Goal: Task Accomplishment & Management: Complete application form

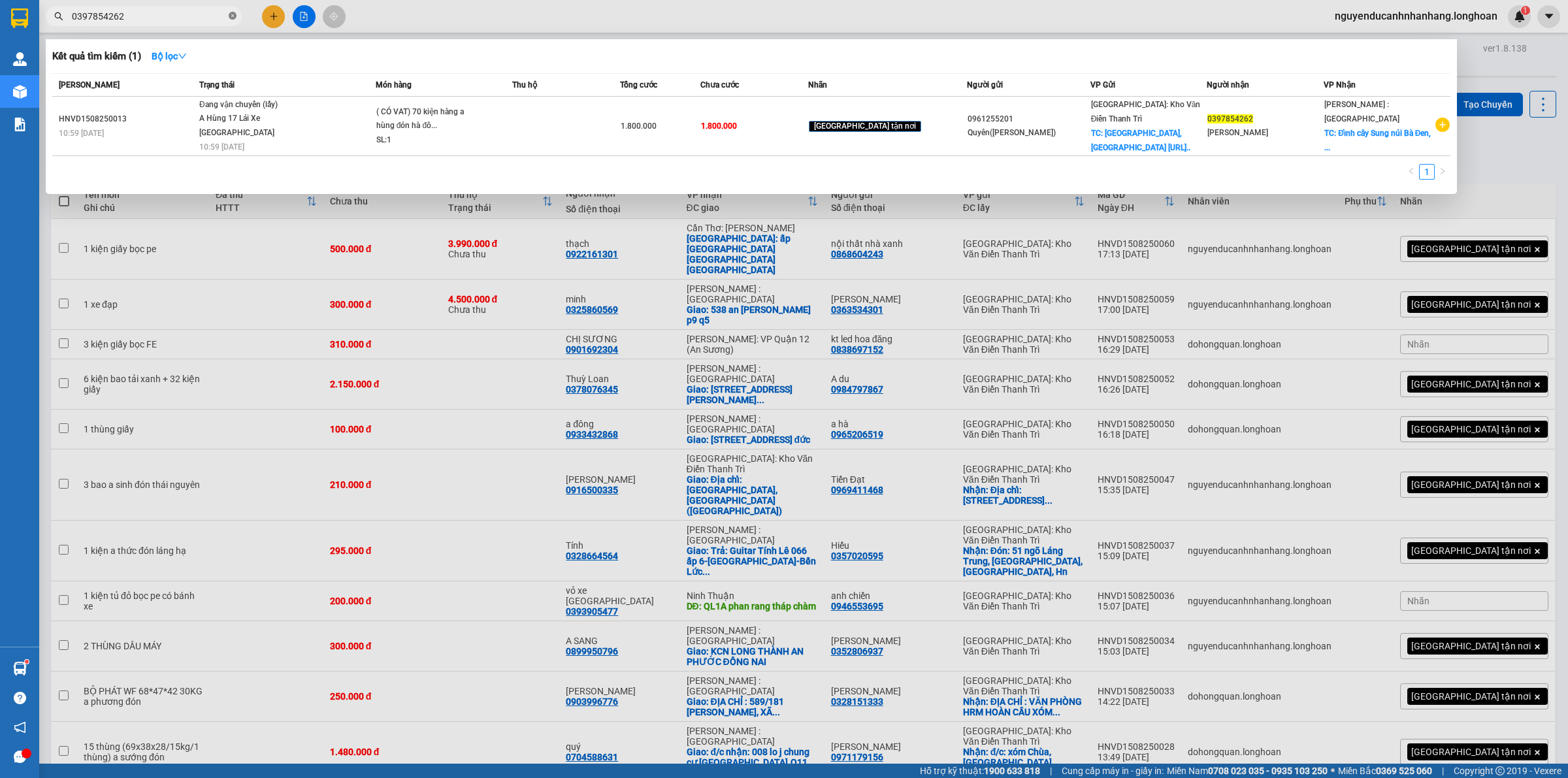
click at [232, 14] on icon "close-circle" at bounding box center [233, 16] width 8 height 8
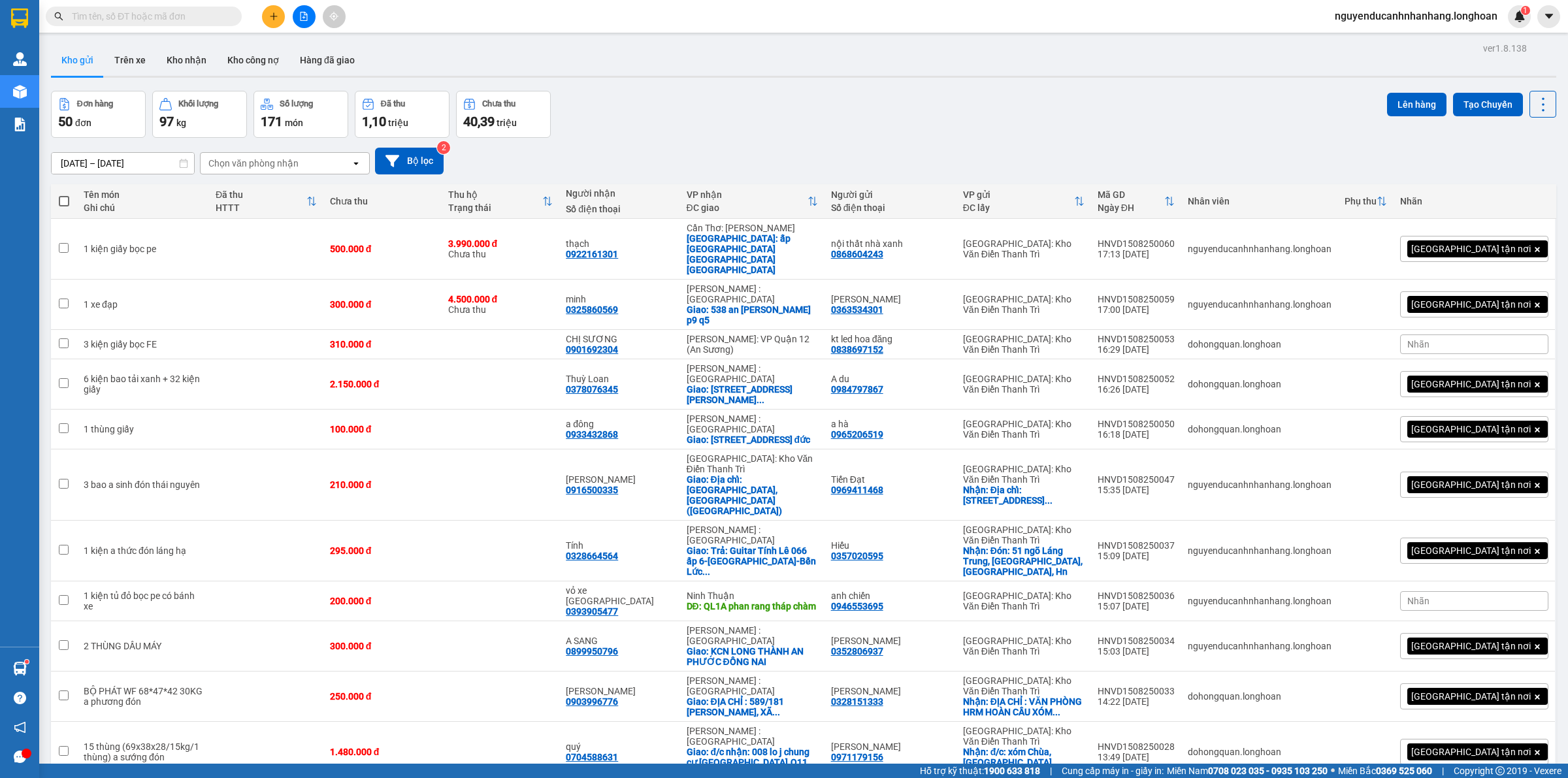
click at [280, 14] on button at bounding box center [273, 17] width 23 height 23
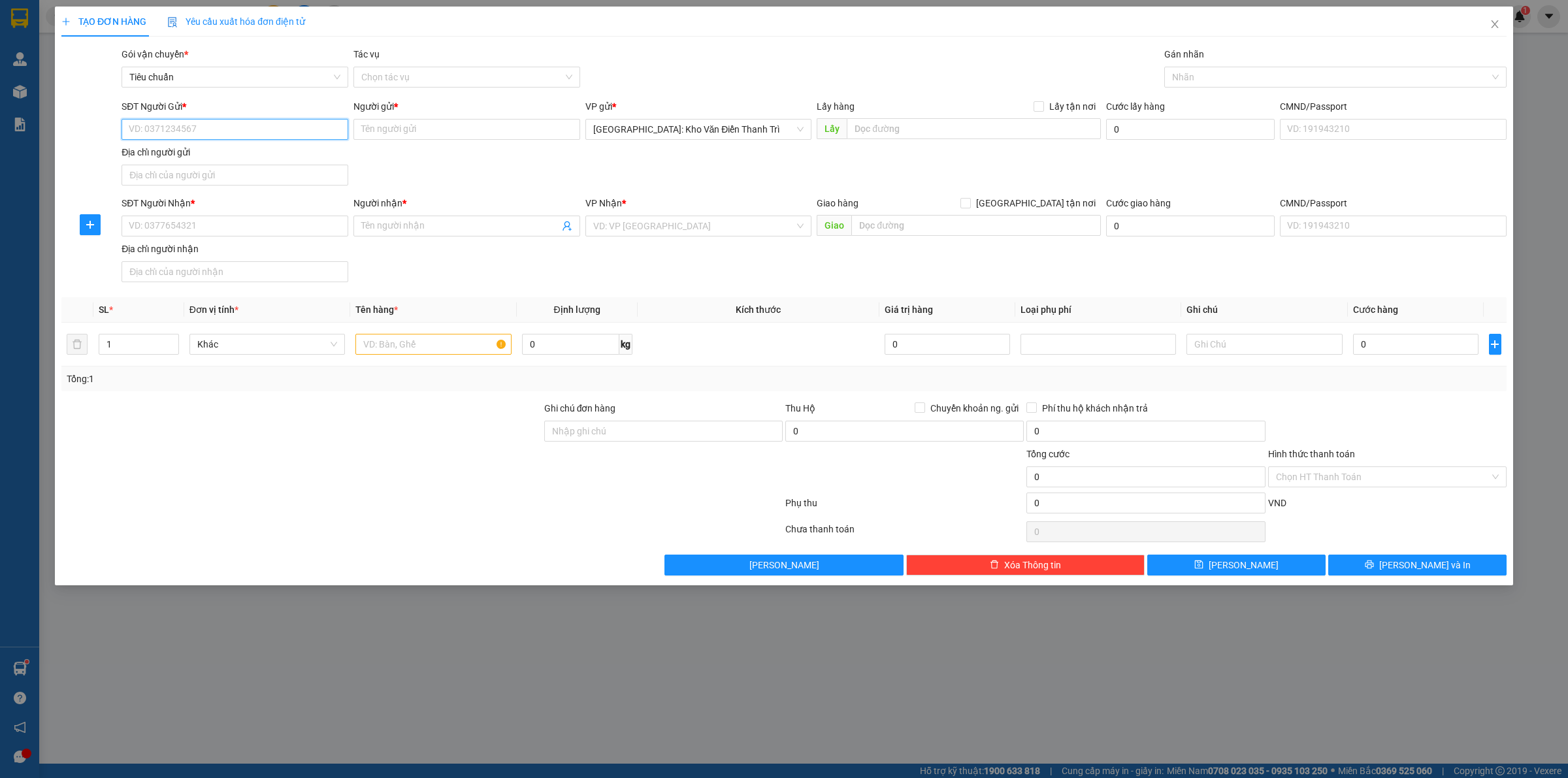
click at [194, 128] on input "SĐT Người Gửi *" at bounding box center [235, 129] width 227 height 21
click at [242, 134] on input "SĐT Người Gửi *" at bounding box center [235, 129] width 227 height 21
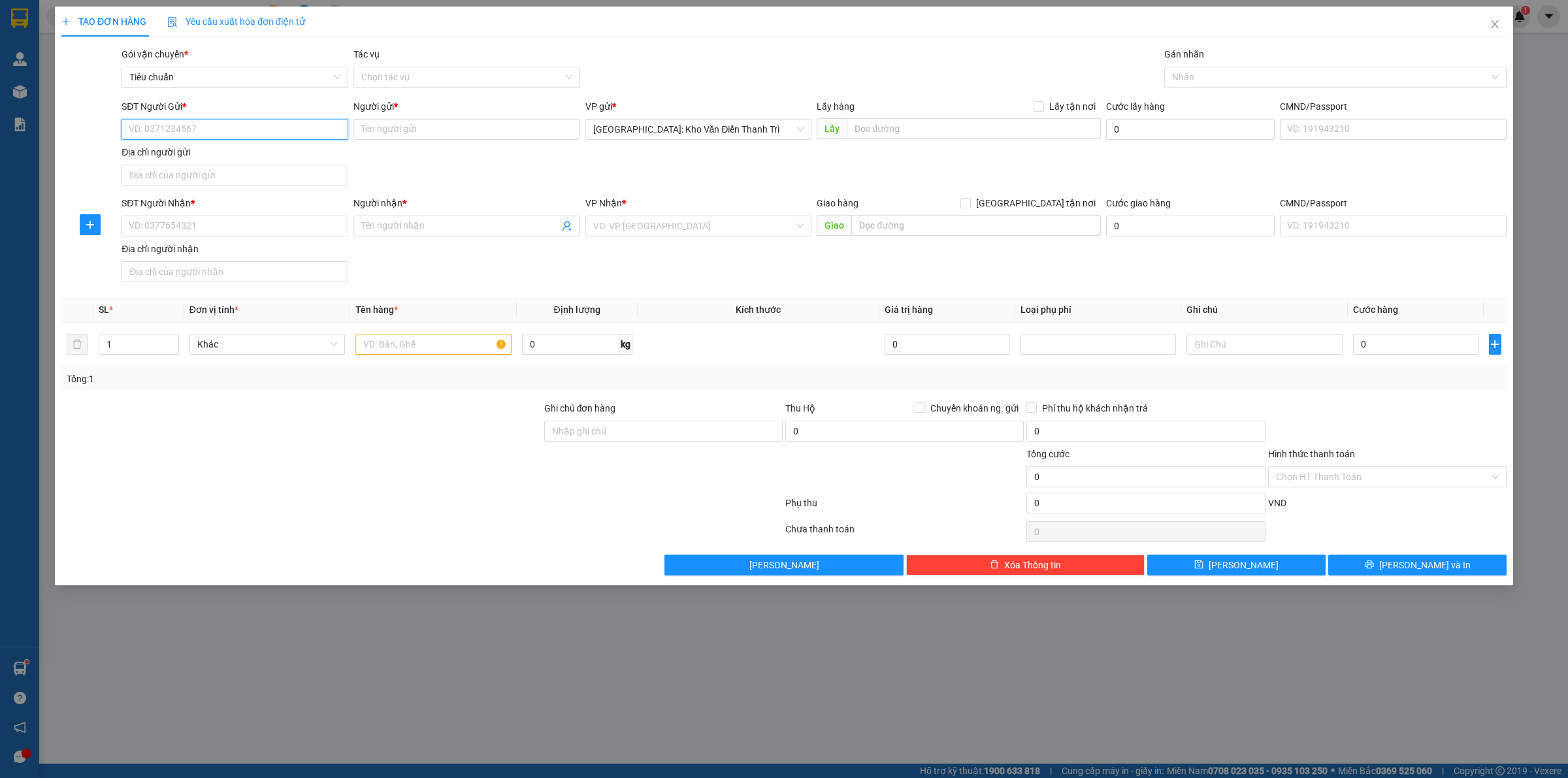
click at [206, 123] on input "SĐT Người Gửi *" at bounding box center [235, 129] width 227 height 21
click at [206, 124] on input "SĐT Người Gửi *" at bounding box center [235, 129] width 227 height 21
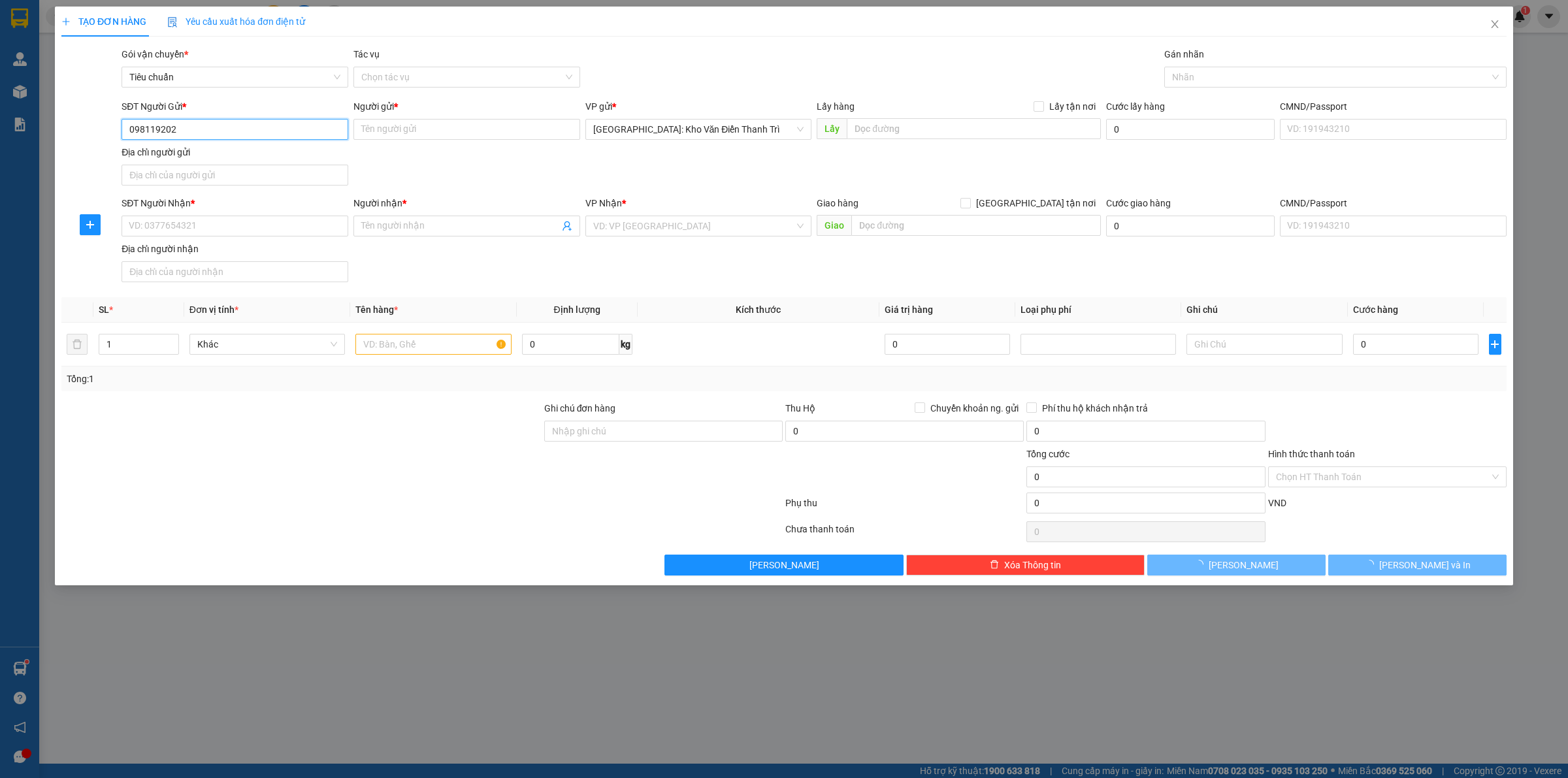
type input "0981192029"
click at [221, 157] on div "0981192029 - A PHÚ QUÝ" at bounding box center [234, 155] width 211 height 14
type input "A PHÚ QUÝ"
checkbox input "true"
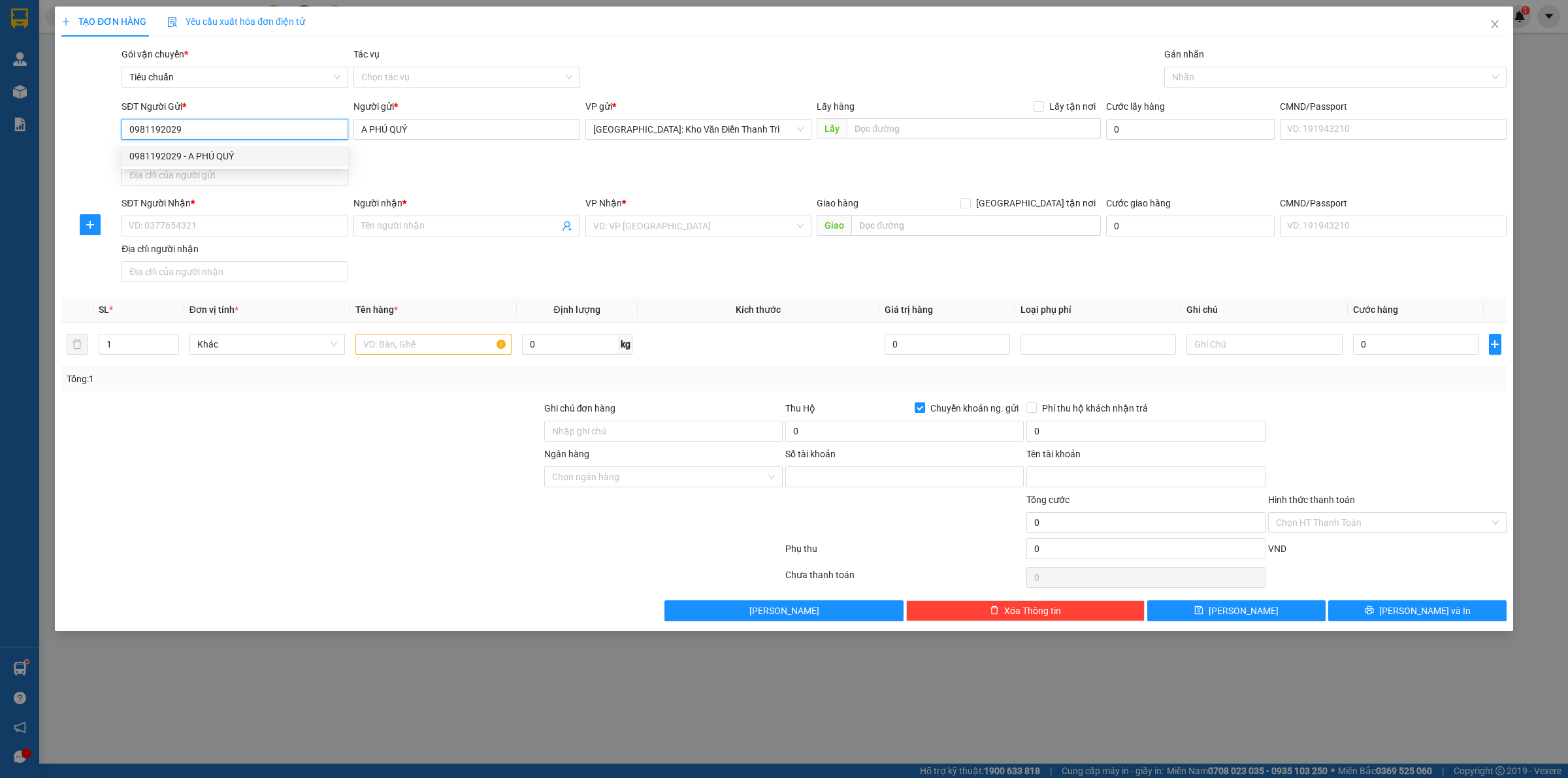
type input "20816281"
type input "hoàng công đạt"
type input "0981192029"
drag, startPoint x: 636, startPoint y: 186, endPoint x: 234, endPoint y: 229, distance: 404.3
click at [633, 186] on div "SĐT Người Gửi * 0981192029 0981192029 Người gửi * A PHÚ QUÝ VP gửi * [GEOGRAPHI…" at bounding box center [814, 145] width 1390 height 92
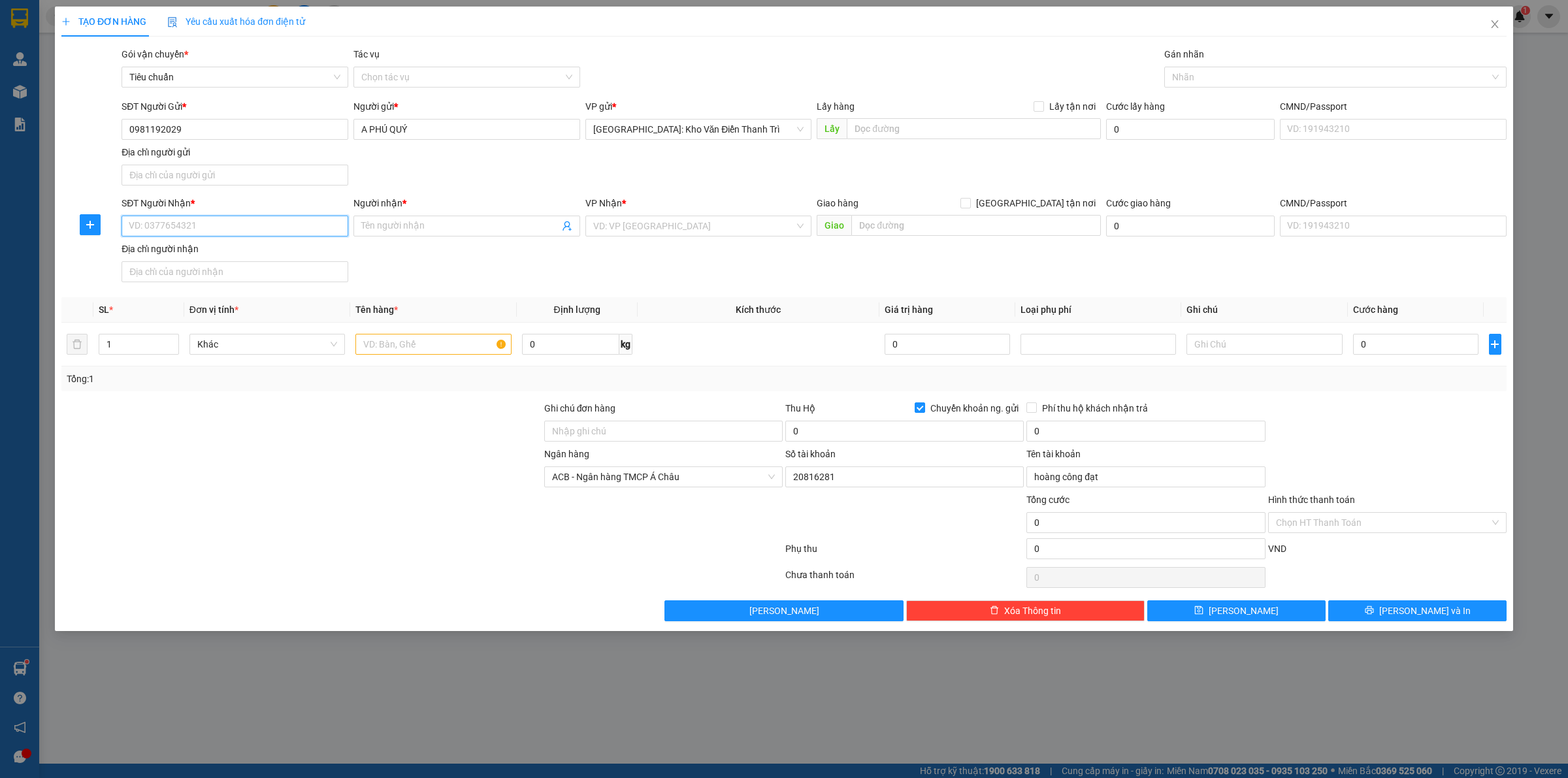
click at [221, 227] on input "SĐT Người Nhận *" at bounding box center [235, 226] width 227 height 21
type input "0703992939"
click at [404, 249] on div "SĐT Người Nhận * 0703992939 0703992939 Người nhận * Tên người nhận VP Nhận * VD…" at bounding box center [814, 242] width 1390 height 92
click at [310, 235] on input "0703992939" at bounding box center [235, 226] width 227 height 21
click at [252, 219] on input "0703992939" at bounding box center [235, 226] width 227 height 21
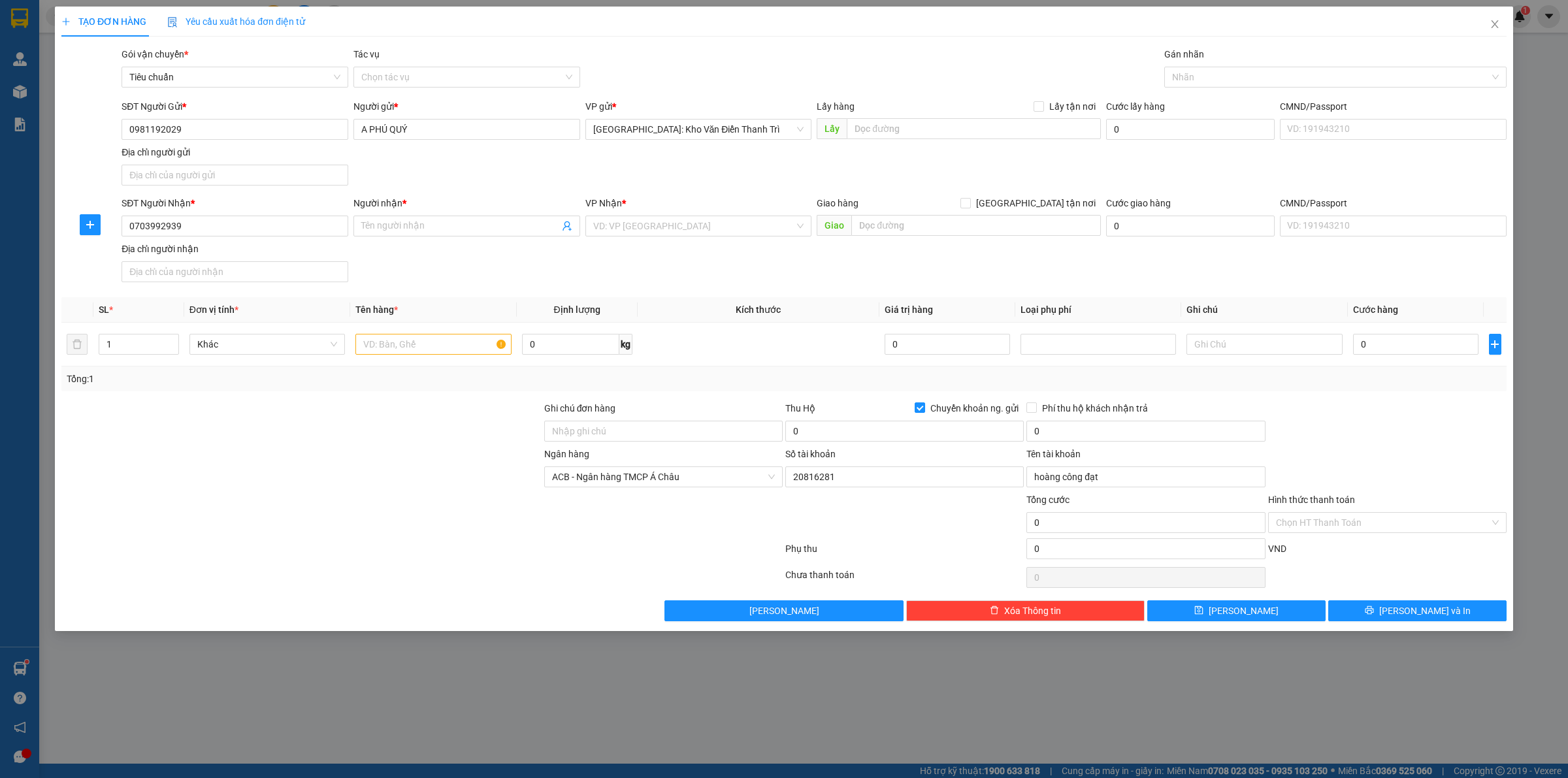
click at [402, 249] on div "SĐT Người Nhận * 0703992939 0703992939 Người nhận * Tên người nhận VP Nhận * VD…" at bounding box center [814, 242] width 1390 height 92
click at [281, 229] on input "0703992939" at bounding box center [235, 226] width 227 height 21
click at [456, 224] on input "Người nhận *" at bounding box center [460, 226] width 198 height 14
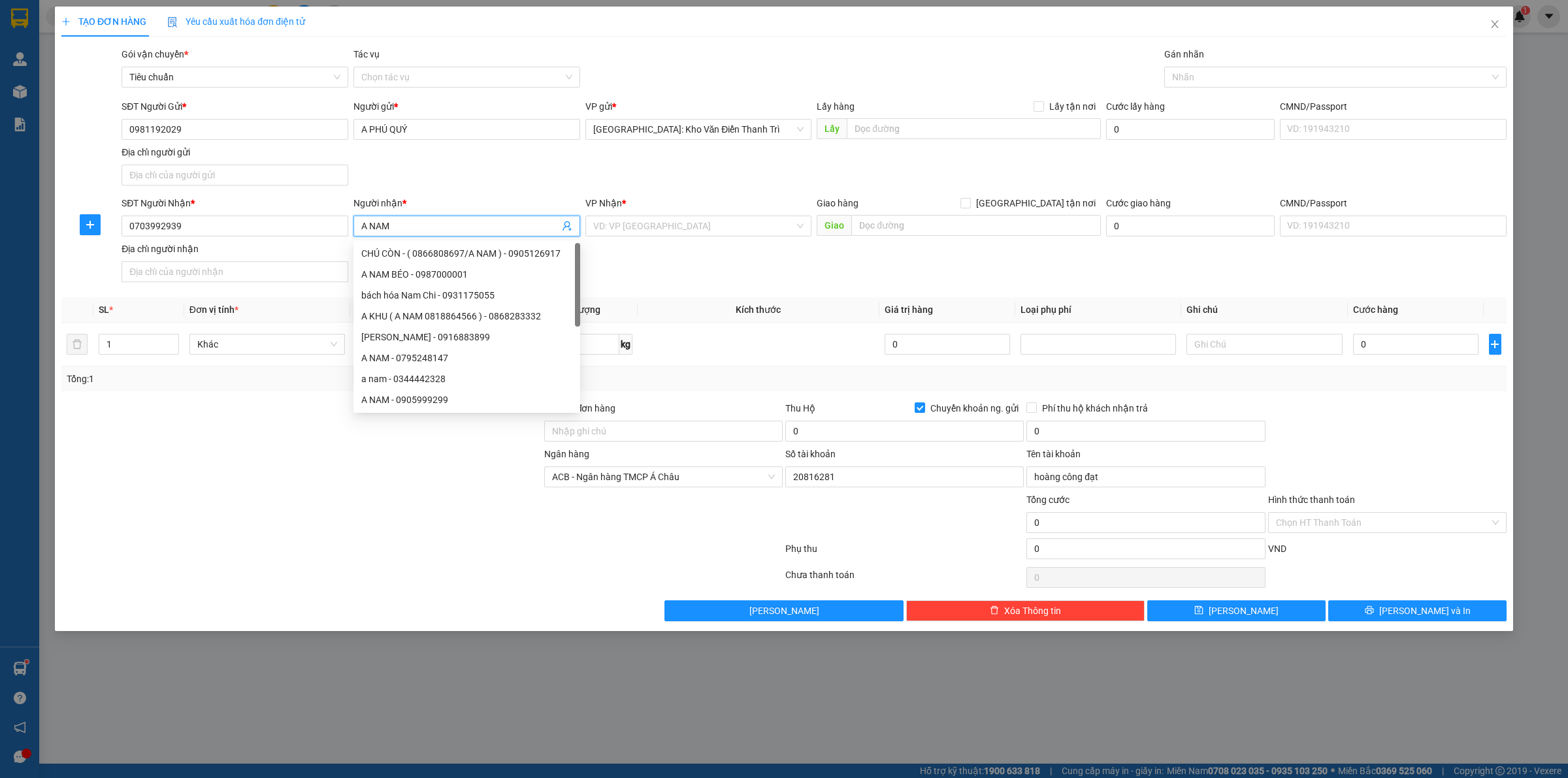
type input "A NAM"
click at [793, 252] on div "SĐT Người Nhận * 0703992939 Người nhận * A NAM VP Nhận * VD: VP [GEOGRAPHIC_DAT…" at bounding box center [814, 242] width 1390 height 92
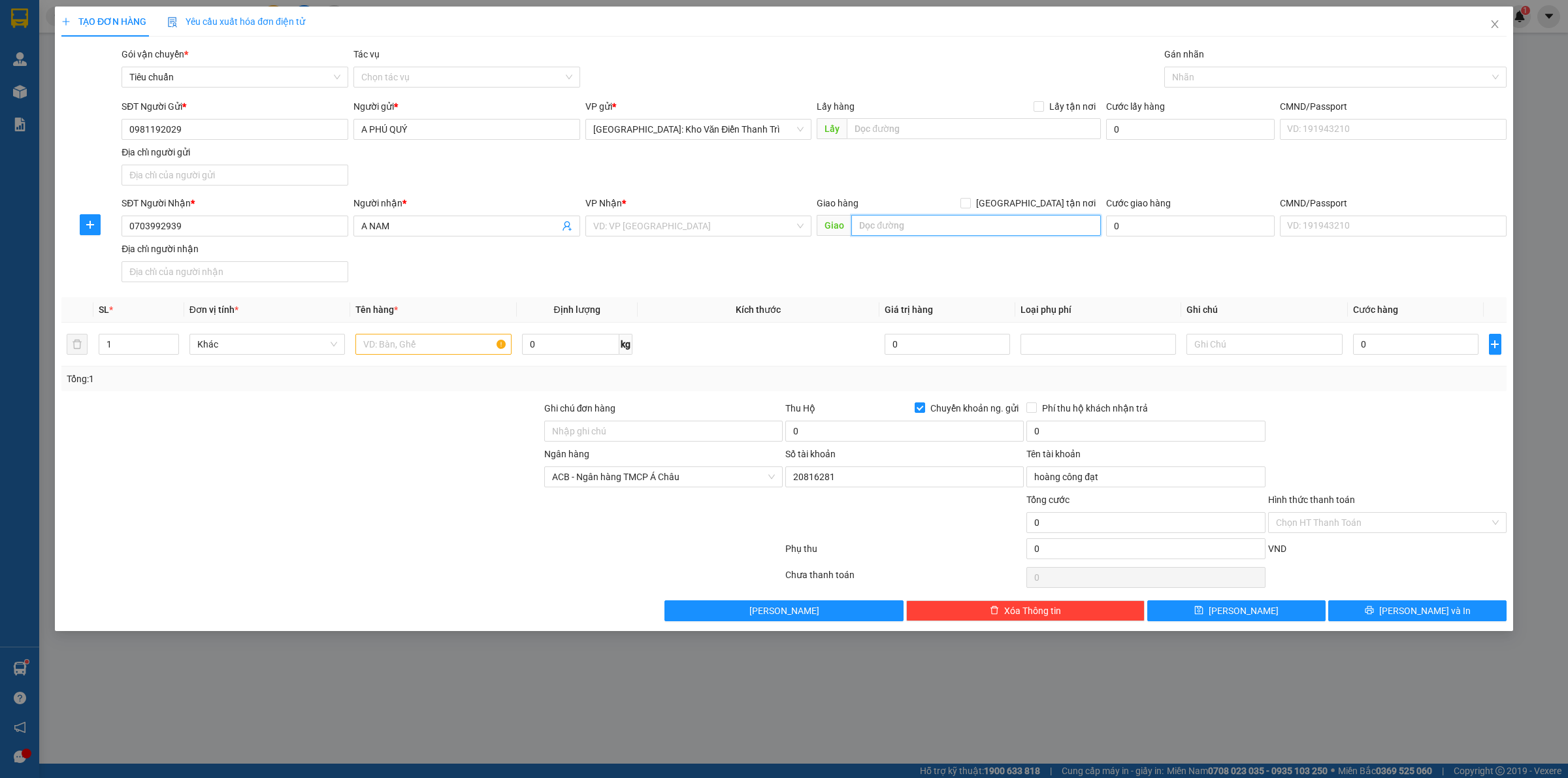
click at [923, 229] on input "text" at bounding box center [976, 225] width 249 height 21
type input "A"
type input "Â"
type input "ẤP 10 XÃ [GEOGRAPHIC_DATA] HUYỆN [GEOGRAPHIC_DATA]"
click at [1049, 204] on span "[GEOGRAPHIC_DATA] tận nơi" at bounding box center [1035, 203] width 130 height 14
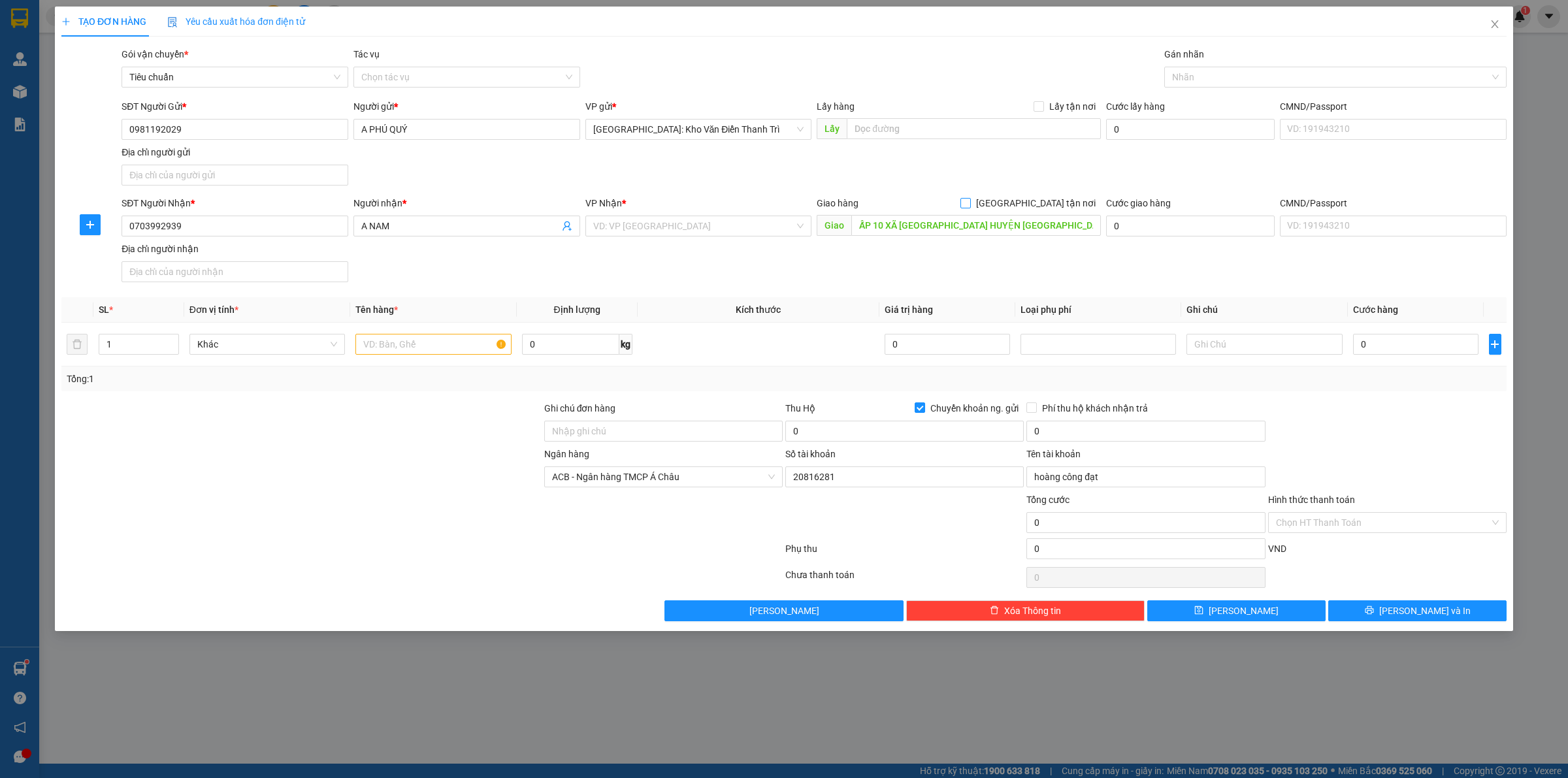
click at [970, 204] on input "[GEOGRAPHIC_DATA] tận nơi" at bounding box center [965, 203] width 9 height 9
checkbox input "true"
click at [1100, 158] on div "SĐT Người Gửi * 0981192029 Người gửi * A PHÚ QUÝ VP gửi * [GEOGRAPHIC_DATA]: Kh…" at bounding box center [814, 145] width 1390 height 92
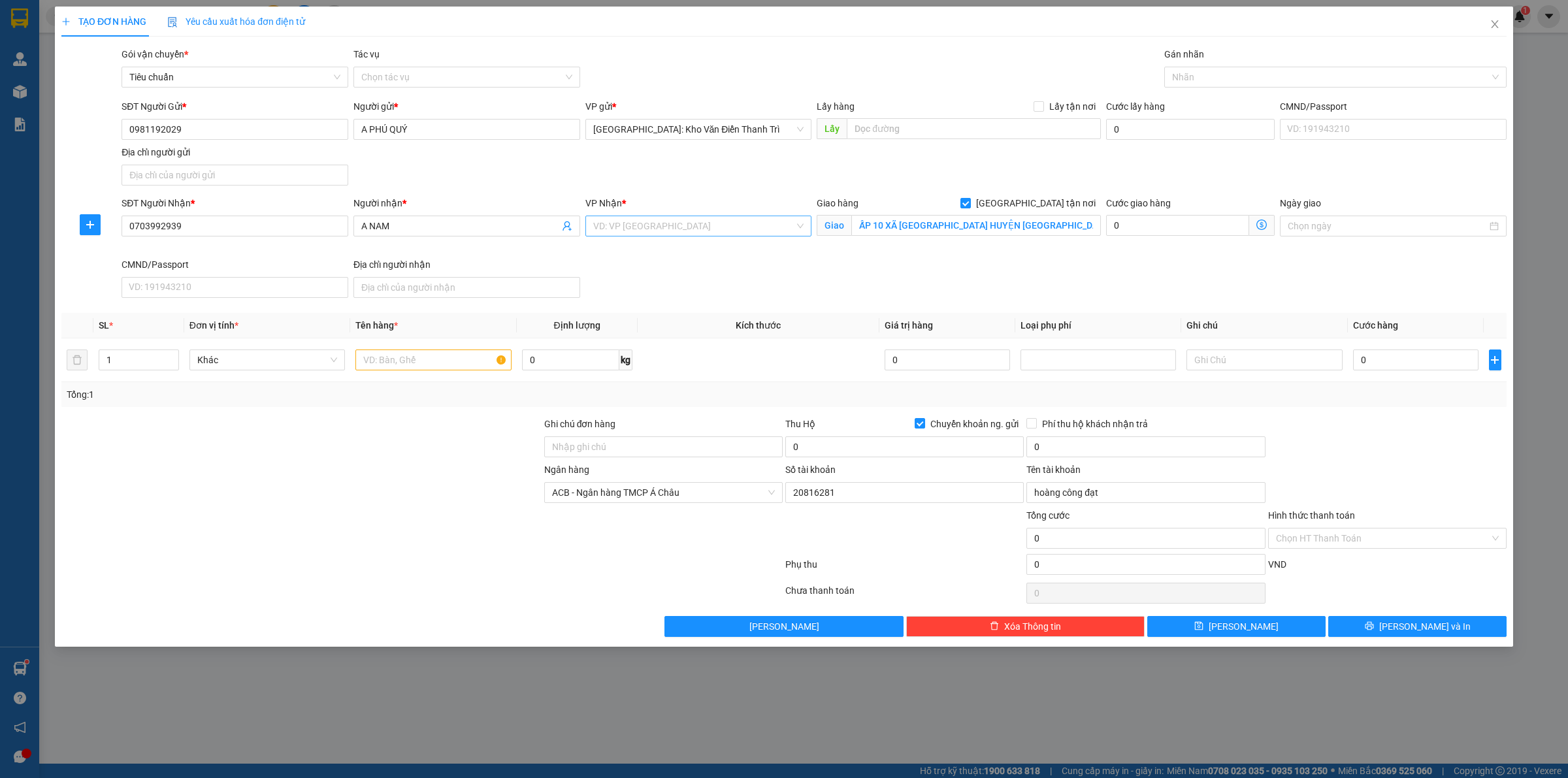
click at [743, 219] on input "search" at bounding box center [694, 226] width 202 height 20
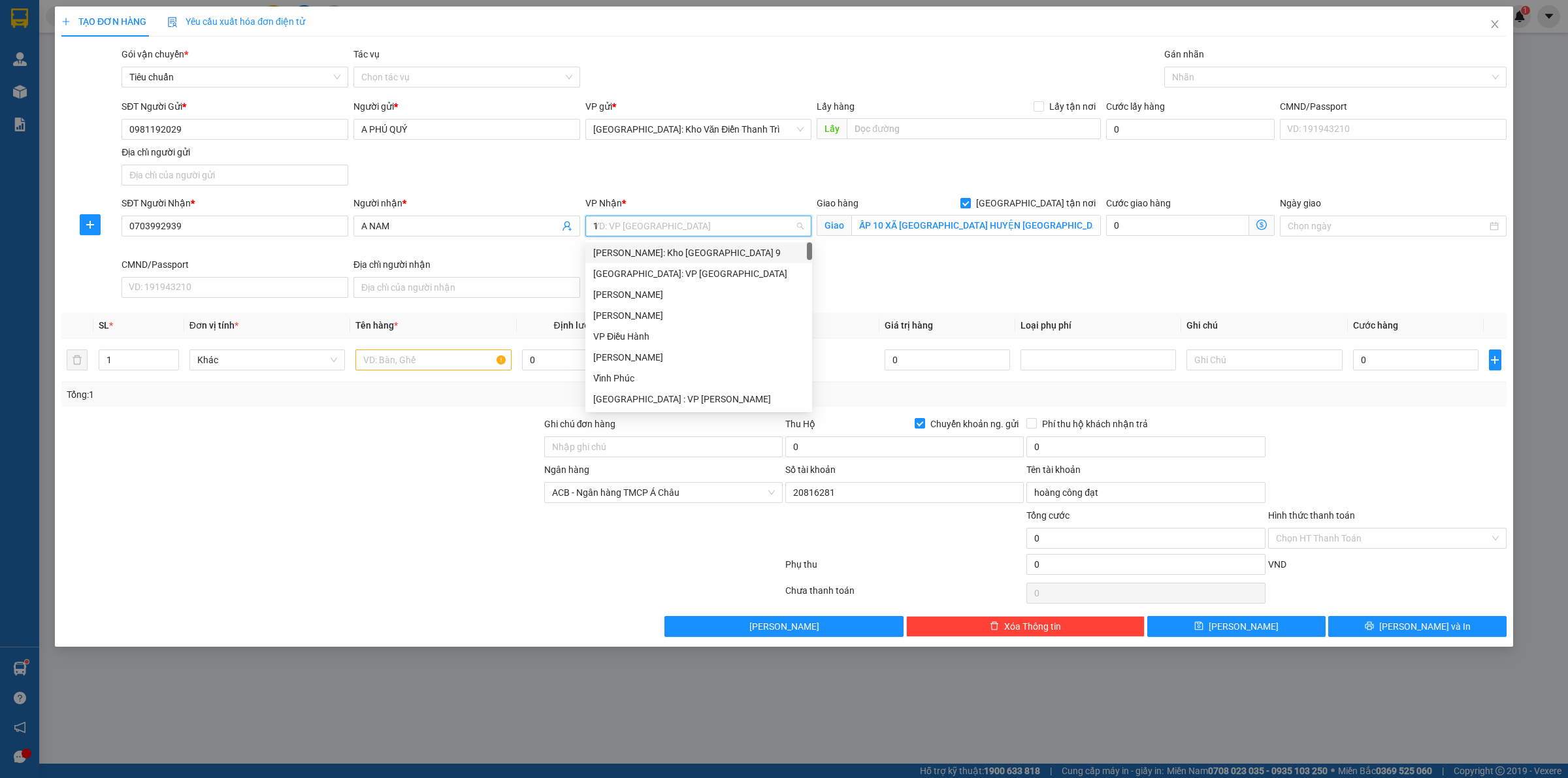
type input "12"
click at [733, 275] on div "[PERSON_NAME] : [GEOGRAPHIC_DATA]" at bounding box center [698, 273] width 211 height 14
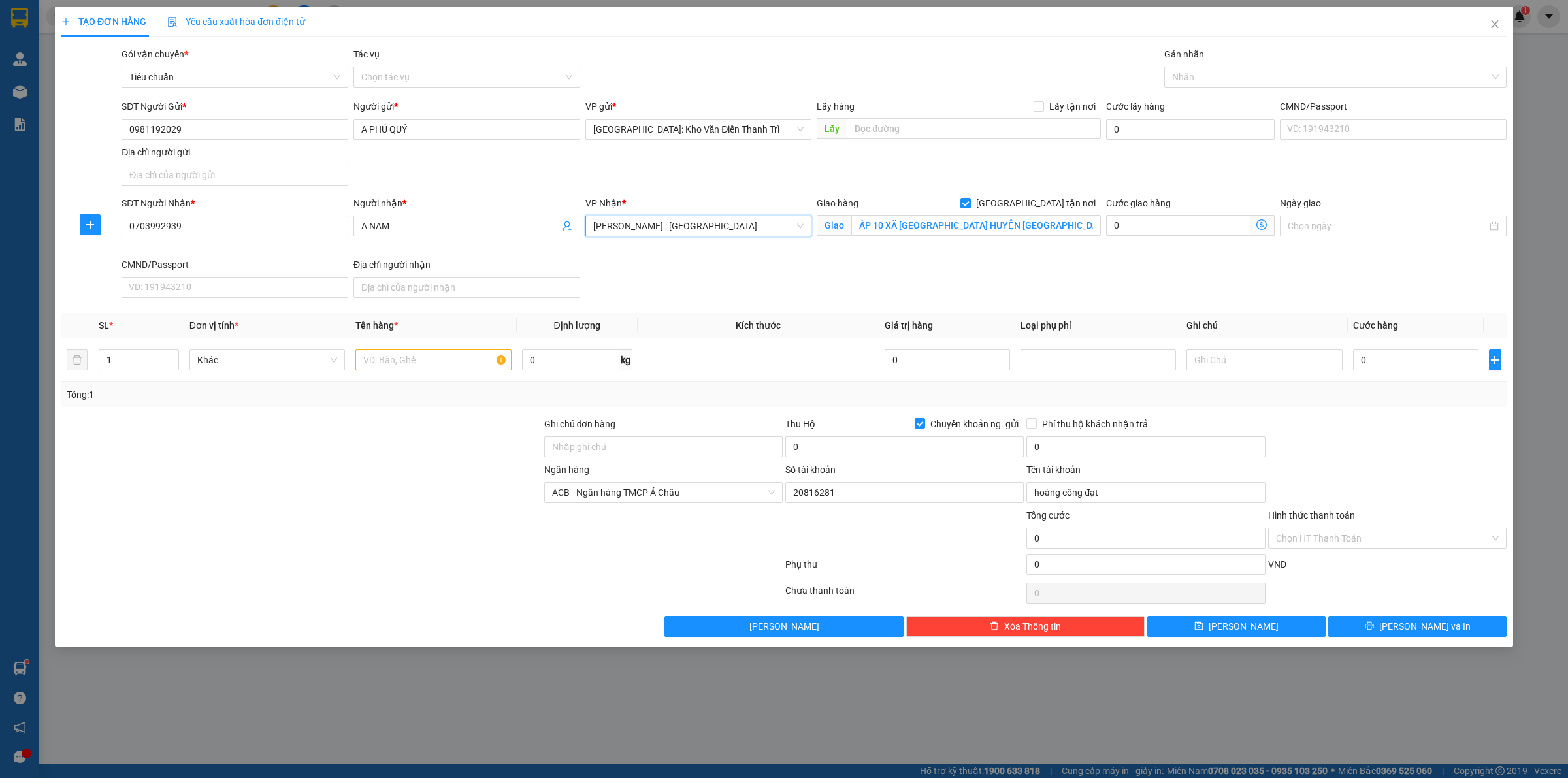
click at [872, 268] on div "SĐT Người Nhận * 0703992939 Người nhận * A NAM VP Nhận * [GEOGRAPHIC_DATA] : [G…" at bounding box center [814, 249] width 1390 height 107
click at [1220, 87] on div "Nhãn" at bounding box center [1335, 77] width 342 height 21
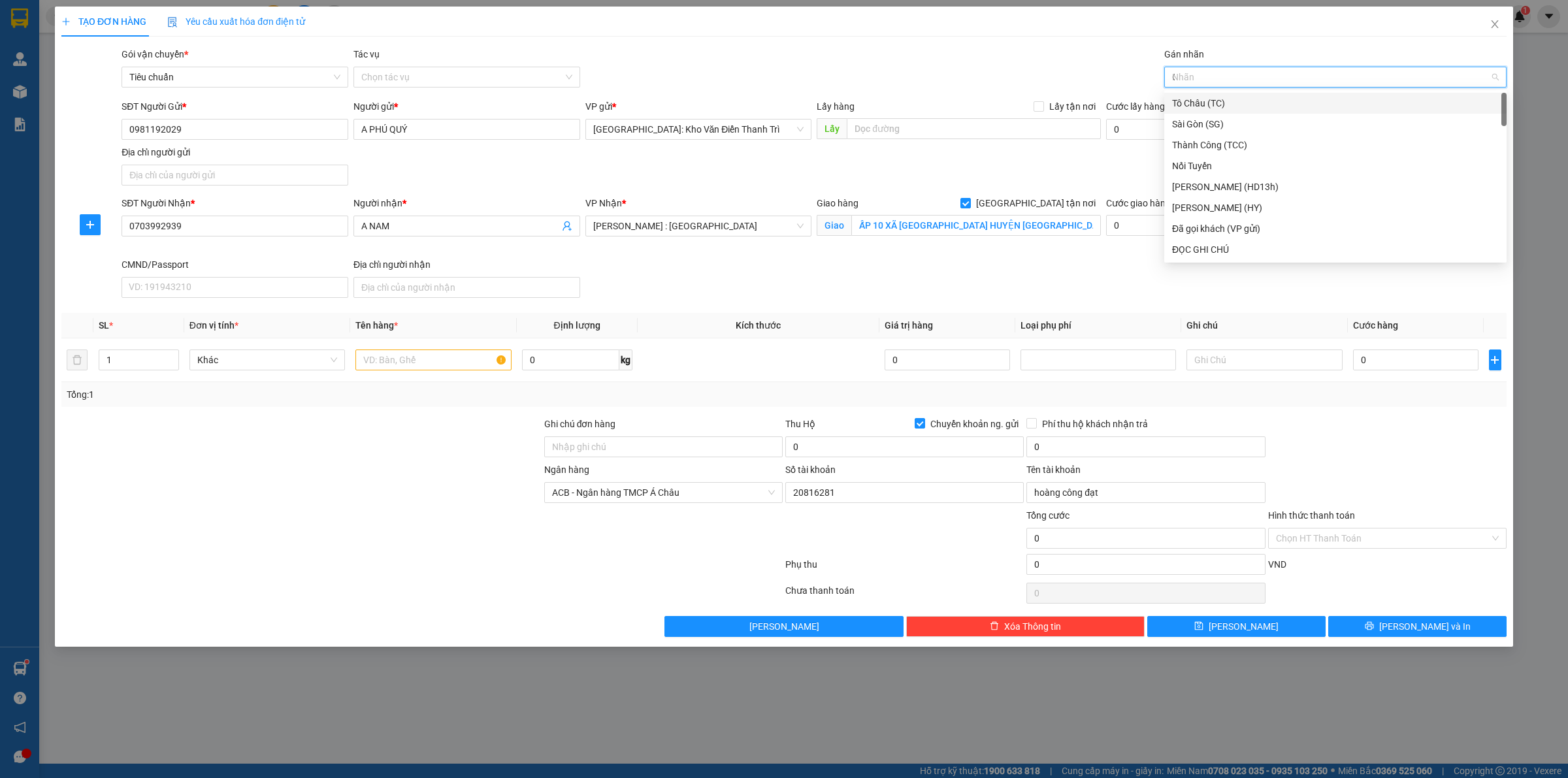
type input "GT"
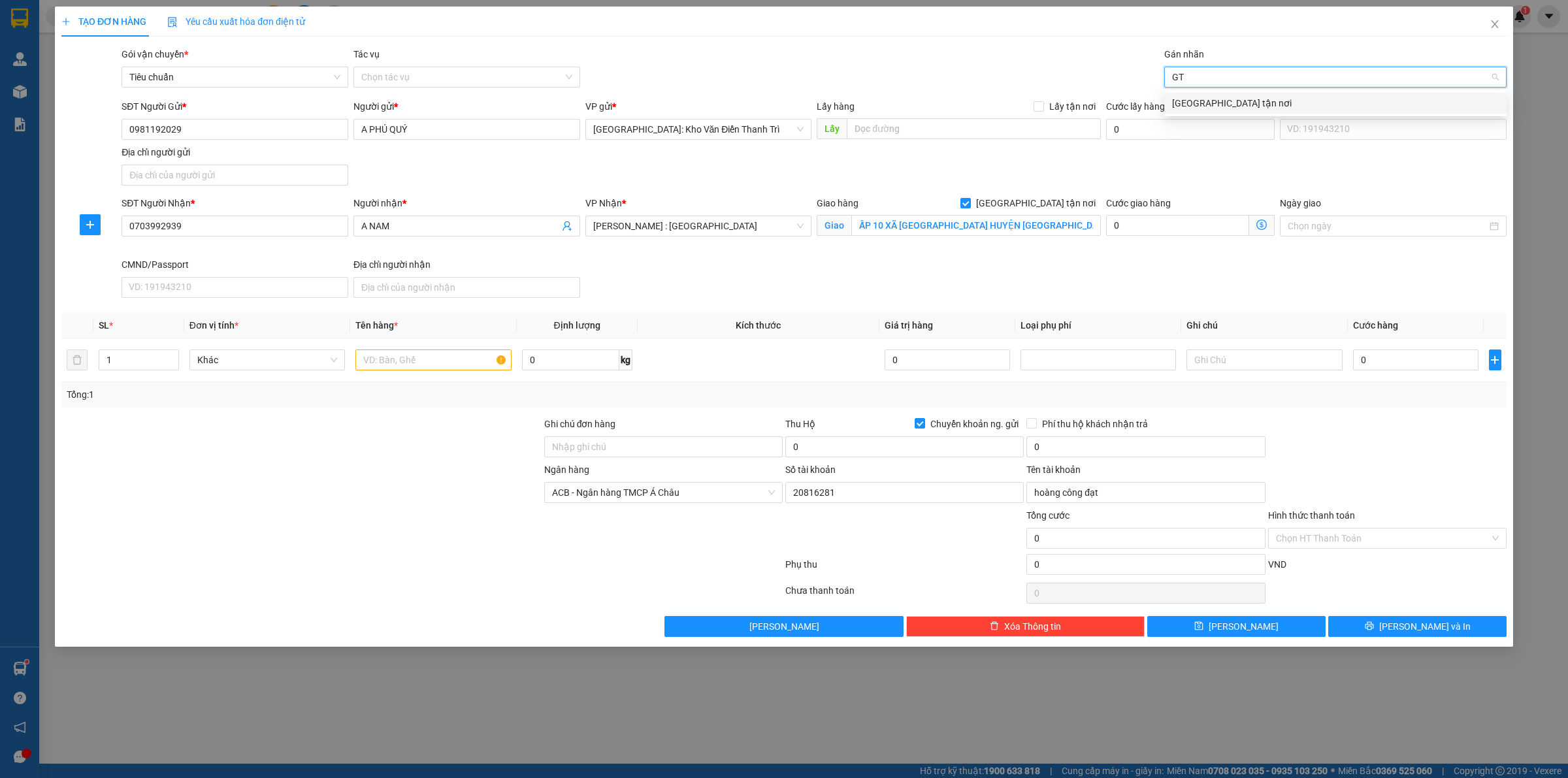
click at [1226, 104] on div "[GEOGRAPHIC_DATA] tận nơi" at bounding box center [1335, 103] width 327 height 14
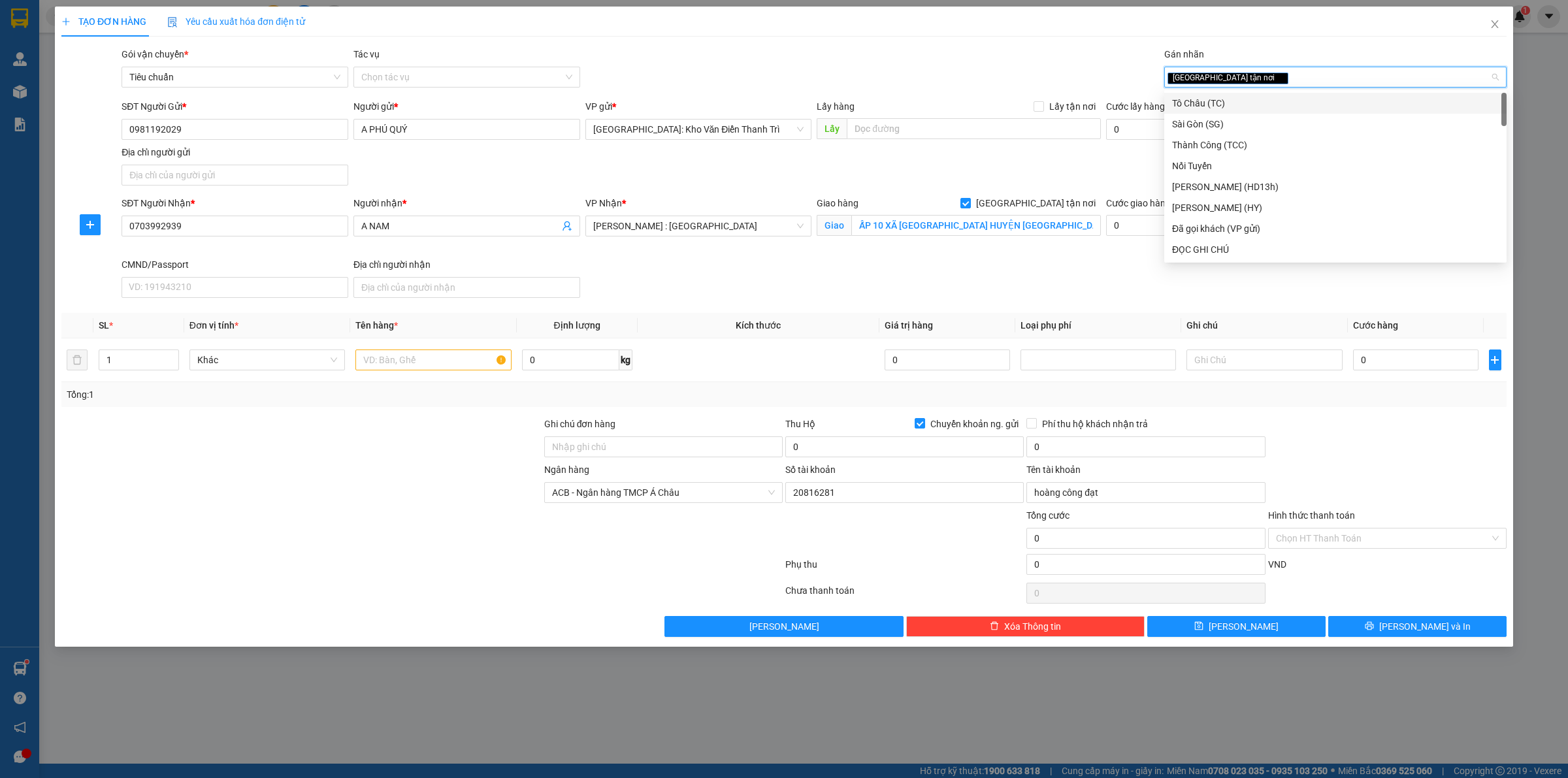
click at [989, 41] on div "TẠO ĐƠN HÀNG Yêu cầu xuất hóa đơn điện tử Transit Pickup Surcharge Ids Transit …" at bounding box center [784, 322] width 1445 height 630
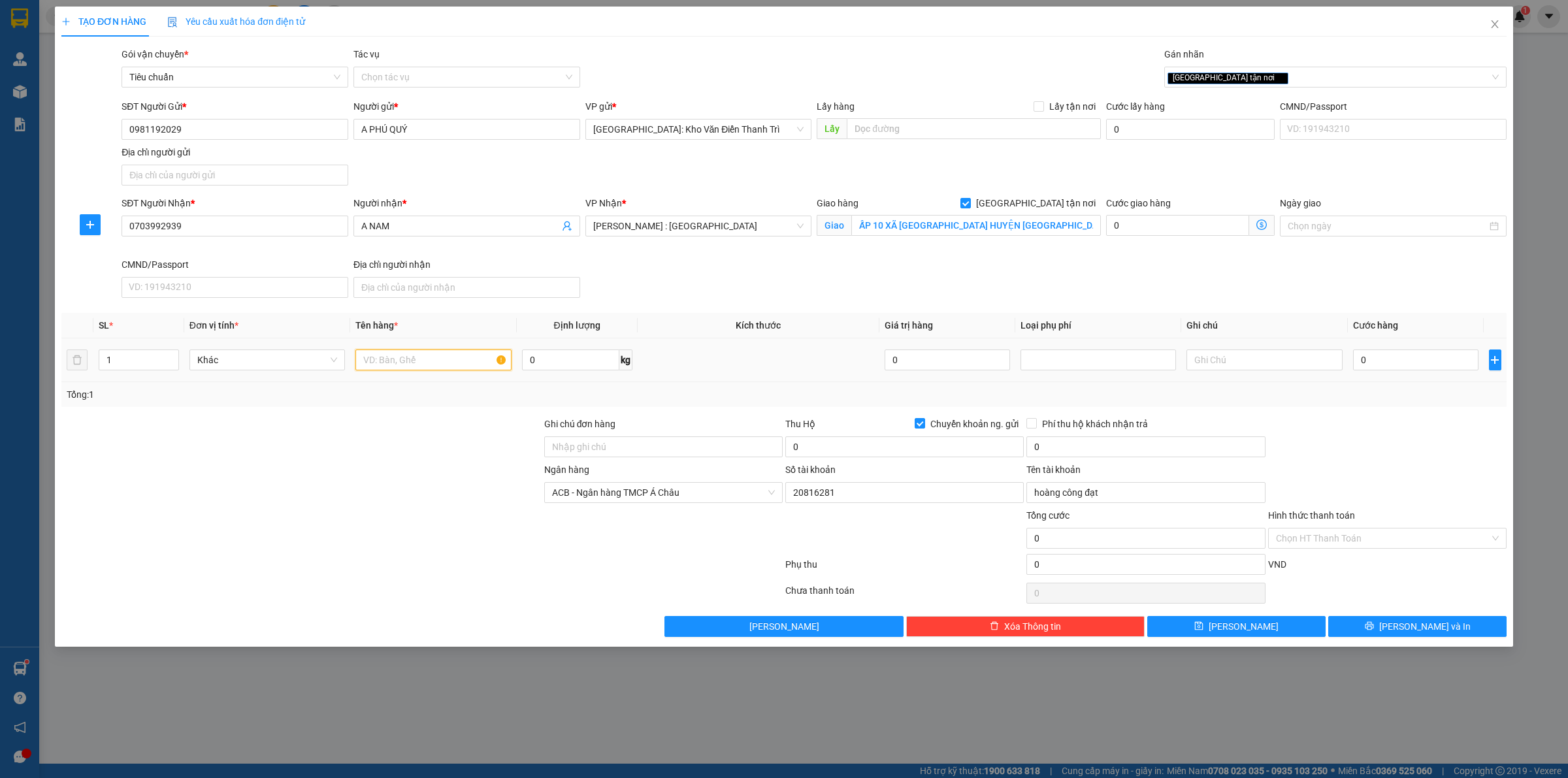
click at [411, 356] on input "text" at bounding box center [432, 360] width 155 height 21
type input "1 KIỆN GIẤY"
drag, startPoint x: 1490, startPoint y: 386, endPoint x: 1362, endPoint y: 370, distance: 129.0
click at [1488, 386] on div "Tổng: 1" at bounding box center [784, 394] width 1445 height 25
click at [859, 449] on input "0" at bounding box center [904, 446] width 239 height 21
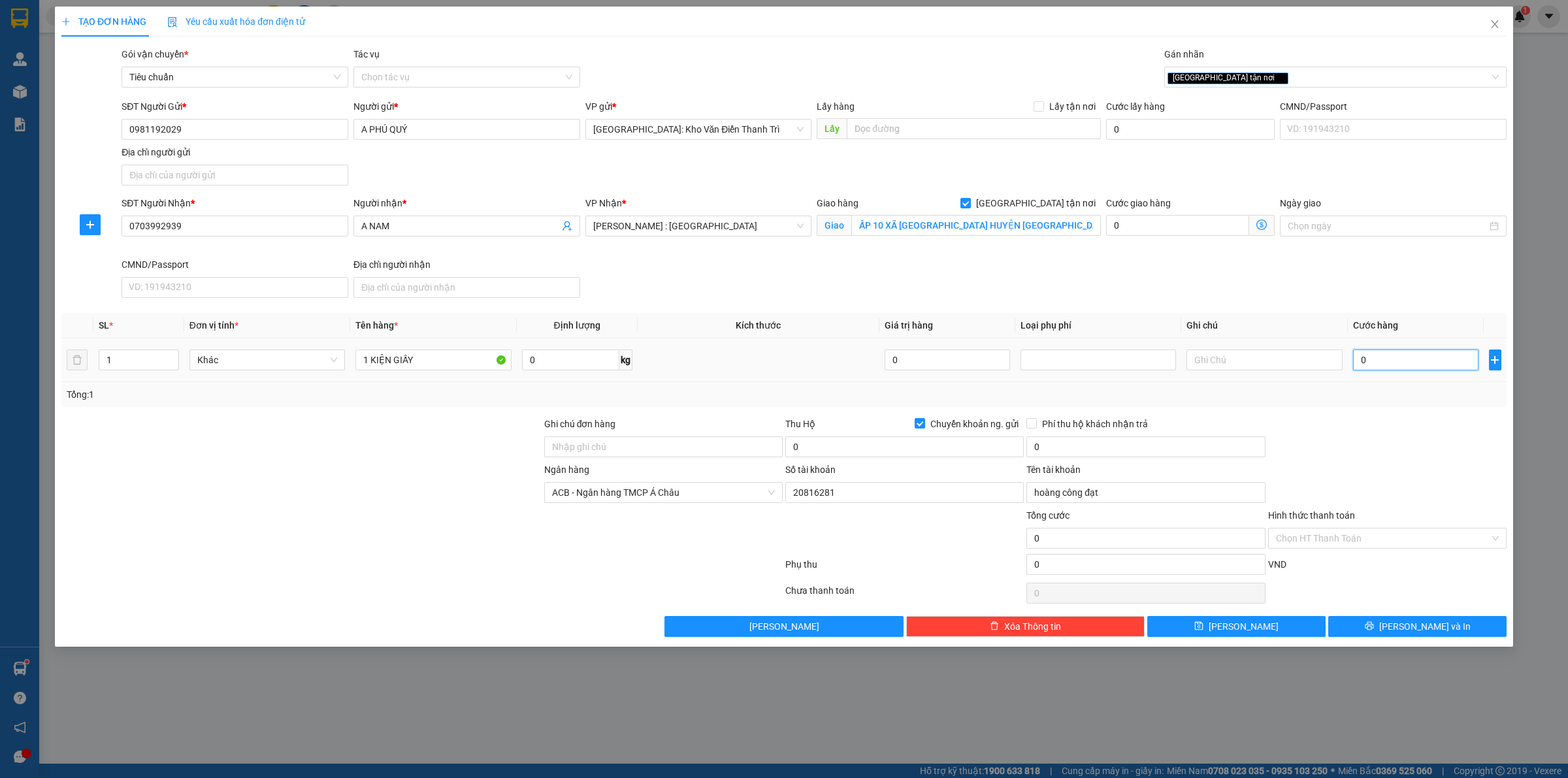
click at [1431, 361] on input "0" at bounding box center [1416, 360] width 125 height 21
type input "2"
type input "21"
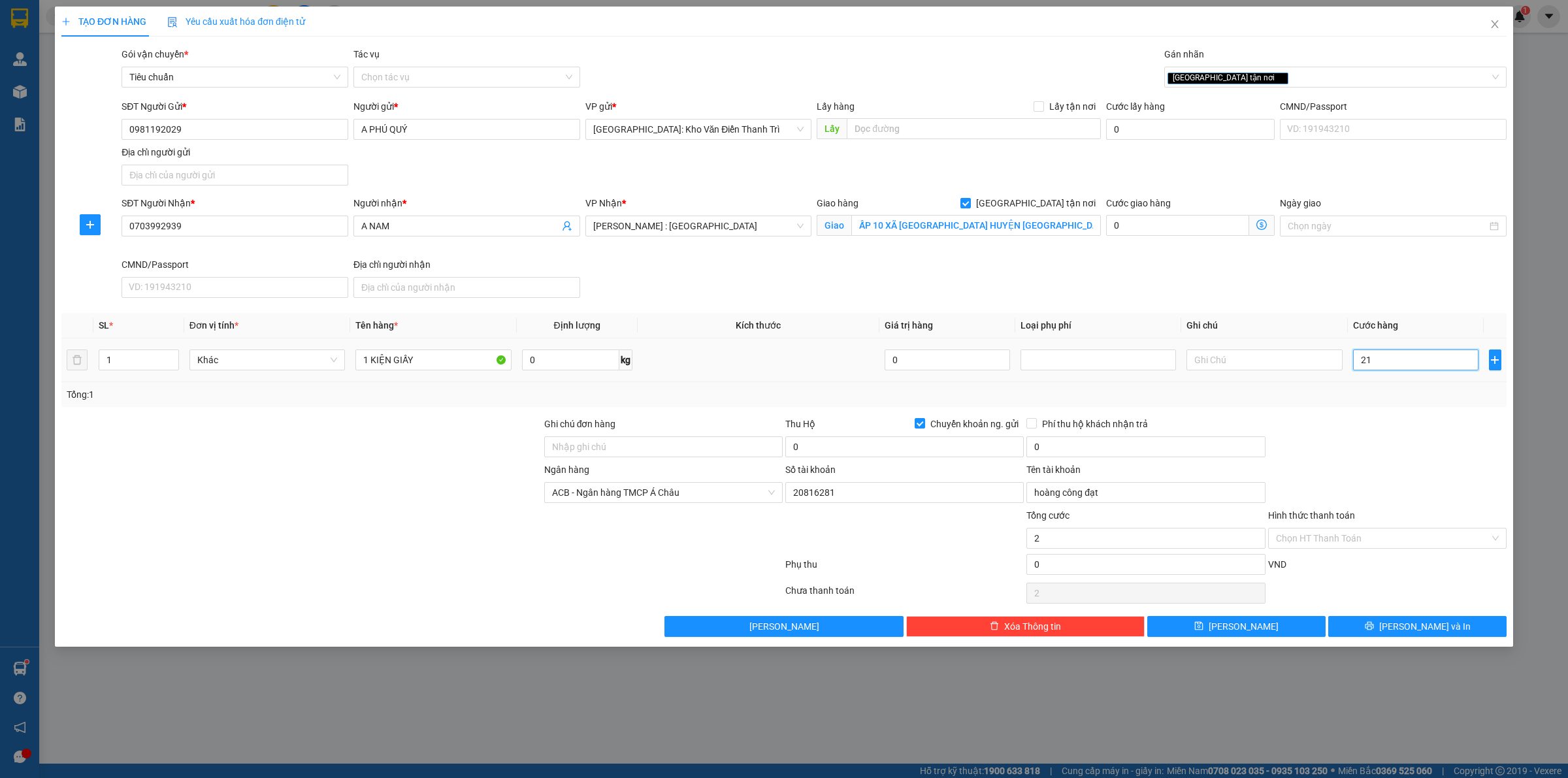
type input "21"
type input "210"
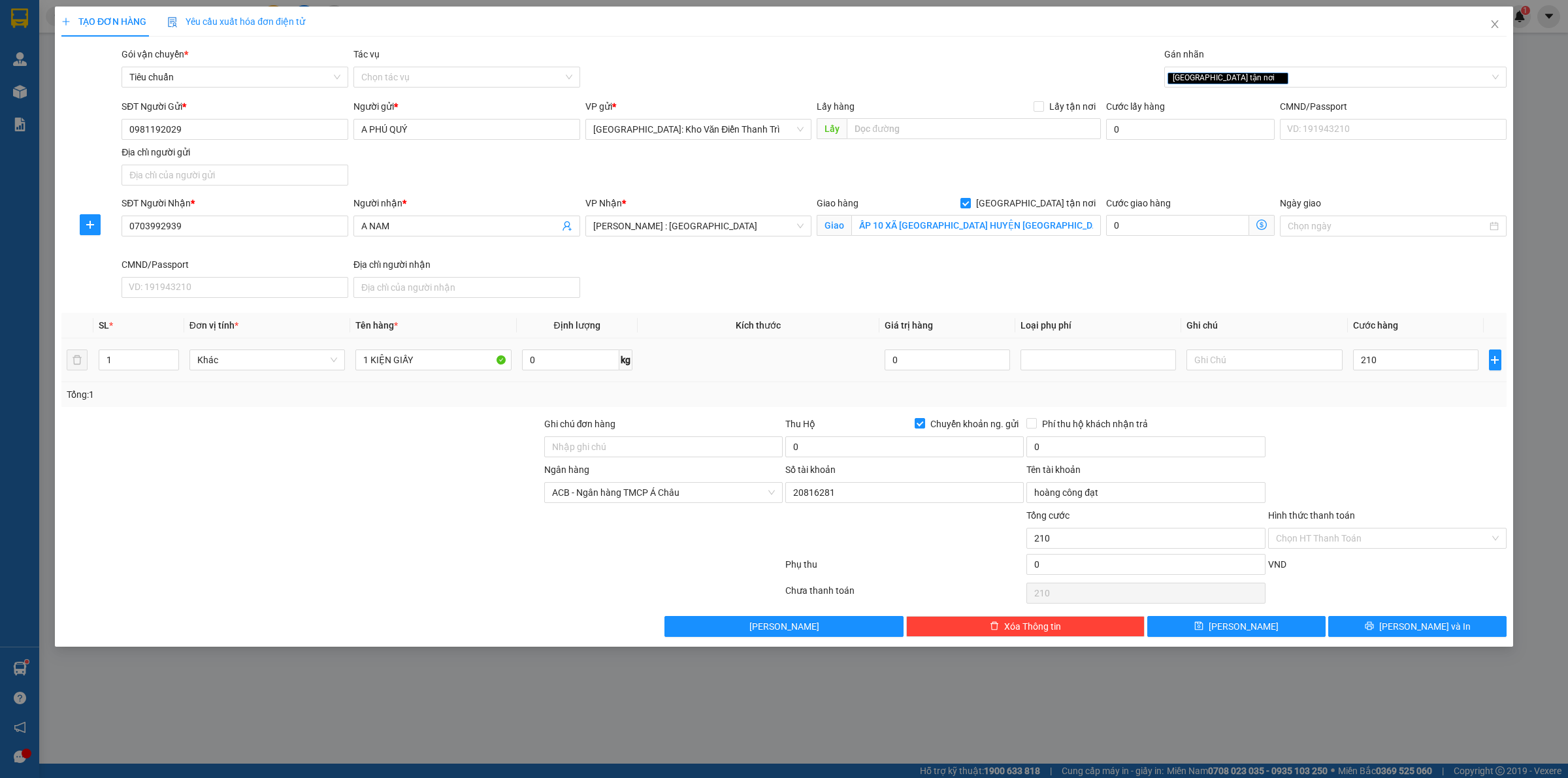
type input "210.000"
drag, startPoint x: 1422, startPoint y: 410, endPoint x: 1150, endPoint y: 438, distance: 273.4
click at [1413, 415] on div "Transit Pickup Surcharge Ids Transit Deliver Surcharge Ids Transit Deliver Surc…" at bounding box center [784, 342] width 1445 height 590
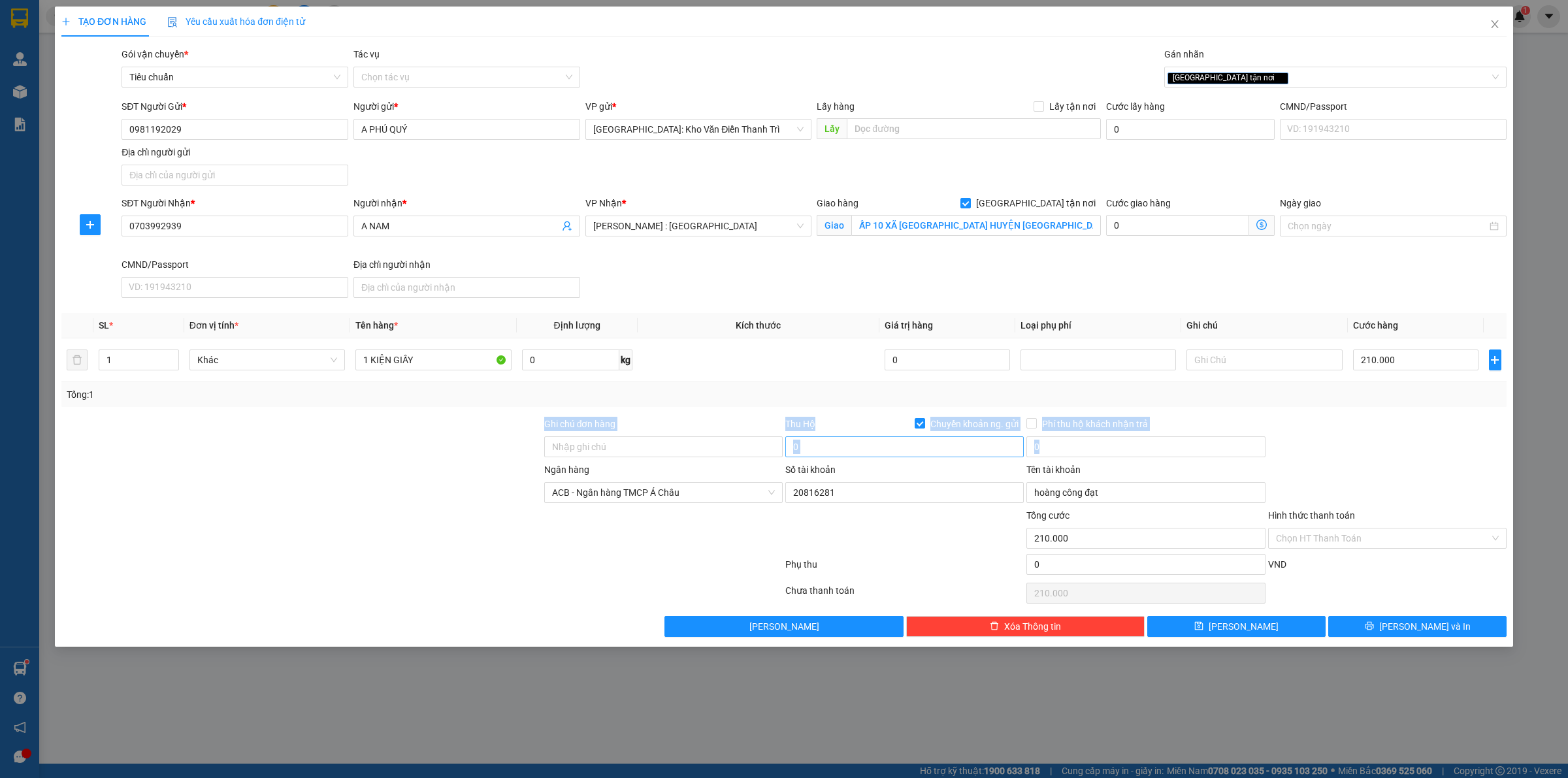
click at [834, 441] on input "0" at bounding box center [904, 446] width 239 height 21
type input "2.618.000"
click at [1063, 451] on input "0" at bounding box center [1145, 446] width 239 height 21
type input "20.000"
drag, startPoint x: 1413, startPoint y: 428, endPoint x: 1363, endPoint y: 428, distance: 50.0
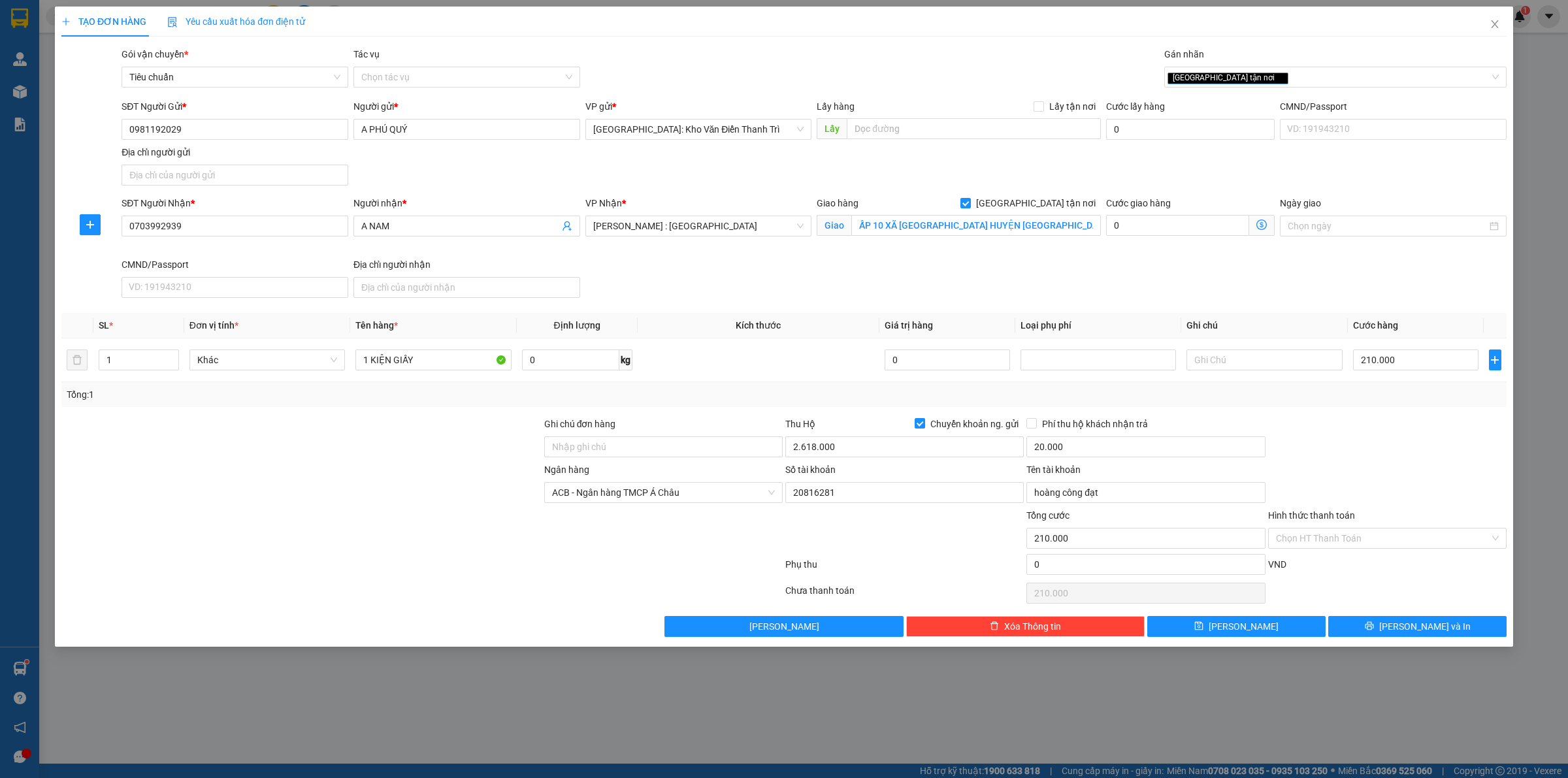
click at [1413, 428] on div at bounding box center [1387, 439] width 241 height 46
click at [846, 452] on input "2.618.000" at bounding box center [904, 446] width 239 height 21
type input "2.408.000"
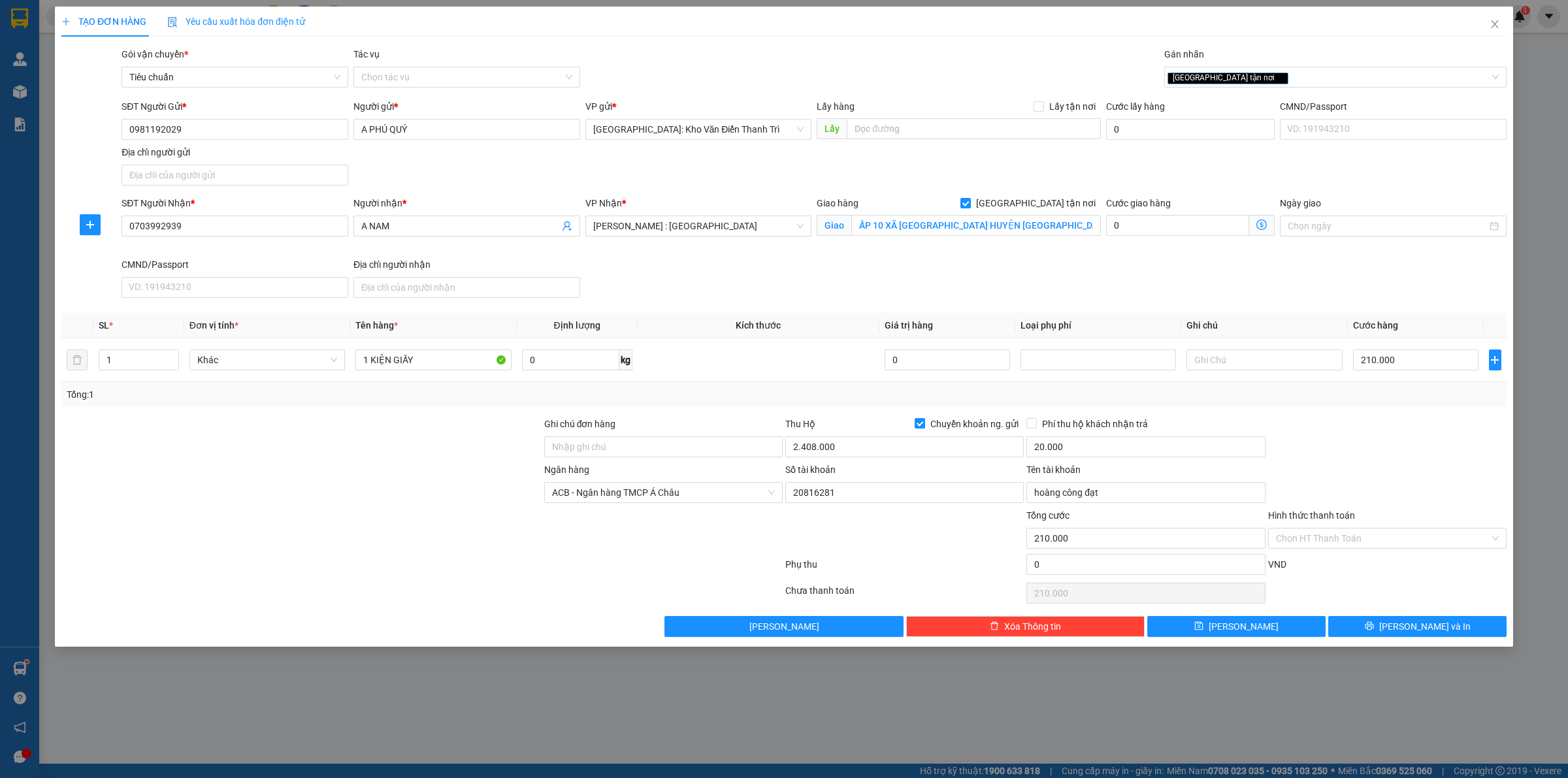
click at [870, 514] on div at bounding box center [904, 530] width 241 height 46
click at [606, 437] on input "Ghi chú đơn hàng" at bounding box center [664, 446] width 239 height 21
type input "hàng giao nguyên kiện, hư vỡ ko đền"
click at [354, 433] on div at bounding box center [301, 439] width 483 height 46
click at [435, 369] on input "1 KIỆN GIẤY" at bounding box center [432, 360] width 155 height 21
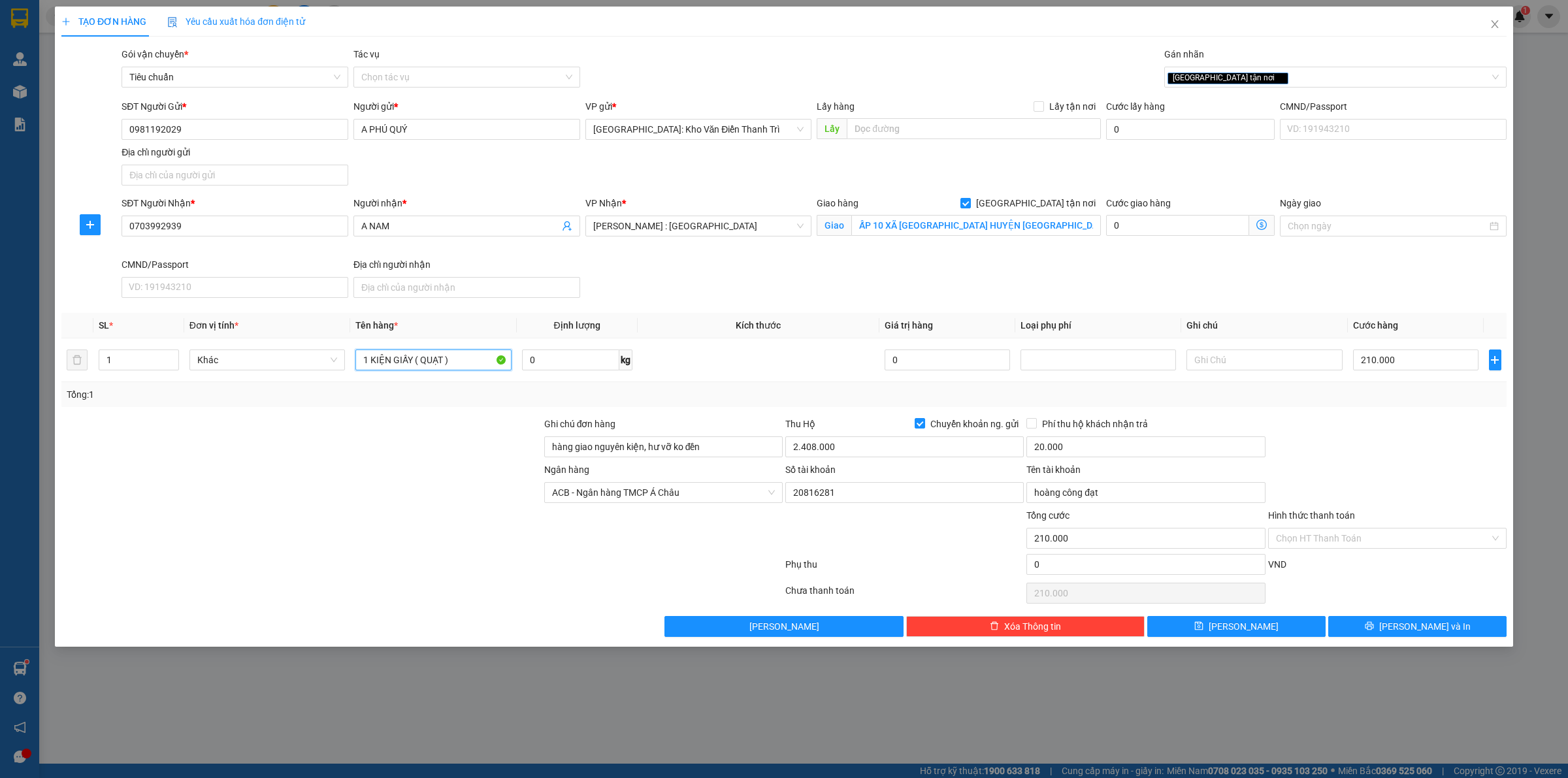
type input "1 KIỆN GIẤY ( QUẠT )"
click at [481, 490] on div at bounding box center [301, 485] width 483 height 46
click at [1386, 630] on button "[PERSON_NAME] và In" at bounding box center [1417, 626] width 179 height 21
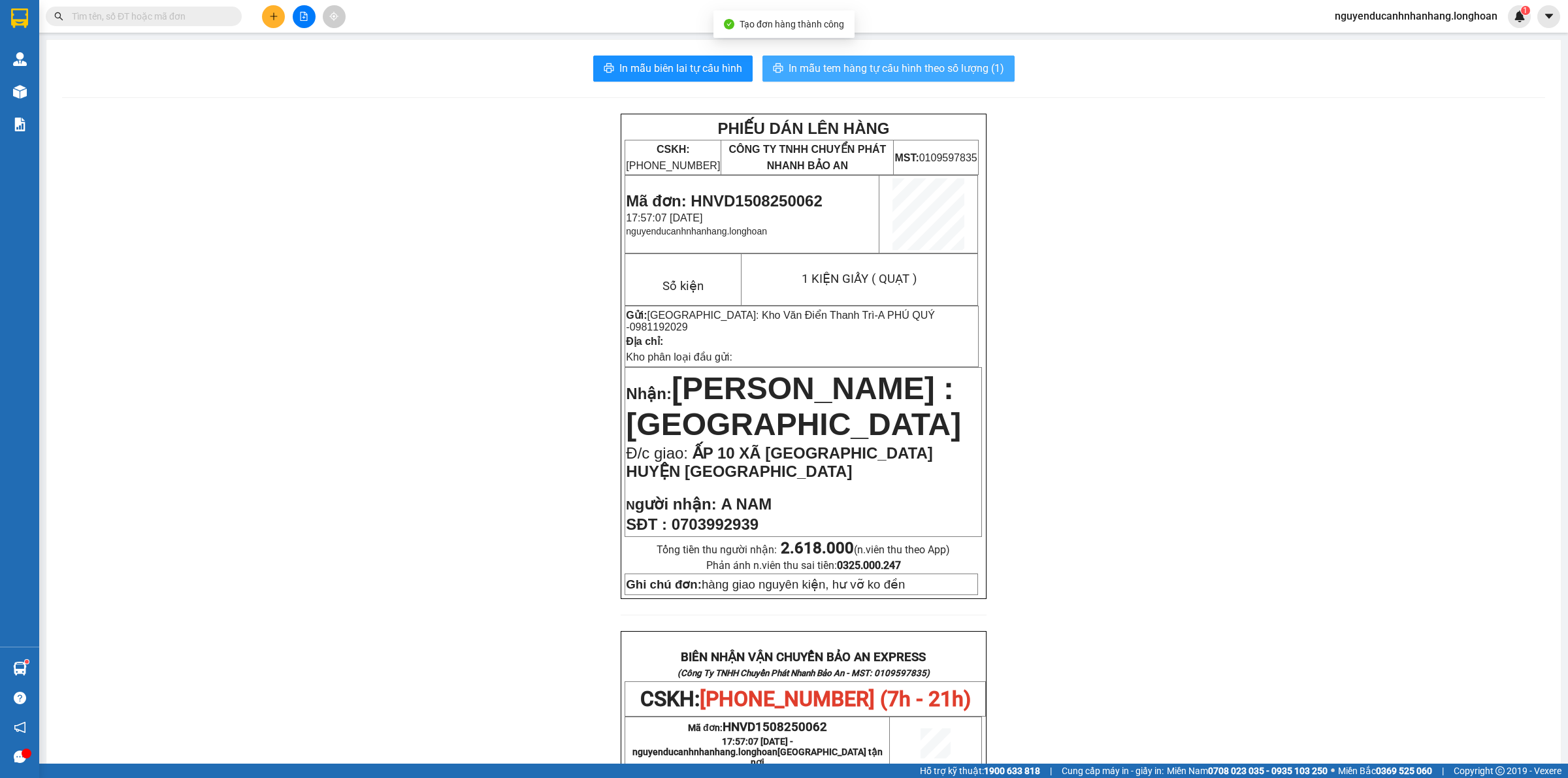
click at [838, 70] on span "In mẫu tem hàng tự cấu hình theo số lượng (1)" at bounding box center [896, 68] width 215 height 17
click at [685, 67] on span "In mẫu biên lai tự cấu hình" at bounding box center [681, 68] width 123 height 17
click at [763, 203] on span "Mã đơn: HNVD1508250062" at bounding box center [724, 200] width 196 height 17
copy span "HNVD1508250062"
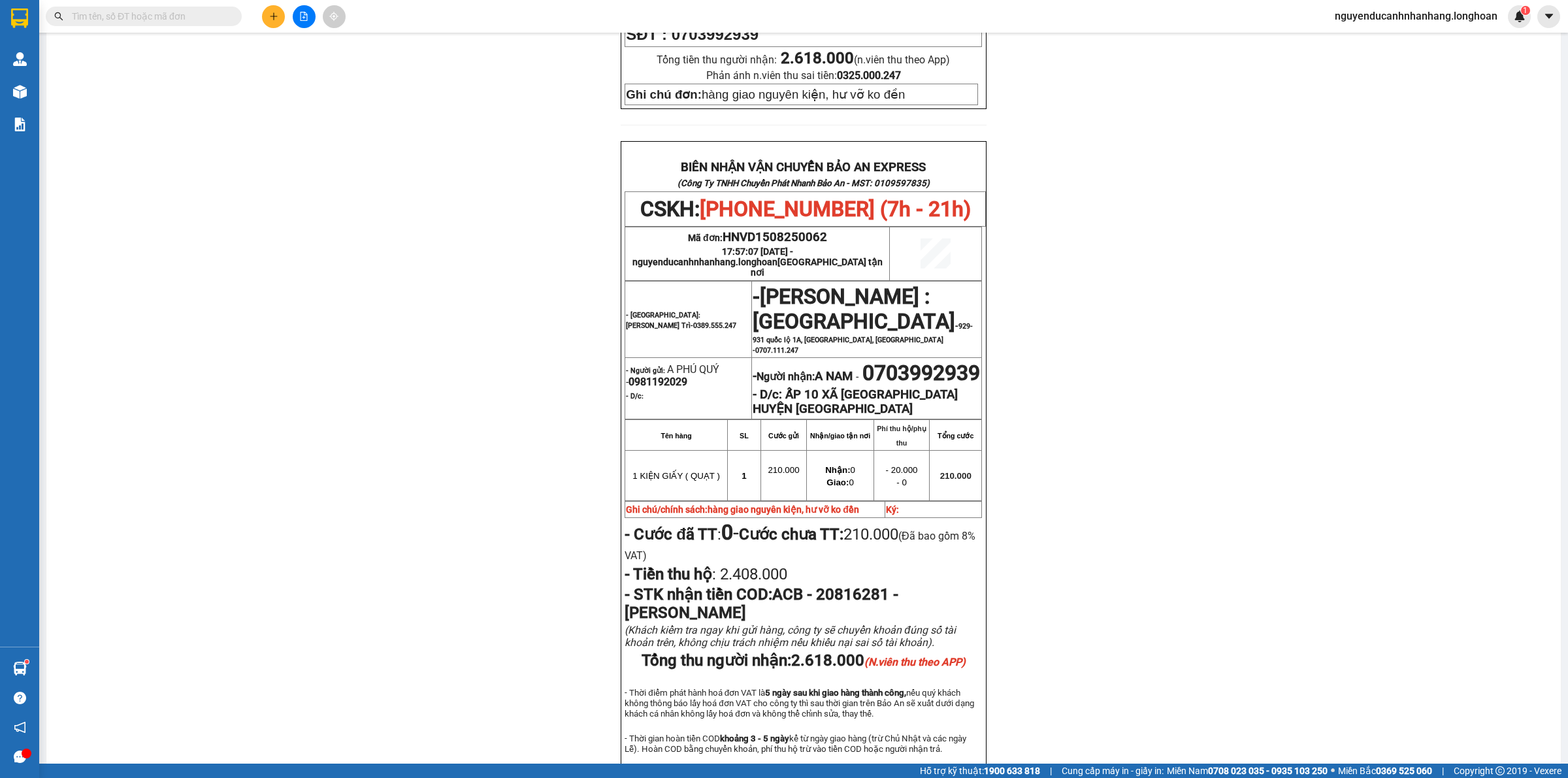
scroll to position [82, 0]
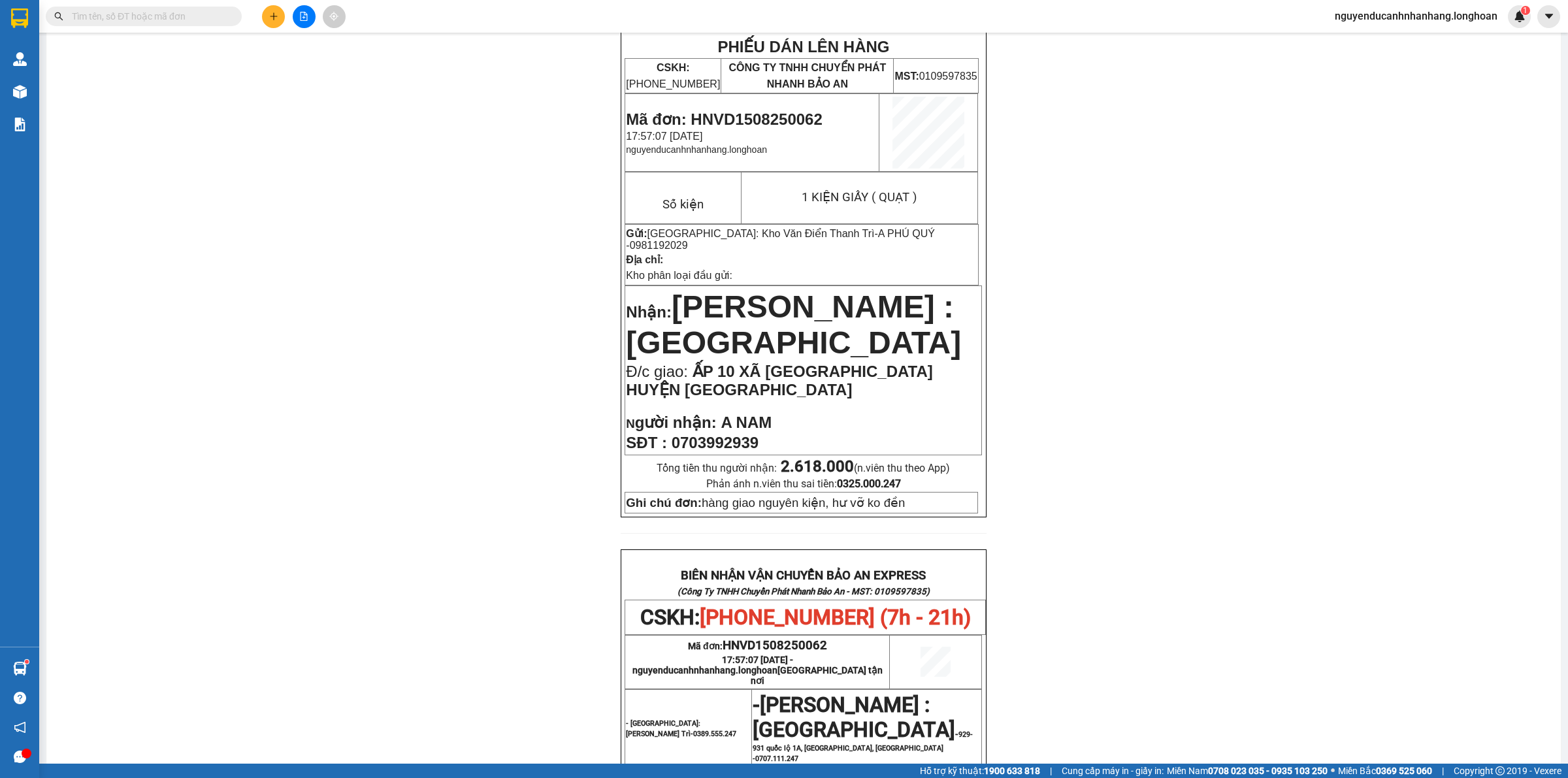
click at [688, 239] on span "0981192029" at bounding box center [658, 245] width 58 height 11
copy span "0981192029"
click at [276, 18] on icon "plus" at bounding box center [274, 17] width 9 height 9
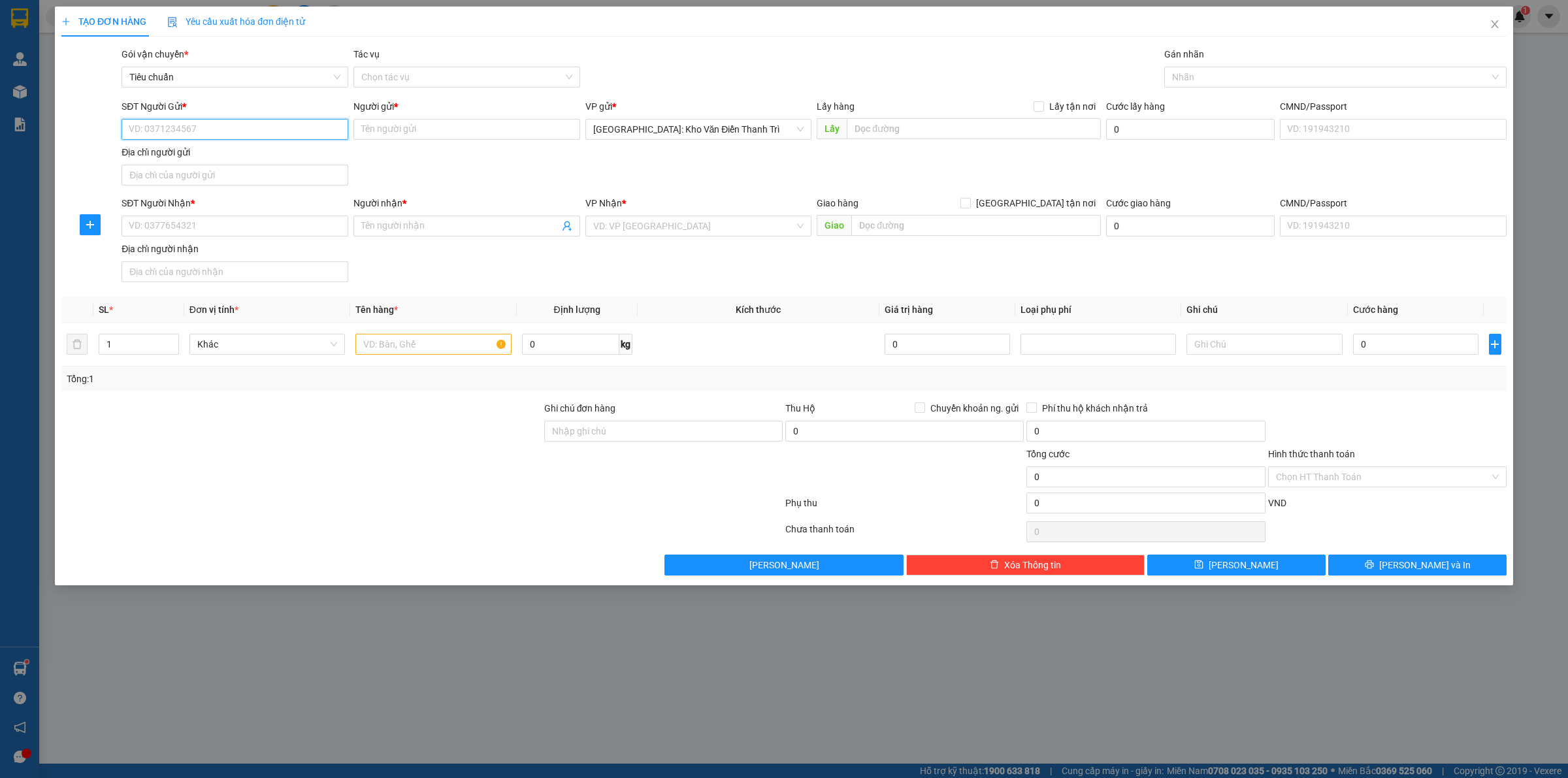
click at [233, 135] on input "SĐT Người Gửi *" at bounding box center [235, 129] width 227 height 21
paste input "0981192029"
type input "0981192029"
click at [229, 149] on div "0981192029 - A PHÚ QUÝ" at bounding box center [234, 155] width 211 height 14
type input "A PHÚ QUÝ"
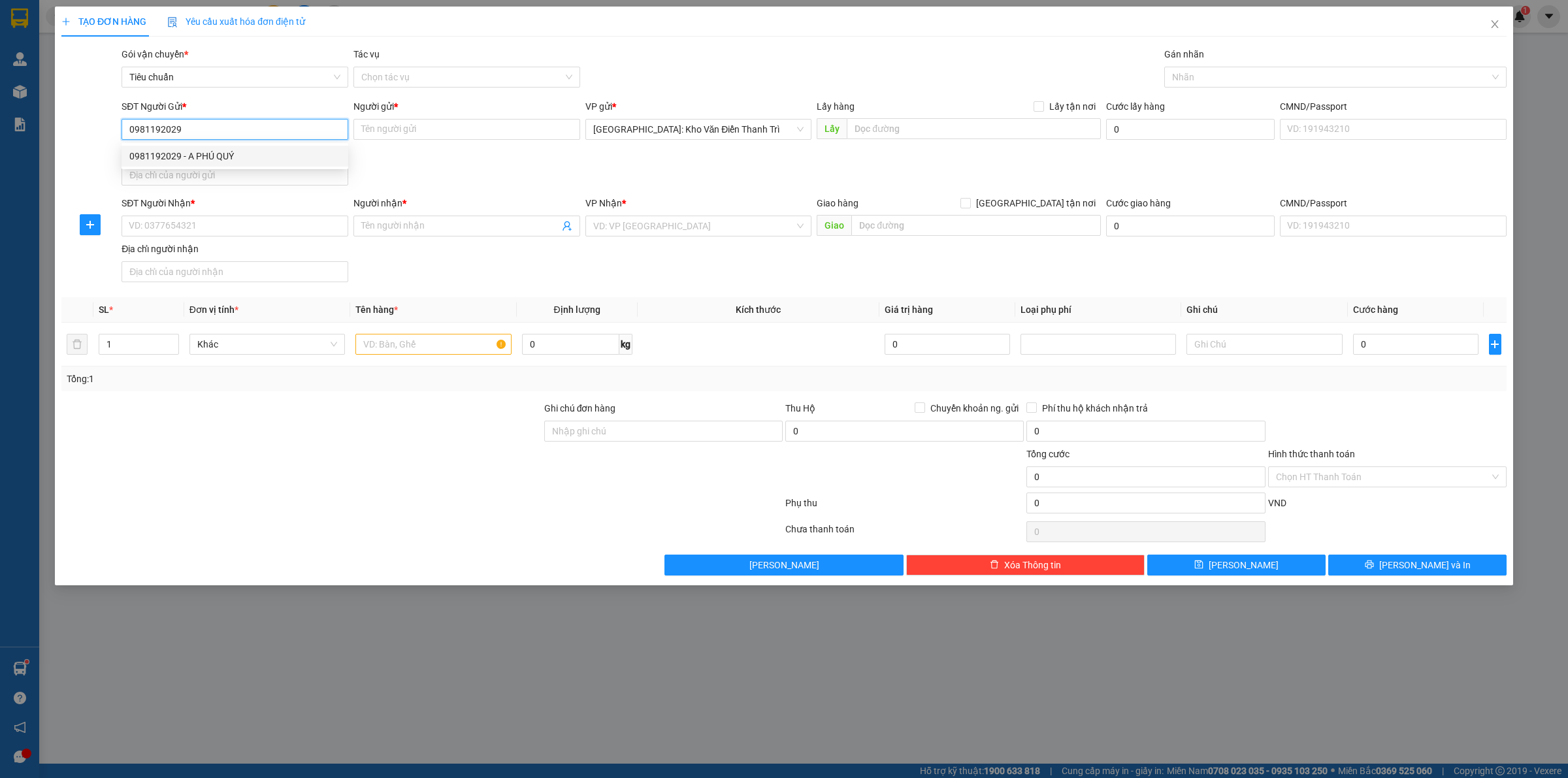
checkbox input "true"
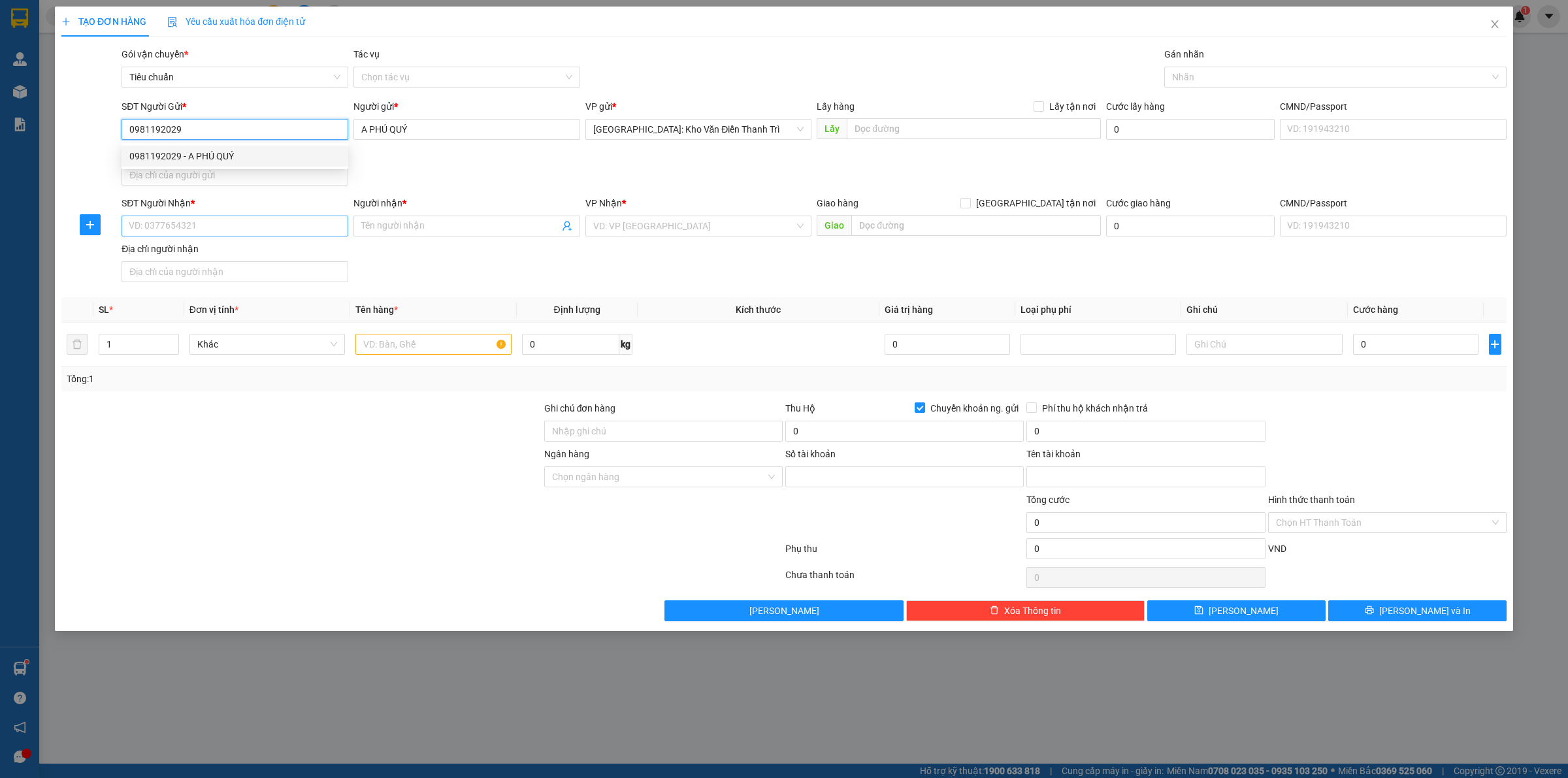
type input "20816281"
type input "hoàng công đạt"
type input "0981192029"
click at [236, 230] on input "SĐT Người Nhận *" at bounding box center [235, 226] width 227 height 21
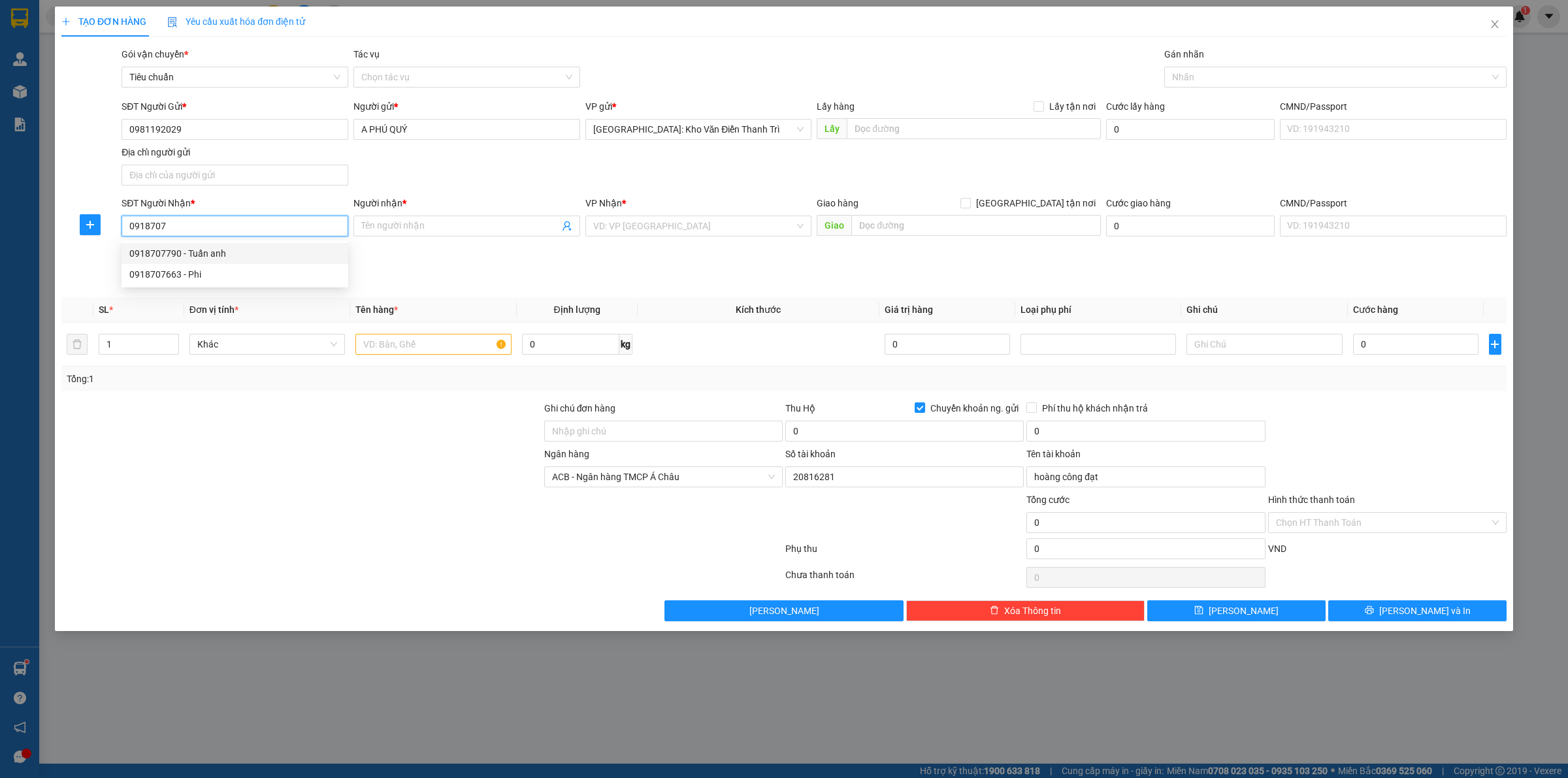
click at [242, 256] on div "0918707790 - Tuấn anh" at bounding box center [234, 253] width 211 height 14
type input "0918707790"
type input "Tuấn anh"
checkbox input "true"
type input "[STREET_ADDRESS][PERSON_NAME]"
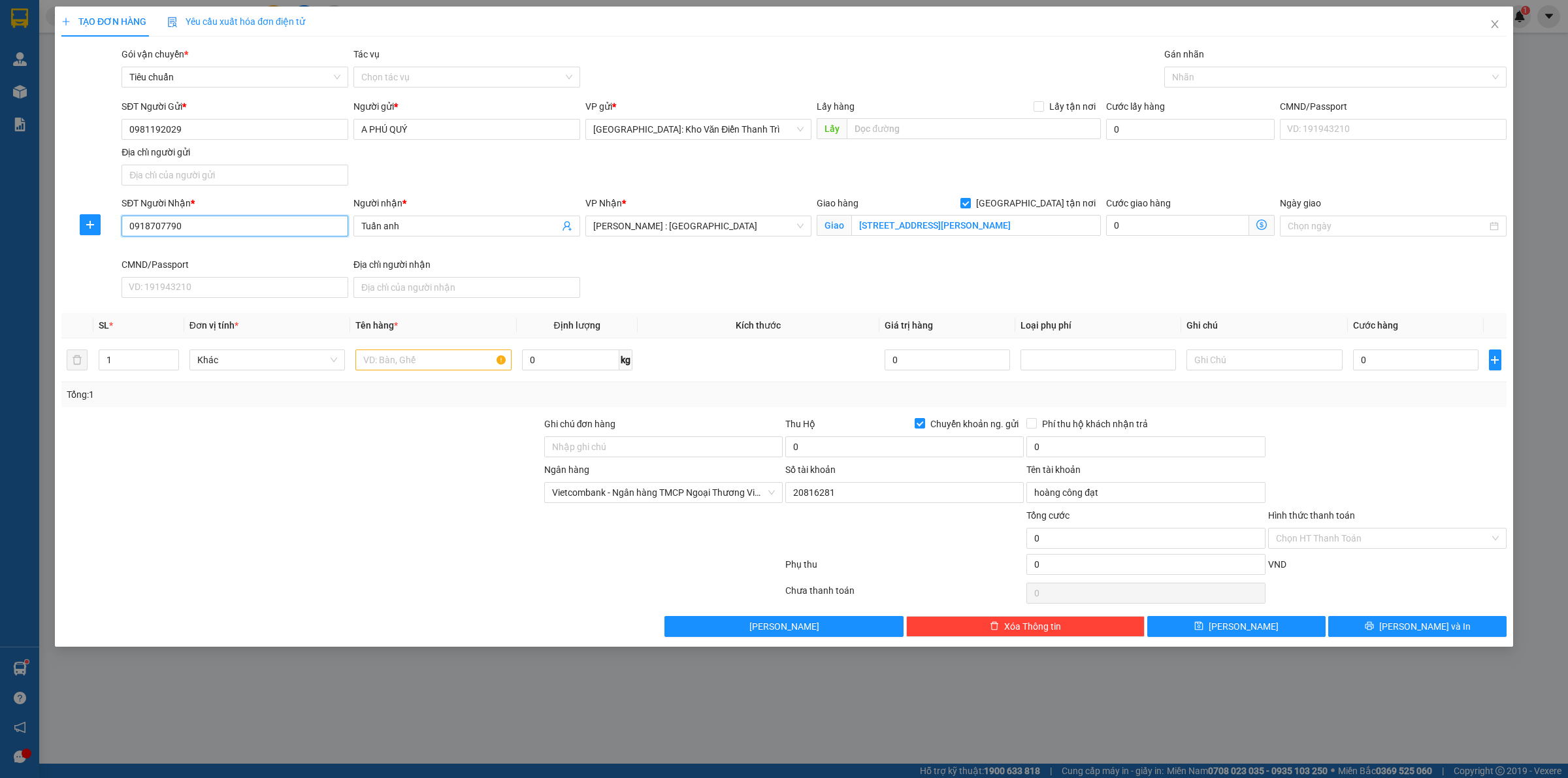
type input "0301000399560"
type input "[PERSON_NAME]"
click at [1217, 79] on div at bounding box center [1329, 77] width 323 height 16
type input "0918707790"
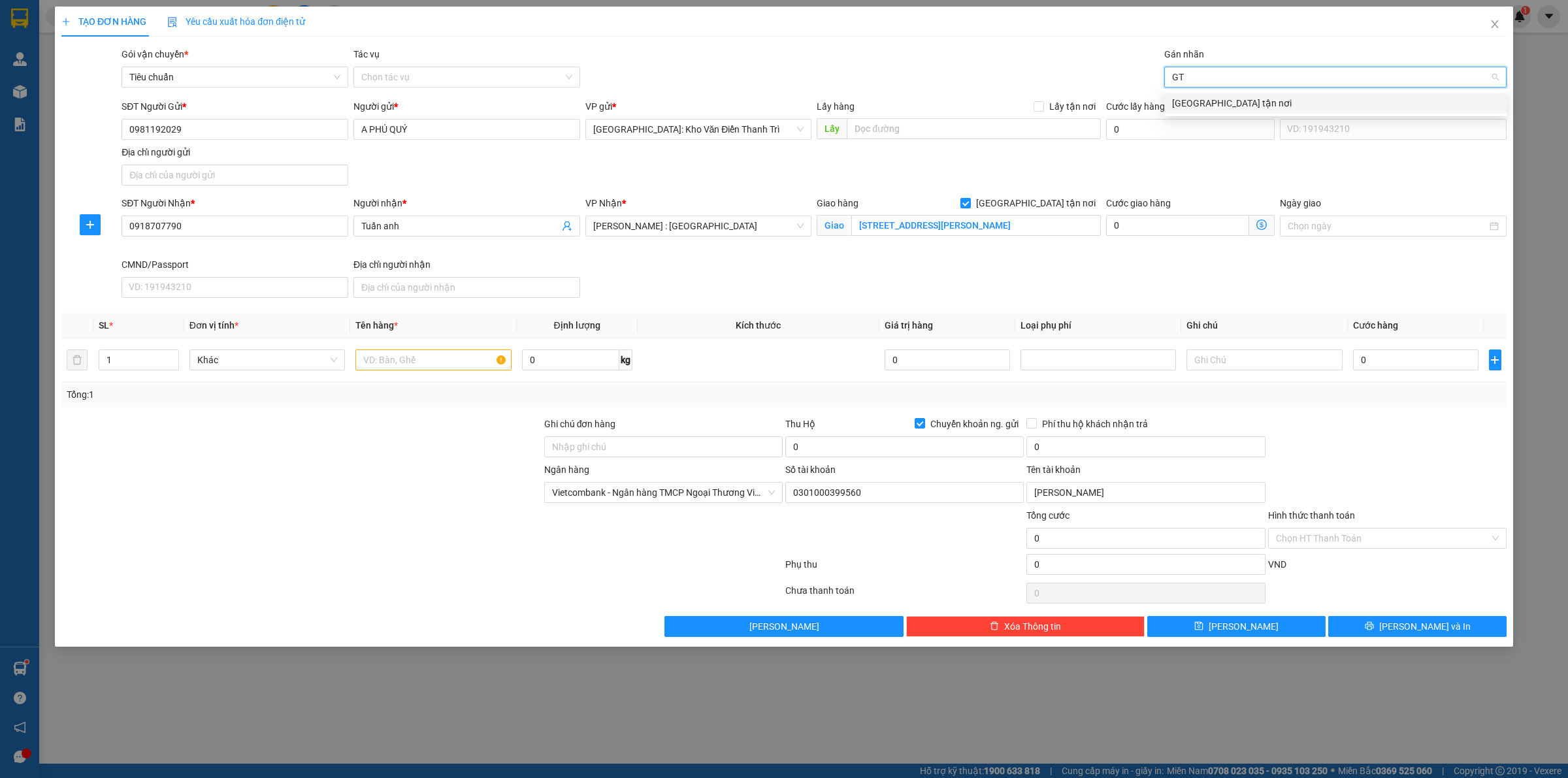
type input "GT"
click at [1222, 92] on body "Kết quả tìm kiếm ( 1 ) Bộ lọc Mã ĐH Trạng thái Món hàng Thu hộ Tổng cước Chưa c…" at bounding box center [784, 389] width 1568 height 778
click at [1222, 99] on div "Cước lấy hàng" at bounding box center [1190, 109] width 169 height 20
click at [1196, 69] on div at bounding box center [1329, 77] width 323 height 16
type input "GT"
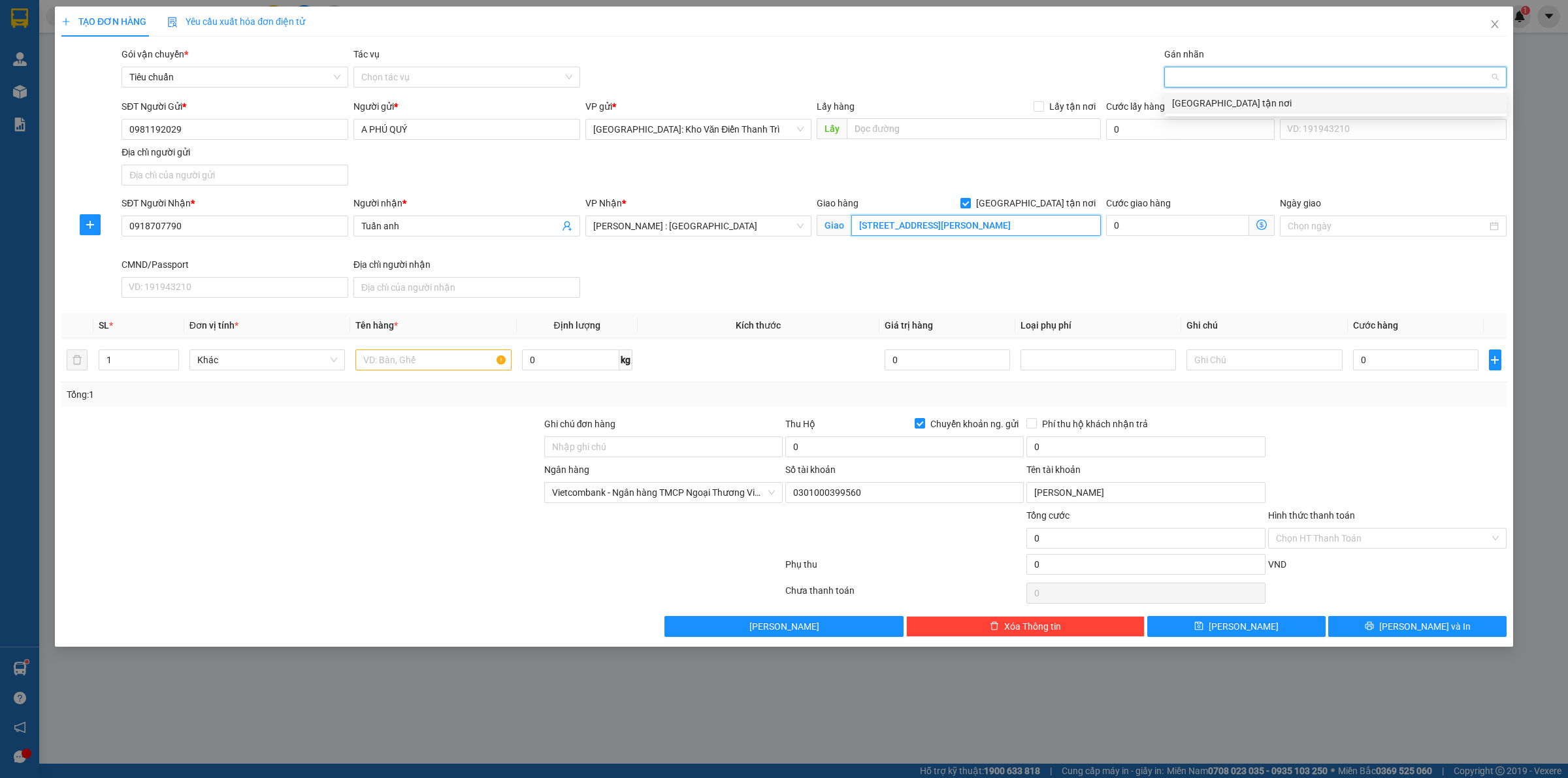
click at [960, 220] on input "[STREET_ADDRESS][PERSON_NAME]" at bounding box center [976, 225] width 249 height 21
click at [1182, 83] on div at bounding box center [1329, 77] width 323 height 16
type input "8A [PERSON_NAME] P13,Q3,HCM"
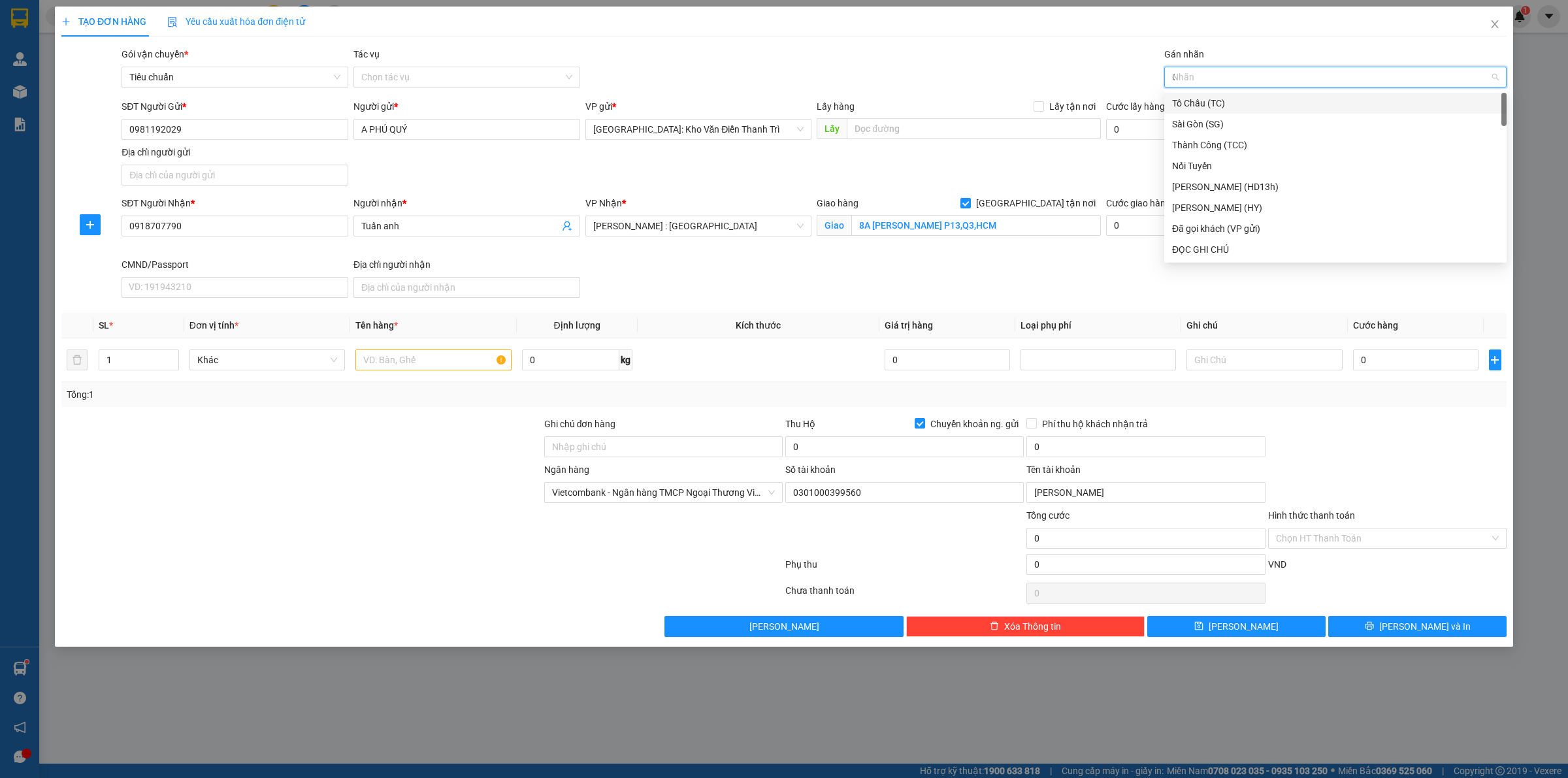
type input "GT"
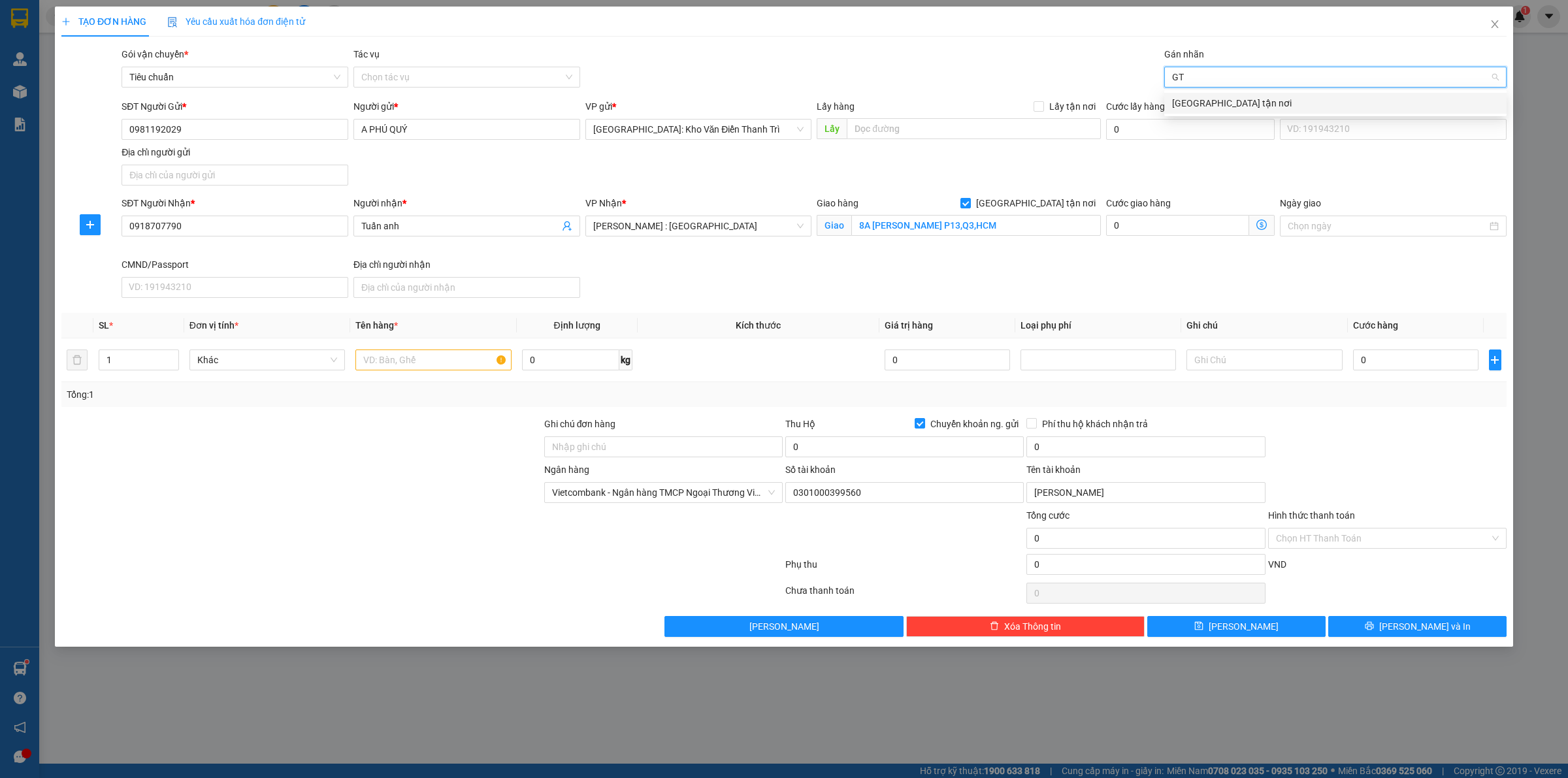
click at [1207, 93] on div "[GEOGRAPHIC_DATA] tận nơi" at bounding box center [1335, 104] width 342 height 21
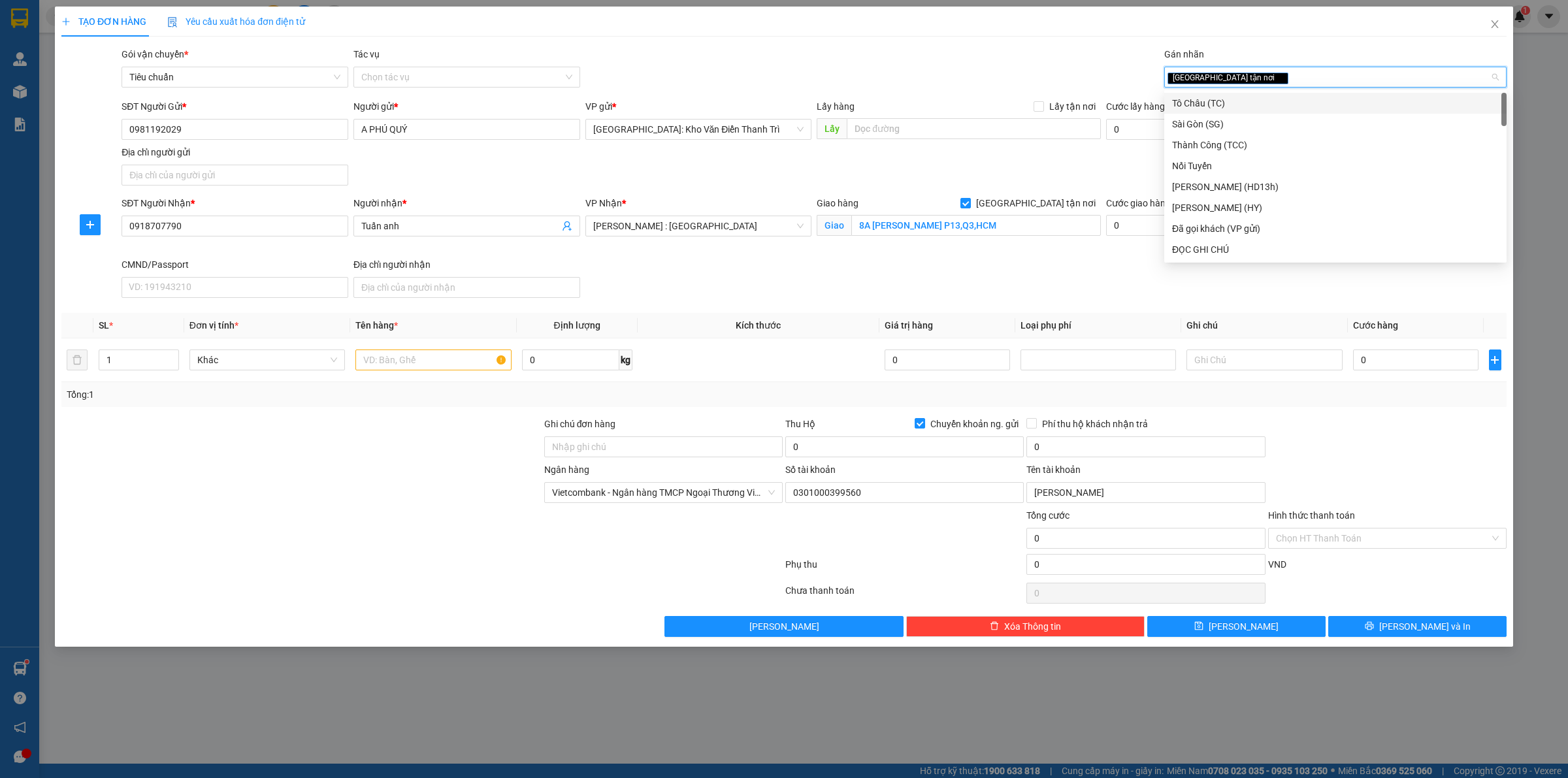
click at [1117, 56] on div "Gói vận chuyển * Tiêu chuẩn Tác vụ Chọn tác vụ Gán nhãn Giao tận nơi" at bounding box center [814, 70] width 1390 height 46
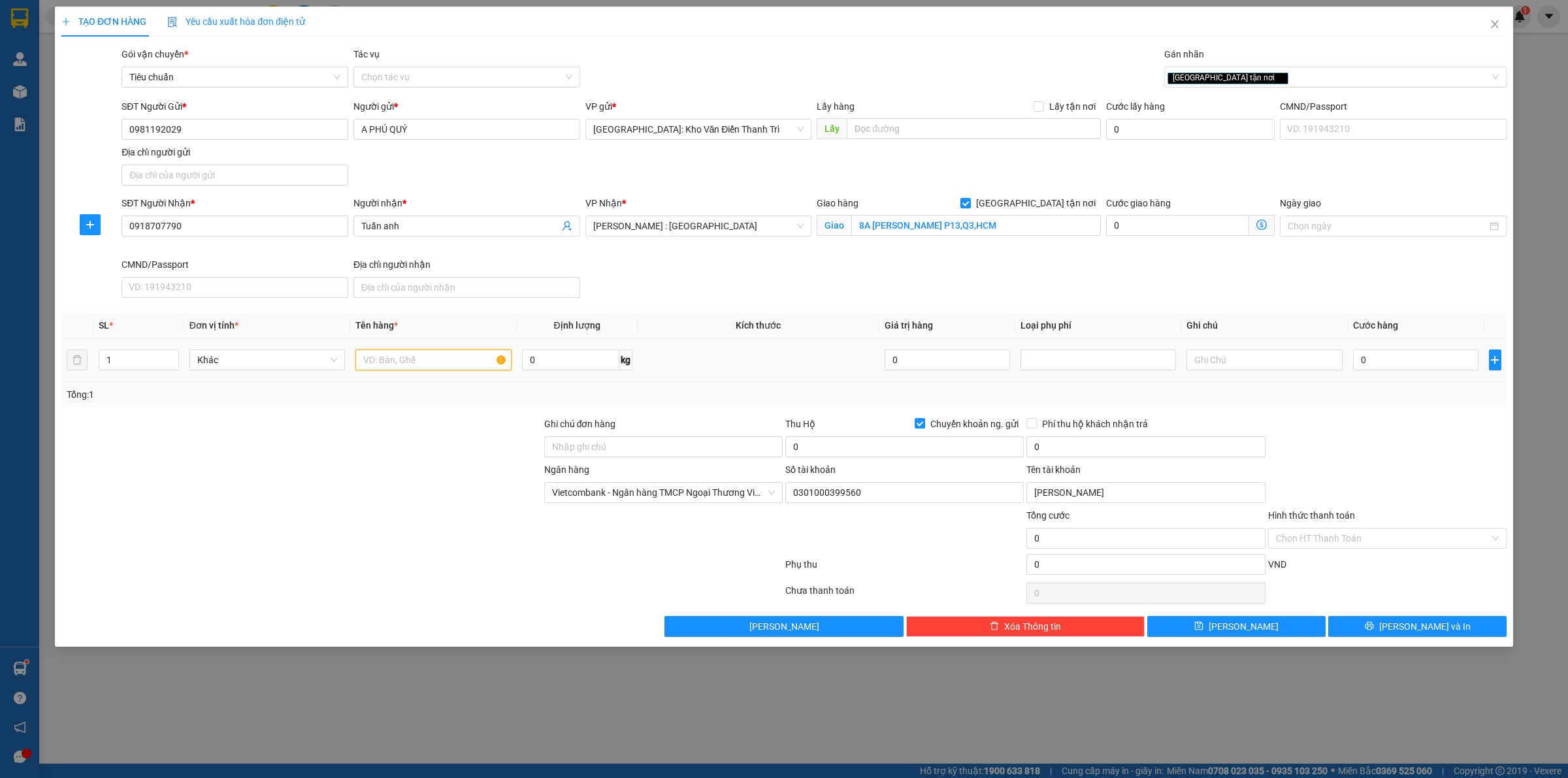
click at [448, 362] on input "text" at bounding box center [432, 360] width 155 height 21
type input "1 KIỆN"
click at [940, 224] on input "8A [PERSON_NAME] P13,Q3,HCM" at bounding box center [976, 225] width 249 height 21
click at [939, 224] on input "8A [PERSON_NAME] P13,Q3,HCM" at bounding box center [976, 225] width 249 height 21
click at [933, 223] on input "8A [PERSON_NAME] P13,Q3,HCM" at bounding box center [976, 225] width 249 height 21
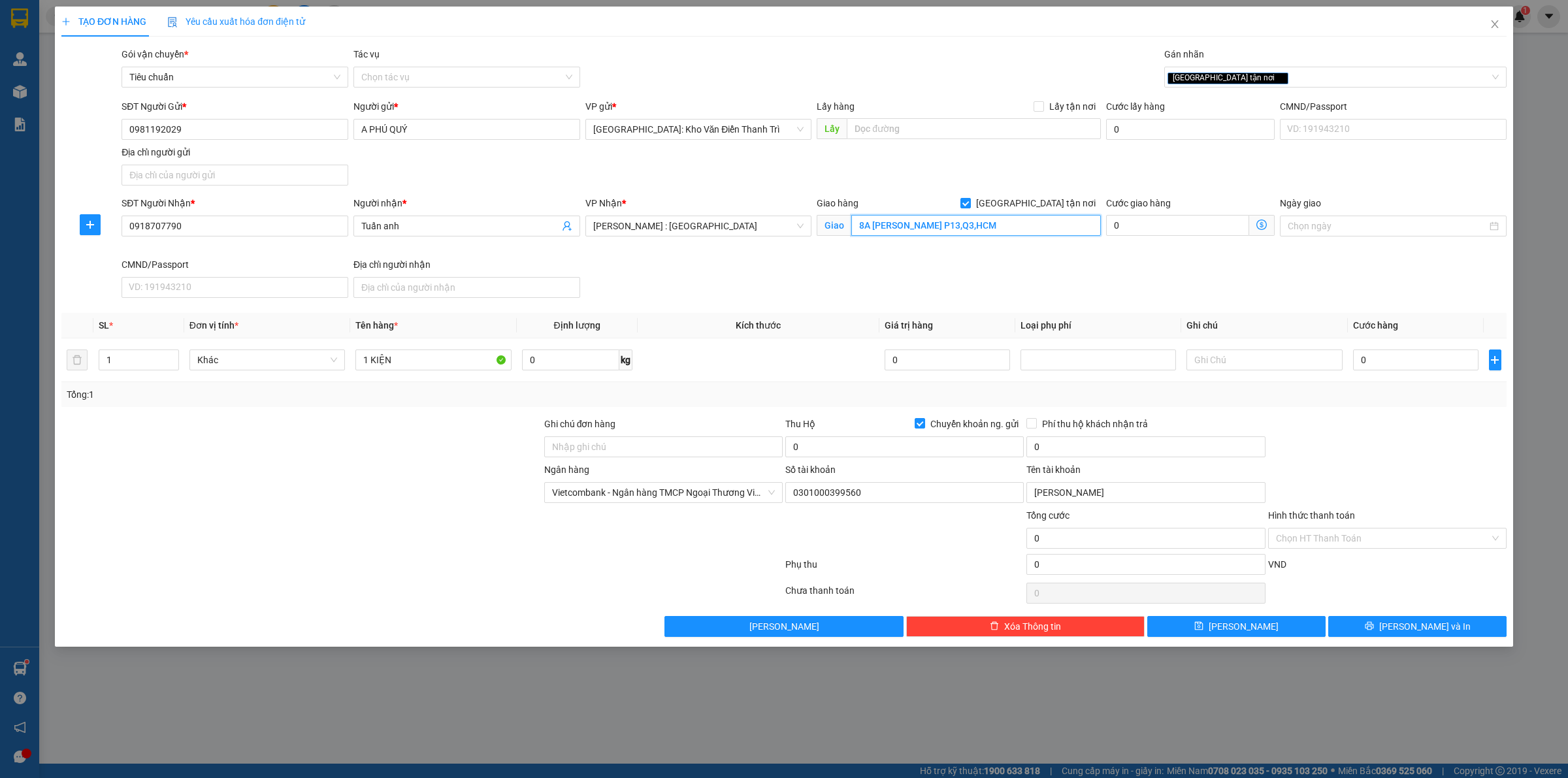
type input "8A [PERSON_NAME] P13,Q3,HCM"
click at [998, 271] on div "SĐT Người Nhận * 0918707790 Người nhận * Tuấn anh VP Nhận * [GEOGRAPHIC_DATA] :…" at bounding box center [814, 249] width 1390 height 107
click at [444, 358] on input "1 KIỆN" at bounding box center [432, 360] width 155 height 21
type input "1 KIỆN GIẤY DÀI"
click at [446, 443] on div at bounding box center [301, 439] width 483 height 46
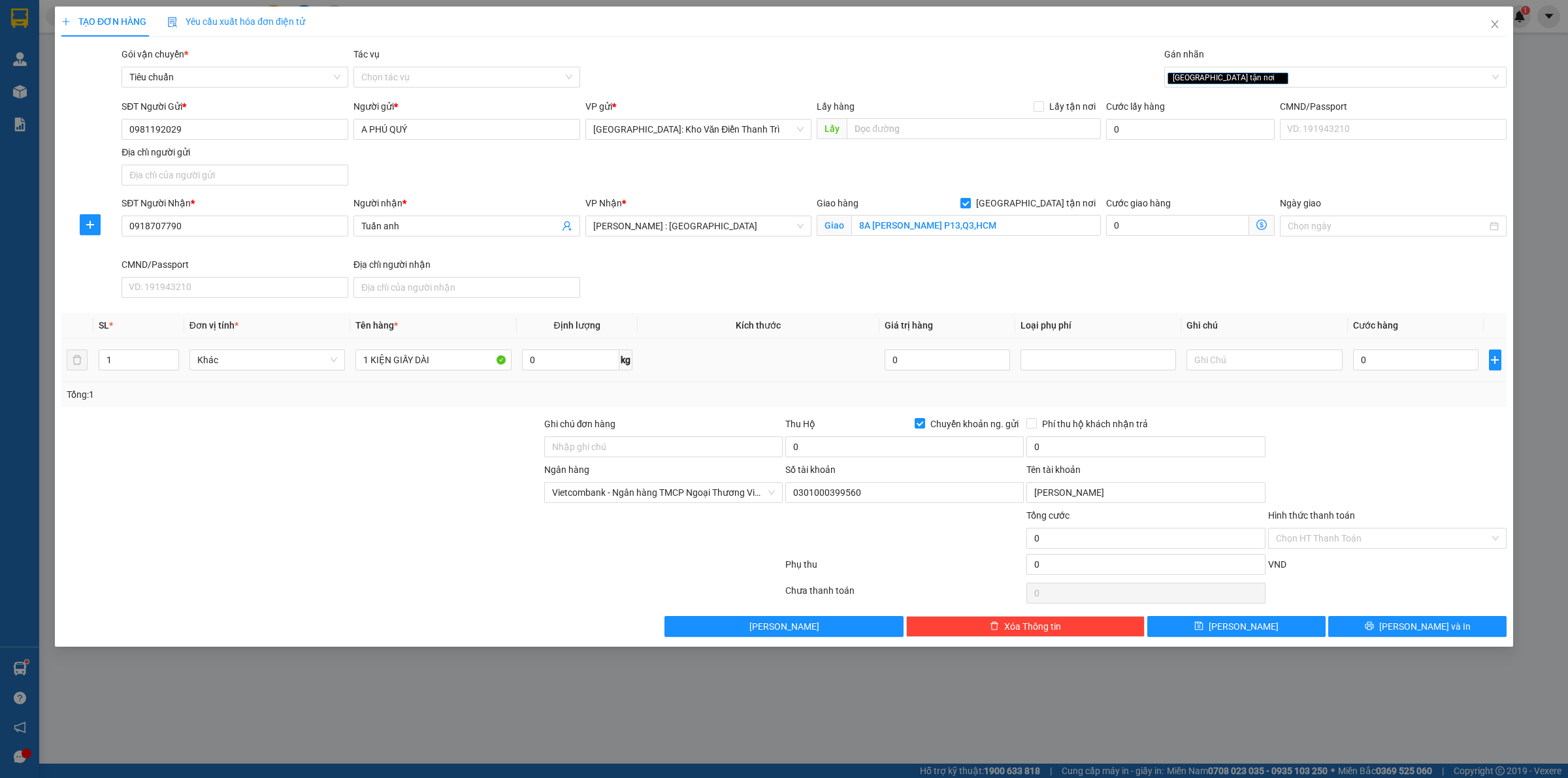
drag, startPoint x: 1387, startPoint y: 434, endPoint x: 1397, endPoint y: 375, distance: 59.8
click at [1386, 432] on div at bounding box center [1387, 439] width 241 height 46
click at [1393, 362] on input "0" at bounding box center [1416, 360] width 125 height 21
type input "2"
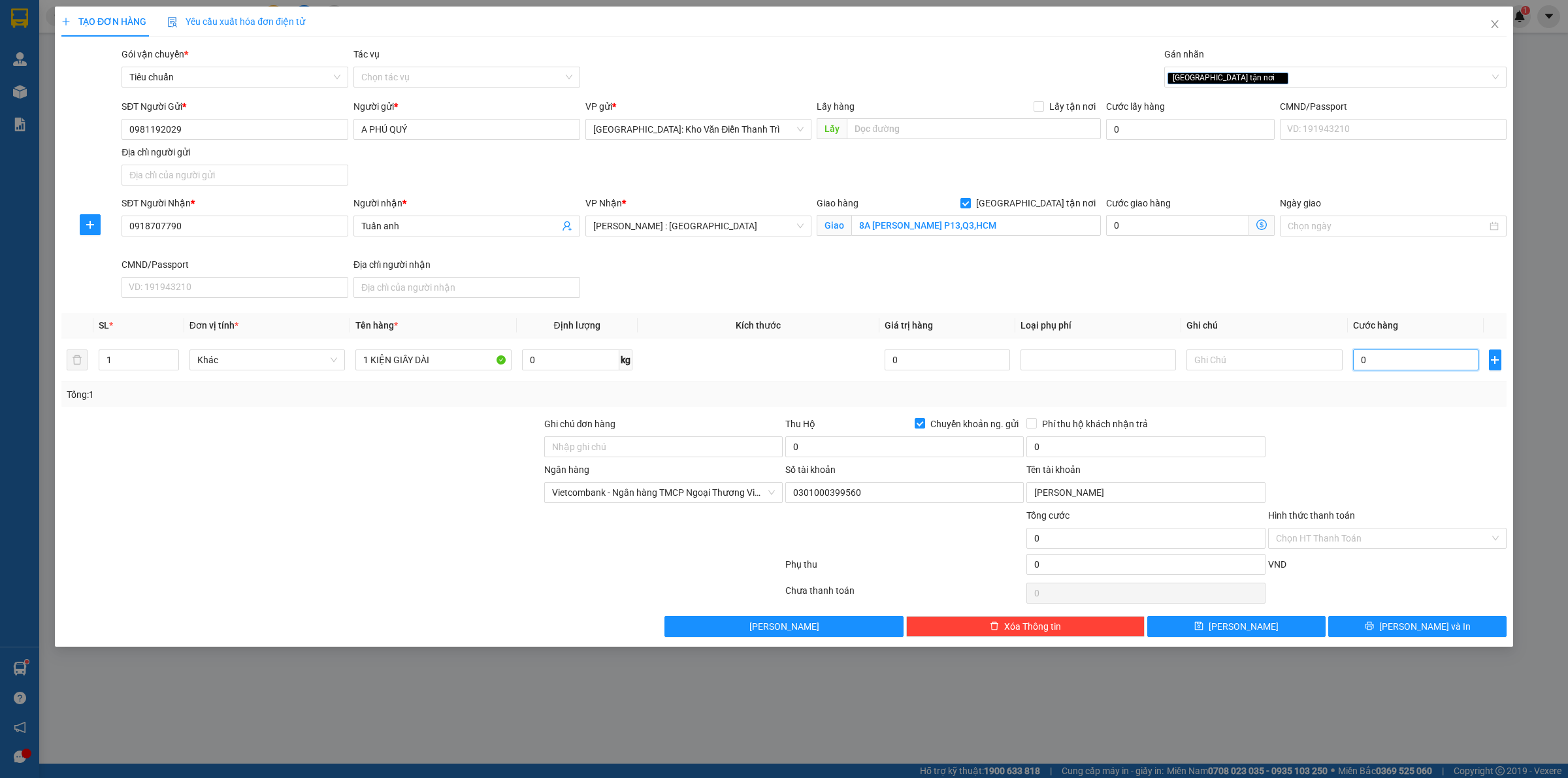
type input "2"
type input "20"
type input "200"
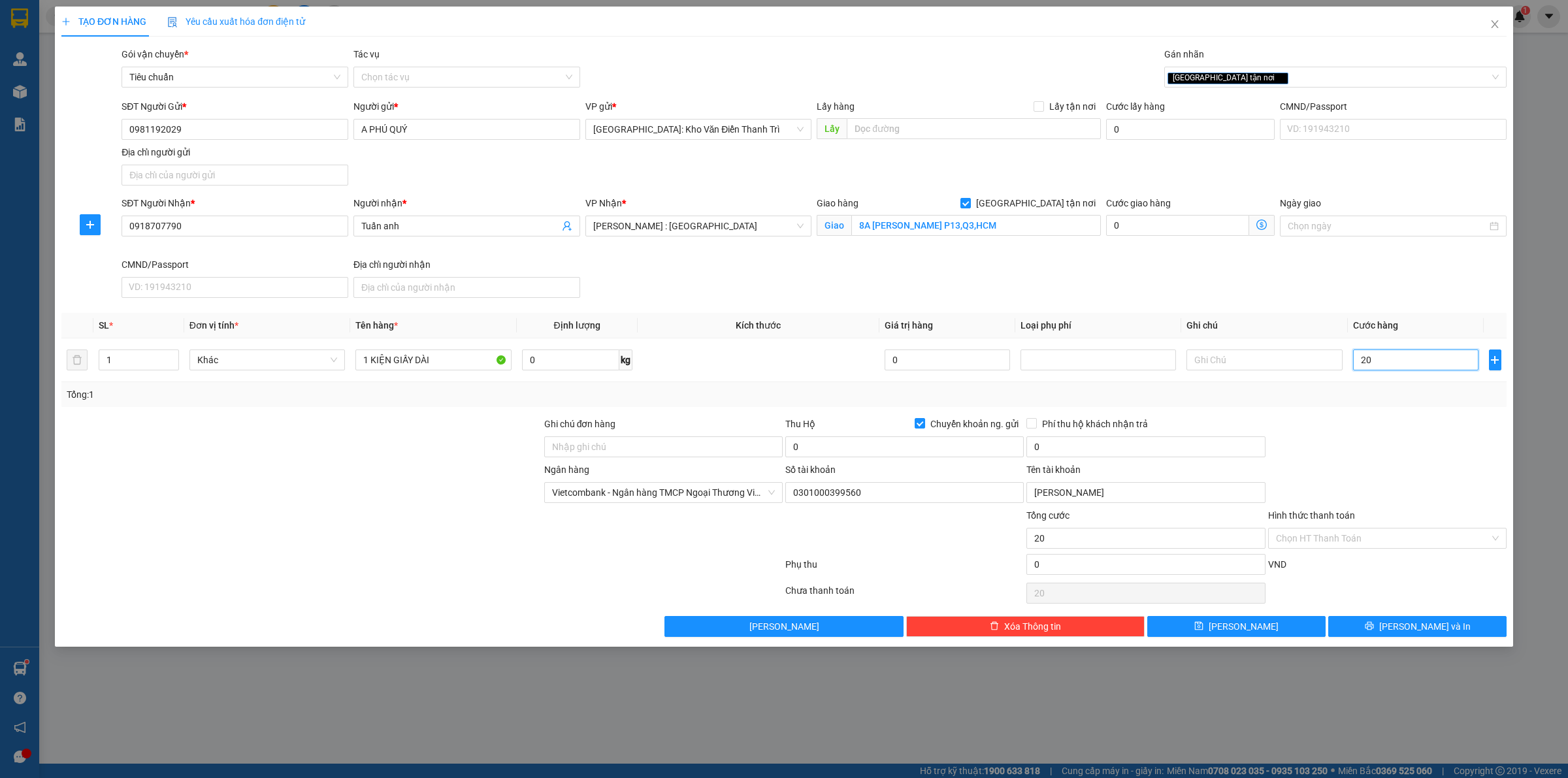
type input "200"
type input "2.000"
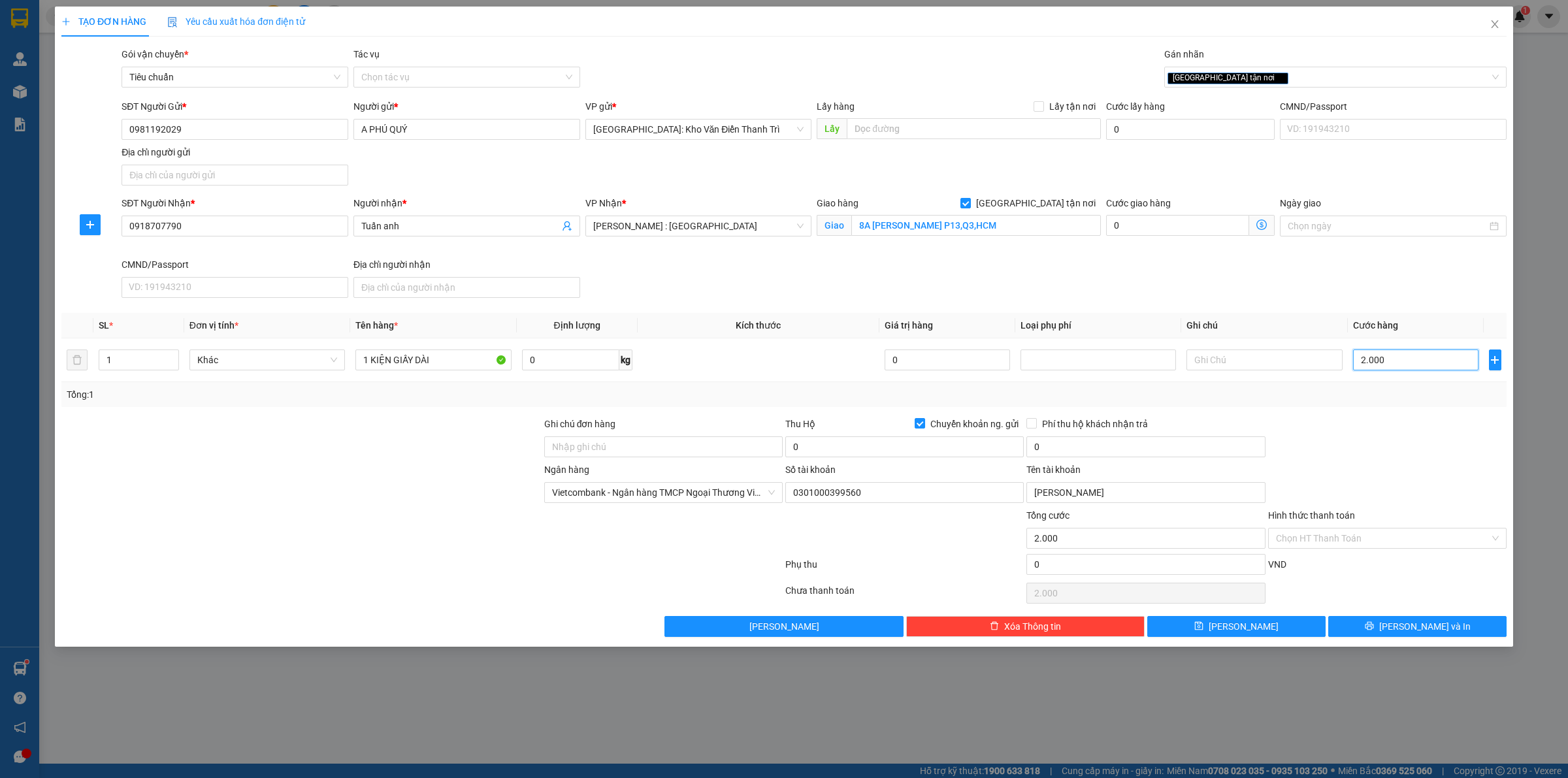
type input "20.000"
type input "200.000"
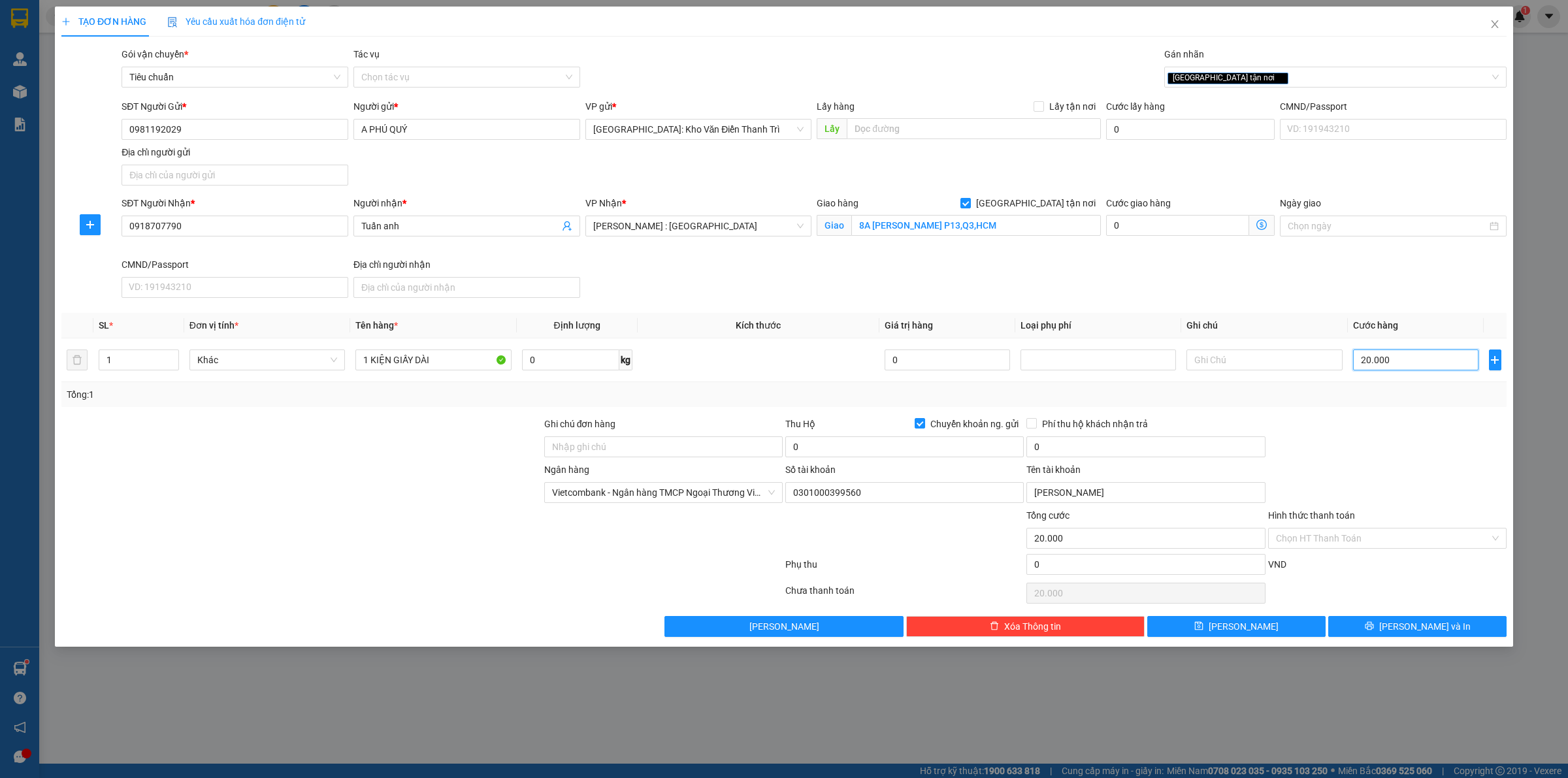
type input "200.000"
click at [1320, 436] on div at bounding box center [1387, 439] width 241 height 46
click at [866, 456] on input "0" at bounding box center [904, 446] width 239 height 21
click at [972, 425] on span "Chuyển khoản ng. gửi" at bounding box center [974, 423] width 98 height 14
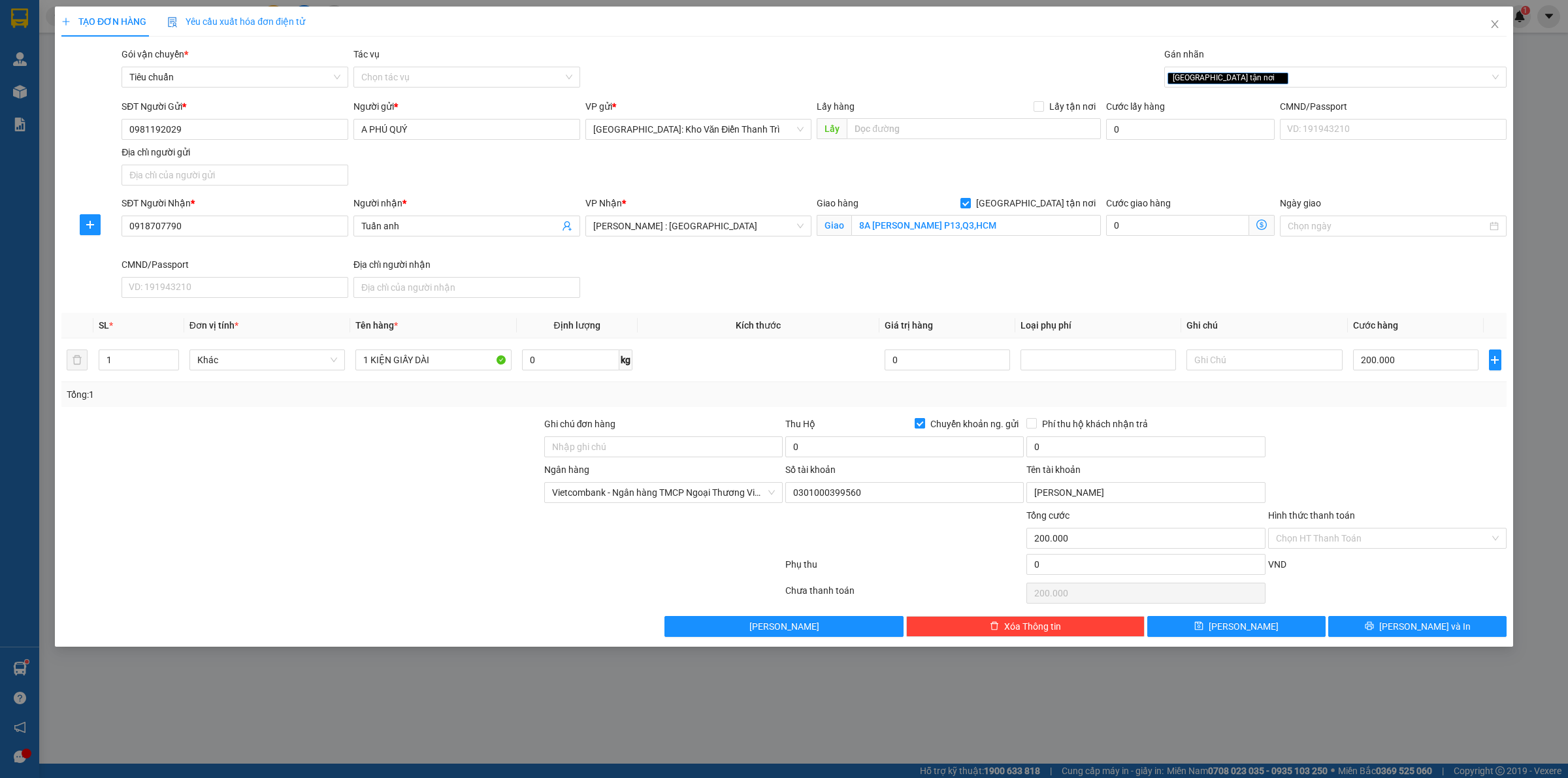
click at [924, 425] on input "Chuyển khoản ng. gửi" at bounding box center [919, 422] width 9 height 9
checkbox input "false"
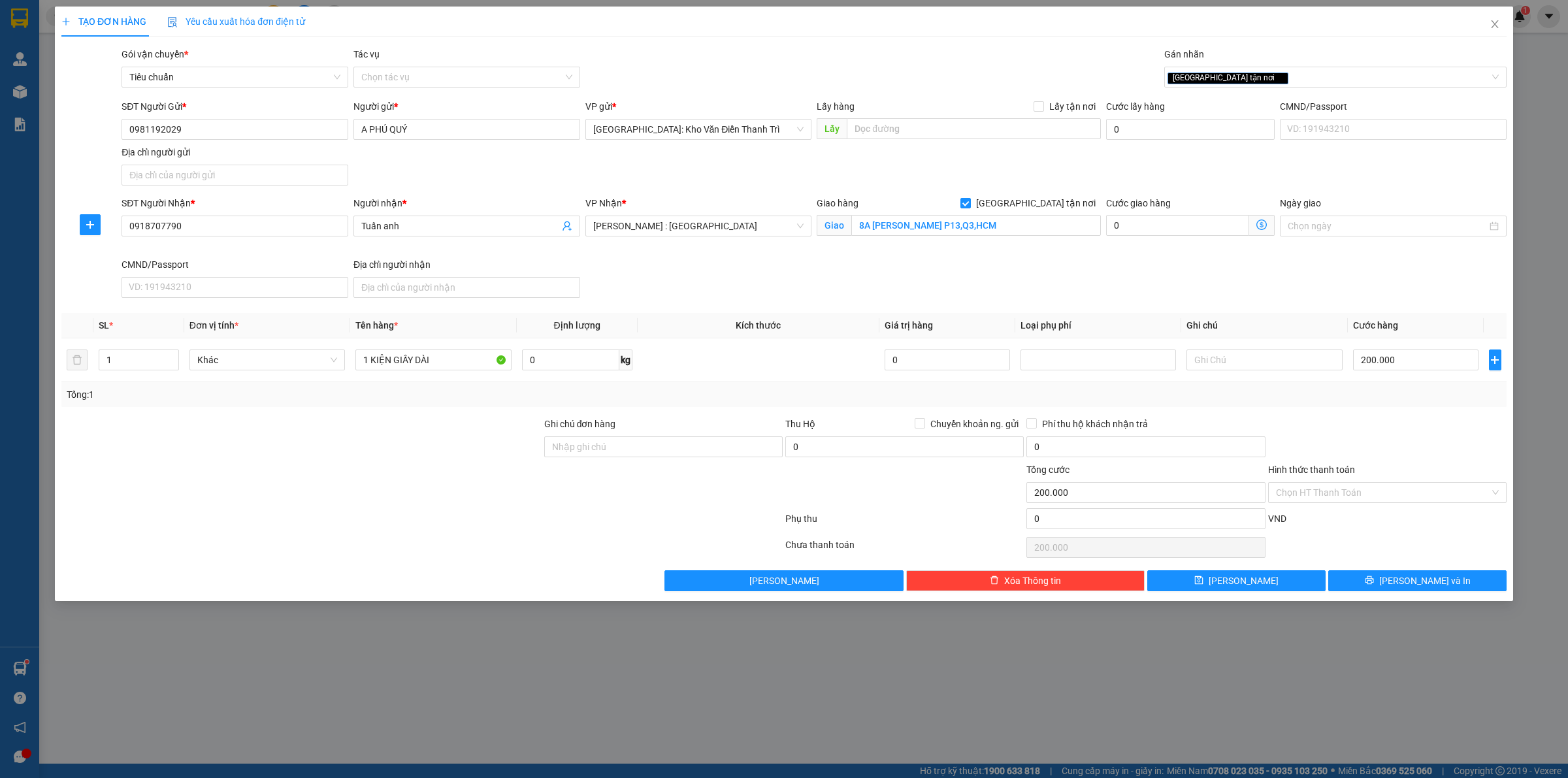
click at [941, 504] on div at bounding box center [904, 485] width 241 height 46
click at [1347, 494] on input "Hình thức thanh toán" at bounding box center [1383, 492] width 214 height 20
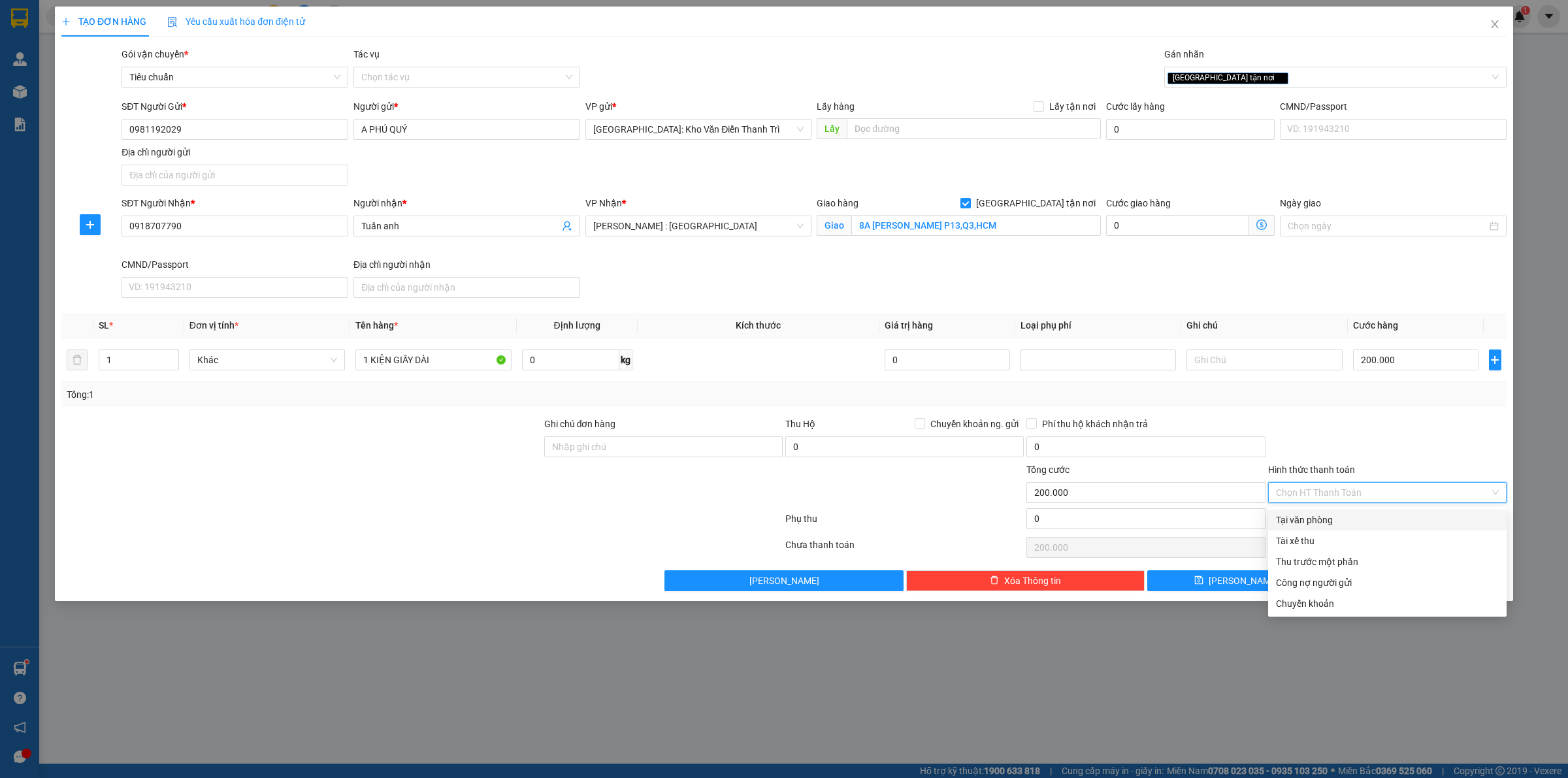
click at [1331, 521] on div "Tại văn phòng" at bounding box center [1387, 519] width 223 height 14
type input "0"
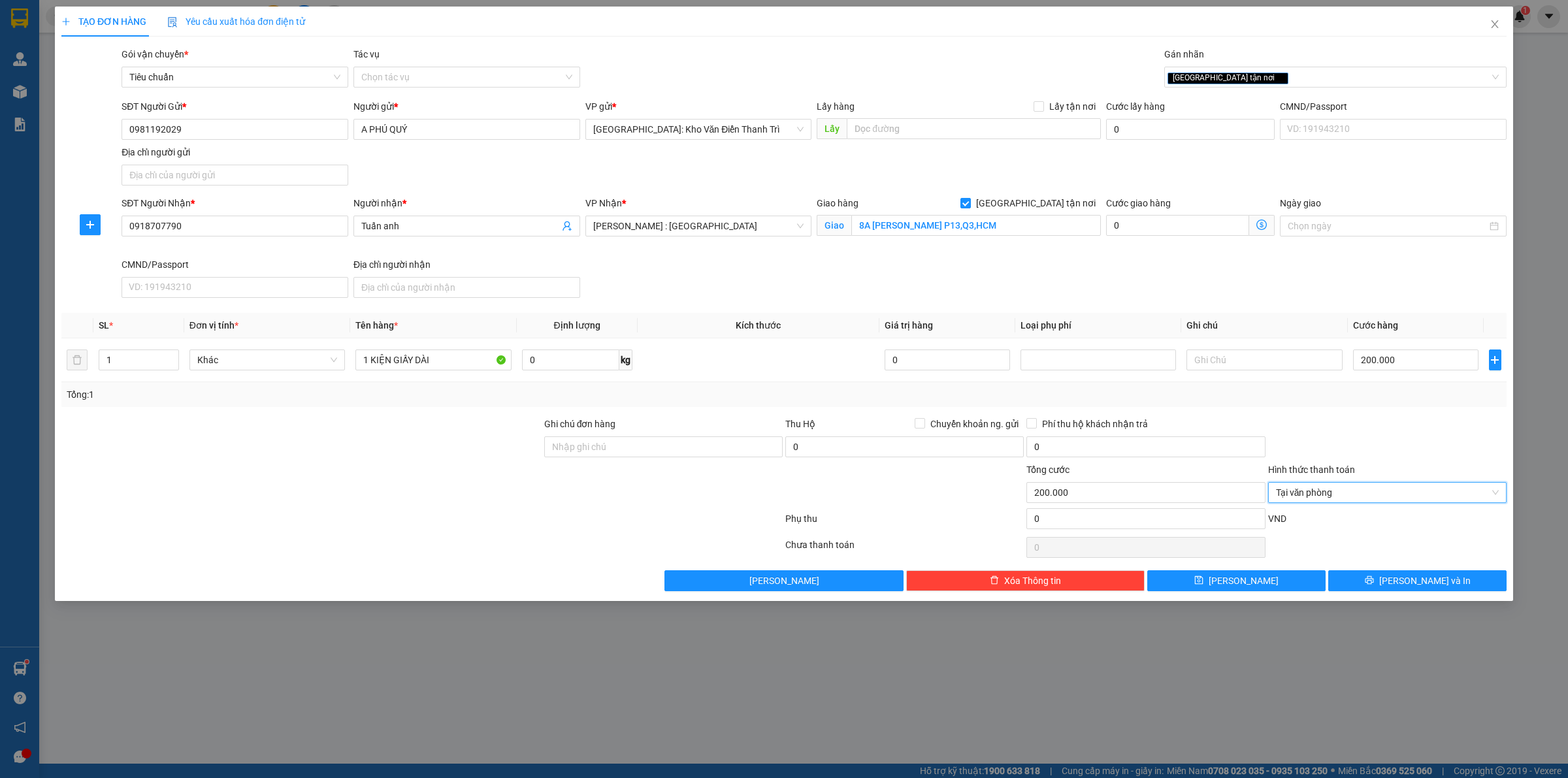
click at [1337, 454] on div at bounding box center [1387, 439] width 241 height 46
drag, startPoint x: 639, startPoint y: 443, endPoint x: 649, endPoint y: 456, distance: 16.4
click at [639, 443] on input "Ghi chú đơn hàng" at bounding box center [664, 446] width 239 height 21
type input "hàng giao nguyên kiện, hư vỡ ko đền"
click at [484, 488] on div at bounding box center [301, 485] width 483 height 46
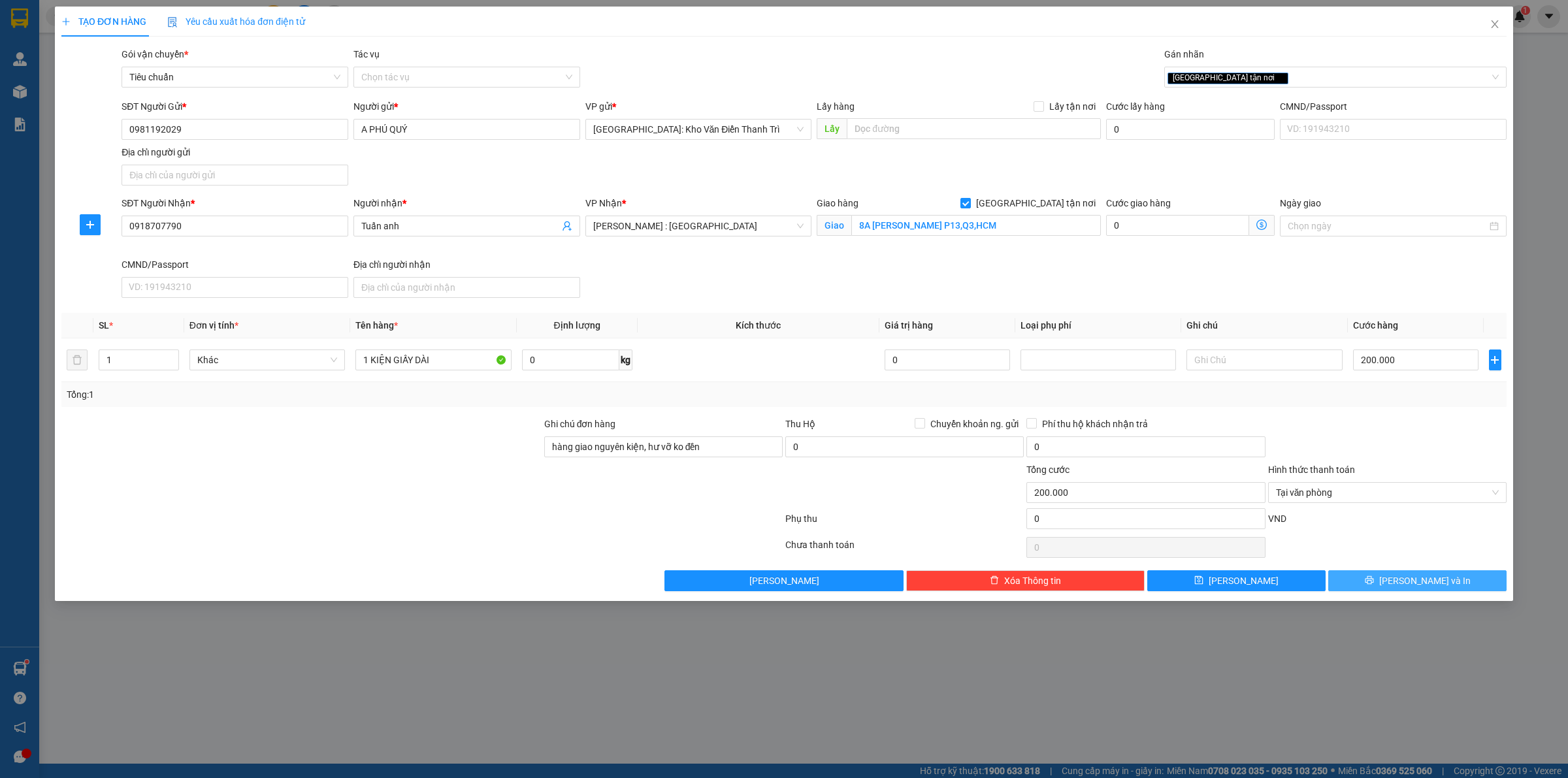
click at [1374, 584] on icon "printer" at bounding box center [1368, 580] width 8 height 8
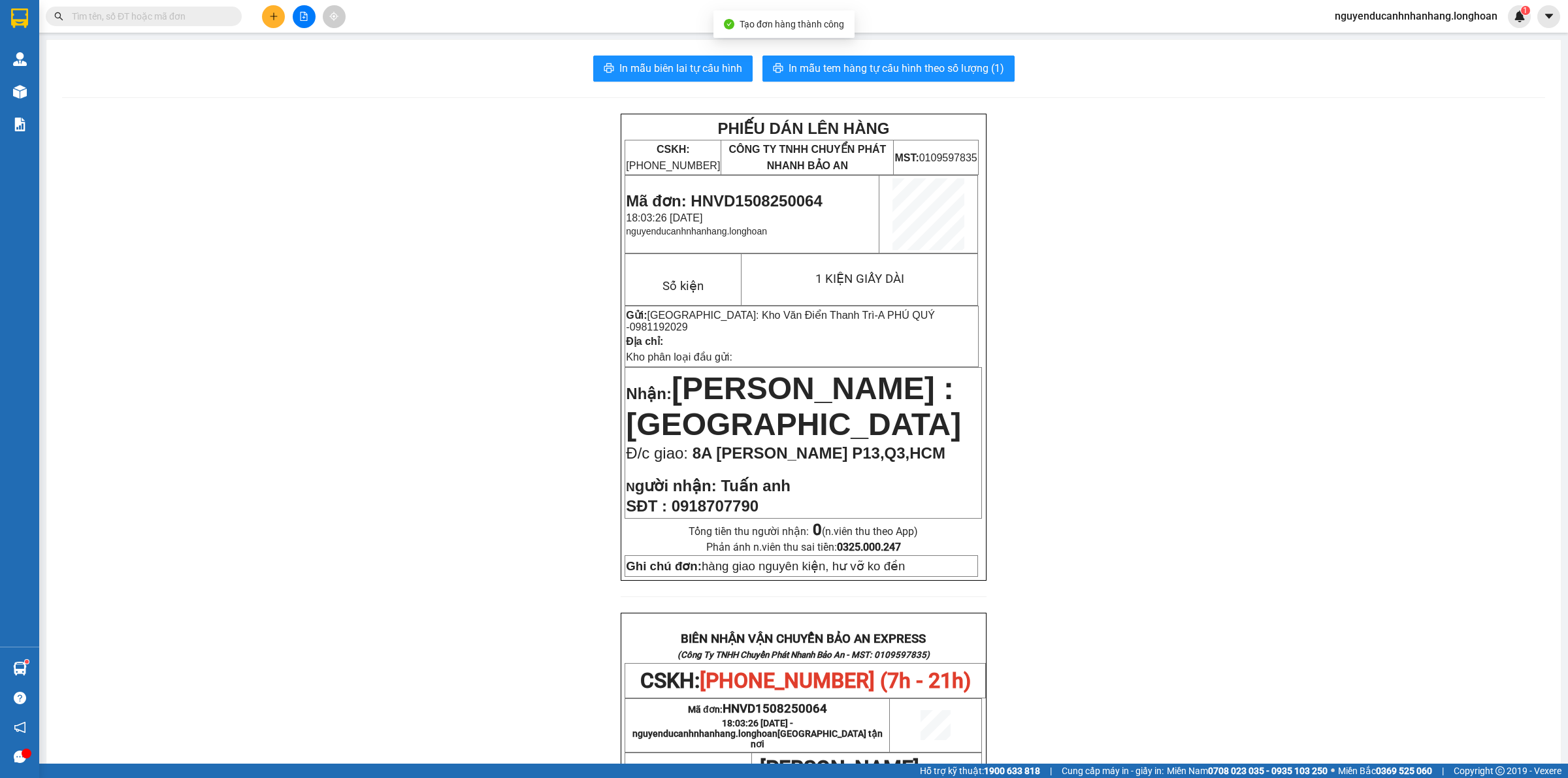
click at [730, 204] on span "Mã đơn: HNVD1508250064" at bounding box center [724, 200] width 196 height 17
copy span "HNVD1508250064"
click at [693, 63] on span "In mẫu biên lai tự cấu hình" at bounding box center [681, 68] width 123 height 17
click at [910, 69] on span "In mẫu tem hàng tự cấu hình theo số lượng (1)" at bounding box center [896, 68] width 215 height 17
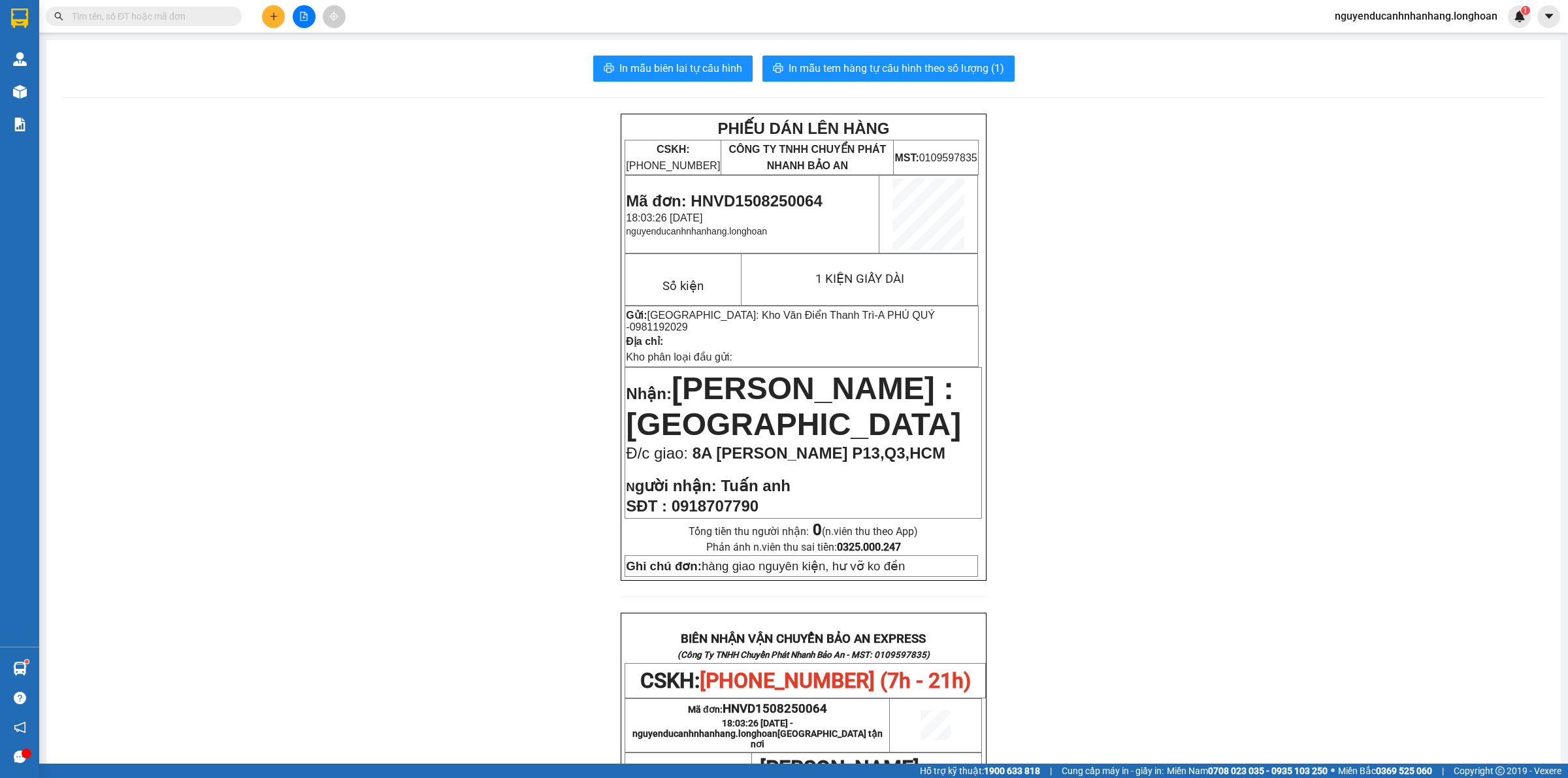
click at [280, 17] on button at bounding box center [273, 17] width 23 height 23
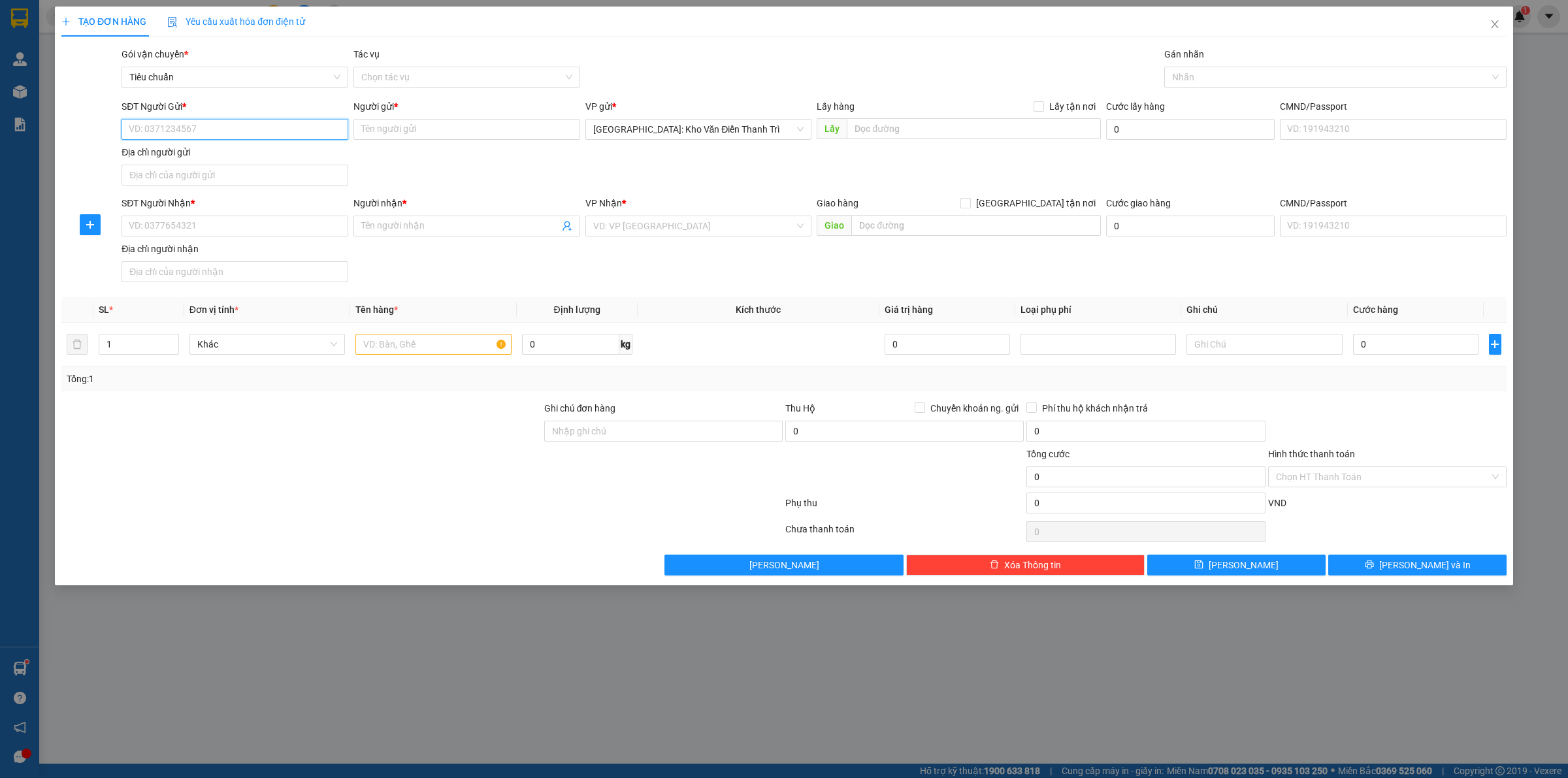
click at [191, 129] on input "SĐT Người Gửi *" at bounding box center [235, 129] width 227 height 21
type input "0988114760"
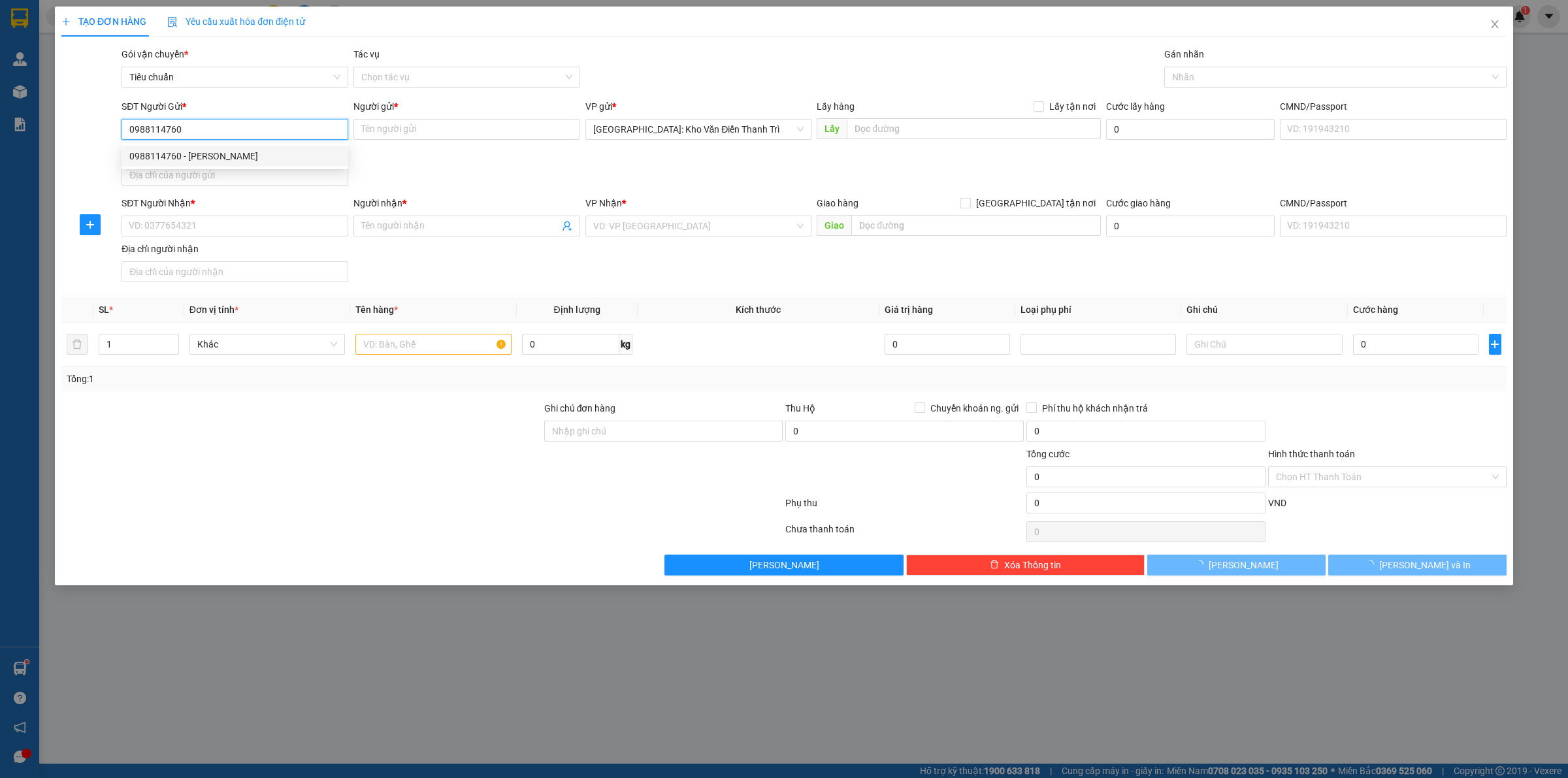
click at [278, 154] on div "0988114760 - [PERSON_NAME]" at bounding box center [234, 155] width 211 height 14
type input "Phú Đạt Vượng"
checkbox input "true"
type input "Địa chỉ: [STREET_ADDRESS][PERSON_NAME]"
type input "150.000"
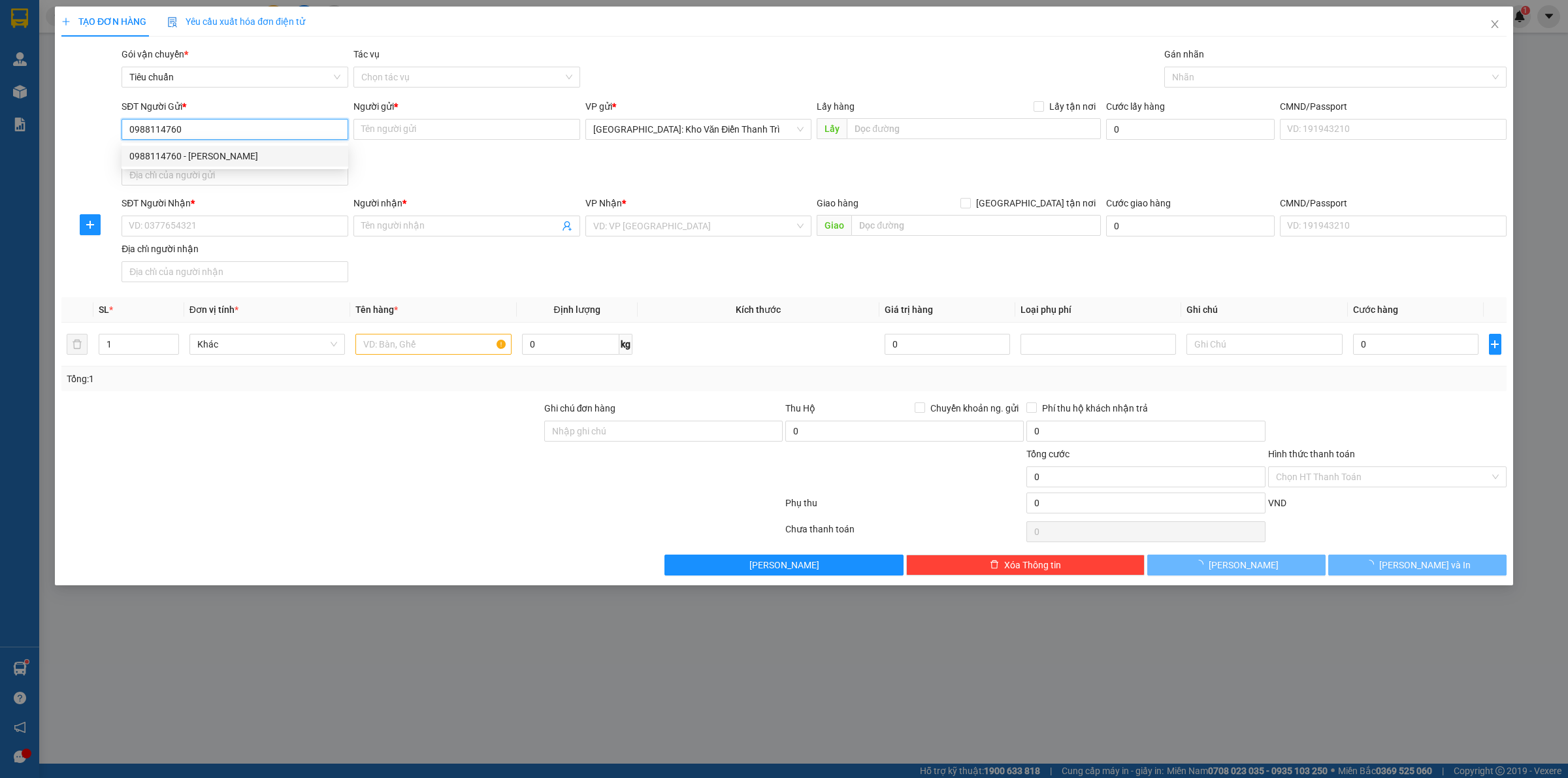
type input "150.000"
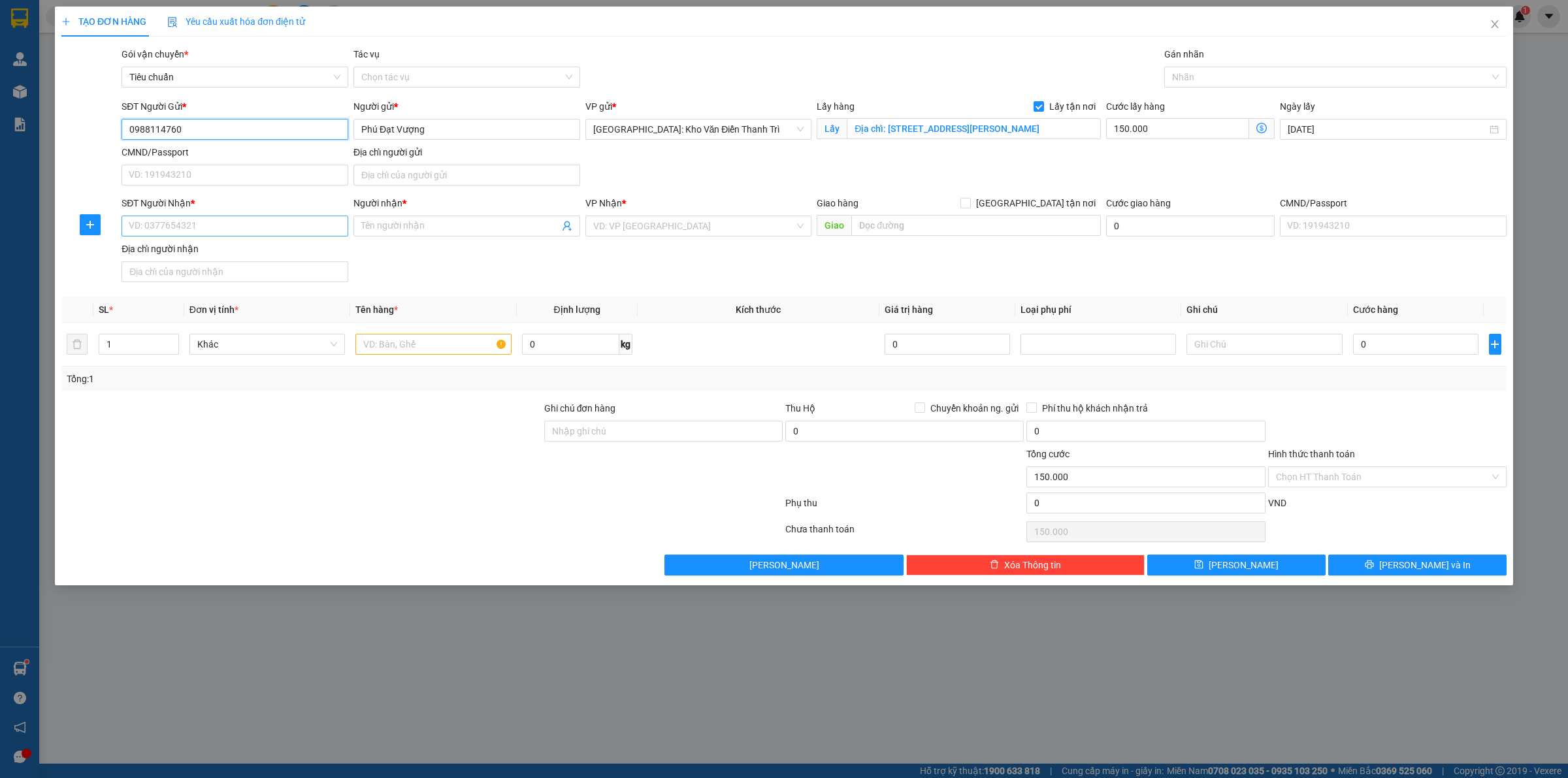
type input "0988114760"
click at [230, 216] on input "SĐT Người Nhận *" at bounding box center [235, 226] width 227 height 21
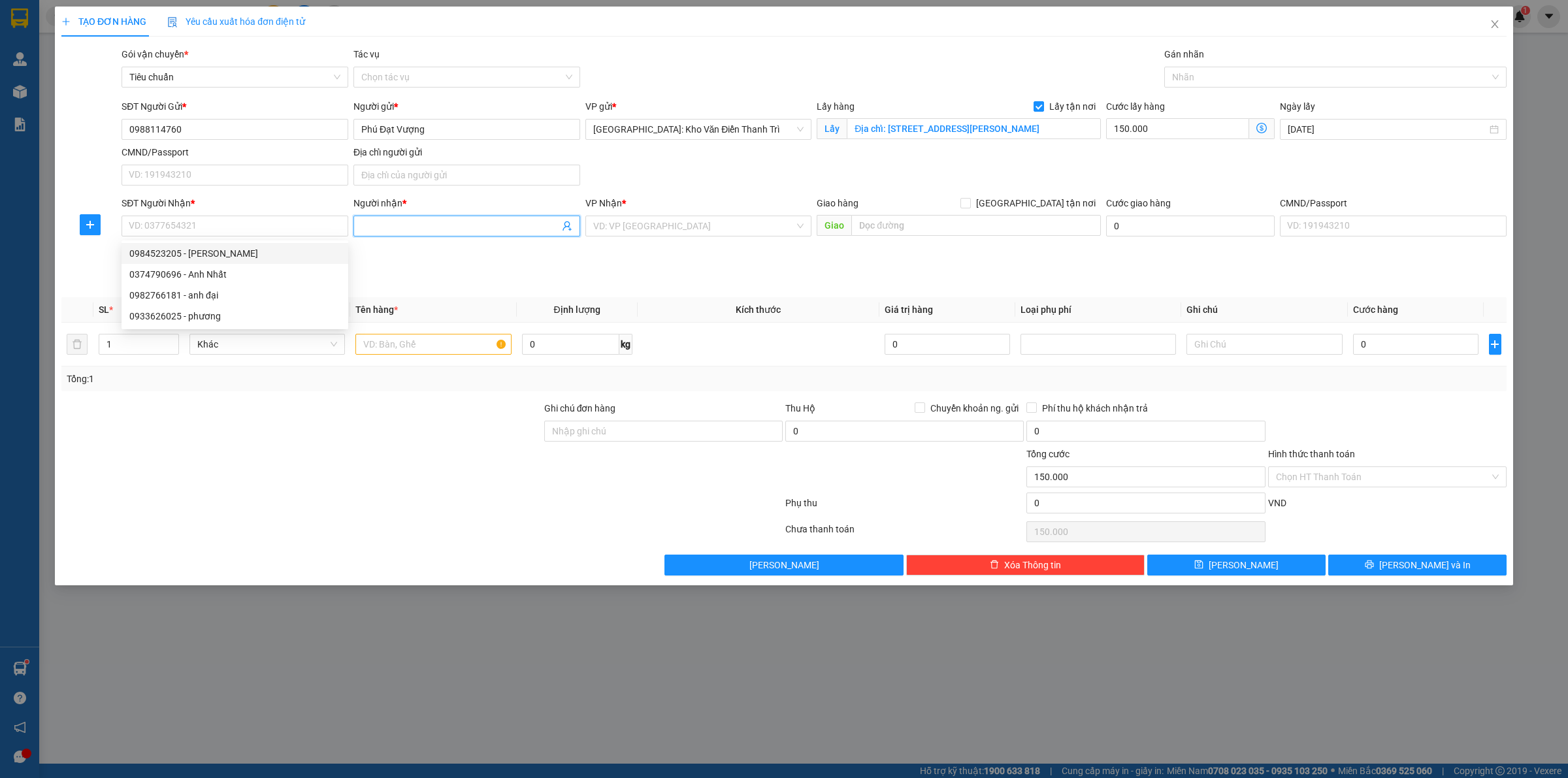
click at [436, 219] on span at bounding box center [467, 226] width 227 height 21
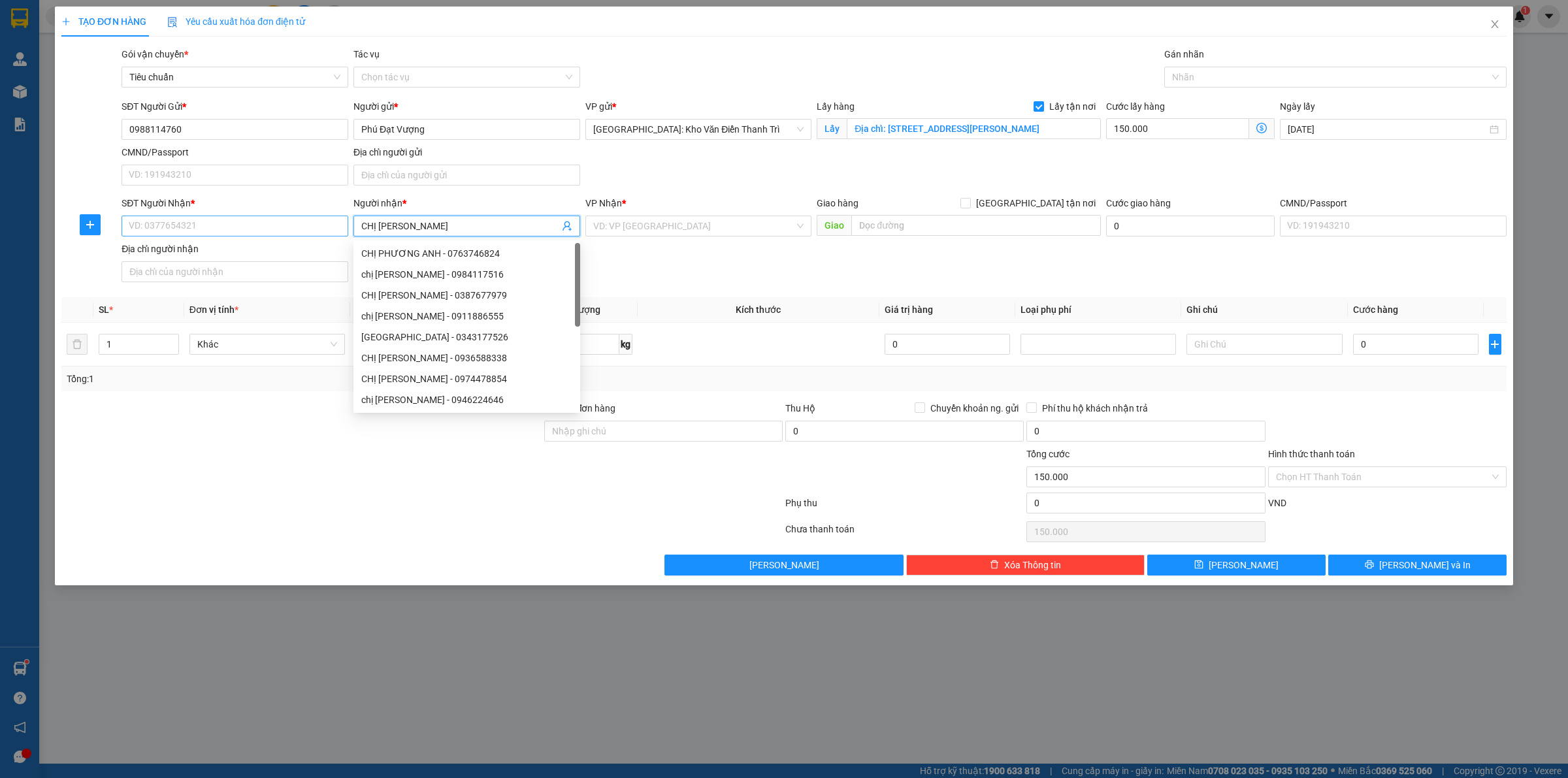
type input "CHỊ [PERSON_NAME]"
click at [223, 229] on input "SĐT Người Nhận *" at bounding box center [235, 226] width 227 height 21
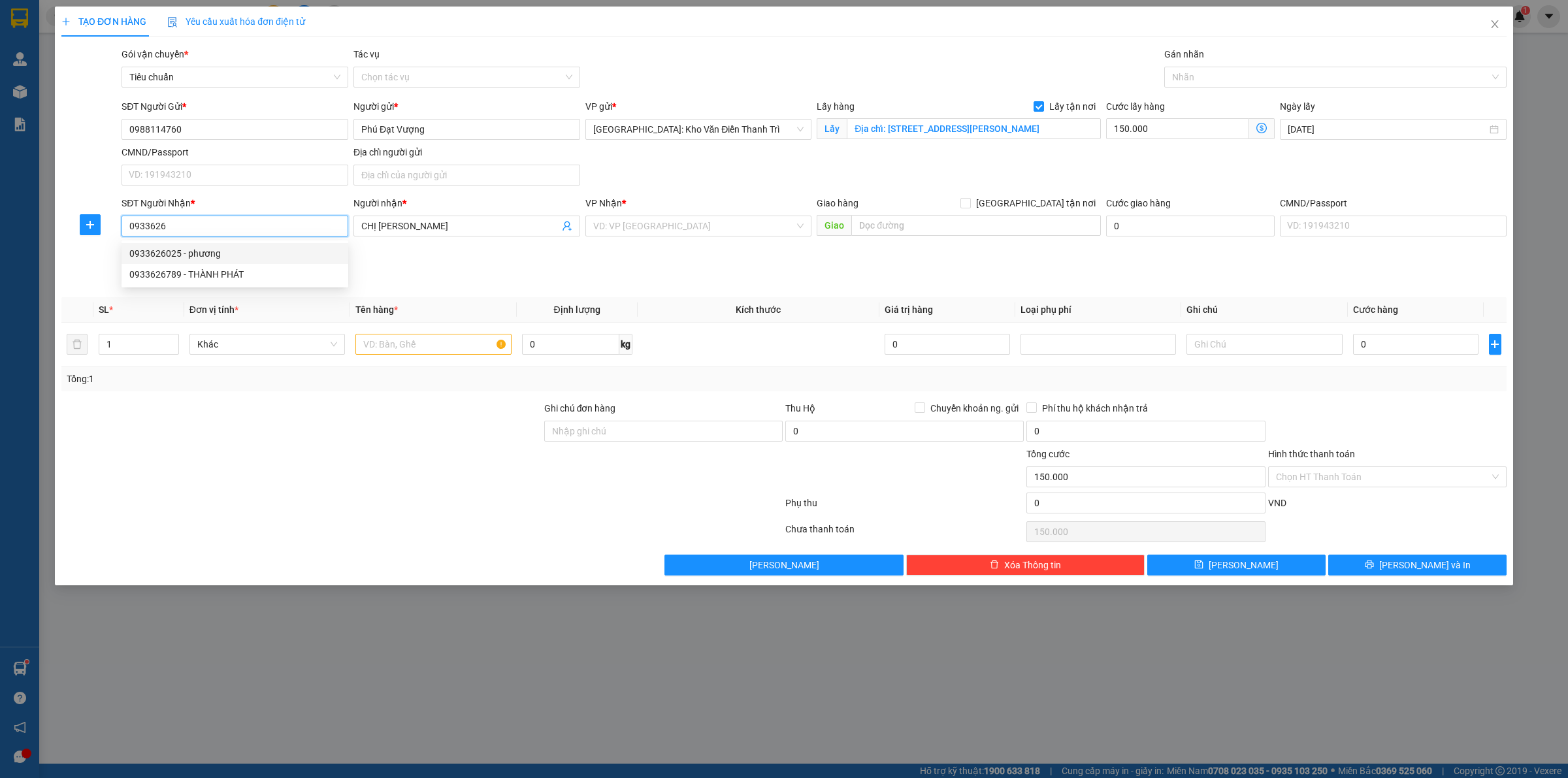
drag, startPoint x: 223, startPoint y: 253, endPoint x: 372, endPoint y: 281, distance: 151.6
click at [222, 254] on div "0933626025 - phương" at bounding box center [234, 253] width 211 height 14
type input "0933626025"
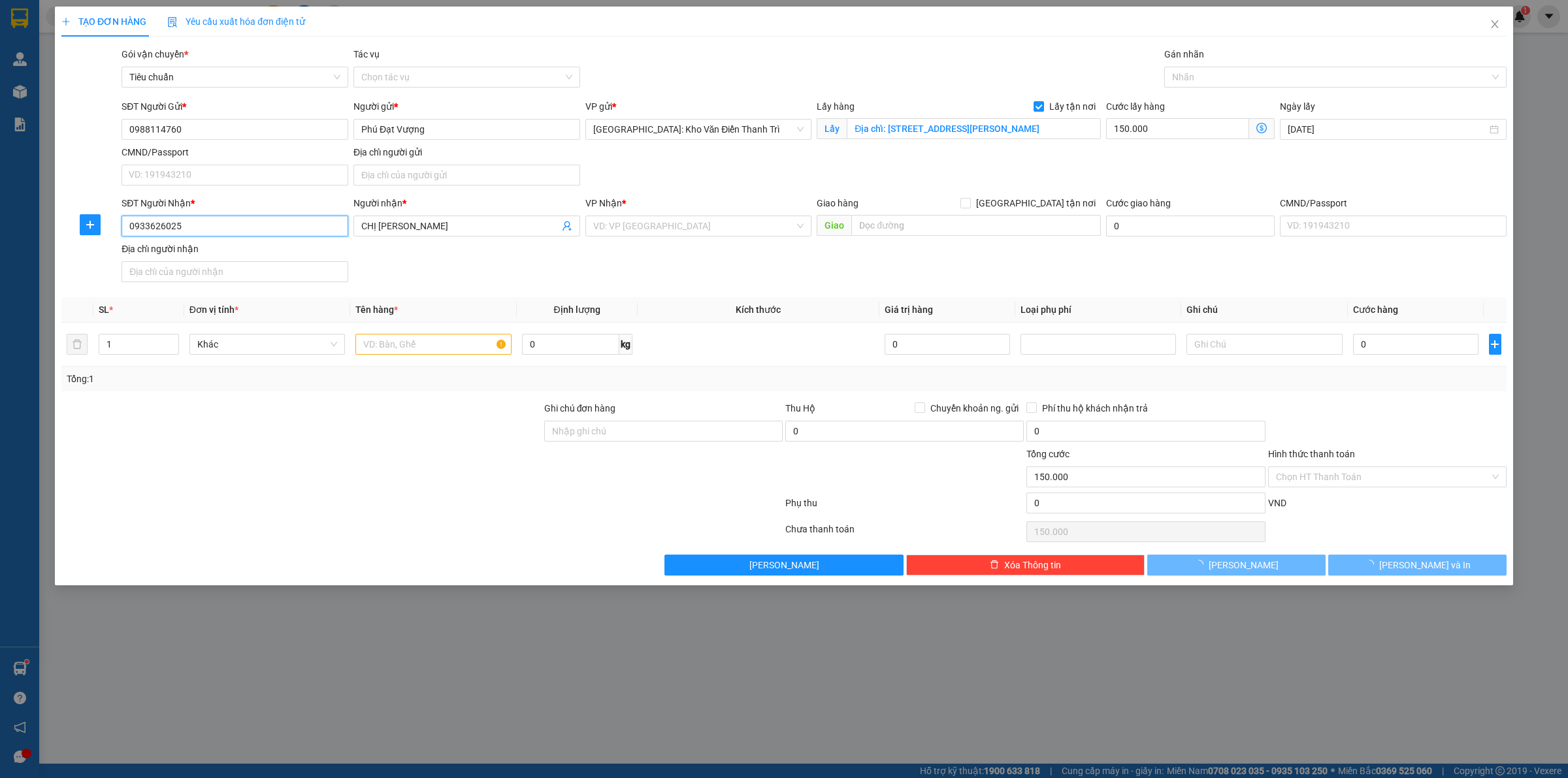
type input "phương"
checkbox input "true"
type input "số 26 đường D17,KDC biconsi tân thắng [GEOGRAPHIC_DATA]"
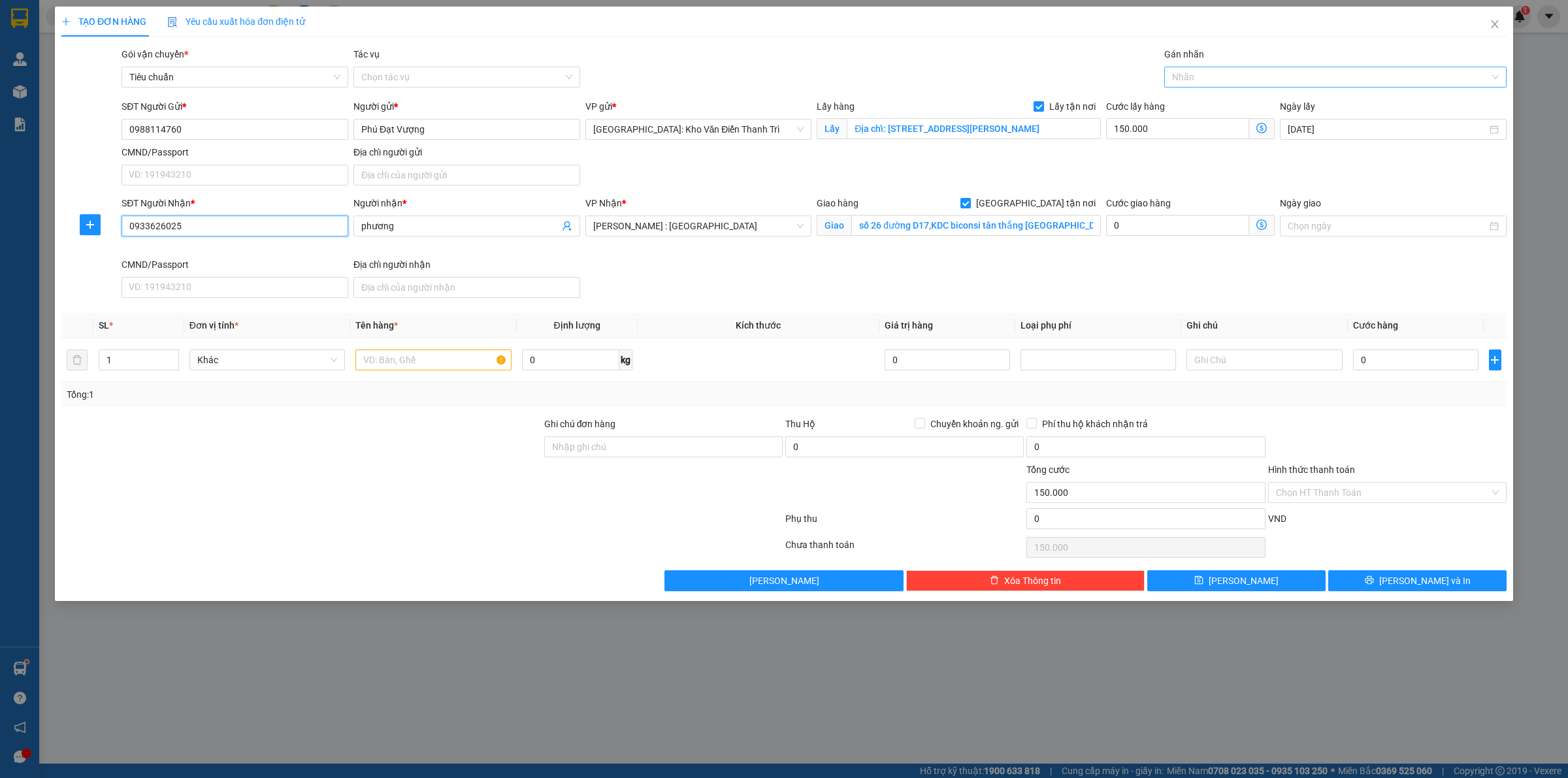
click at [1214, 73] on div at bounding box center [1329, 77] width 323 height 16
type input "0933626025"
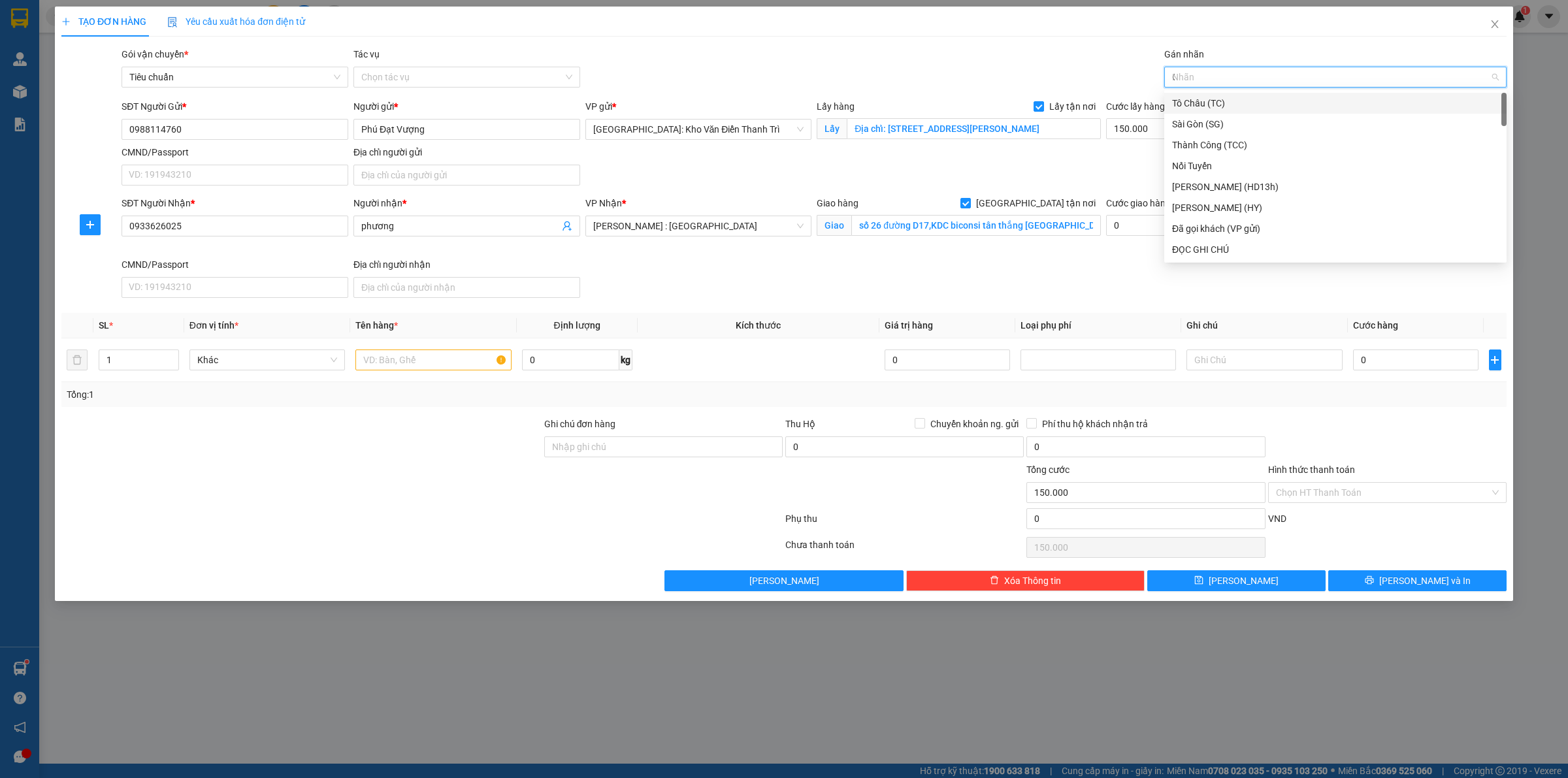
type input "GT"
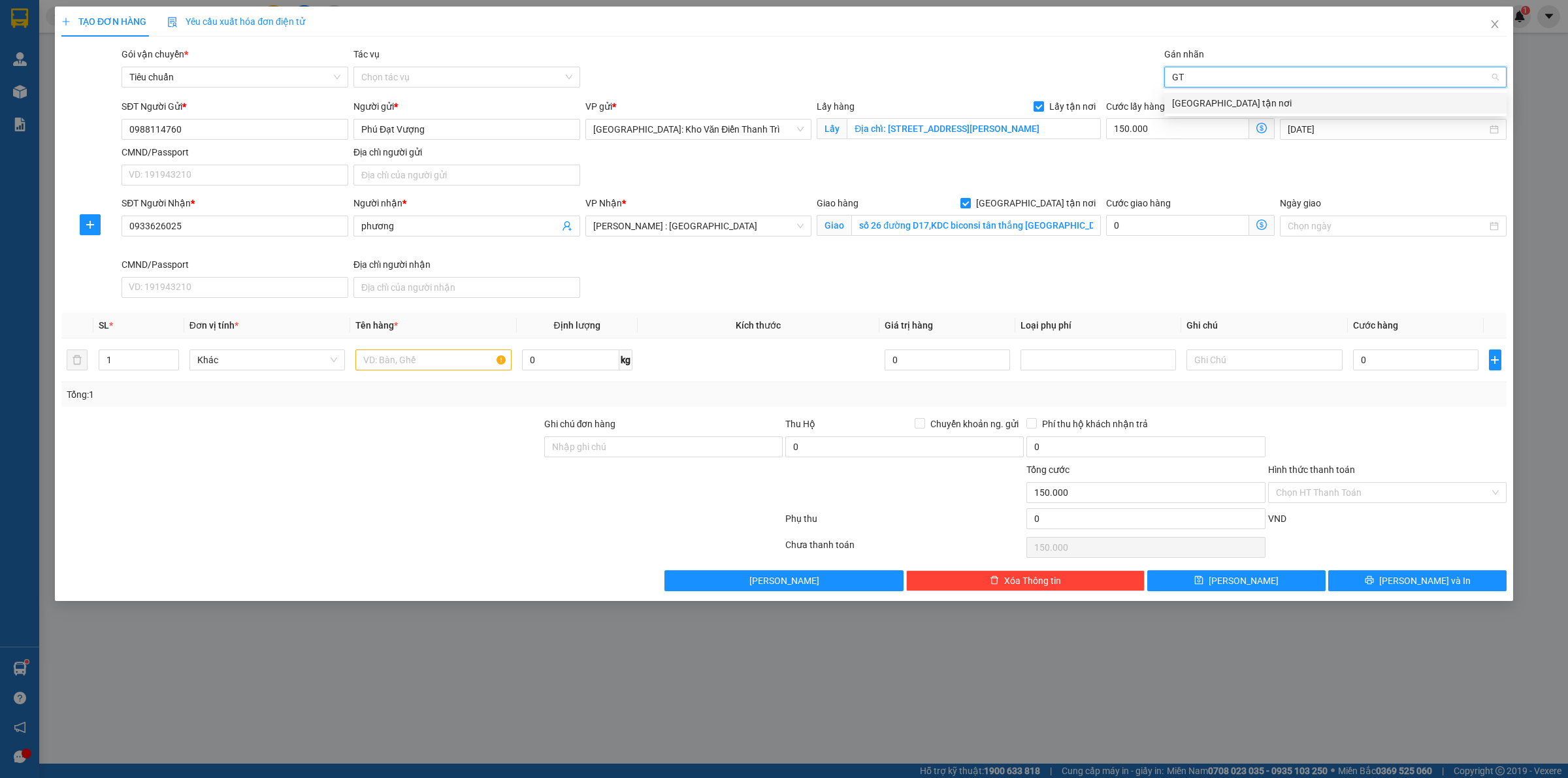
click at [1216, 96] on div "[GEOGRAPHIC_DATA] tận nơi" at bounding box center [1335, 103] width 327 height 14
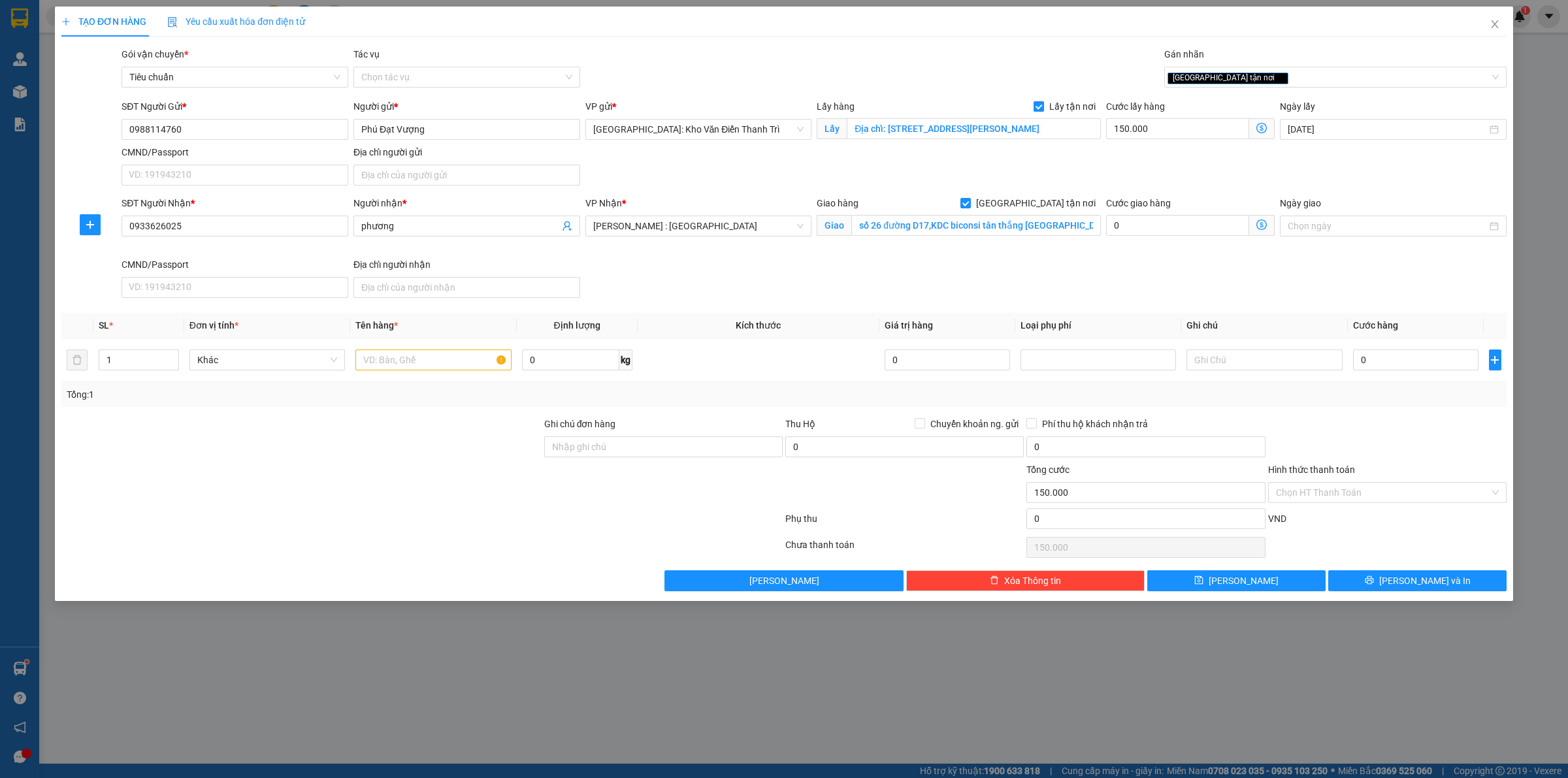
drag, startPoint x: 1066, startPoint y: 96, endPoint x: 1043, endPoint y: 109, distance: 26.4
click at [1062, 98] on div "Transit Pickup Surcharge Ids Transit Deliver Surcharge Ids Transit Deliver Surc…" at bounding box center [784, 319] width 1445 height 544
drag, startPoint x: 1043, startPoint y: 109, endPoint x: 1058, endPoint y: 95, distance: 20.5
click at [1043, 109] on input "Lấy tận nơi" at bounding box center [1038, 106] width 9 height 9
checkbox input "false"
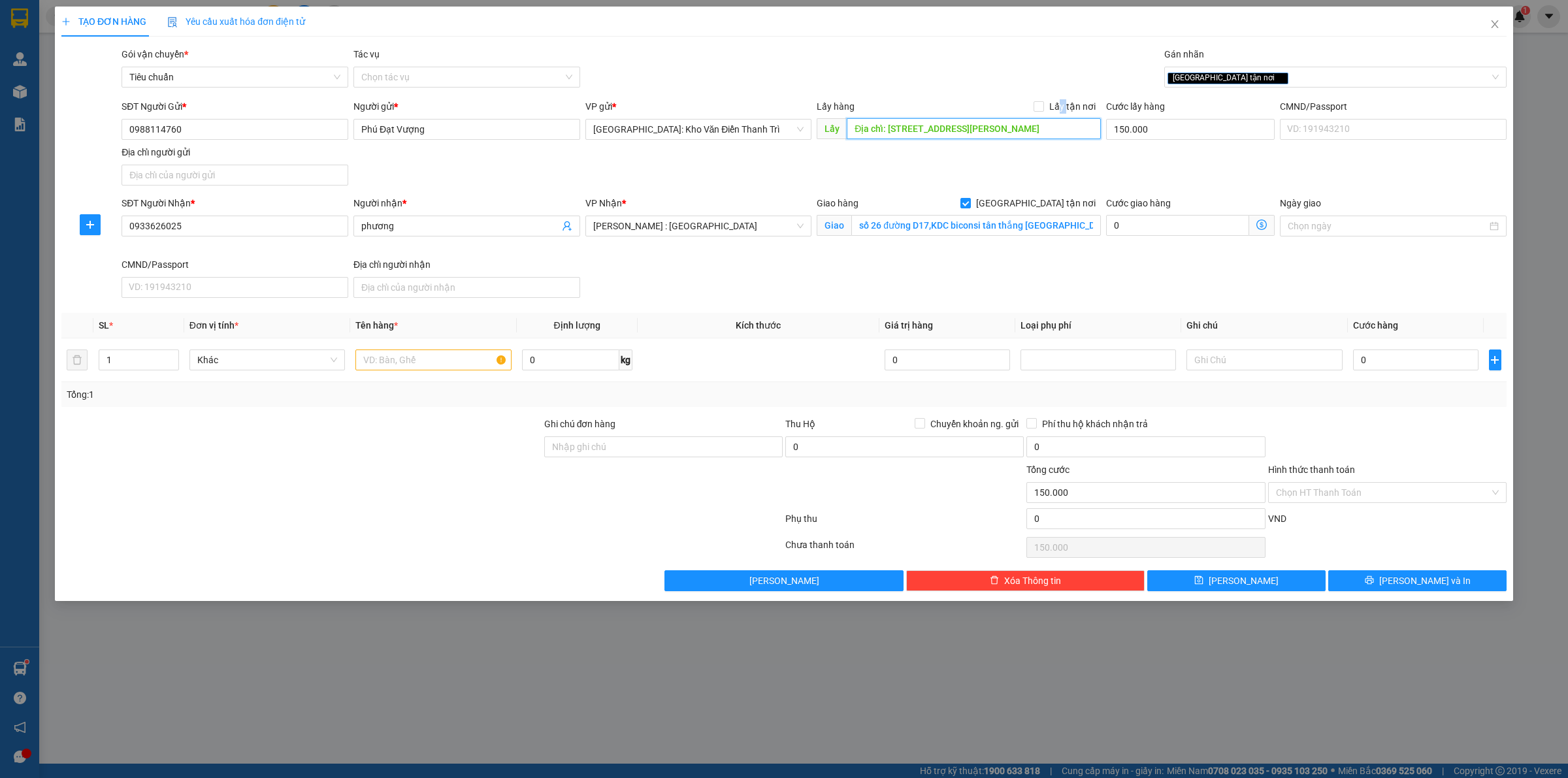
click at [1034, 126] on input "Địa chỉ: [STREET_ADDRESS][PERSON_NAME]" at bounding box center [974, 129] width 254 height 21
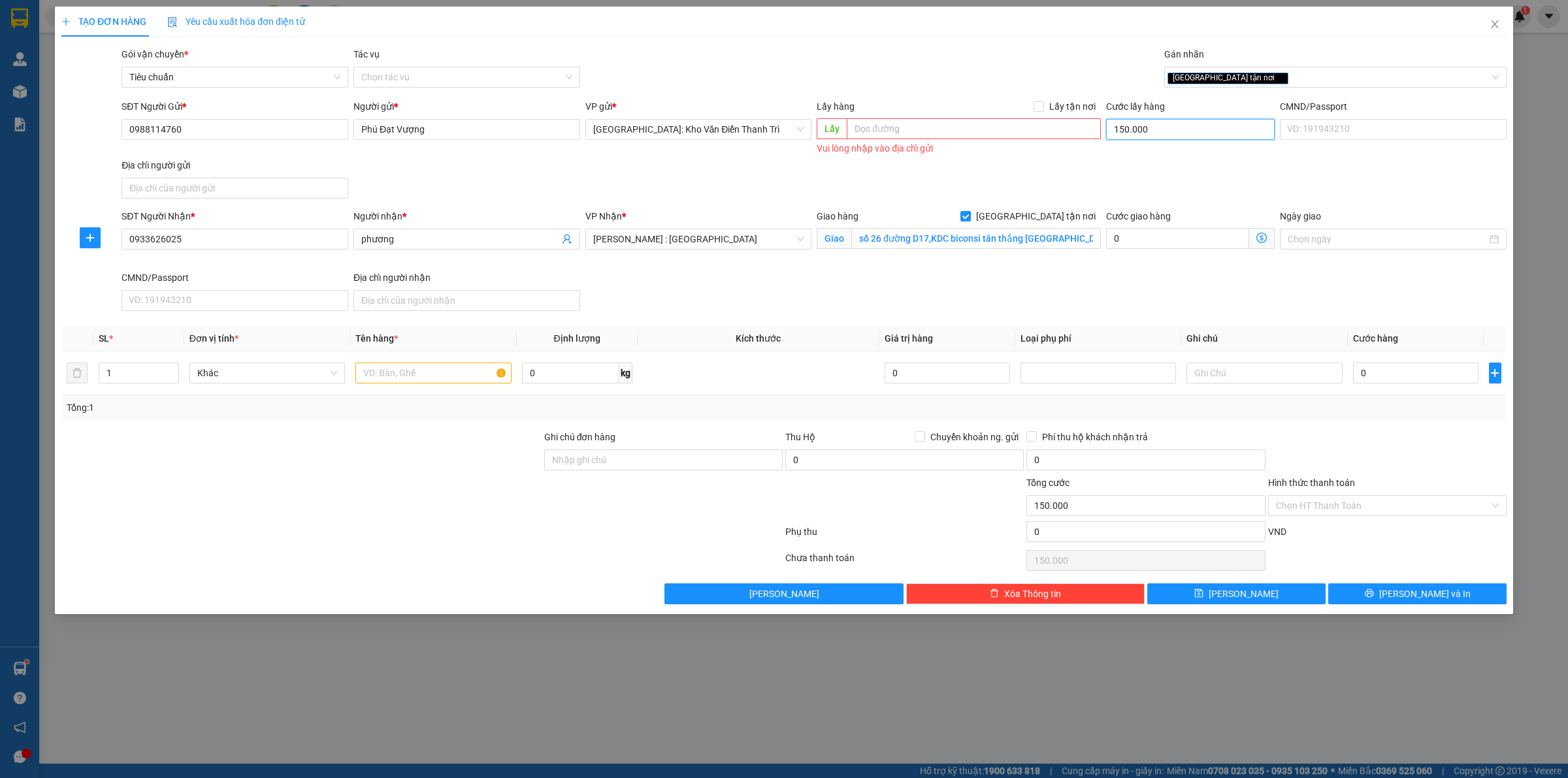
click at [1162, 131] on input "150.000" at bounding box center [1190, 129] width 169 height 21
type input "0"
drag, startPoint x: 1163, startPoint y: 170, endPoint x: 998, endPoint y: 190, distance: 166.2
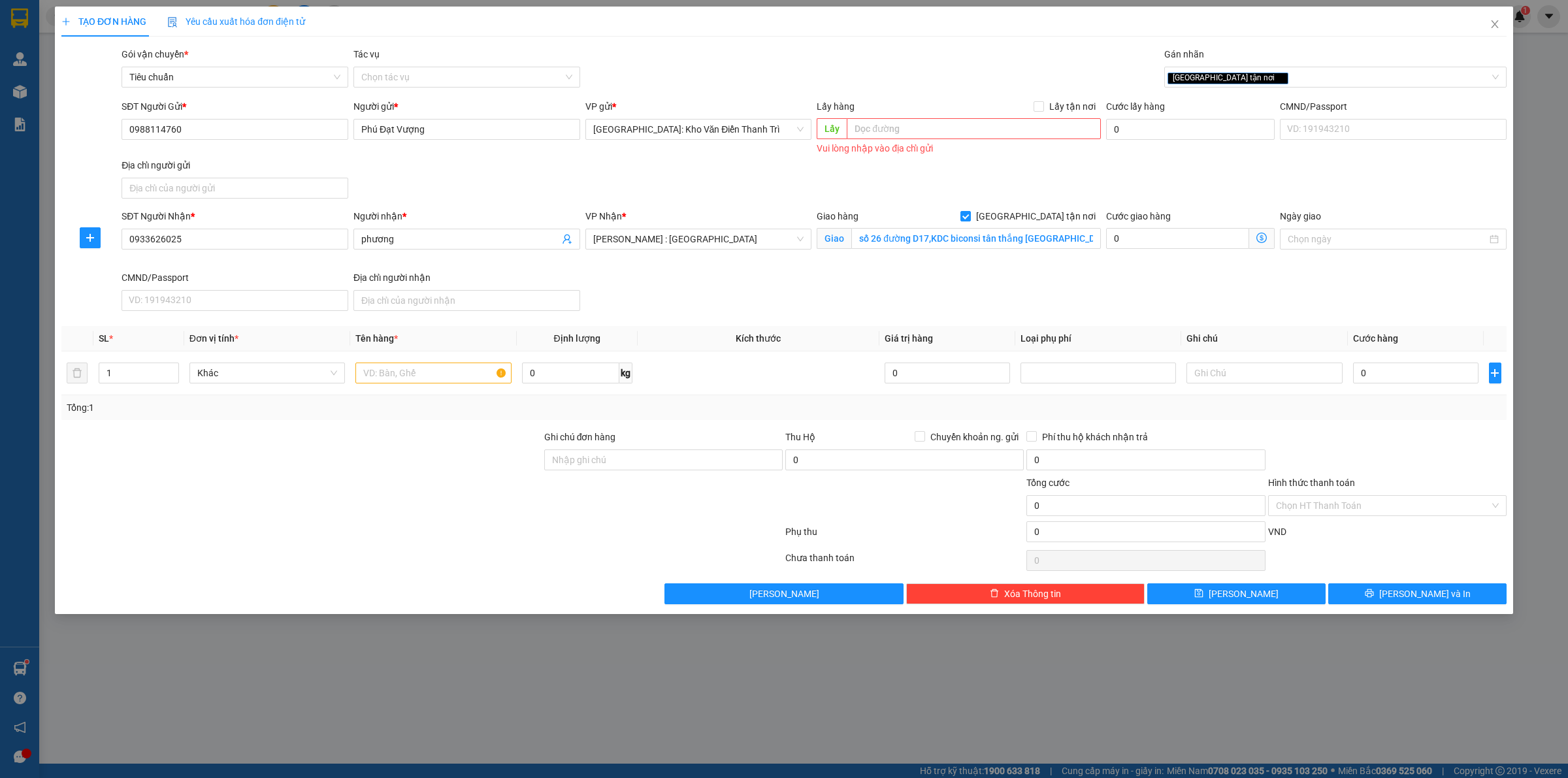
click at [1163, 170] on div "SĐT Người Gửi * 0988114760 Người gửi * [PERSON_NAME] VP gửi * [GEOGRAPHIC_DATA]…" at bounding box center [814, 151] width 1390 height 104
click at [1081, 287] on div "SĐT Người Nhận * 0933626025 Người nhận * phương VP Nhận * [GEOGRAPHIC_DATA] : […" at bounding box center [814, 263] width 1390 height 107
click at [1180, 194] on div "SĐT Người Gửi * 0988114760 Người gửi * [PERSON_NAME] VP gửi * [GEOGRAPHIC_DATA]…" at bounding box center [814, 151] width 1390 height 104
click at [442, 380] on input "text" at bounding box center [432, 373] width 155 height 21
type input "22 KIỆN GIẤY VUÔNG VÀ DẸP"
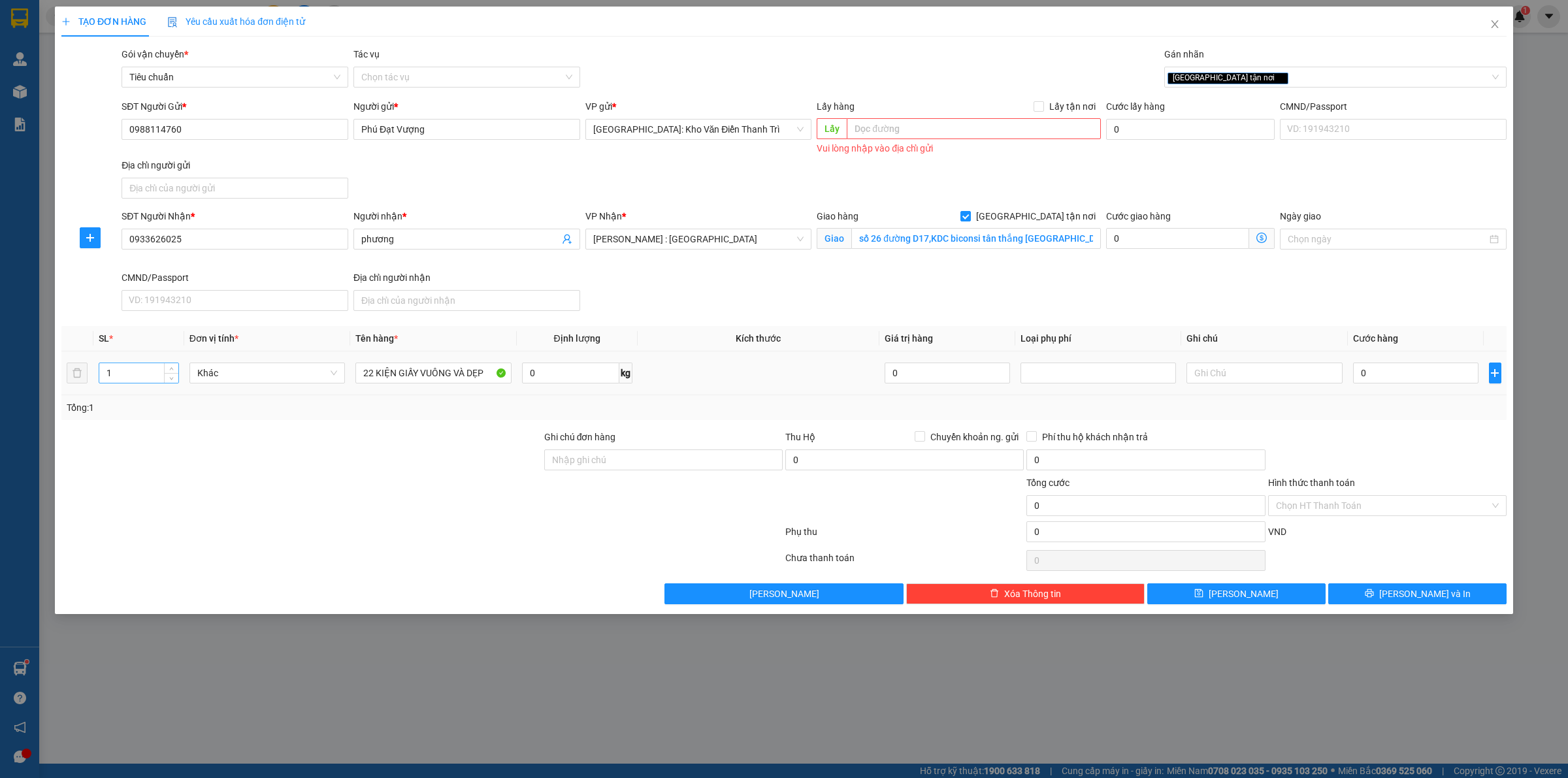
click at [134, 380] on input "1" at bounding box center [138, 373] width 79 height 20
type input "22"
click at [1425, 374] on input "0" at bounding box center [1416, 373] width 125 height 21
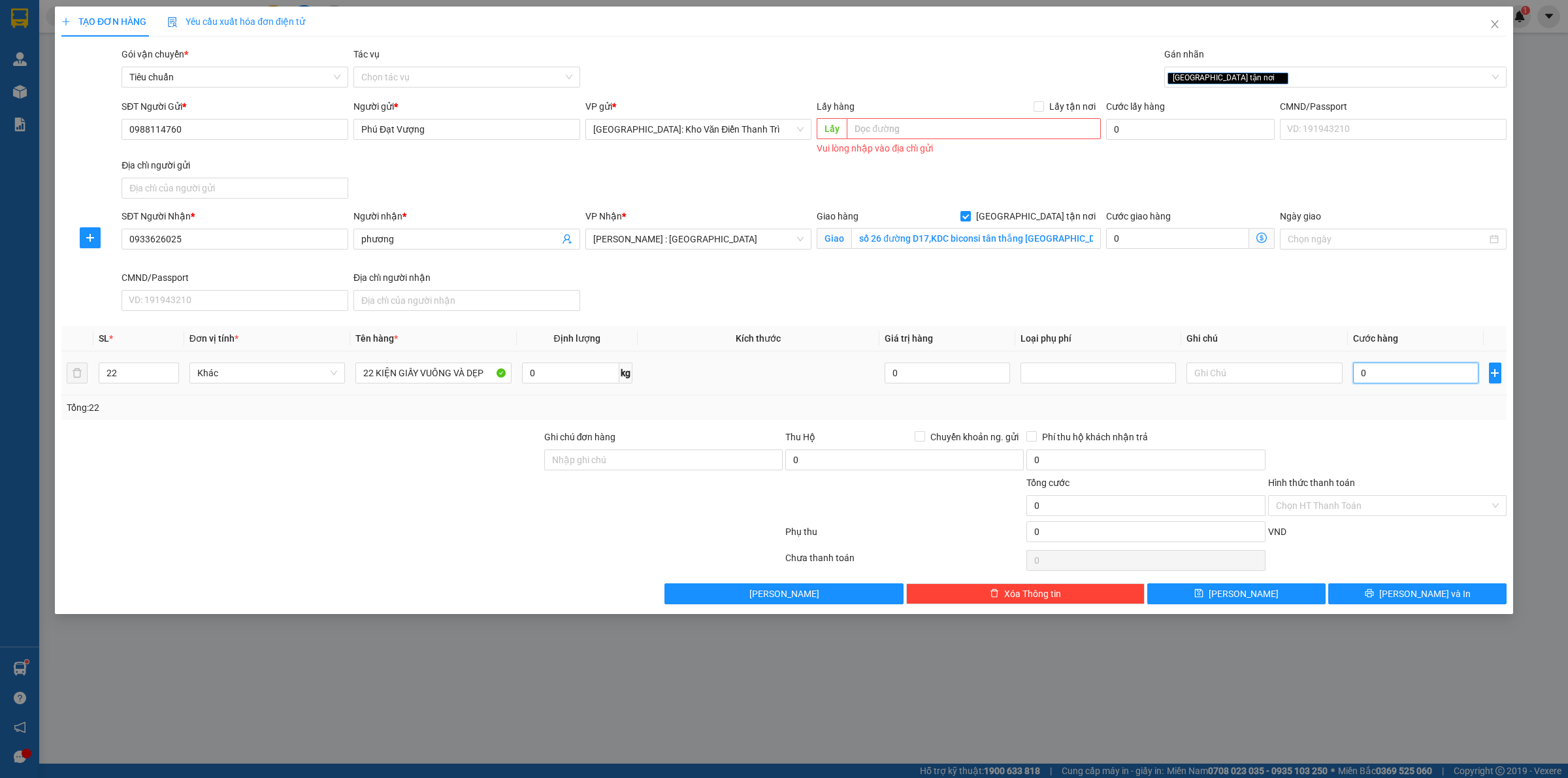
type input "1"
type input "10"
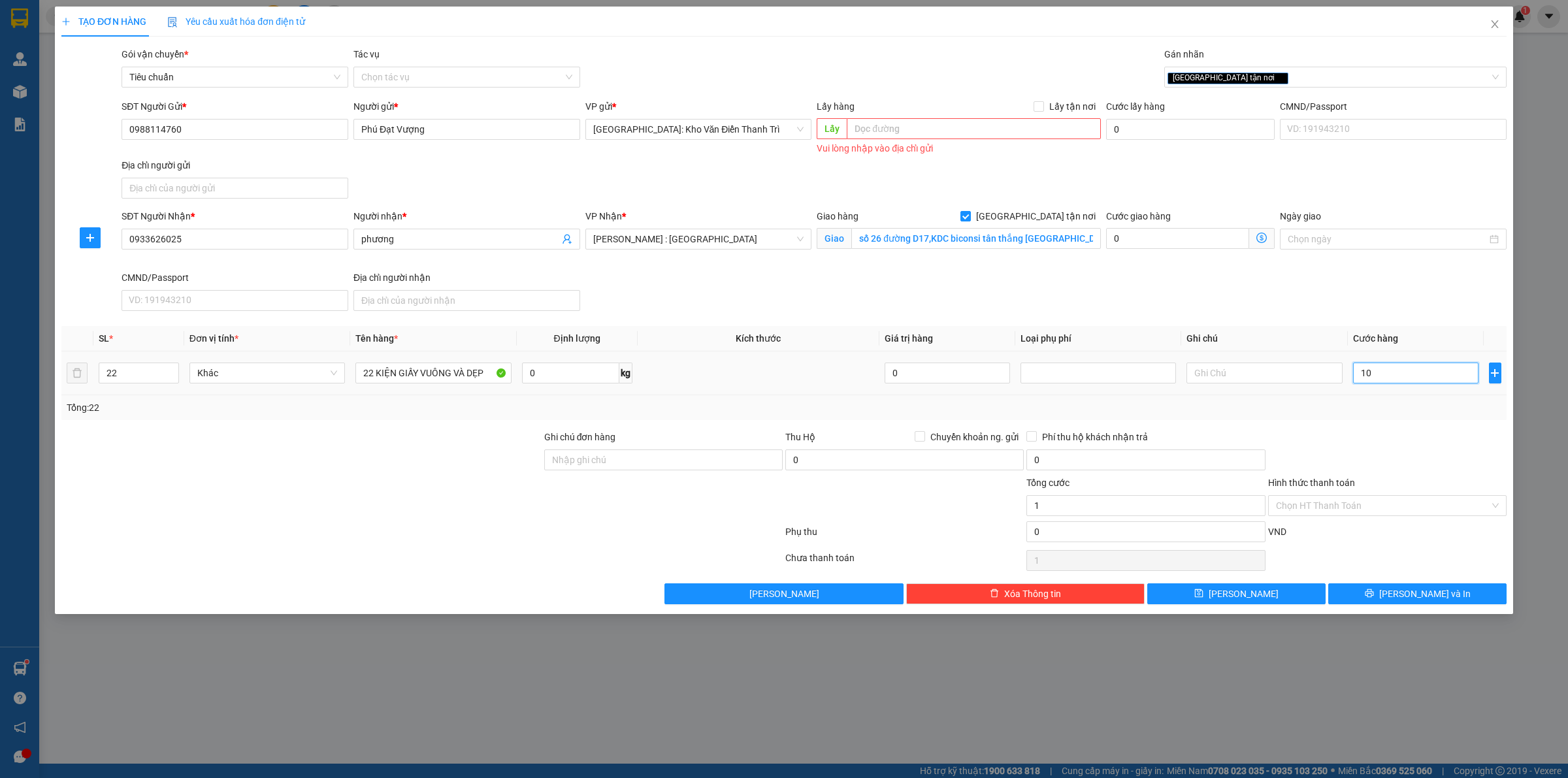
type input "10"
type input "100"
type input "1.000"
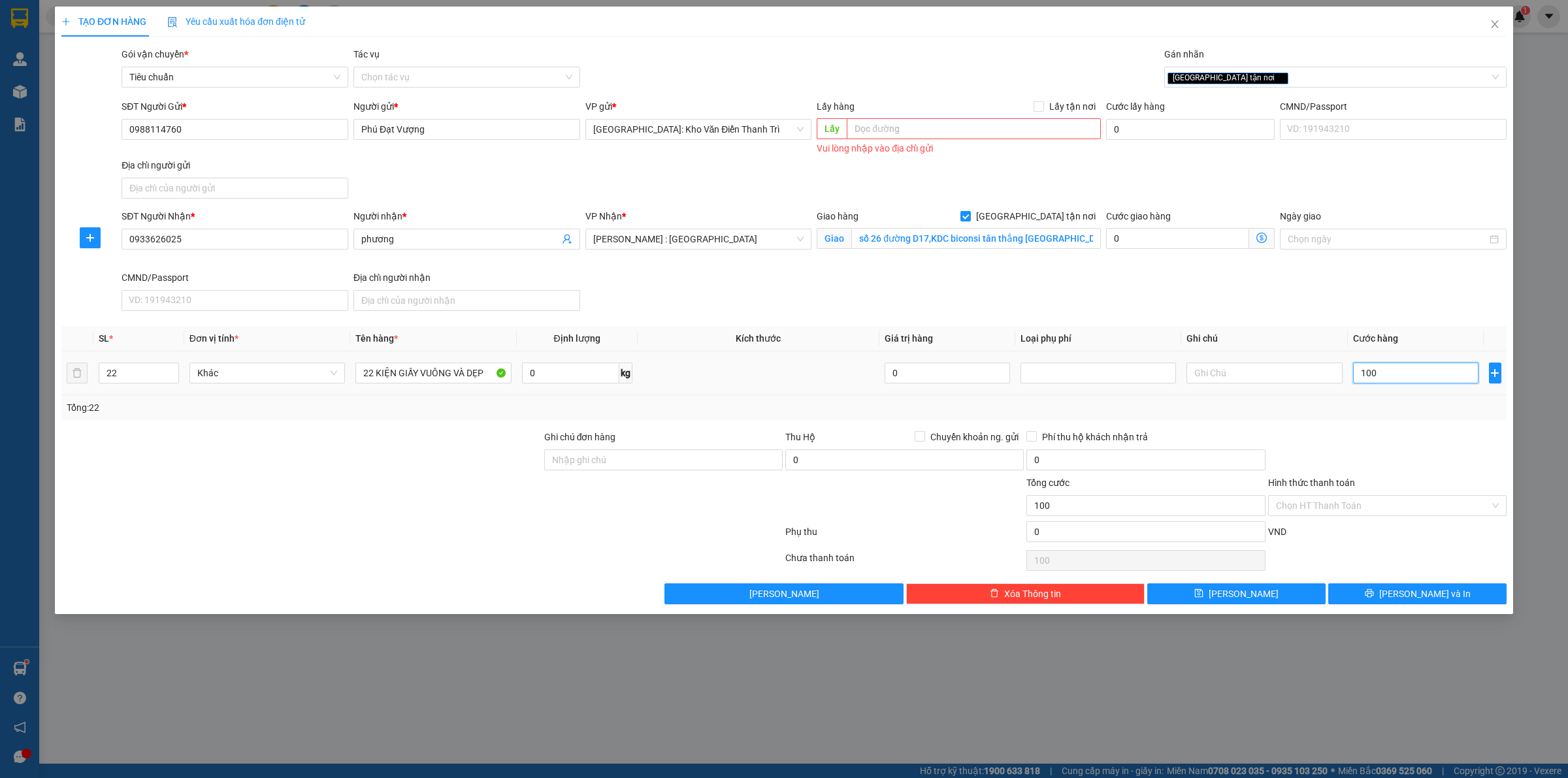
type input "1.000"
type input "10.000"
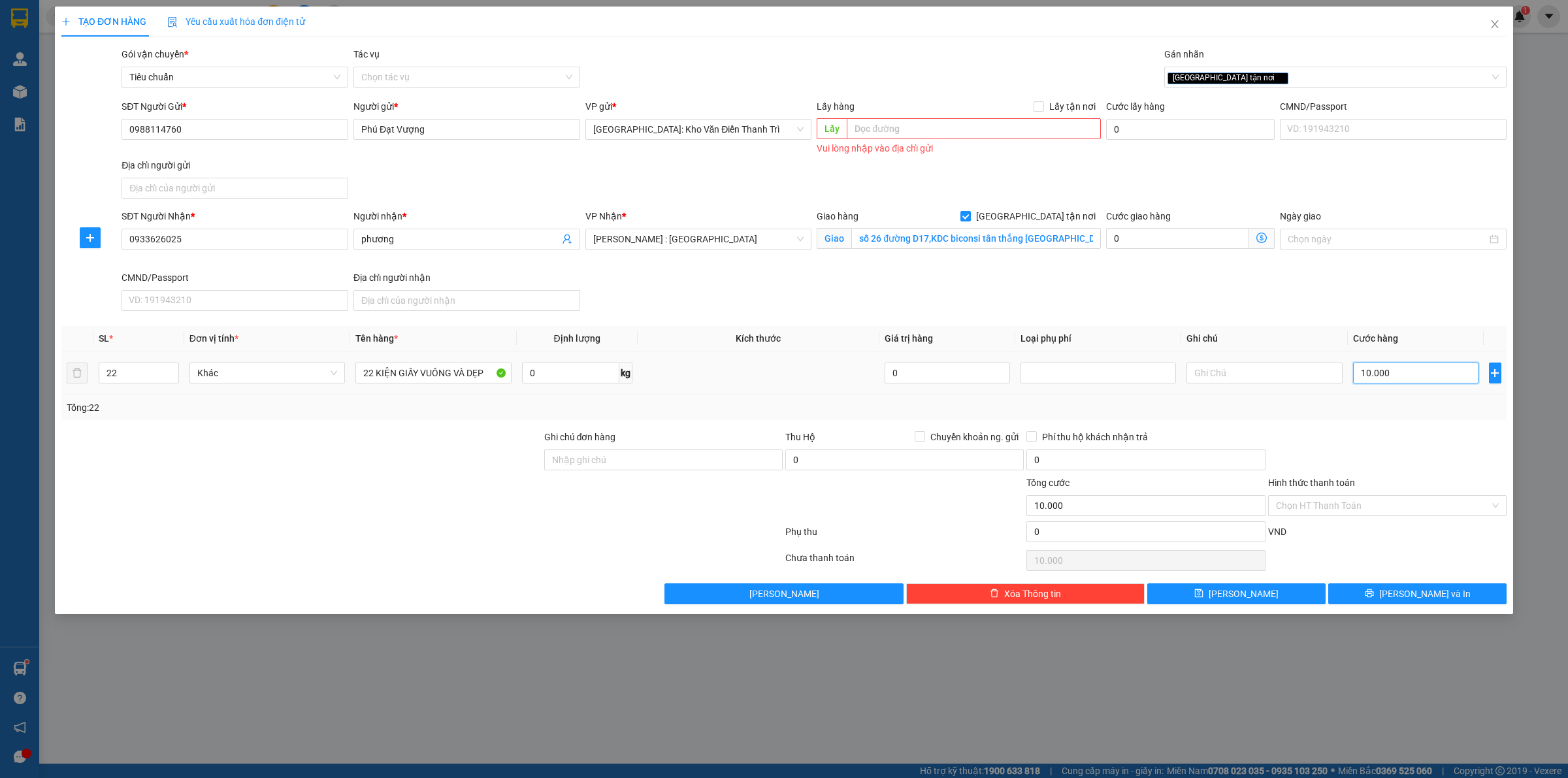
type input "100.000"
type input "1.000.000"
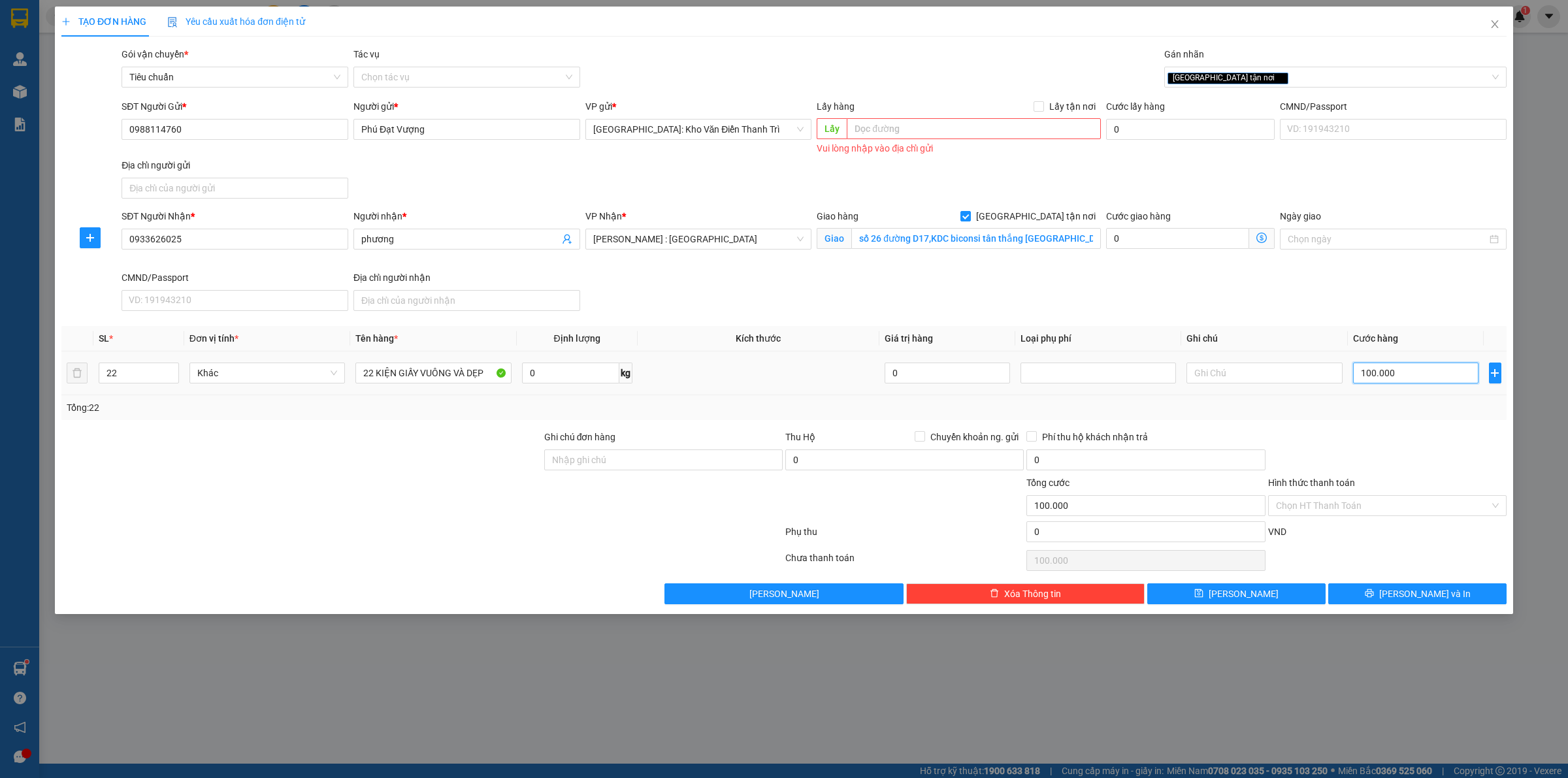
type input "1.000.000"
click at [1428, 412] on div "Tổng: 22" at bounding box center [784, 407] width 1434 height 14
click at [869, 484] on div at bounding box center [904, 498] width 241 height 46
click at [929, 444] on span "Chuyển khoản ng. gửi" at bounding box center [974, 437] width 98 height 14
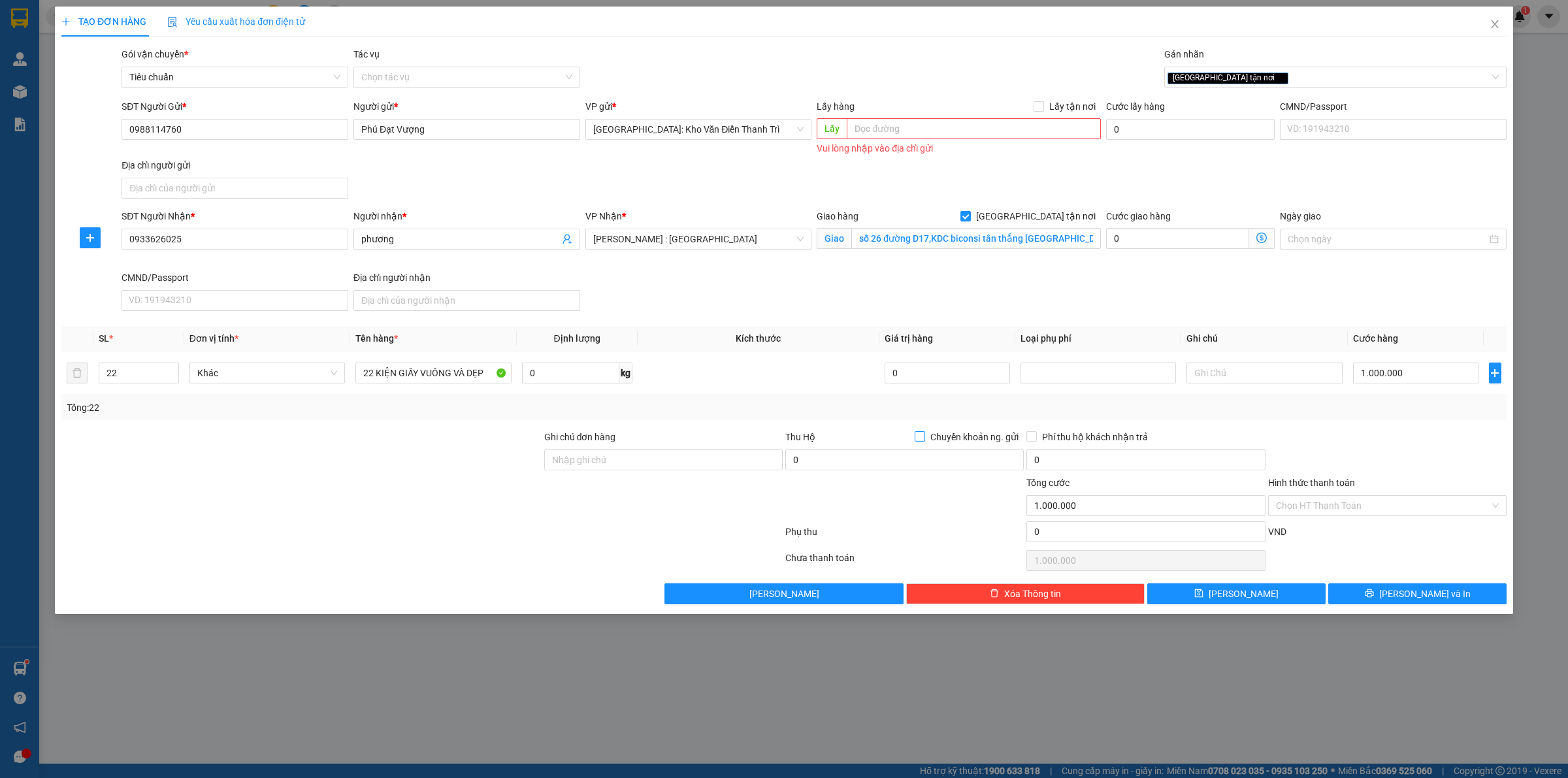
click at [924, 440] on input "Chuyển khoản ng. gửi" at bounding box center [919, 435] width 9 height 9
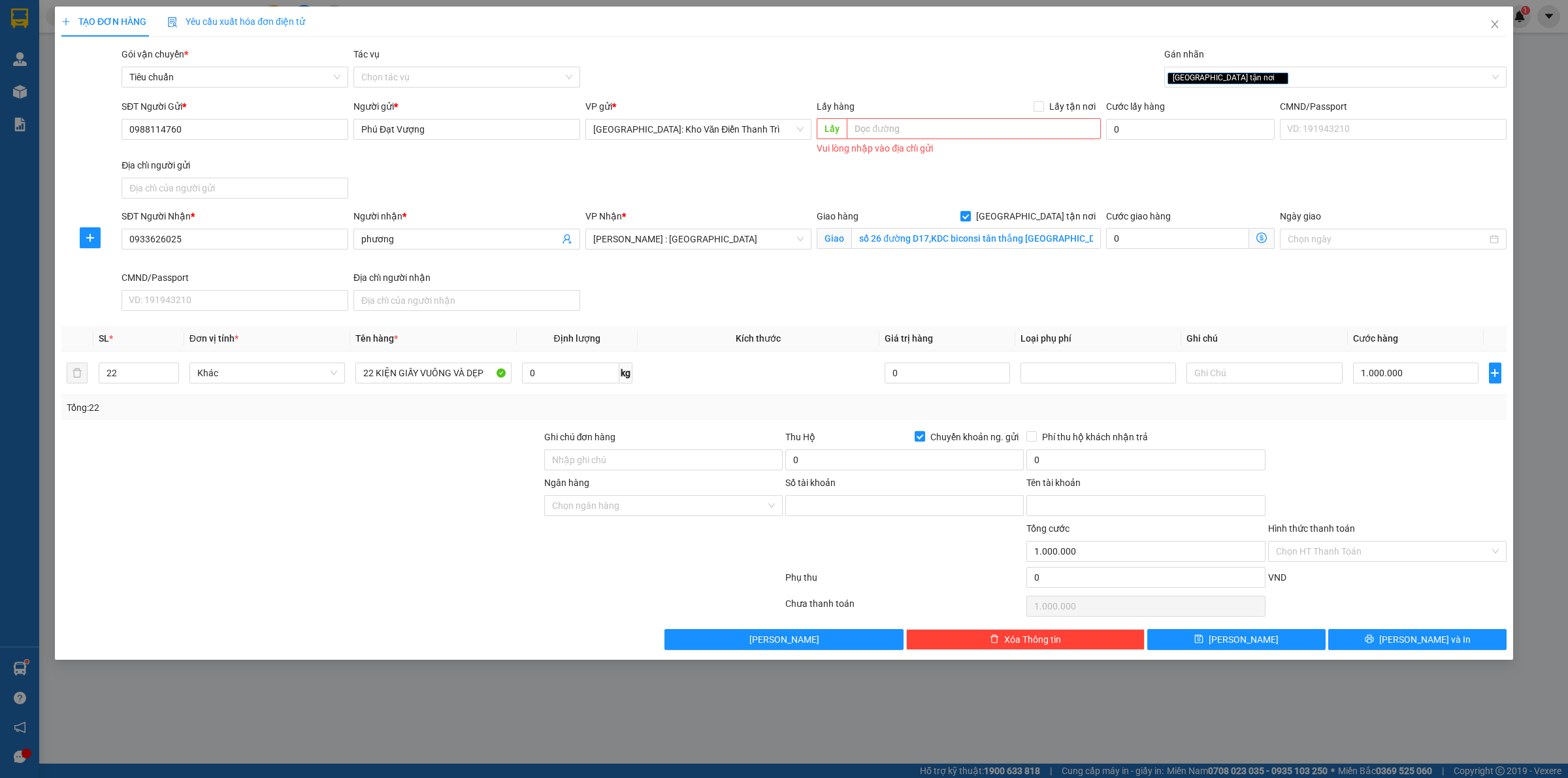
click at [918, 440] on input "Chuyển khoản ng. gửi" at bounding box center [919, 435] width 9 height 9
checkbox input "false"
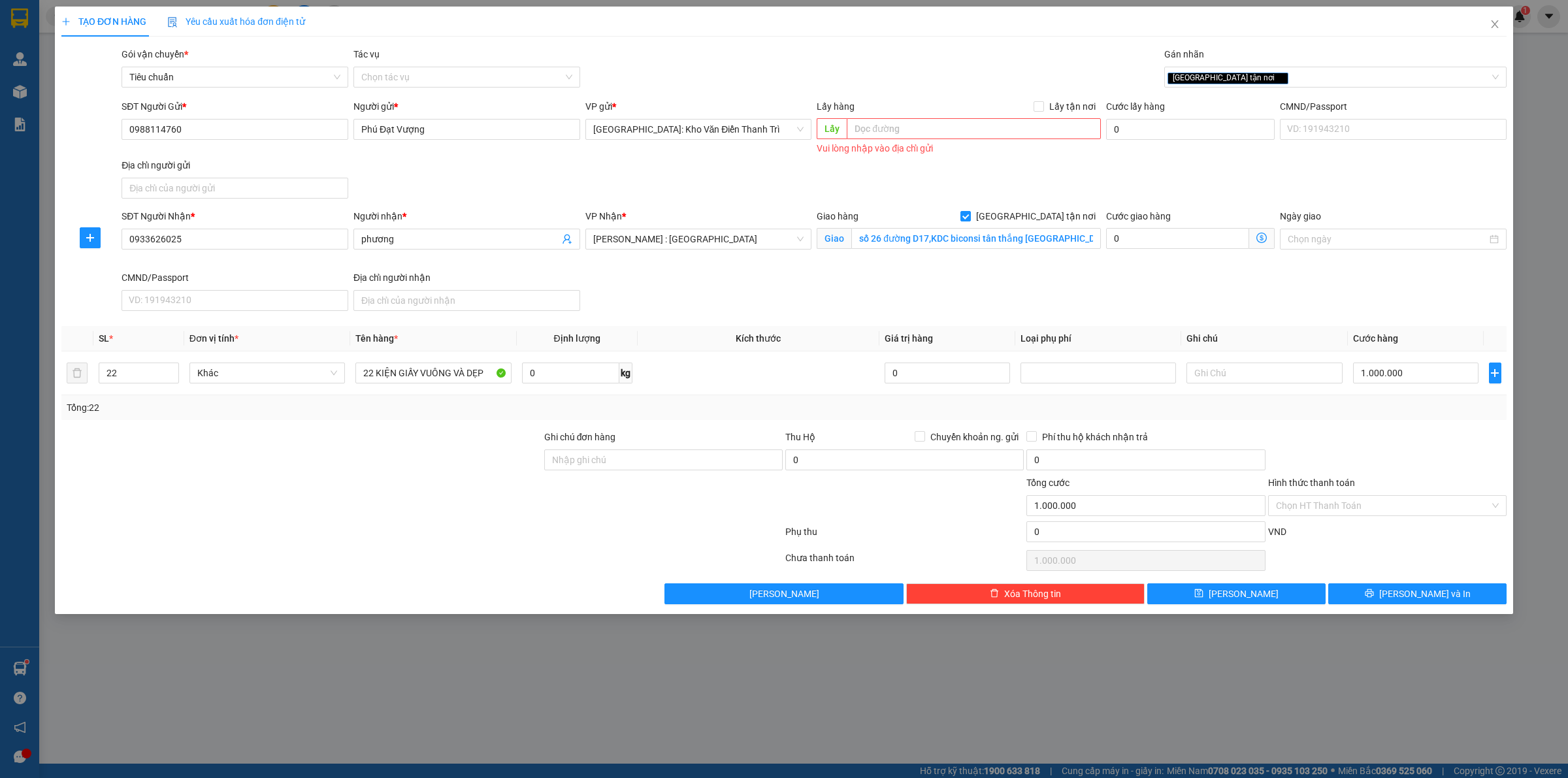
click at [1173, 198] on div "SĐT Người Gửi * 0988114760 Người gửi * [PERSON_NAME] VP gửi * [GEOGRAPHIC_DATA]…" at bounding box center [814, 151] width 1390 height 104
click at [757, 436] on div "Ghi chú đơn hàng" at bounding box center [664, 440] width 239 height 20
click at [1118, 276] on div "SĐT Người Nhận * 0933626025 Người nhận * phương VP Nhận * [GEOGRAPHIC_DATA] : […" at bounding box center [814, 263] width 1390 height 107
click at [618, 454] on input "Ghi chú đơn hàng" at bounding box center [664, 460] width 239 height 21
type input "hàng giao nguyên kiện, hư vỡ ko đền"
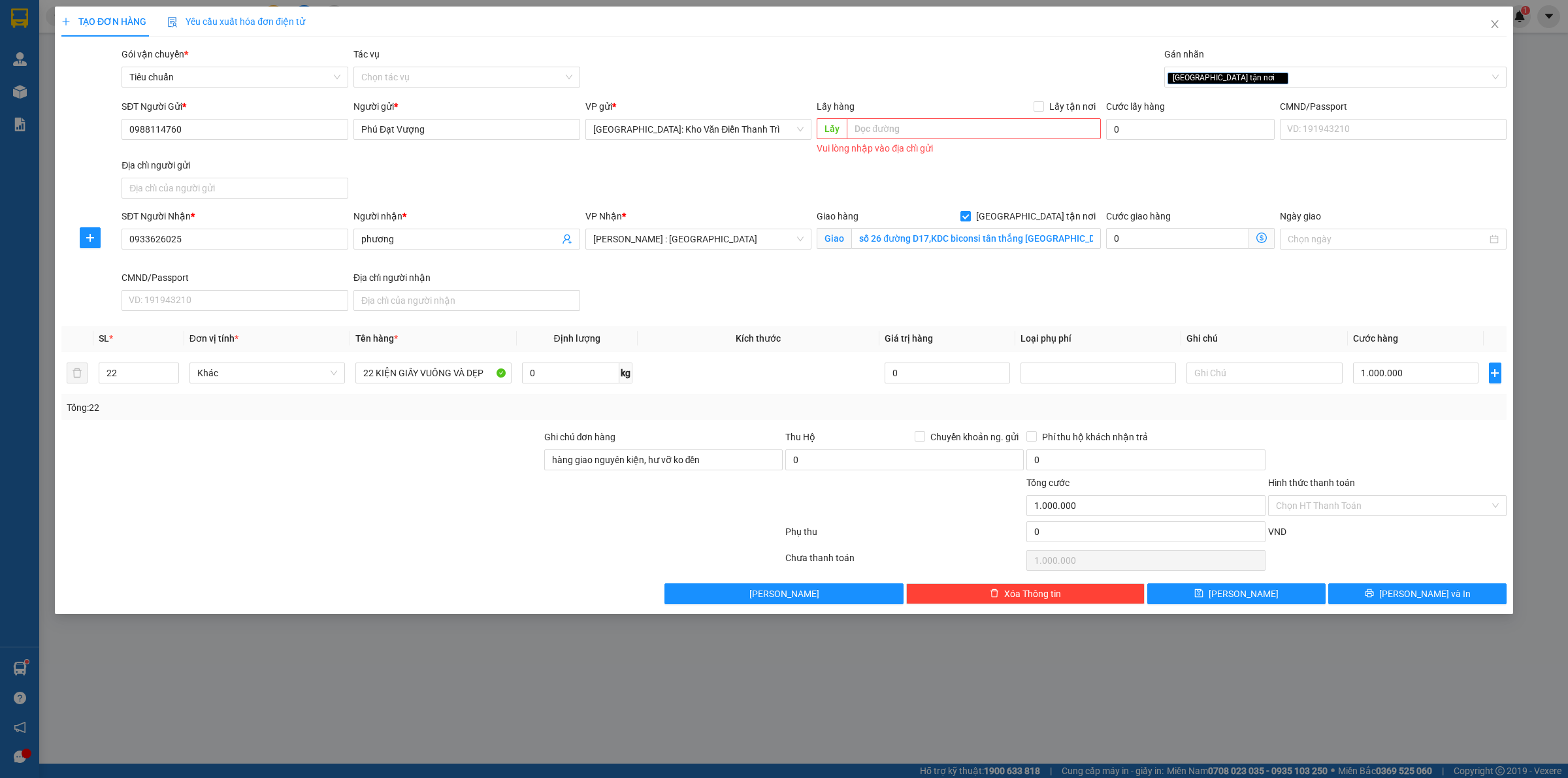
click at [590, 521] on div at bounding box center [663, 498] width 241 height 46
click at [683, 291] on div "SĐT Người Nhận * 0933626025 Người nhận * phương VP Nhận * [GEOGRAPHIC_DATA] : […" at bounding box center [814, 263] width 1390 height 107
click at [1405, 589] on button "[PERSON_NAME] và In" at bounding box center [1417, 593] width 179 height 21
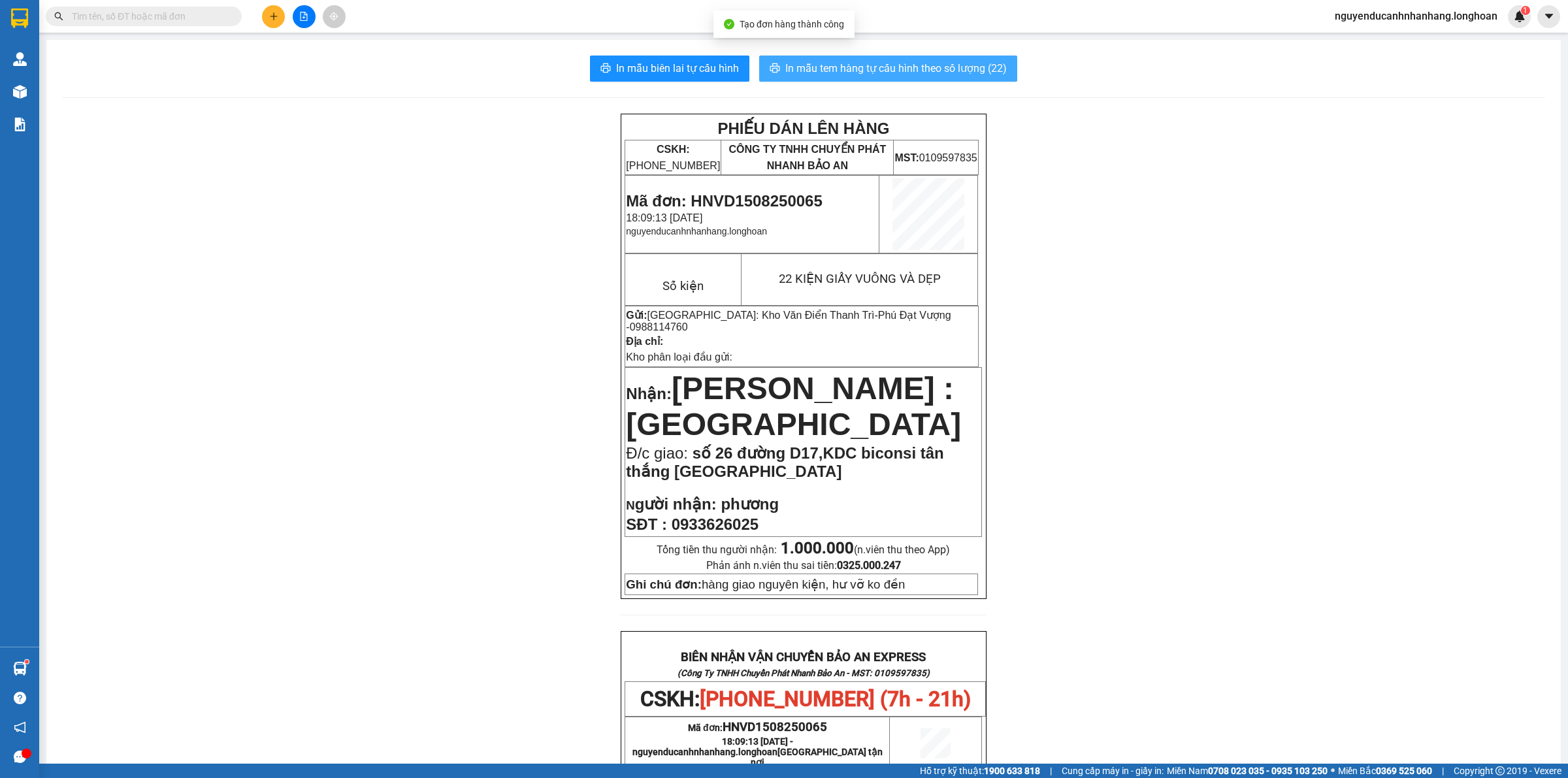
click at [807, 70] on span "In mẫu tem hàng tự cấu hình theo số lượng (22)" at bounding box center [895, 68] width 221 height 17
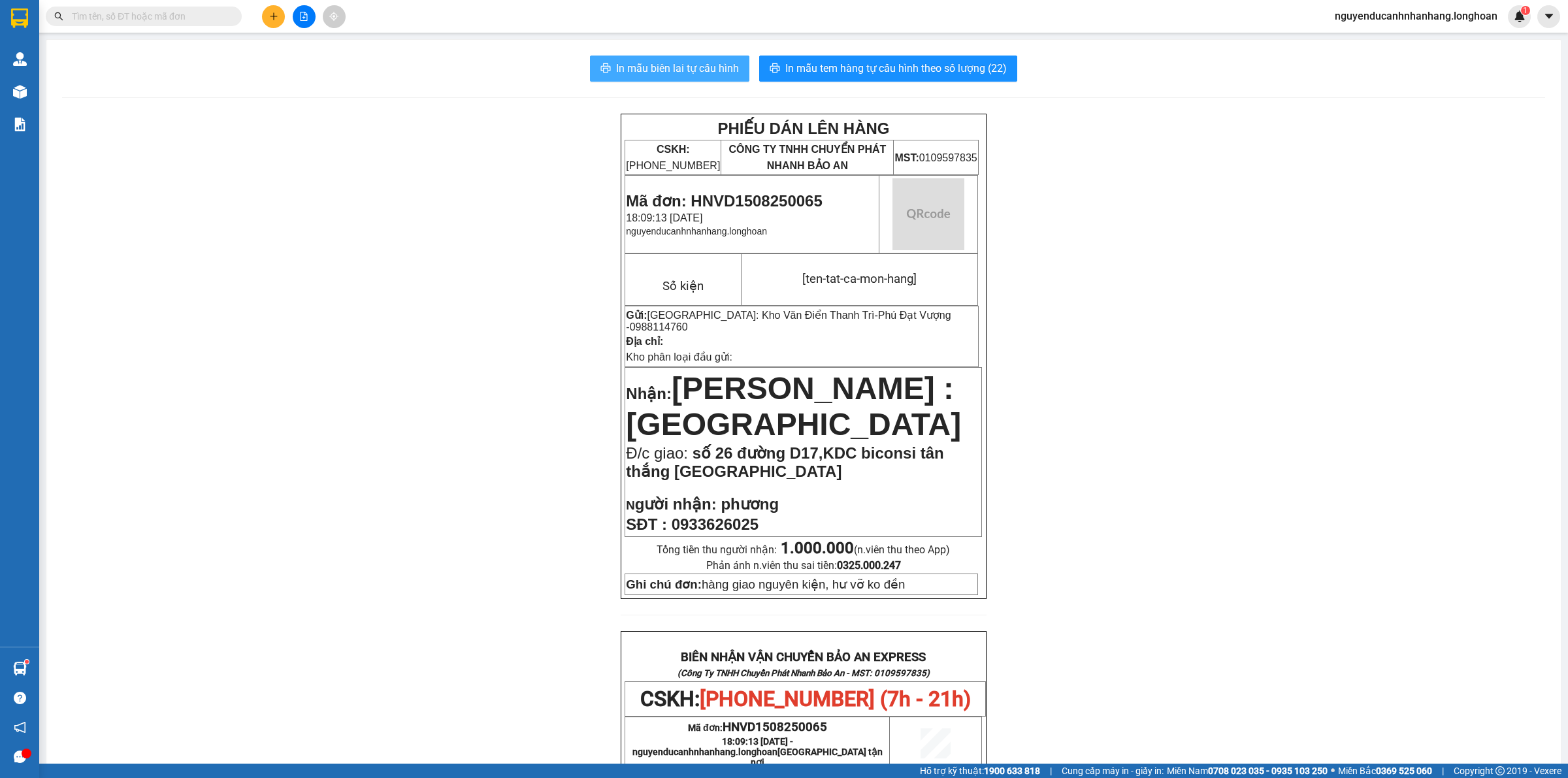
click at [691, 68] on span "In mẫu biên lai tự cấu hình" at bounding box center [678, 68] width 123 height 17
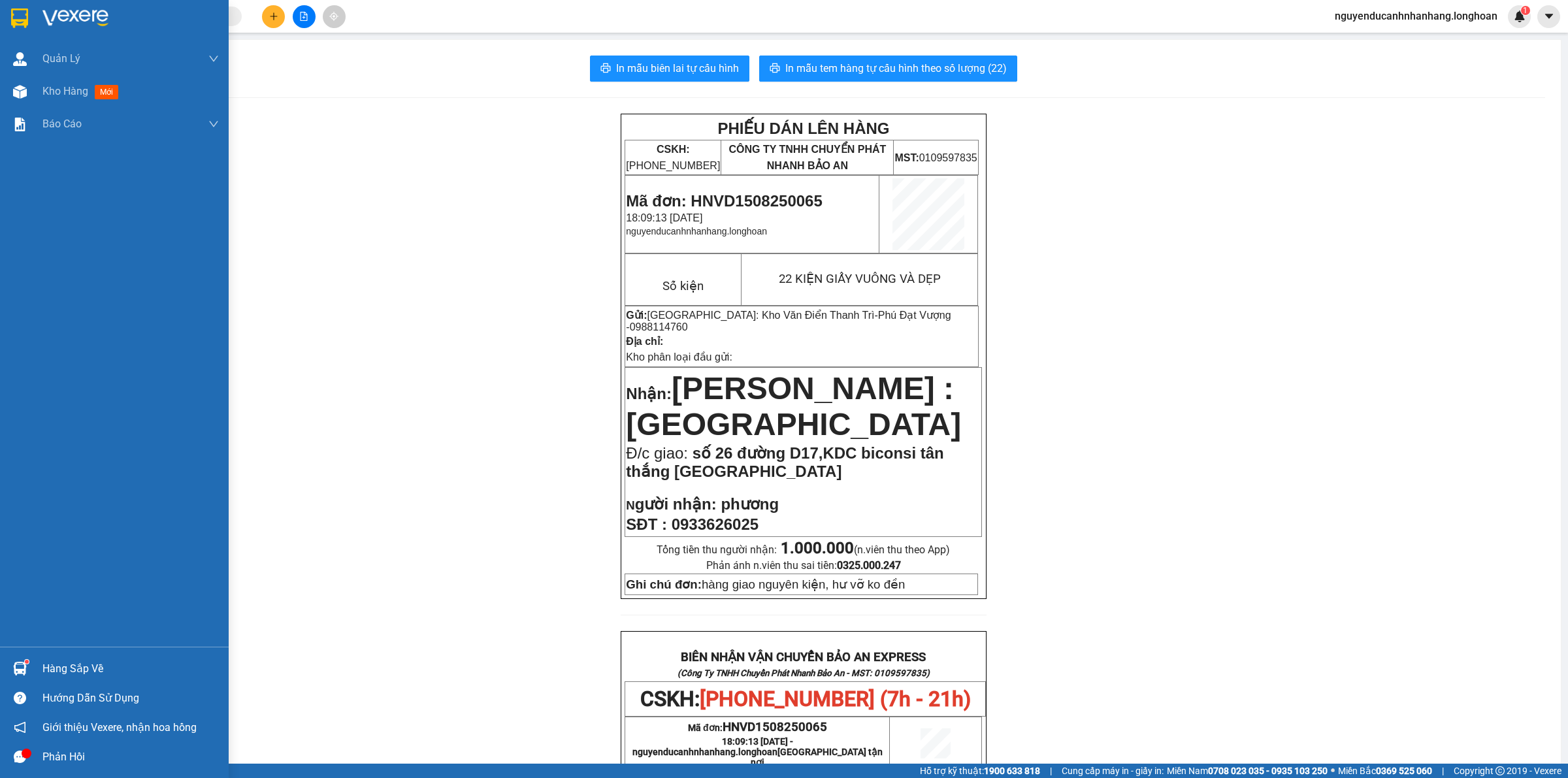
click at [21, 17] on img at bounding box center [20, 18] width 17 height 20
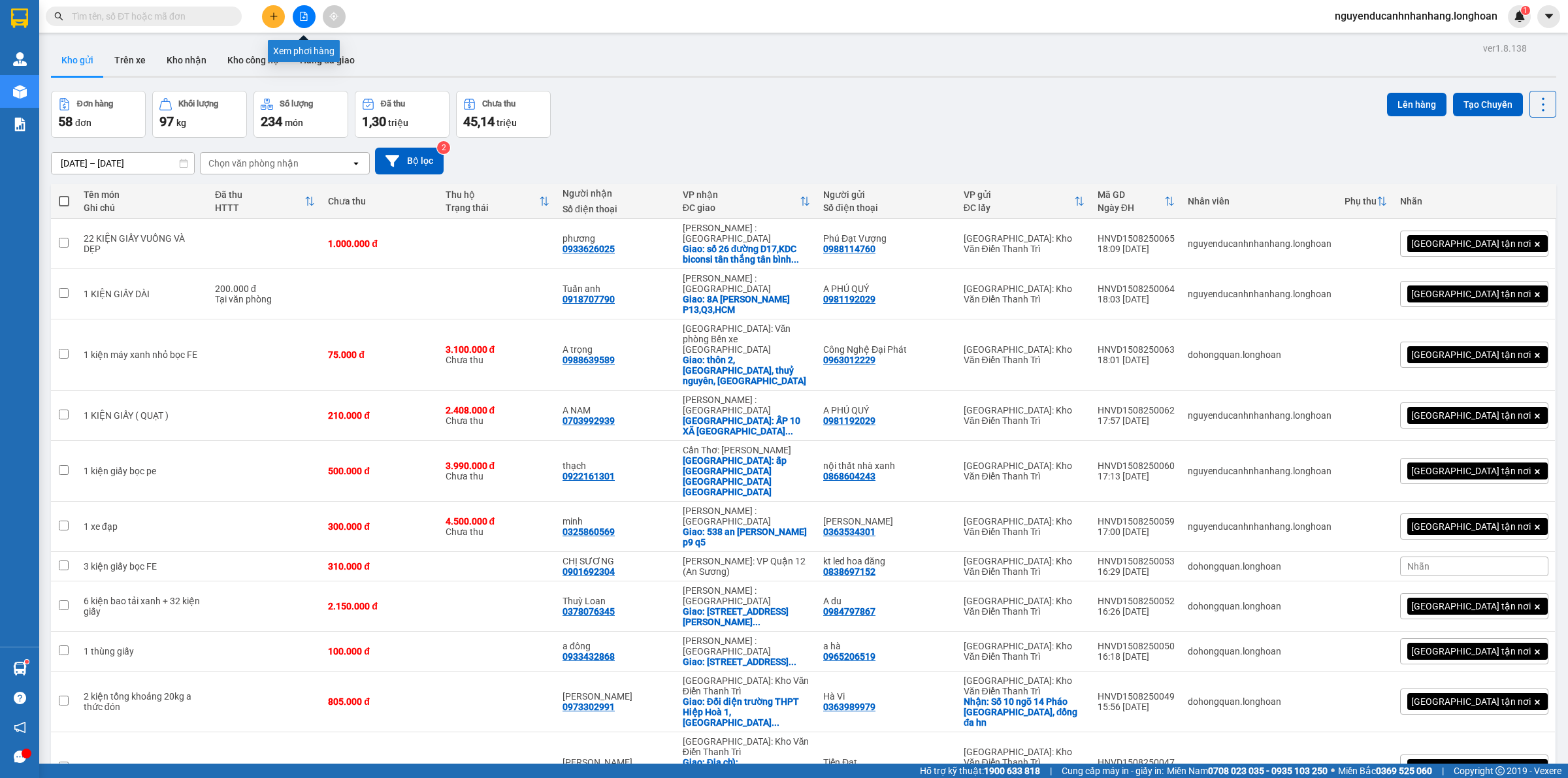
click at [271, 22] on button at bounding box center [273, 17] width 23 height 23
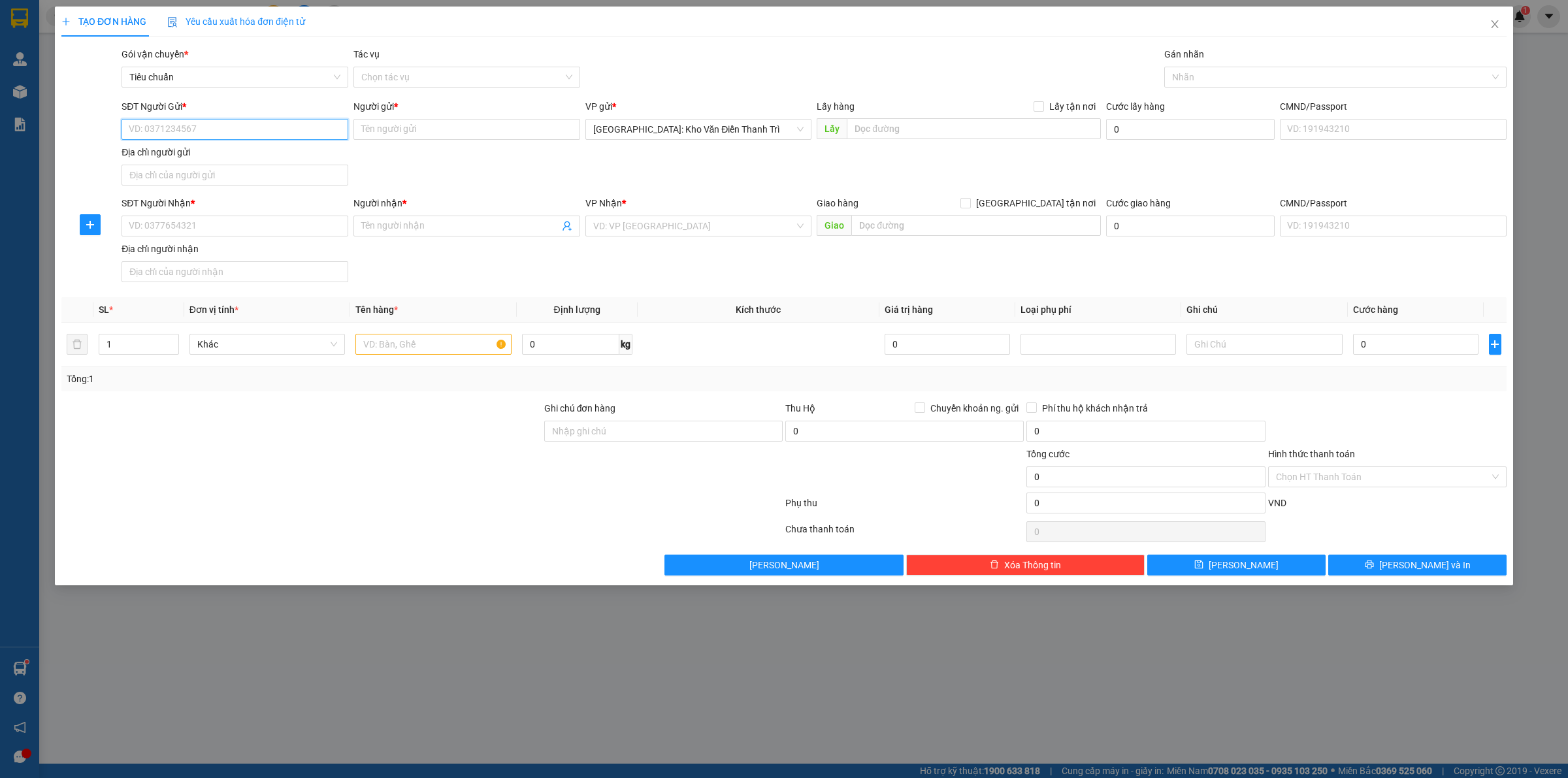
click at [233, 139] on input "SĐT Người Gửi *" at bounding box center [235, 129] width 227 height 21
click at [226, 154] on div "0968050460 - Eco Hope" at bounding box center [234, 155] width 211 height 14
type input "0968050460"
type input "Eco Hope"
type input "0968050460"
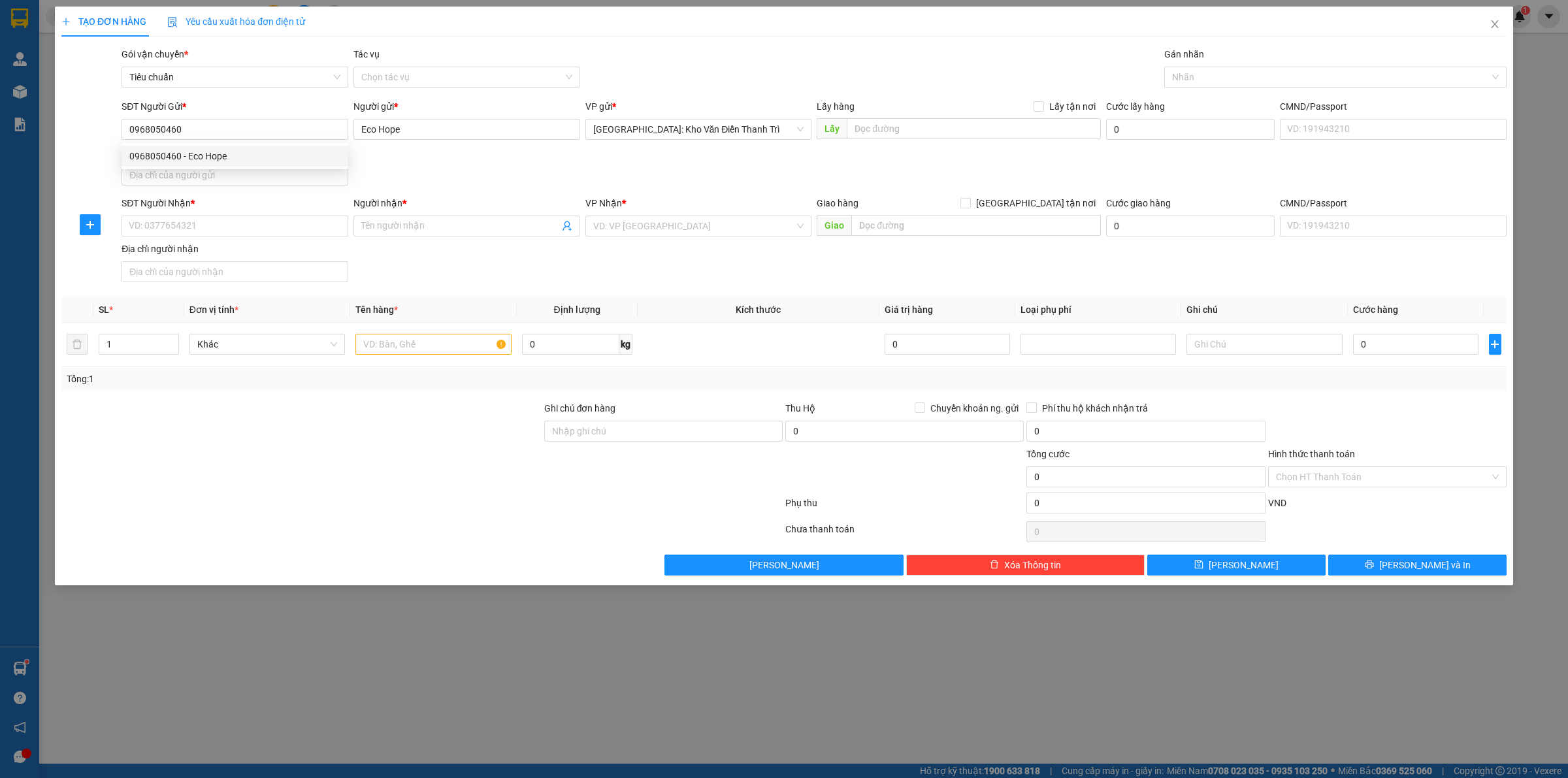
click at [446, 171] on div "SĐT Người Gửi * 0968050460 Người gửi * Eco Hope VP gửi * [GEOGRAPHIC_DATA]: Kho…" at bounding box center [814, 145] width 1390 height 92
click at [209, 230] on input "SĐT Người Nhận *" at bounding box center [235, 226] width 227 height 21
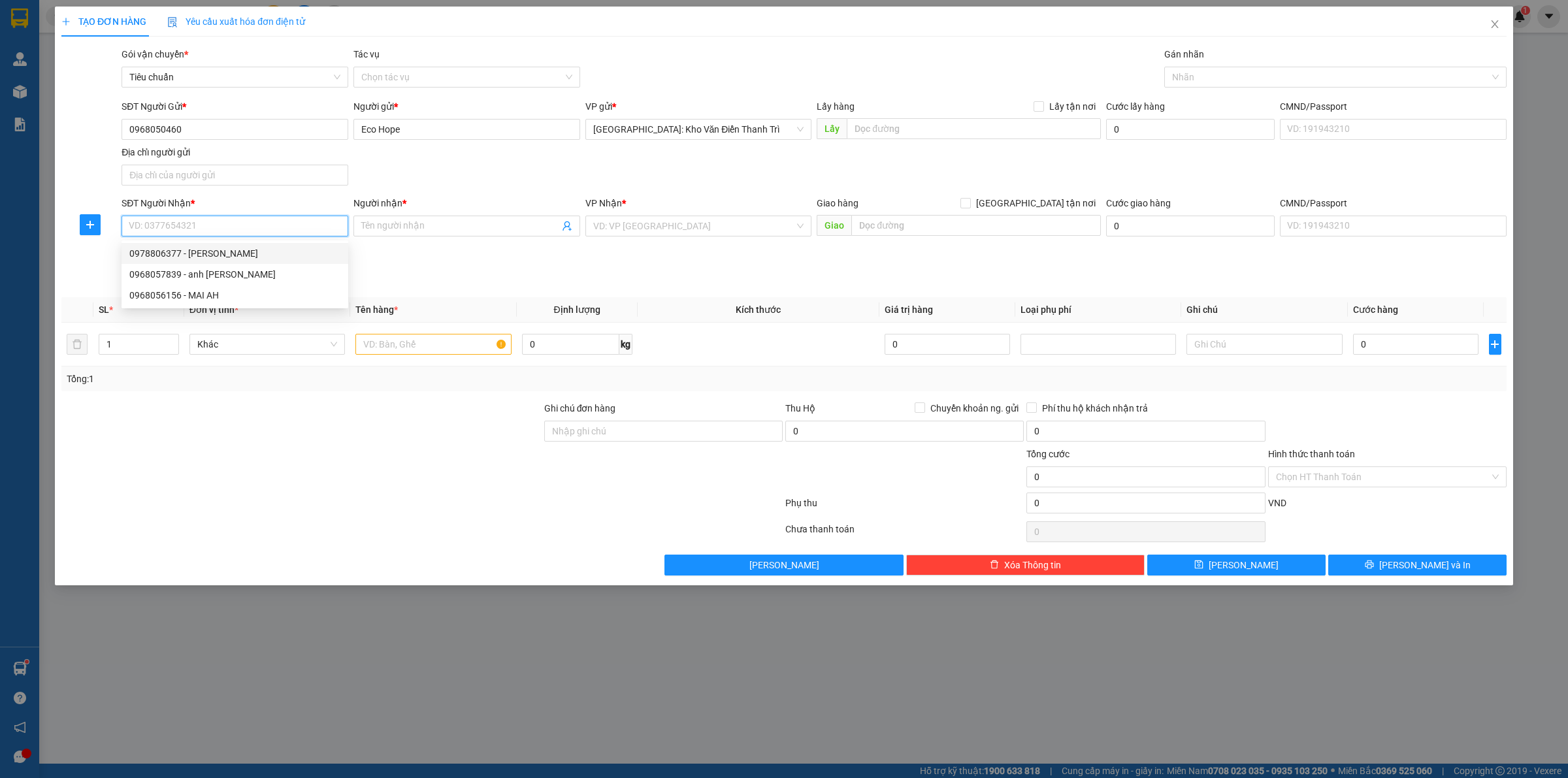
click at [240, 257] on div "0978806377 - [PERSON_NAME]" at bounding box center [234, 253] width 211 height 14
type input "0978806377"
type input "Hồng"
type input "Ql1A Núi Thành [GEOGRAPHIC_DATA]"
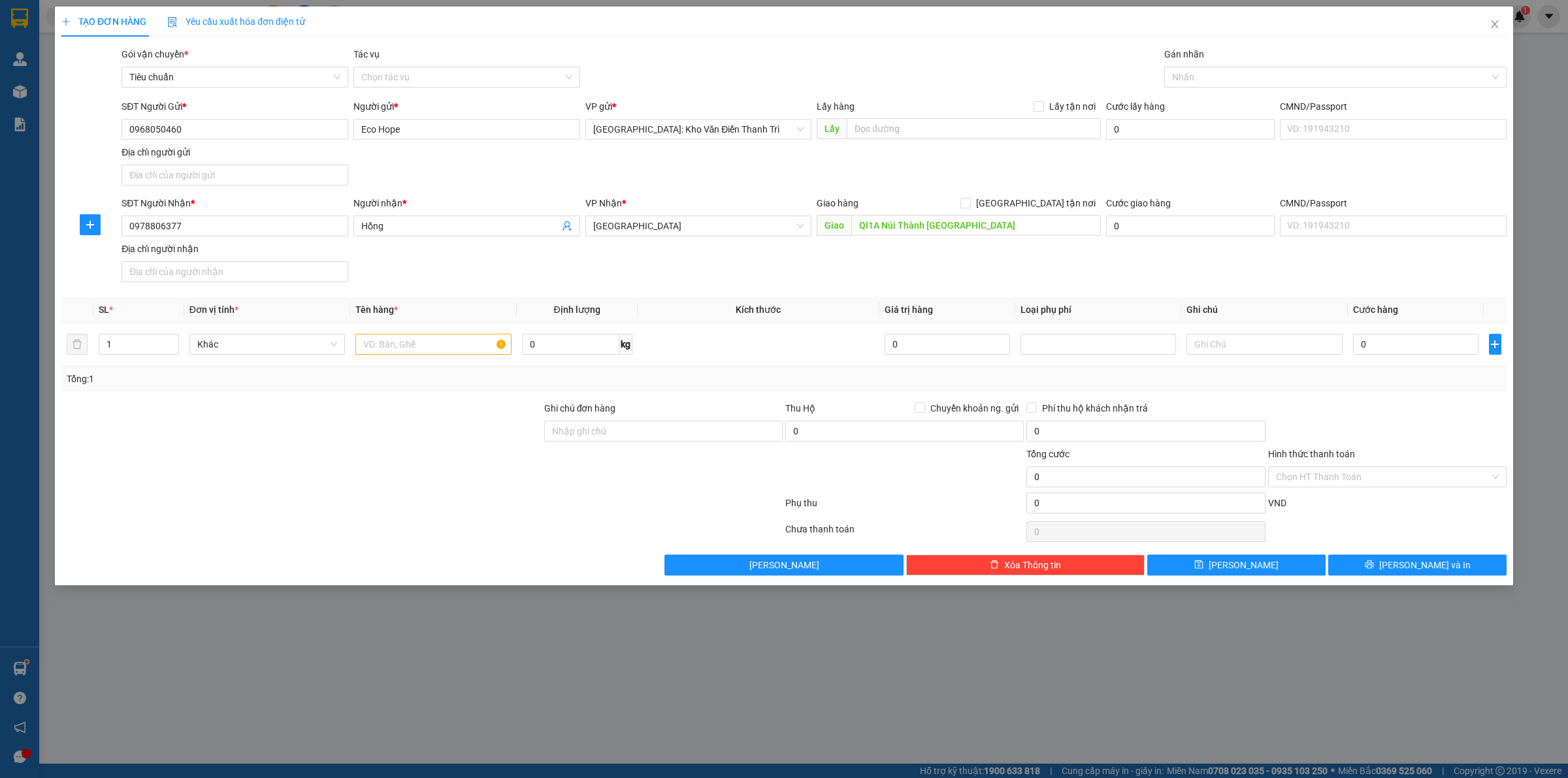
click at [1182, 167] on div "SĐT Người Gửi * 0968050460 Người gửi * Eco Hope VP gửi * [GEOGRAPHIC_DATA]: Kho…" at bounding box center [814, 145] width 1390 height 92
click at [423, 350] on input "text" at bounding box center [432, 344] width 155 height 21
type input "1 KIỆN GIẤY"
click at [1490, 28] on icon "close" at bounding box center [1494, 24] width 11 height 11
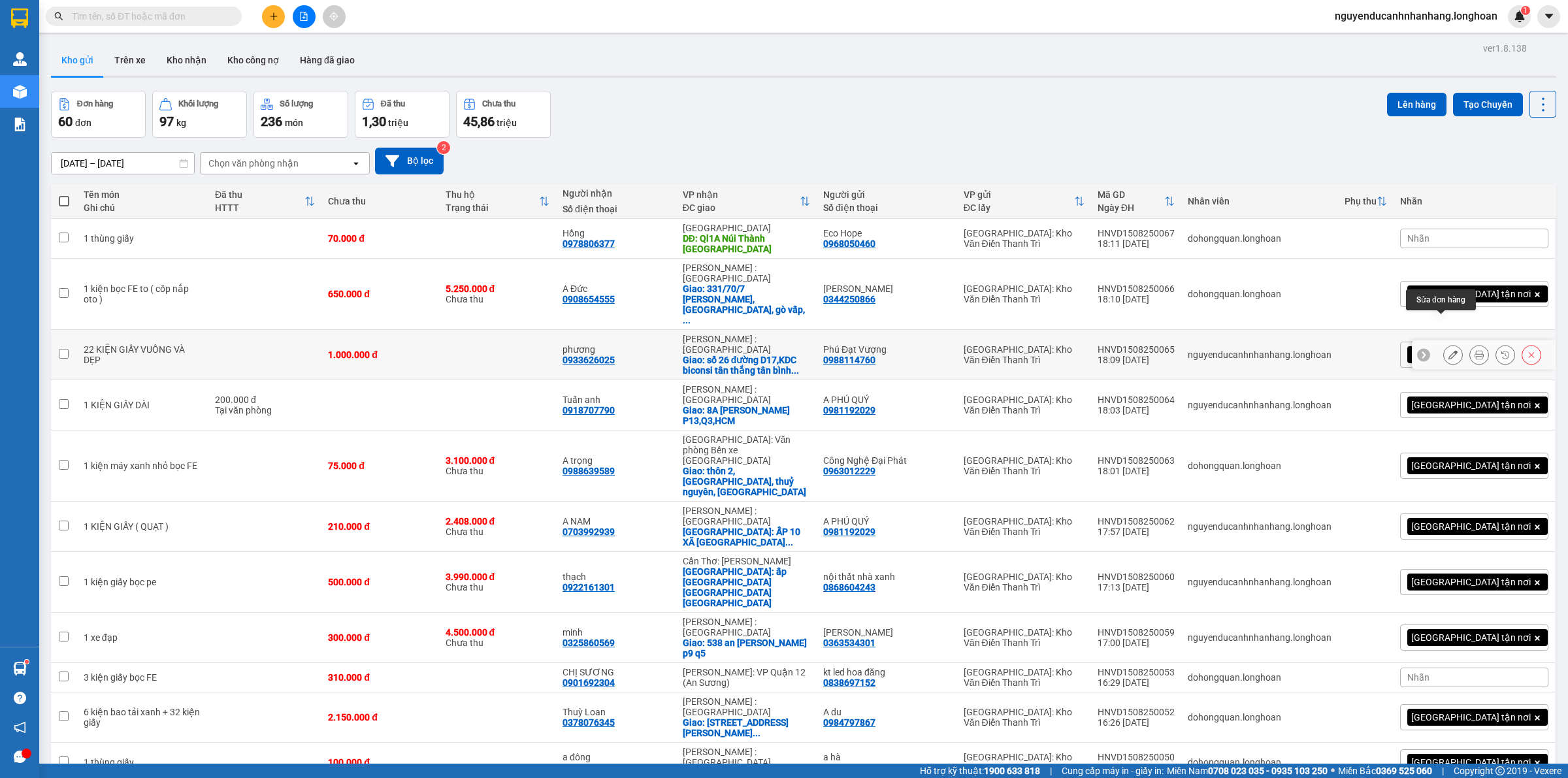
click at [1449, 350] on icon at bounding box center [1453, 355] width 9 height 9
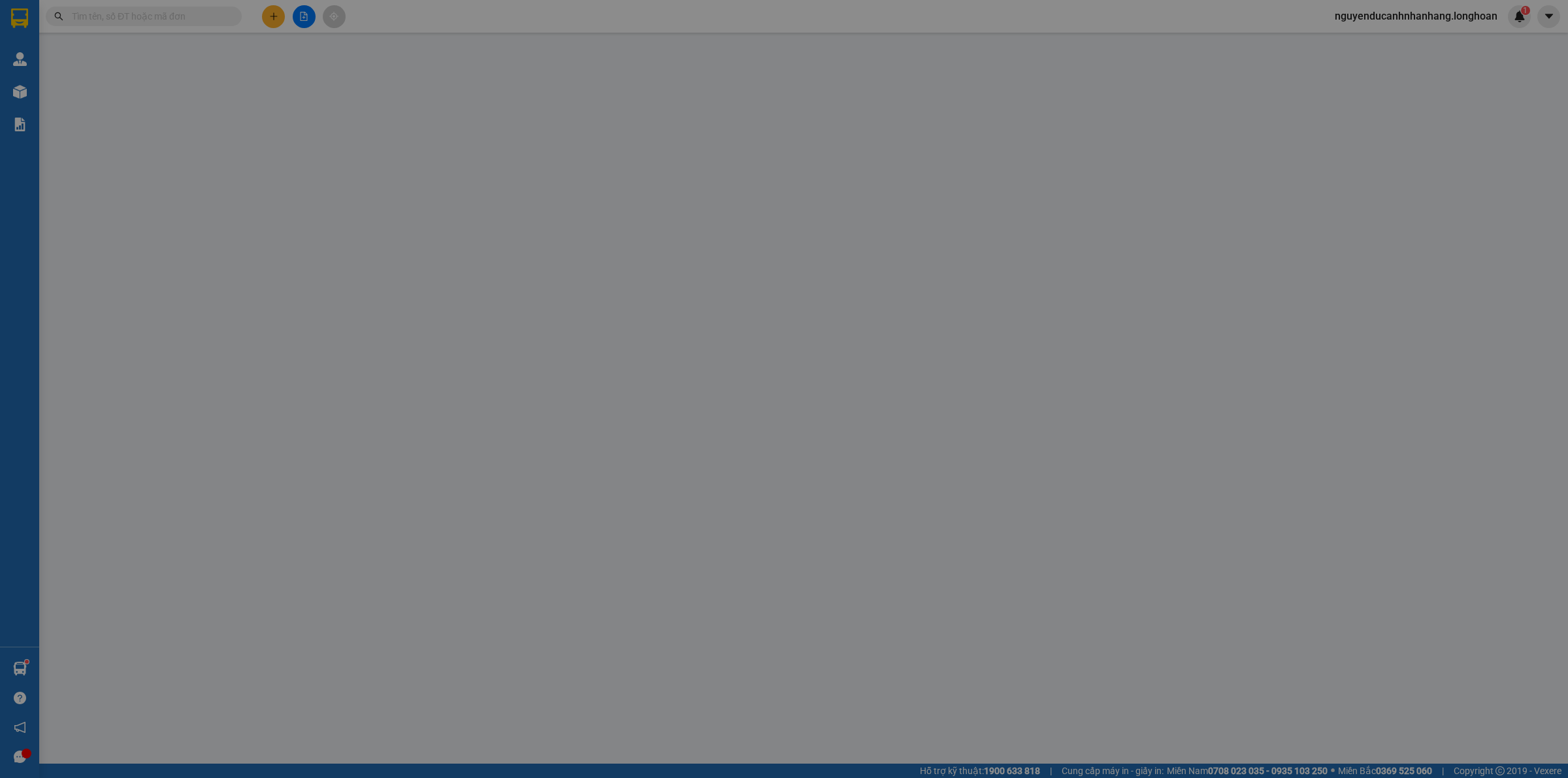
type input "0988114760"
type input "Phú Đạt Vượng"
type input "0933626025"
type input "phương"
checkbox input "true"
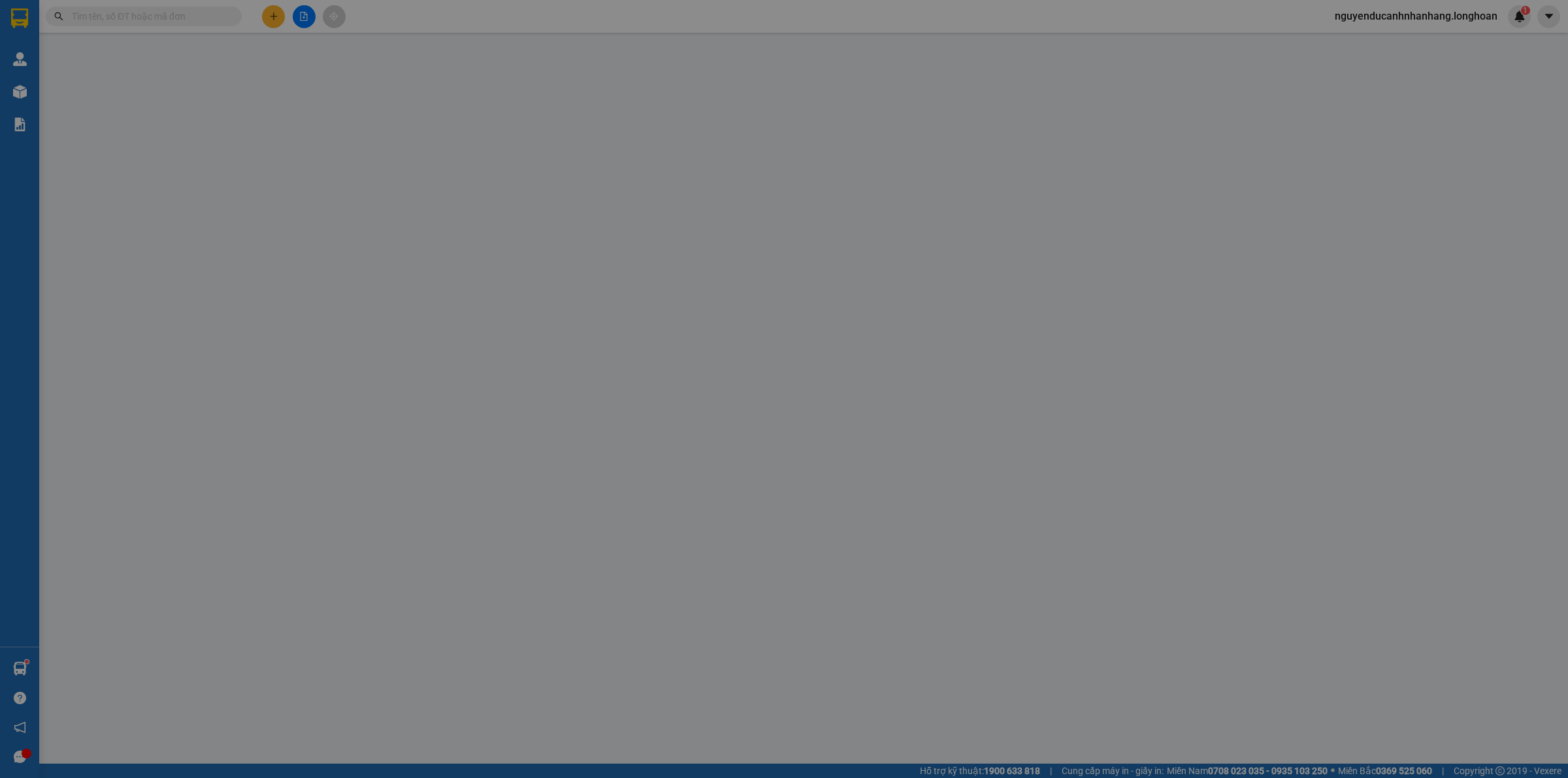
type input "số 26 đường D17,KDC biconsi tân thắng [GEOGRAPHIC_DATA]"
type input "hàng giao nguyên kiện, hư vỡ ko đền"
type input "1.000.000"
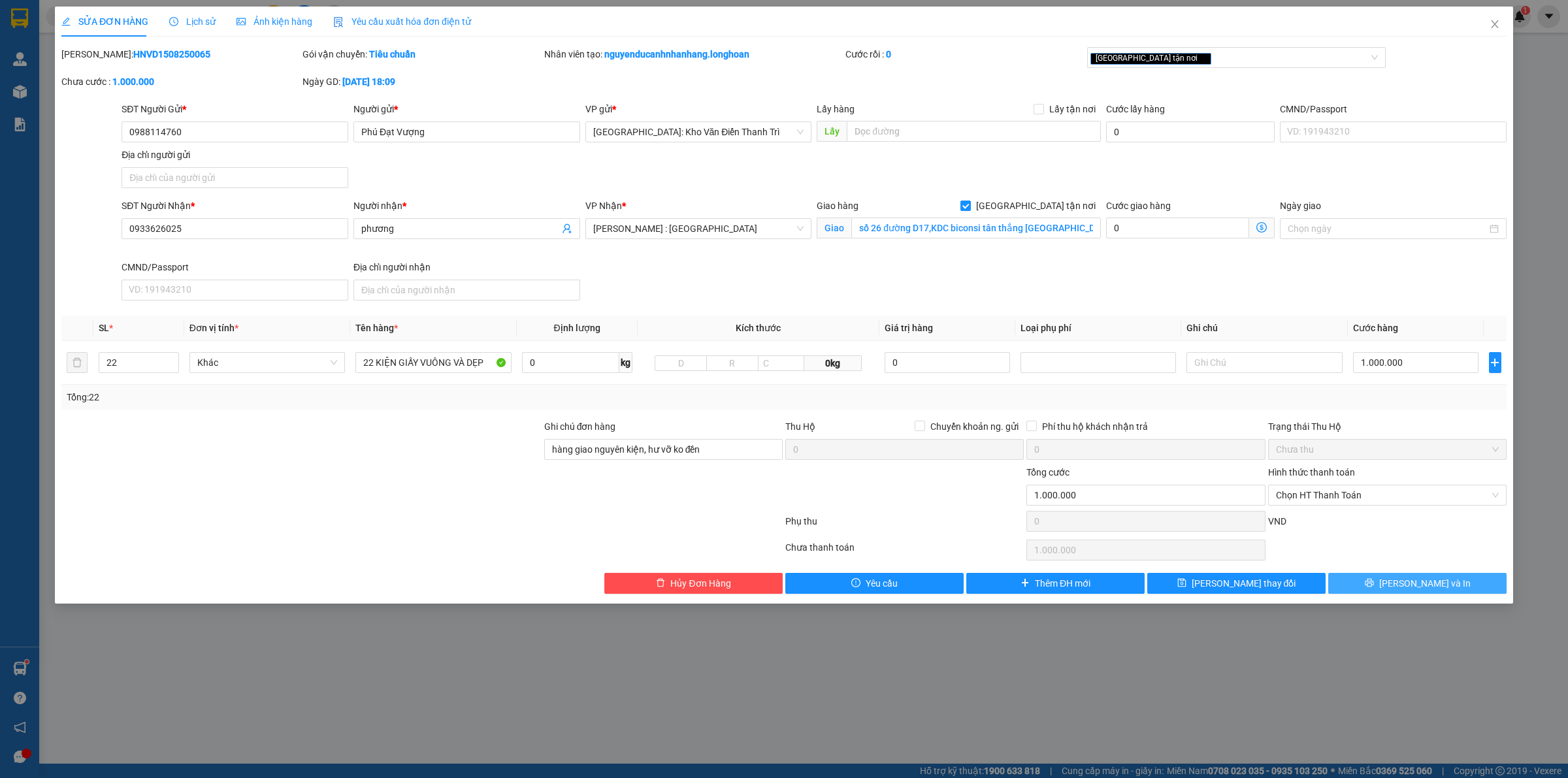
click at [1402, 581] on button "[PERSON_NAME] và In" at bounding box center [1417, 583] width 179 height 21
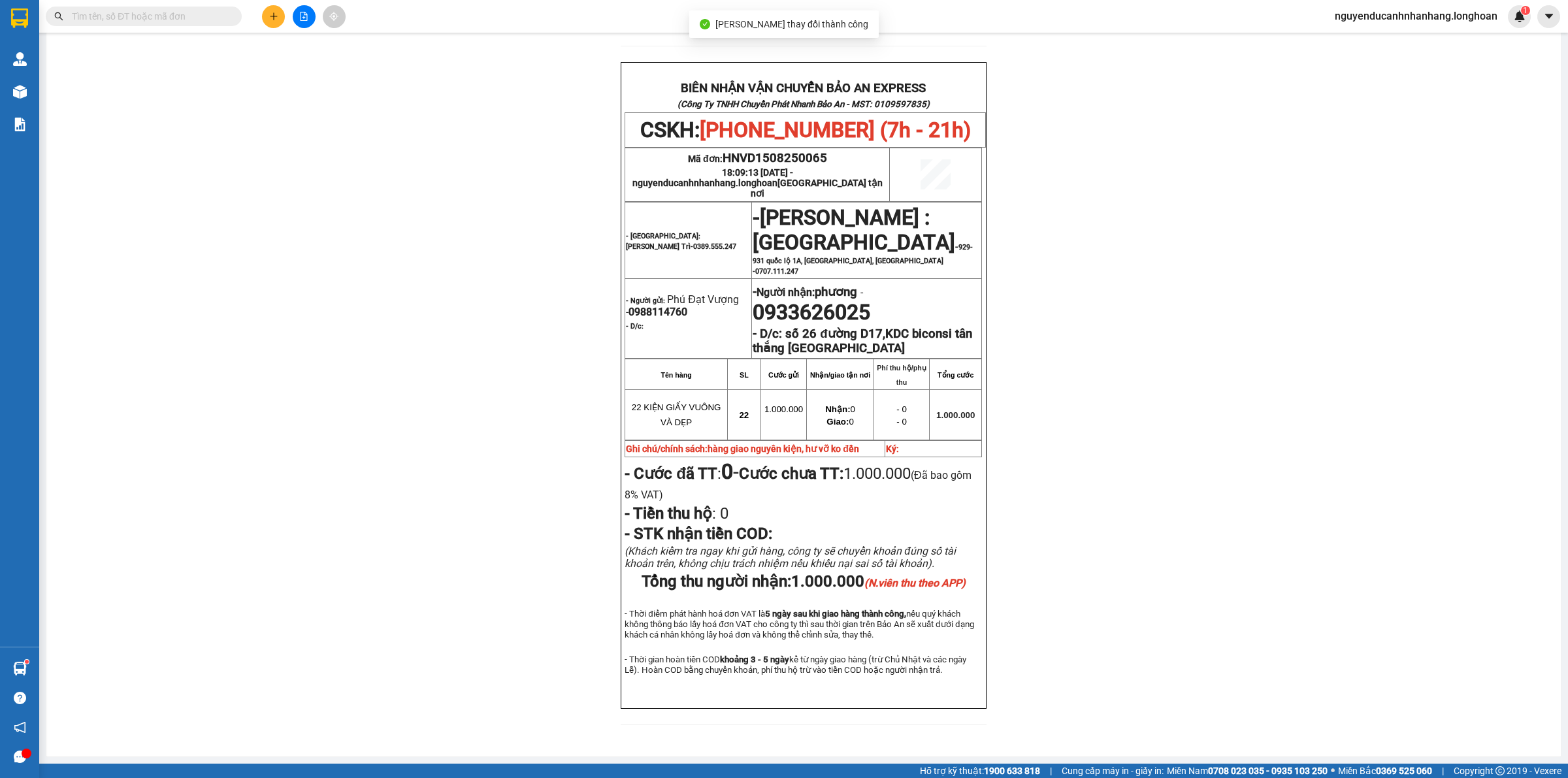
scroll to position [598, 0]
click at [764, 151] on span "HNVD1508250065" at bounding box center [775, 158] width 104 height 14
copy span "HNVD1508250065"
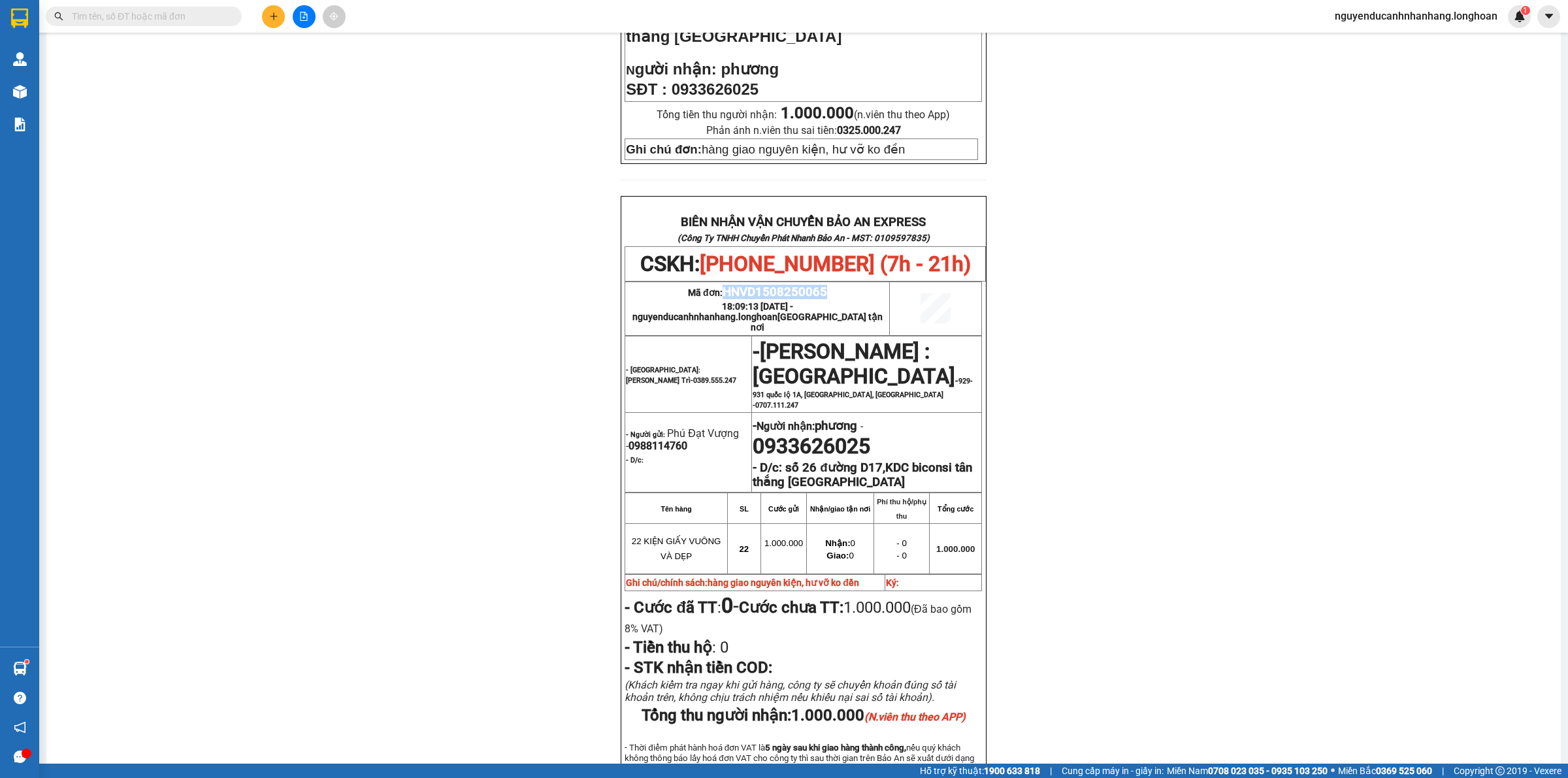
copy span "HNVD1508250065"
click at [201, 18] on input "text" at bounding box center [149, 16] width 154 height 14
paste input "HNVD1508250065"
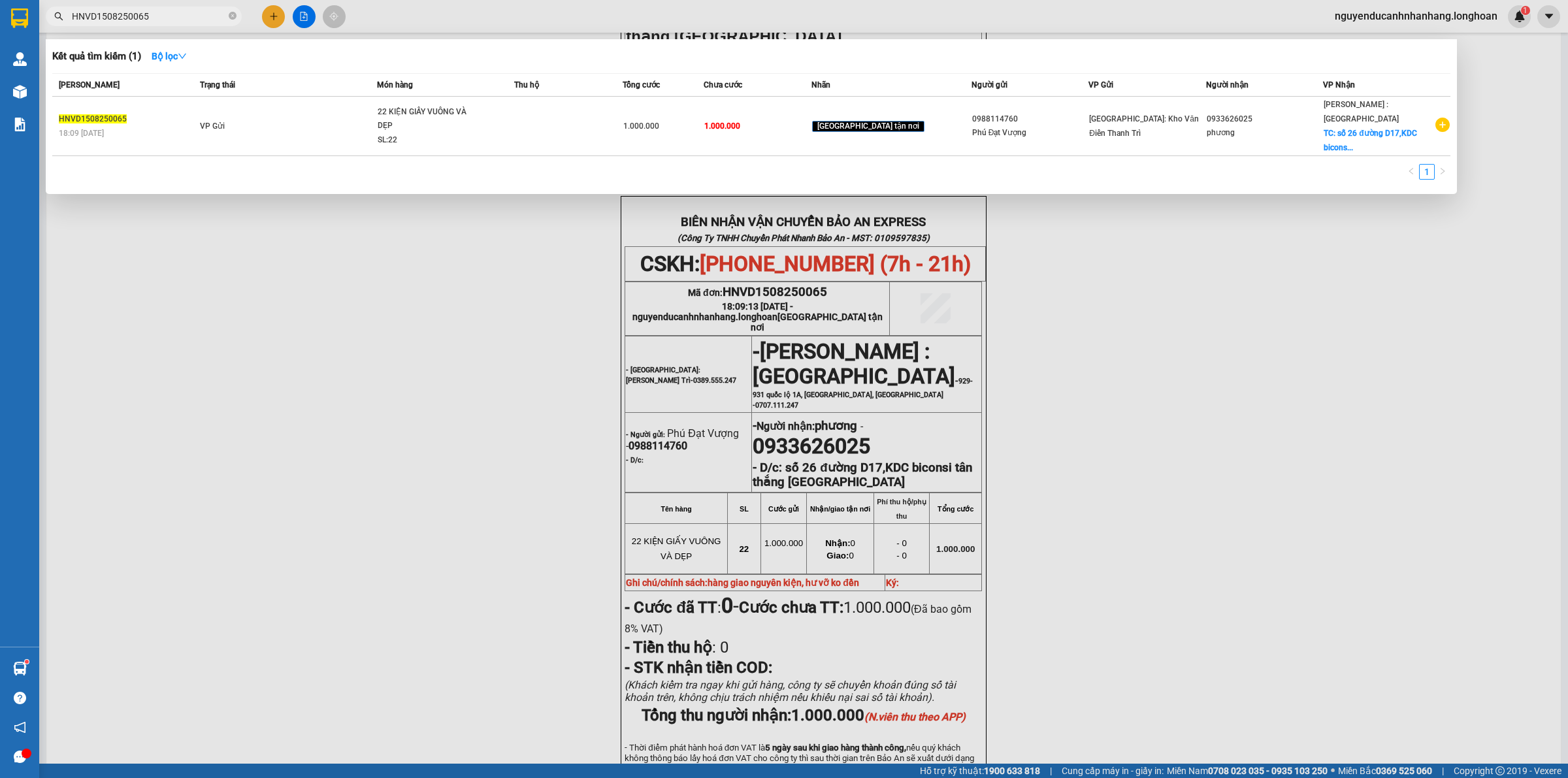
type input "HNVD1508250065"
click at [330, 108] on td "VP Gửi" at bounding box center [287, 126] width 180 height 59
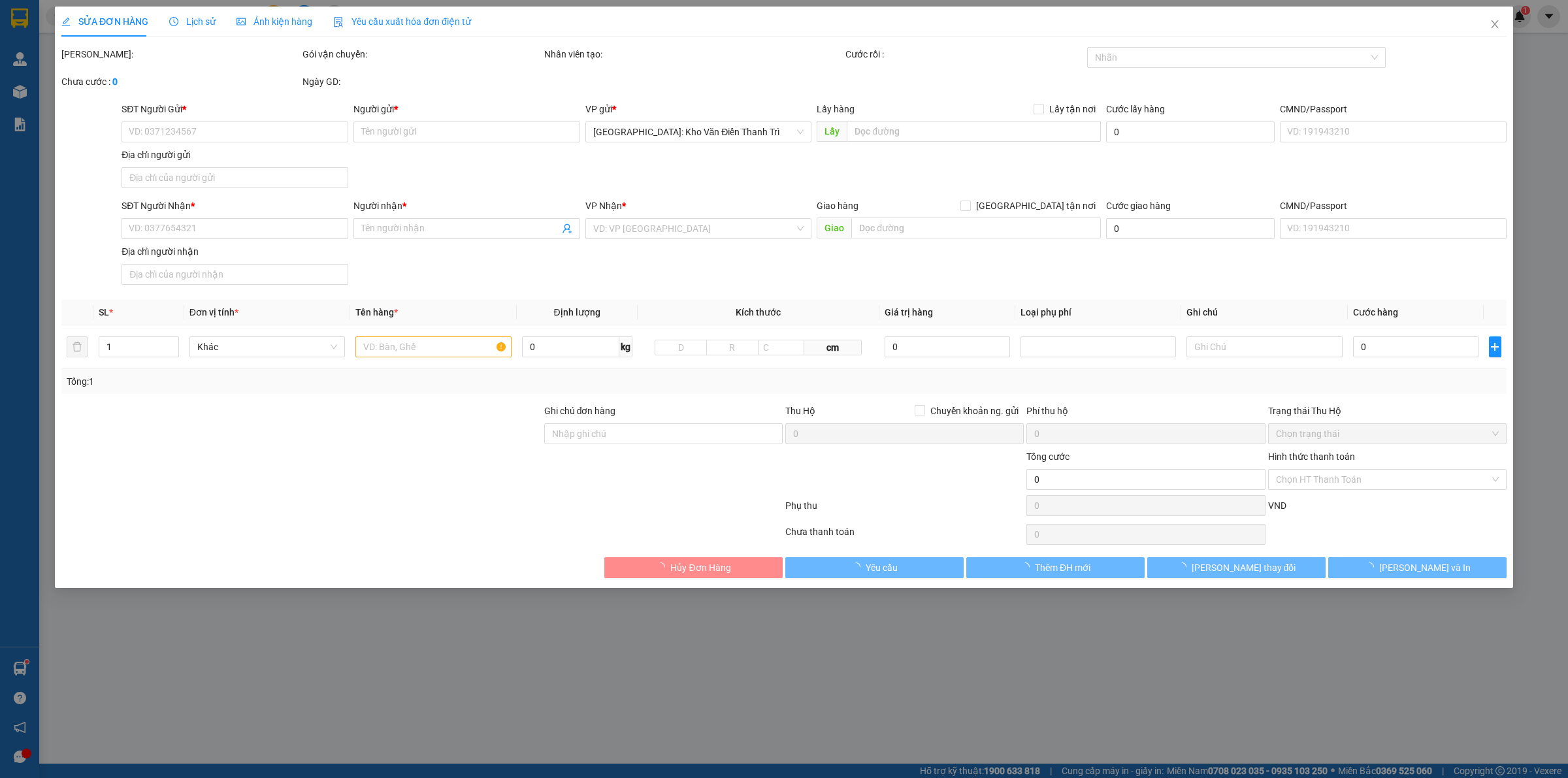
type input "0988114760"
type input "Phú Đạt Vượng"
type input "0933626025"
type input "phương"
checkbox input "true"
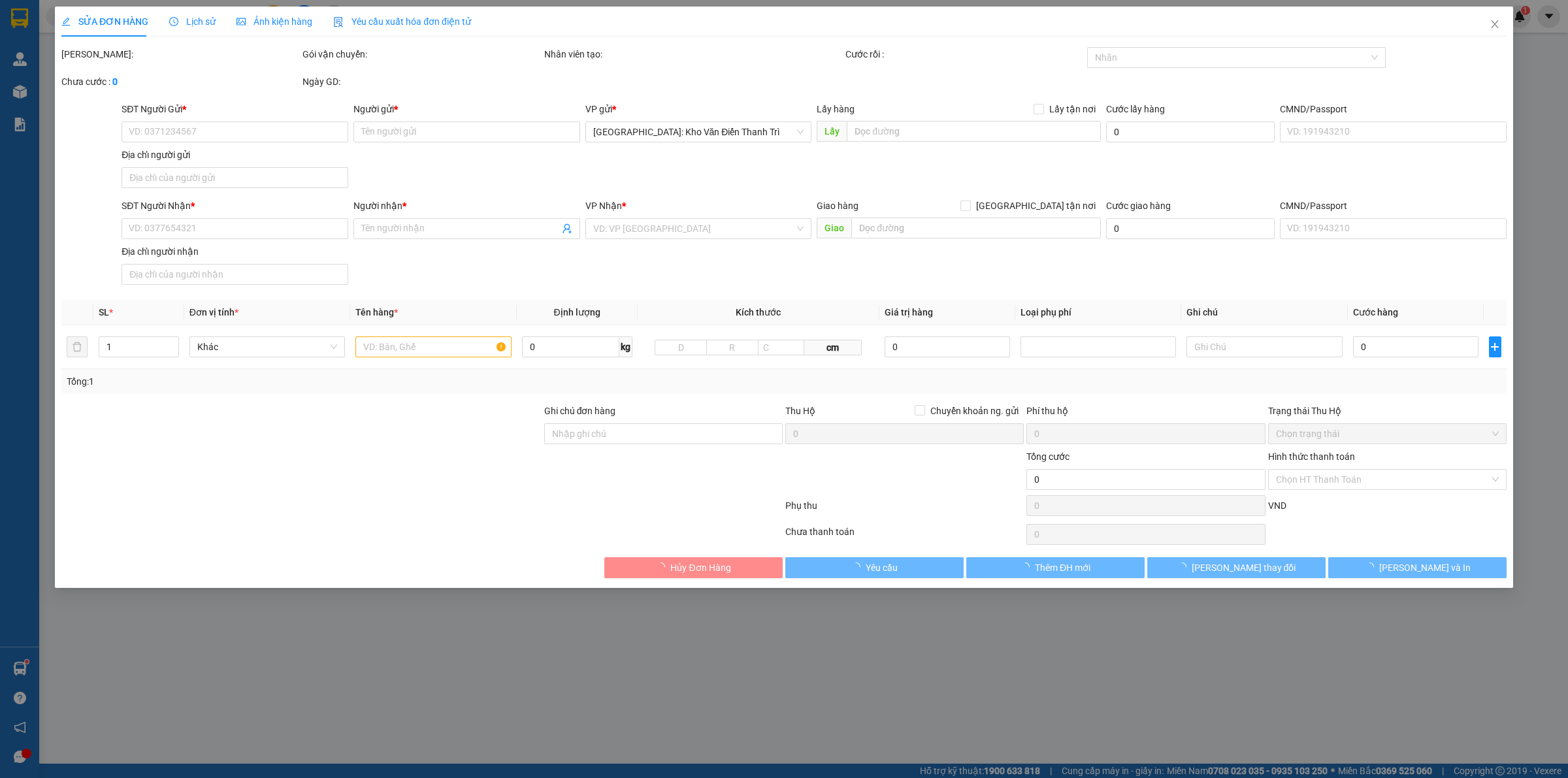
type input "số 26 đường D17,KDC biconsi tân thắng [GEOGRAPHIC_DATA]"
type input "hàng giao nguyên kiện, hư vỡ ko đền"
type input "1.000.000"
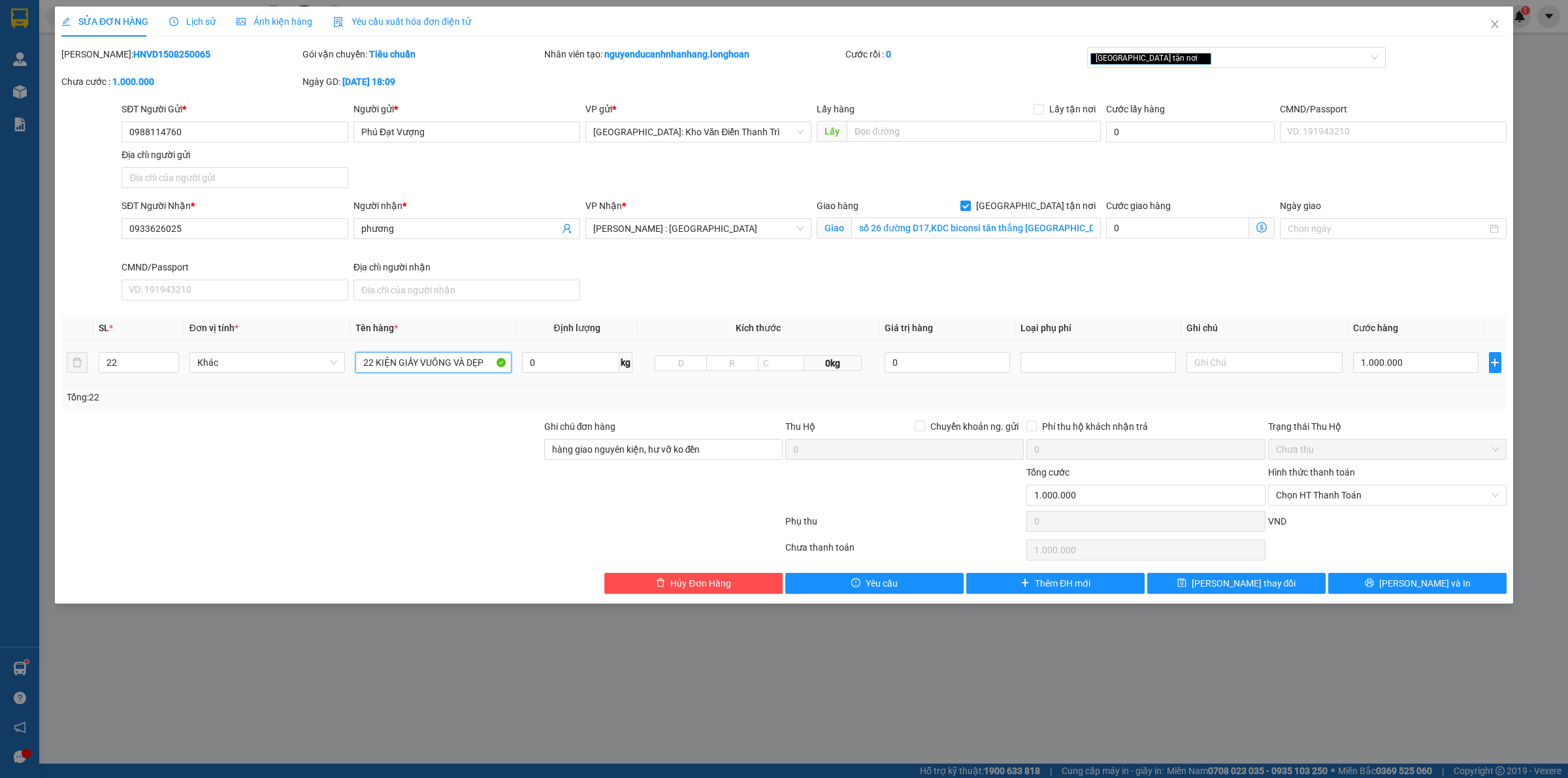
click at [461, 365] on input "22 KIỆN GIẤY VUÔNG VÀ DẸP" at bounding box center [432, 362] width 155 height 21
click at [1061, 589] on span "Thêm ĐH mới" at bounding box center [1063, 583] width 56 height 14
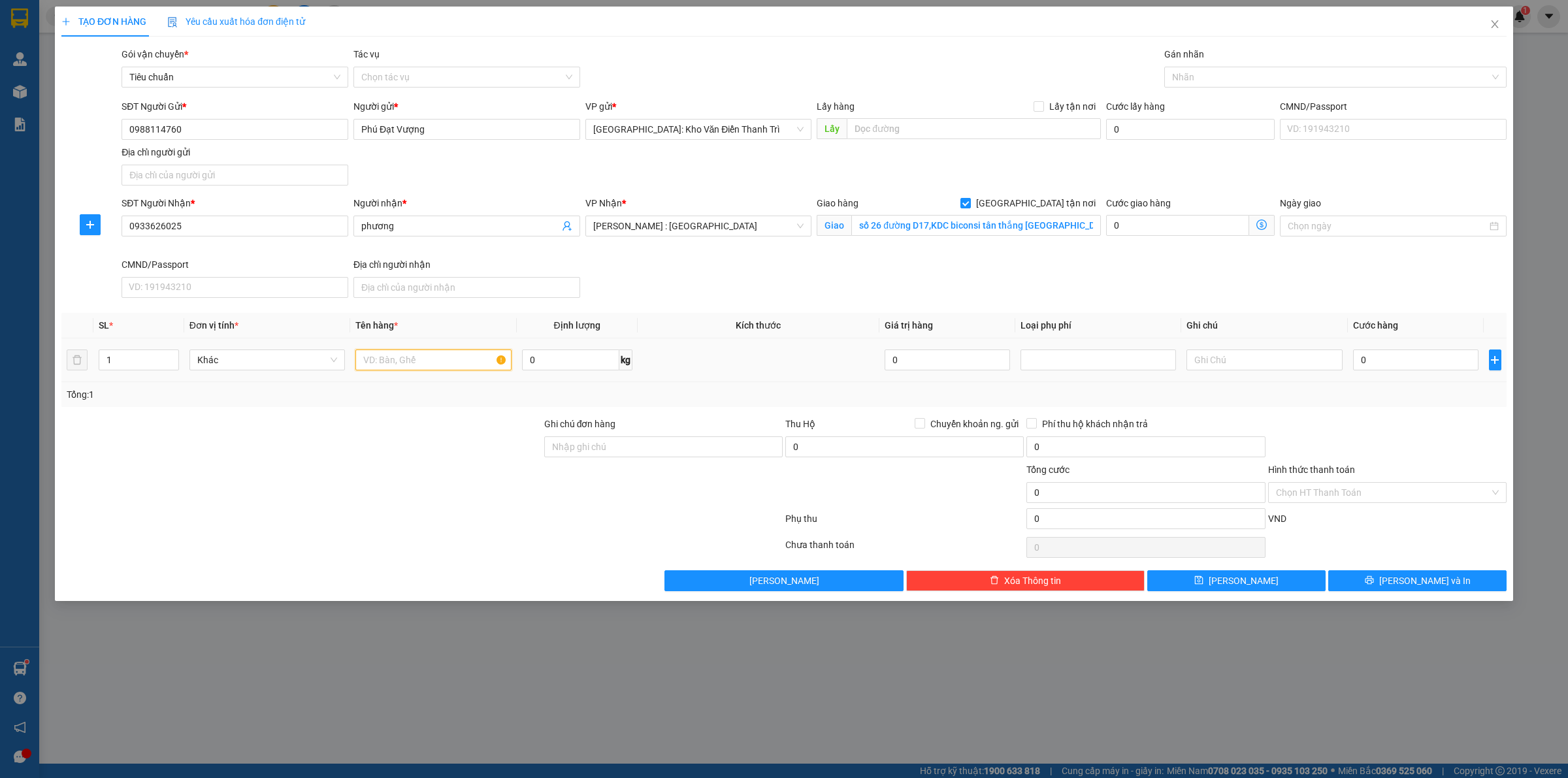
click at [422, 359] on input "text" at bounding box center [432, 360] width 155 height 21
paste input "22 KIỆN GIẤY VUÔNG VÀ DẸP"
click at [1238, 80] on div at bounding box center [1329, 77] width 323 height 16
type input "22 KIỆN GIẤY VUÔNG VÀ DẸP"
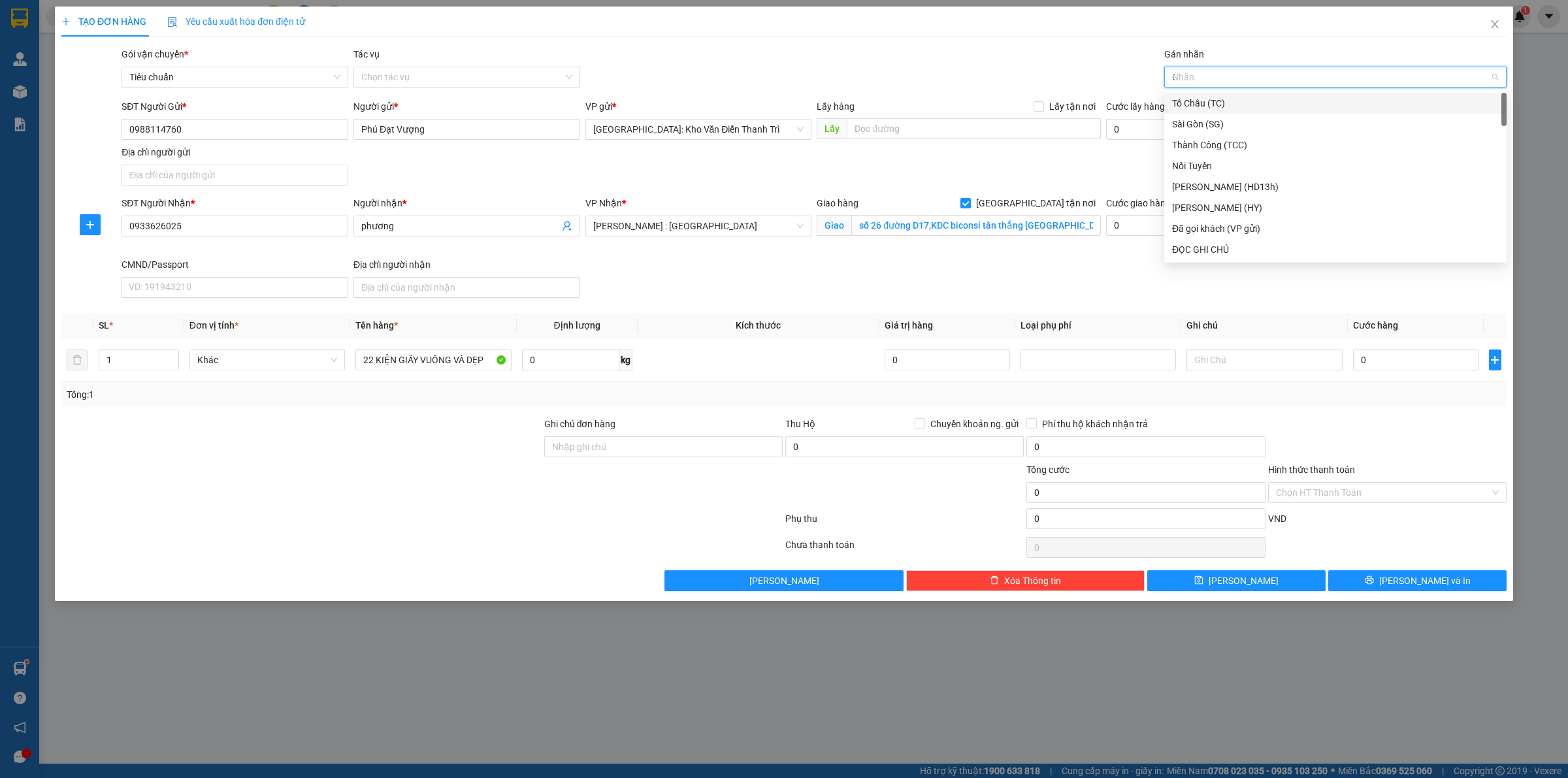
type input "GT"
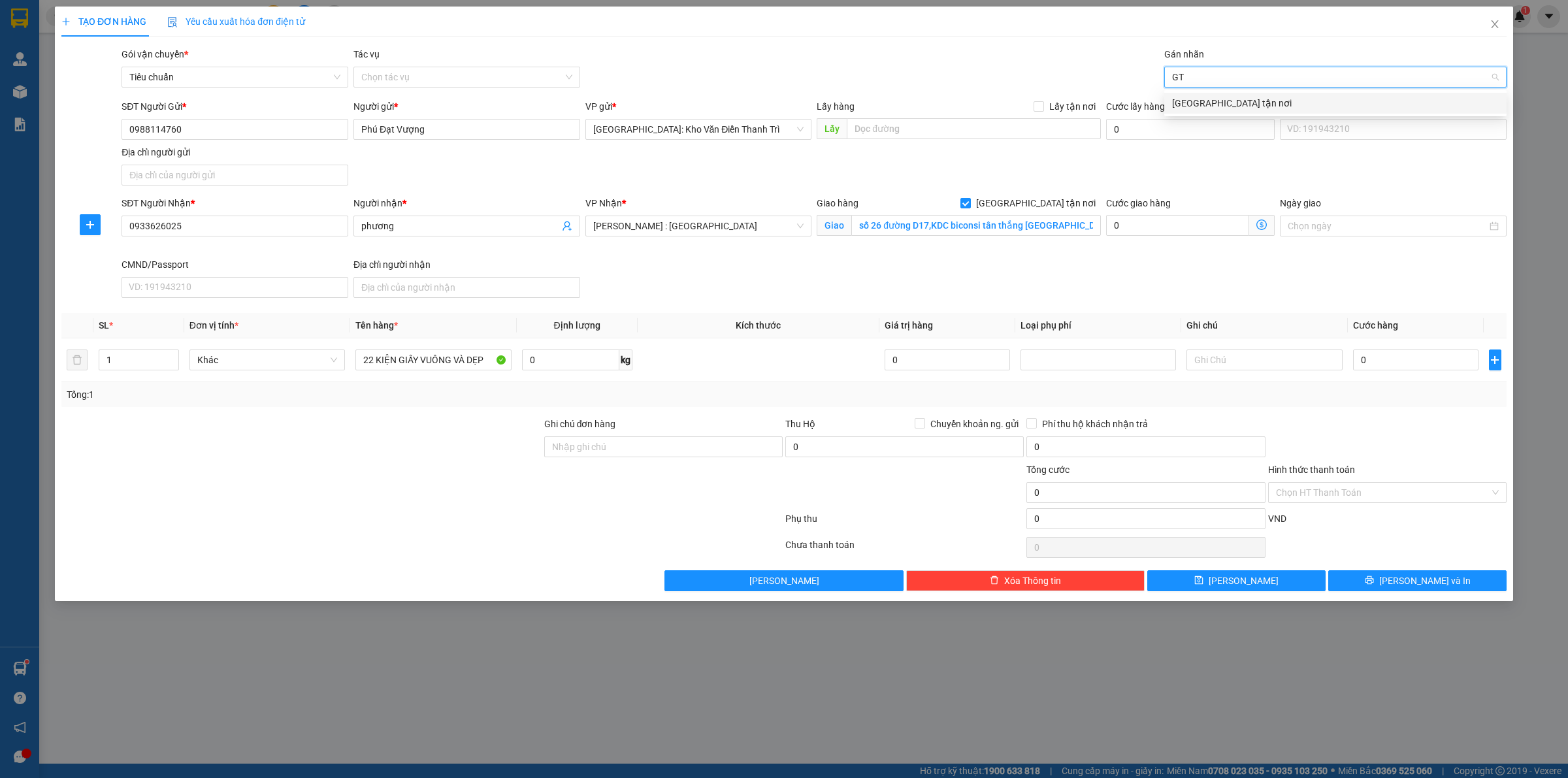
click at [1249, 109] on div "[GEOGRAPHIC_DATA] tận nơi" at bounding box center [1335, 103] width 327 height 14
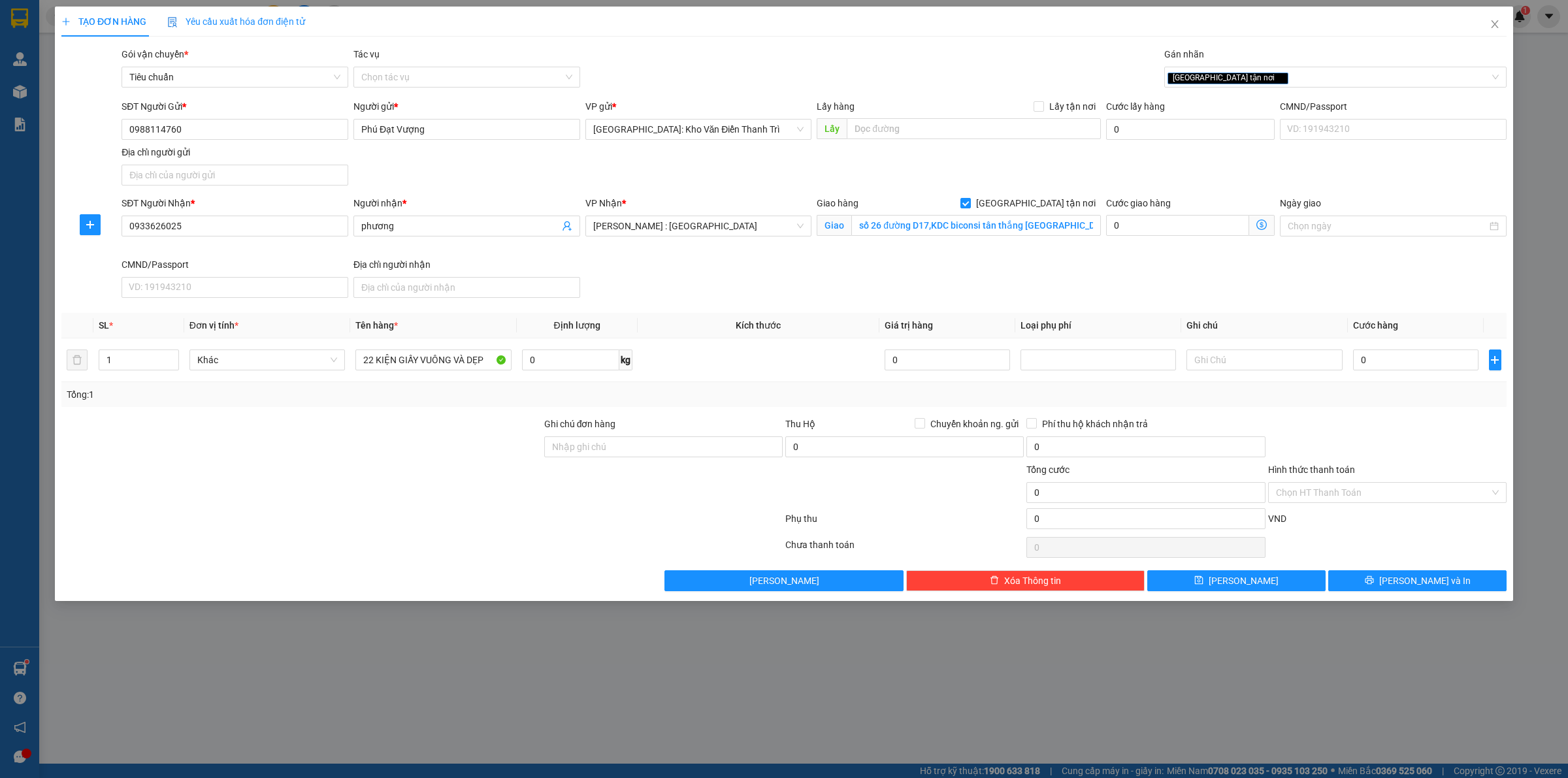
click at [1056, 43] on div "TẠO ĐƠN HÀNG Yêu cầu xuất hóa đơn điện tử Transit Pickup Surcharge Ids Transit …" at bounding box center [784, 299] width 1445 height 584
click at [126, 370] on input "1" at bounding box center [138, 360] width 79 height 20
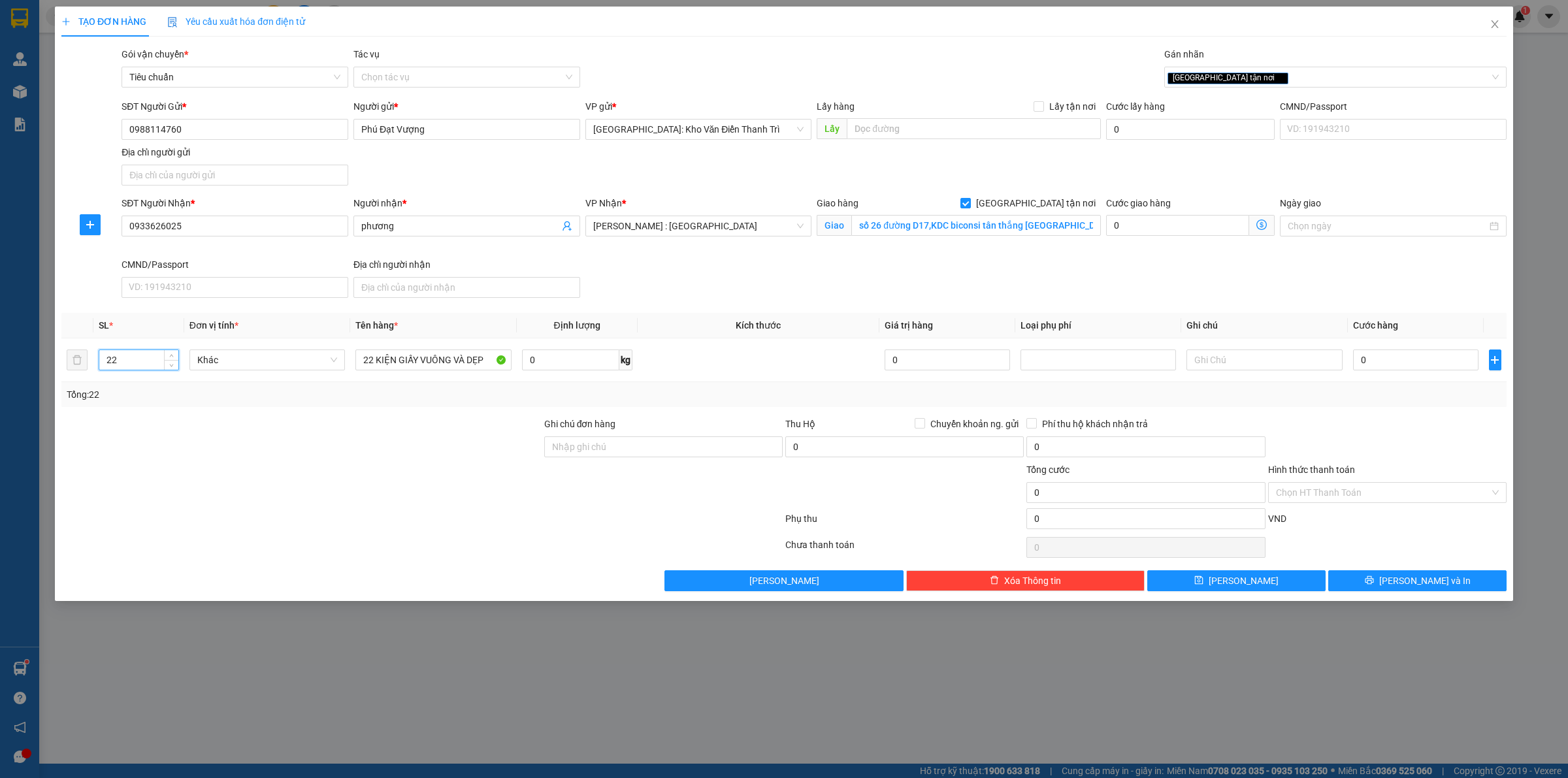
type input "22"
drag, startPoint x: 239, startPoint y: 441, endPoint x: 1496, endPoint y: 425, distance: 1257.1
click at [239, 442] on div at bounding box center [301, 439] width 483 height 46
click at [1431, 370] on input "0" at bounding box center [1416, 360] width 125 height 21
type input "1"
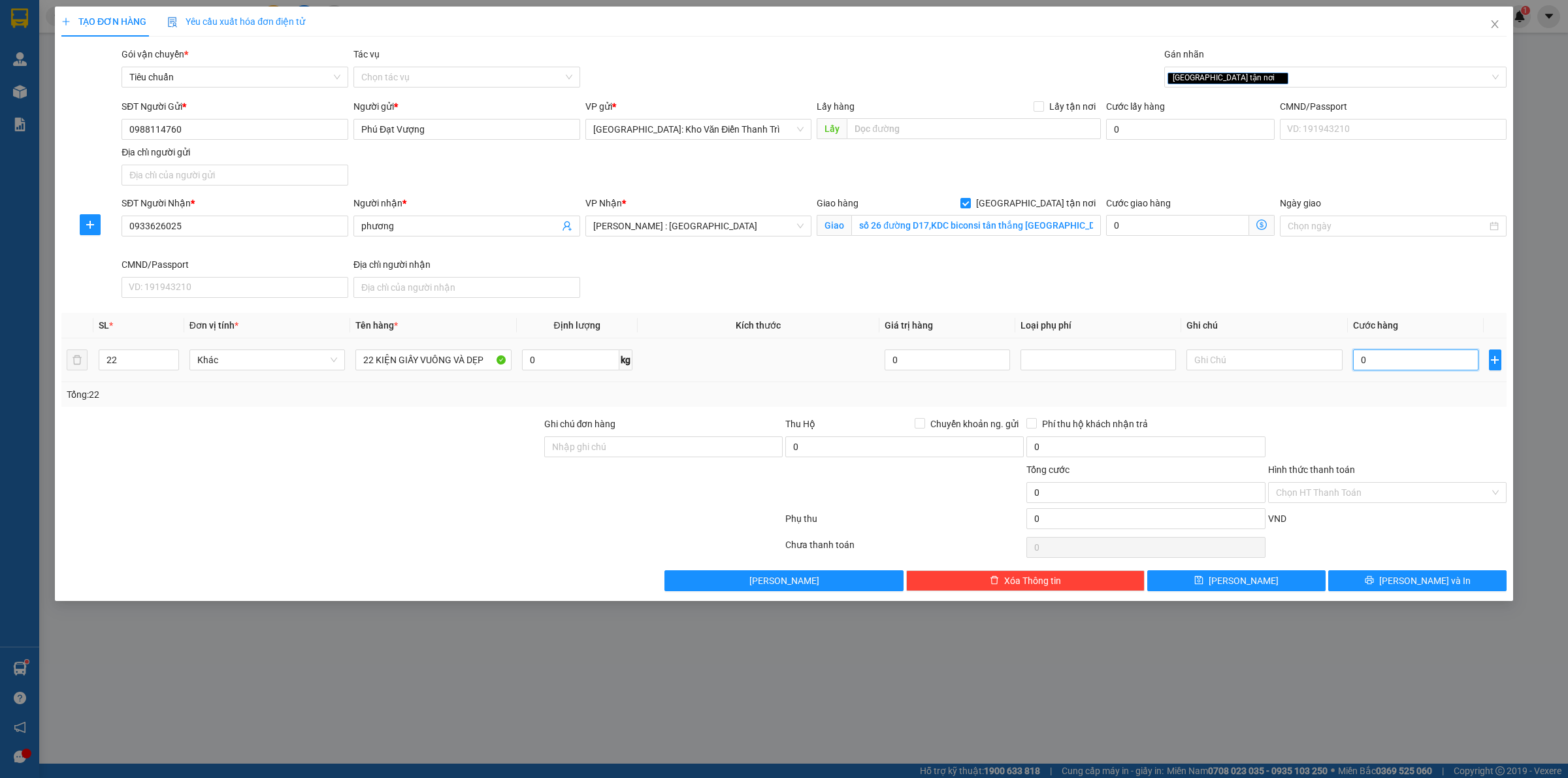
type input "1"
type input "10"
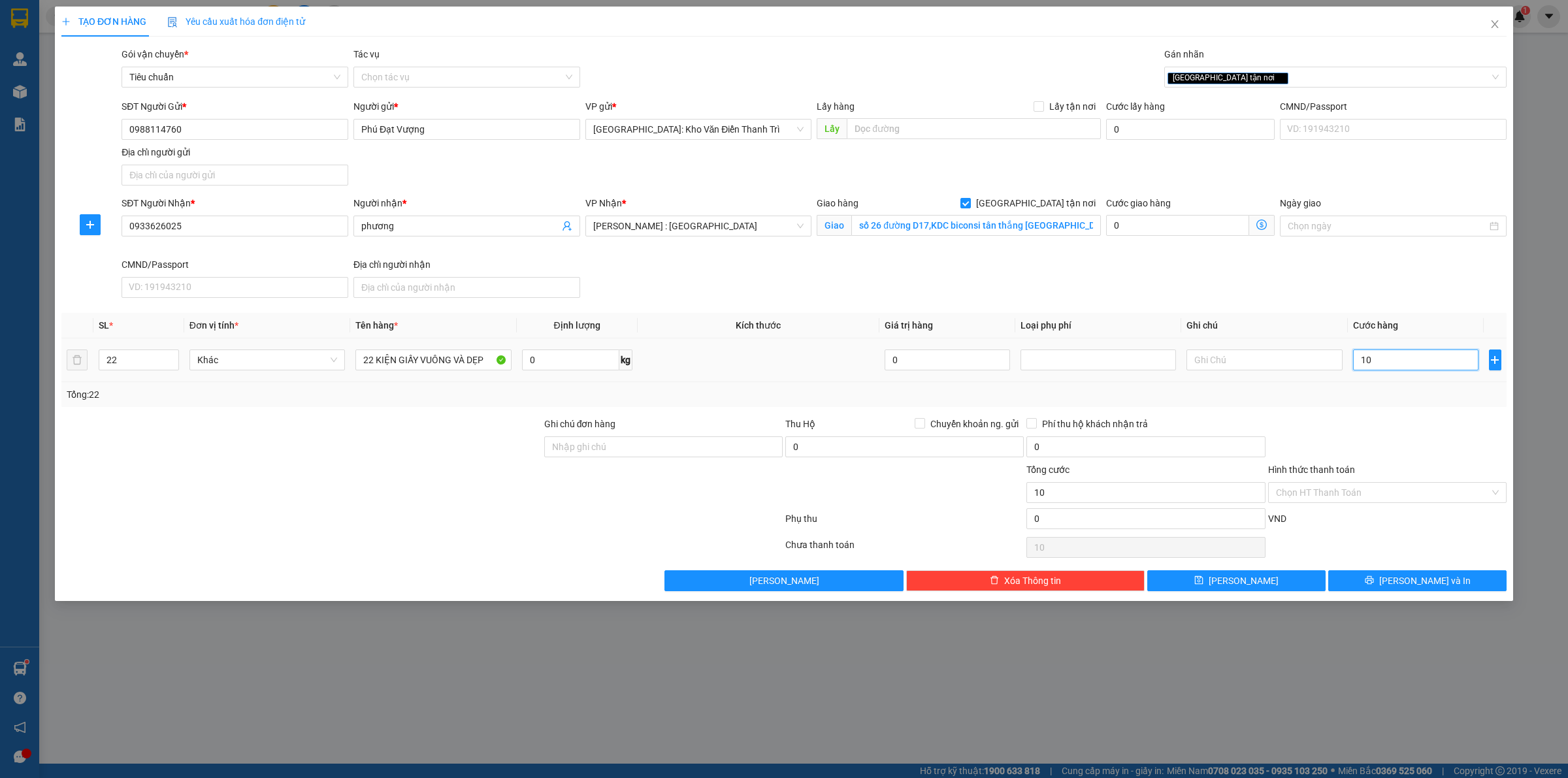
type input "100"
type input "1.000"
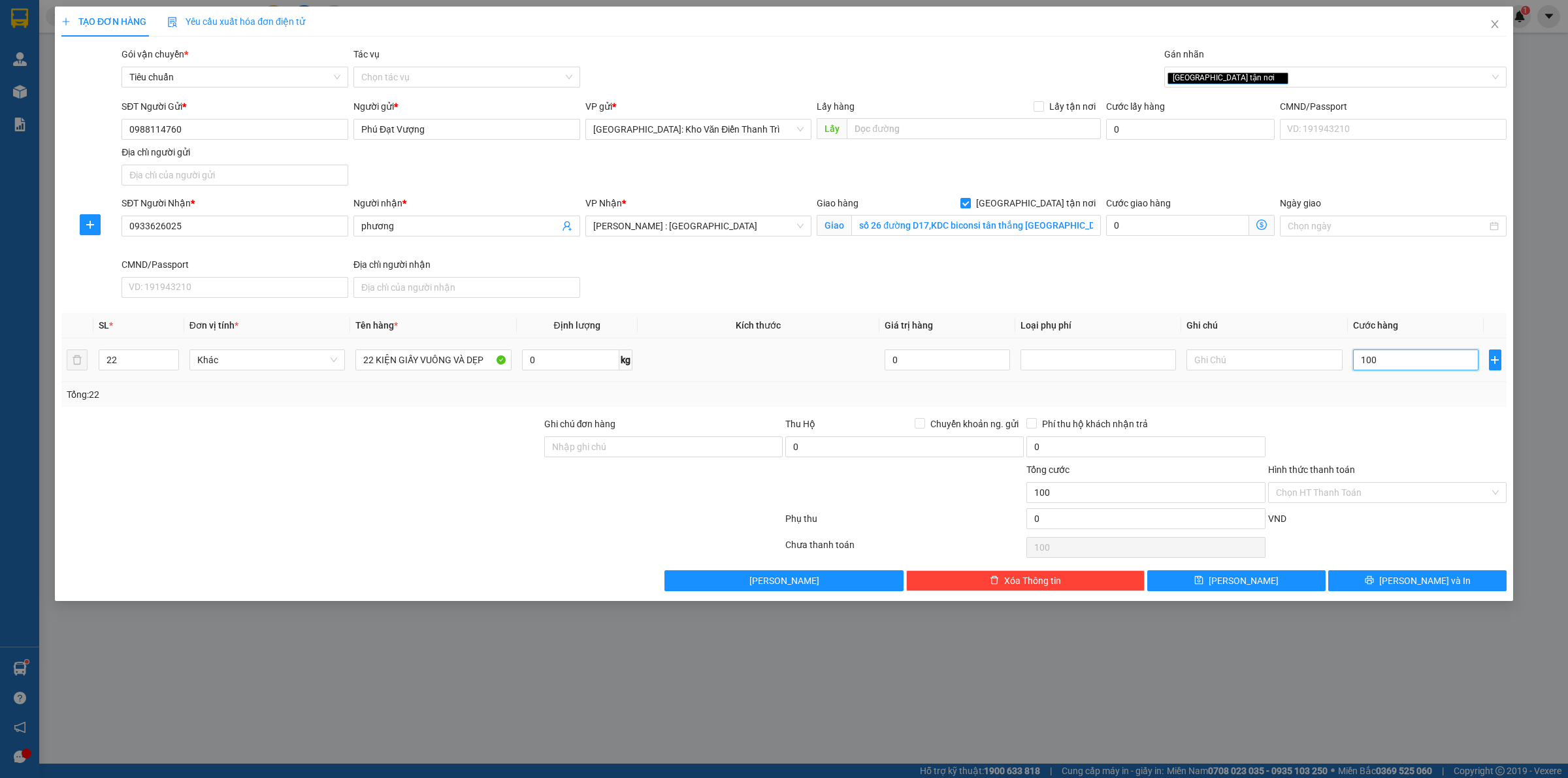
type input "1.000"
type input "10.000"
type input "100.000"
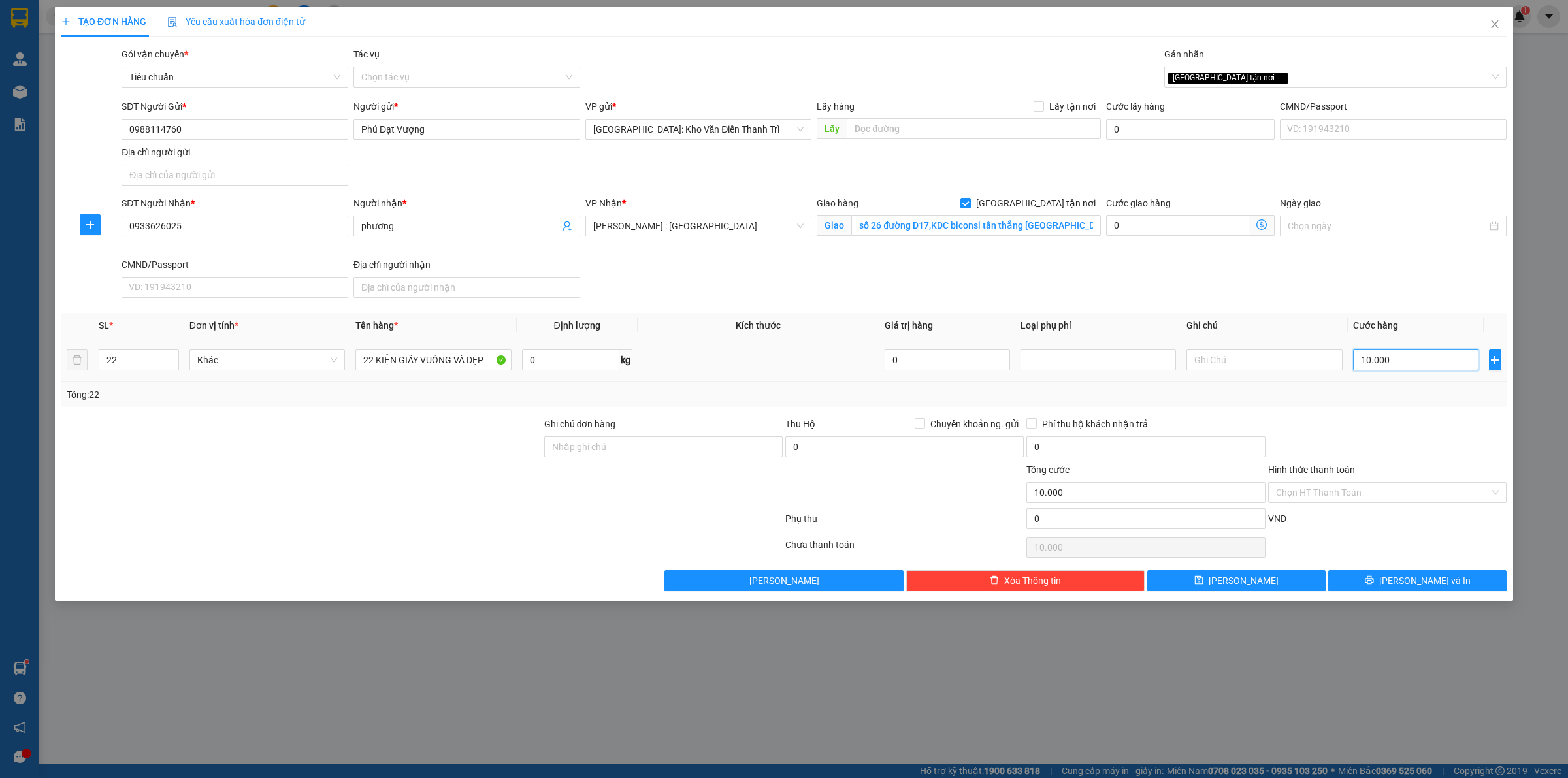
type input "100.000"
type input "1.000.000"
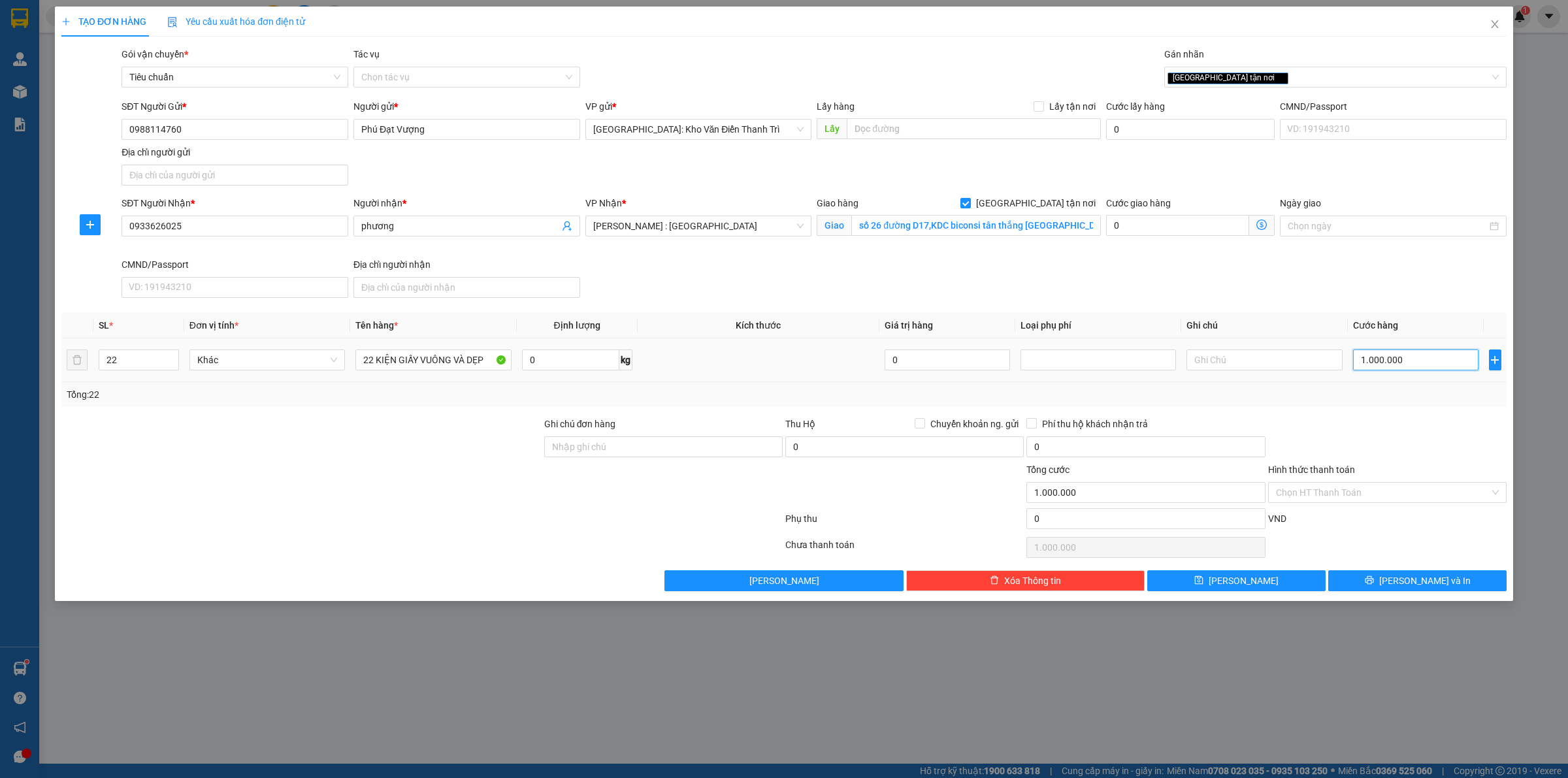
type input "1.000.000"
drag, startPoint x: 1413, startPoint y: 401, endPoint x: 1293, endPoint y: 432, distance: 123.9
click at [1407, 405] on div "Tổng: 22" at bounding box center [784, 394] width 1445 height 25
click at [918, 425] on input "Chuyển khoản ng. gửi" at bounding box center [919, 422] width 9 height 9
checkbox input "true"
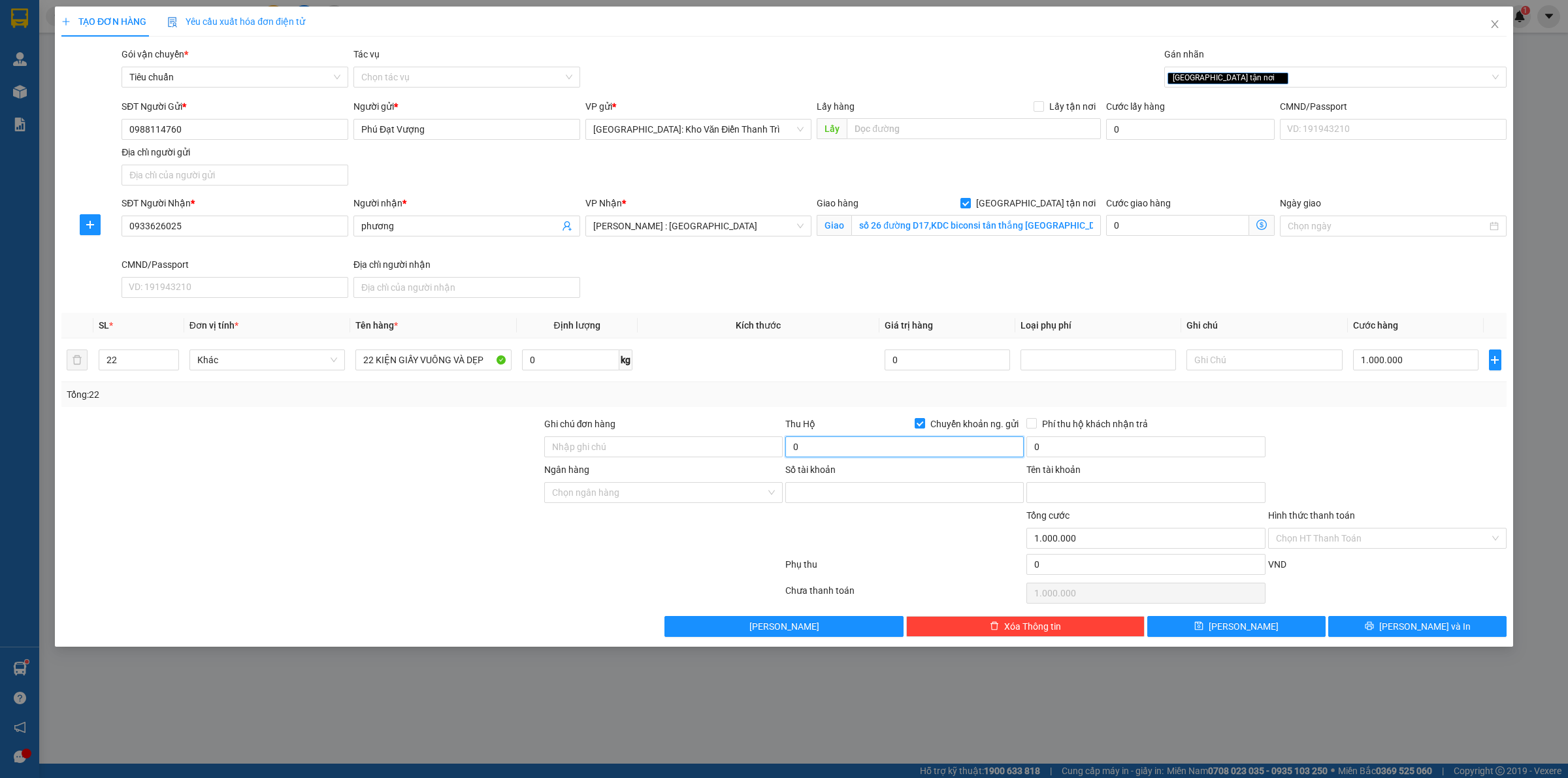
click at [870, 451] on input "0" at bounding box center [904, 446] width 239 height 21
type input "20.000.000"
click at [1085, 440] on input "0" at bounding box center [1145, 446] width 239 height 21
type input "50.000"
drag, startPoint x: 1323, startPoint y: 445, endPoint x: 1223, endPoint y: 455, distance: 100.5
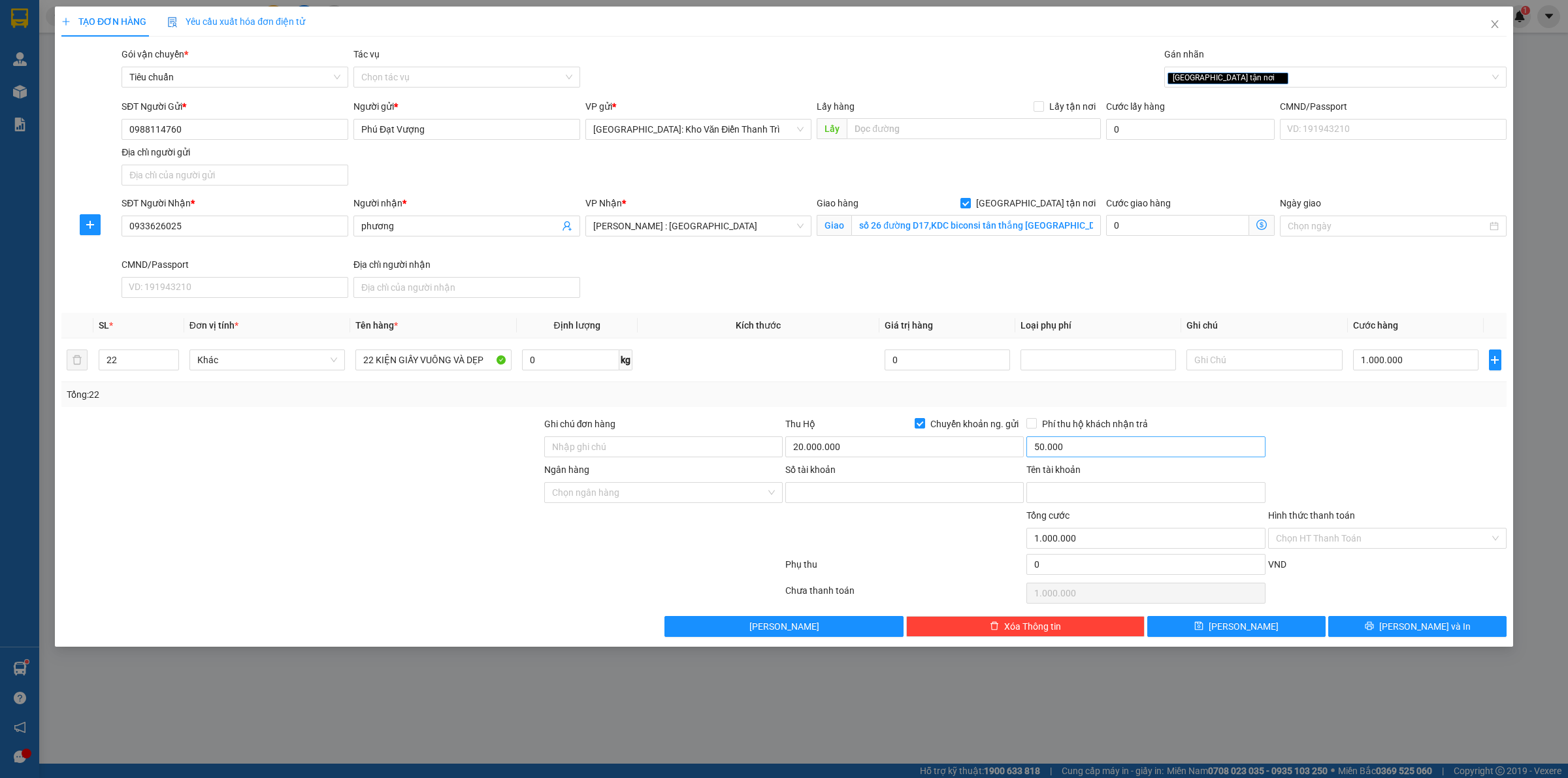
click at [1323, 445] on div at bounding box center [1387, 439] width 241 height 46
click at [815, 497] on input "Số tài khoản" at bounding box center [904, 492] width 239 height 21
type input "1020184397"
click at [626, 500] on input "Ngân hàng" at bounding box center [658, 492] width 214 height 20
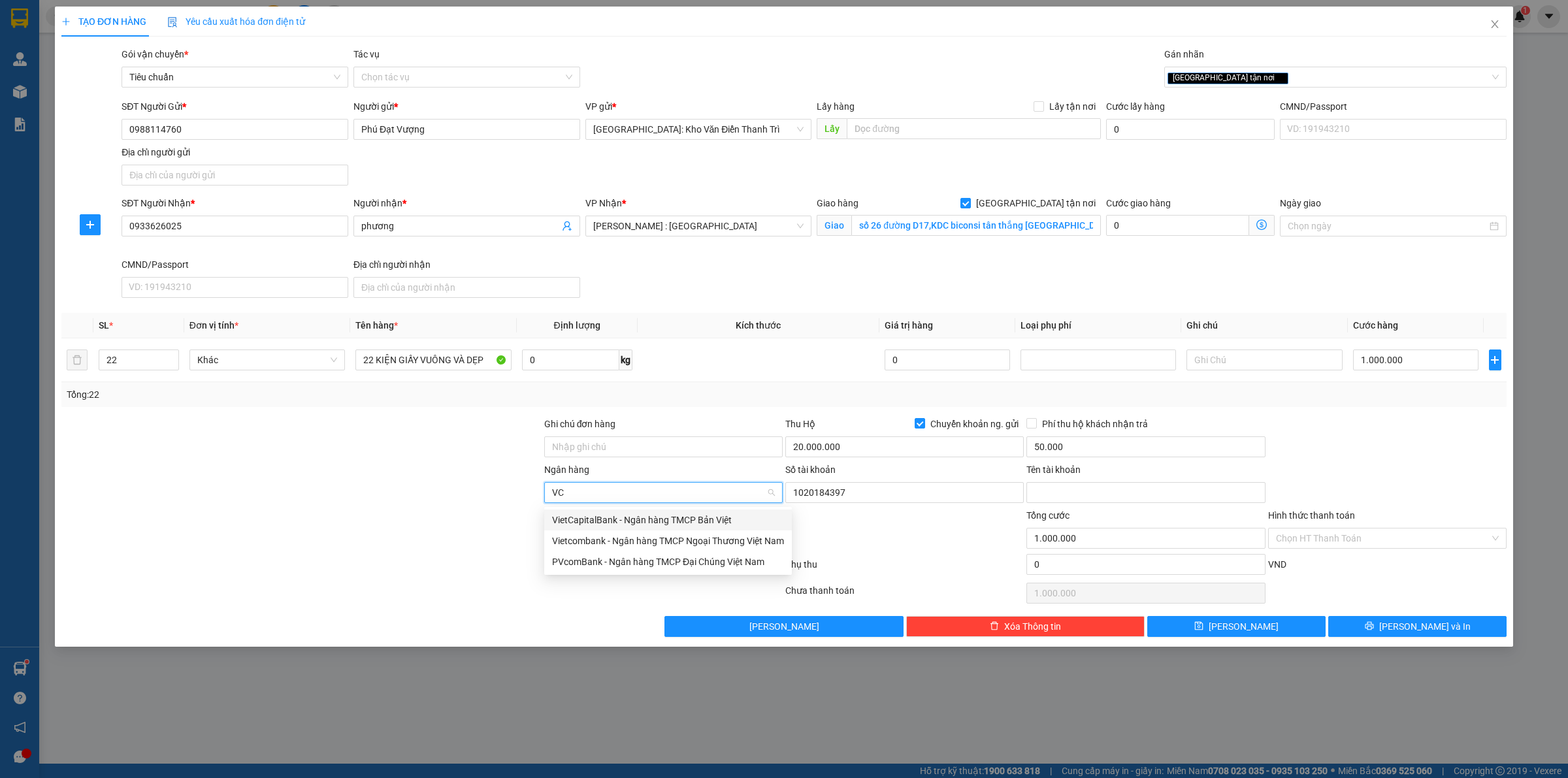
type input "VCB"
click at [615, 515] on div "Vietcombank - Ngân hàng TMCP Ngoại Thương Việt Nam" at bounding box center [667, 519] width 232 height 14
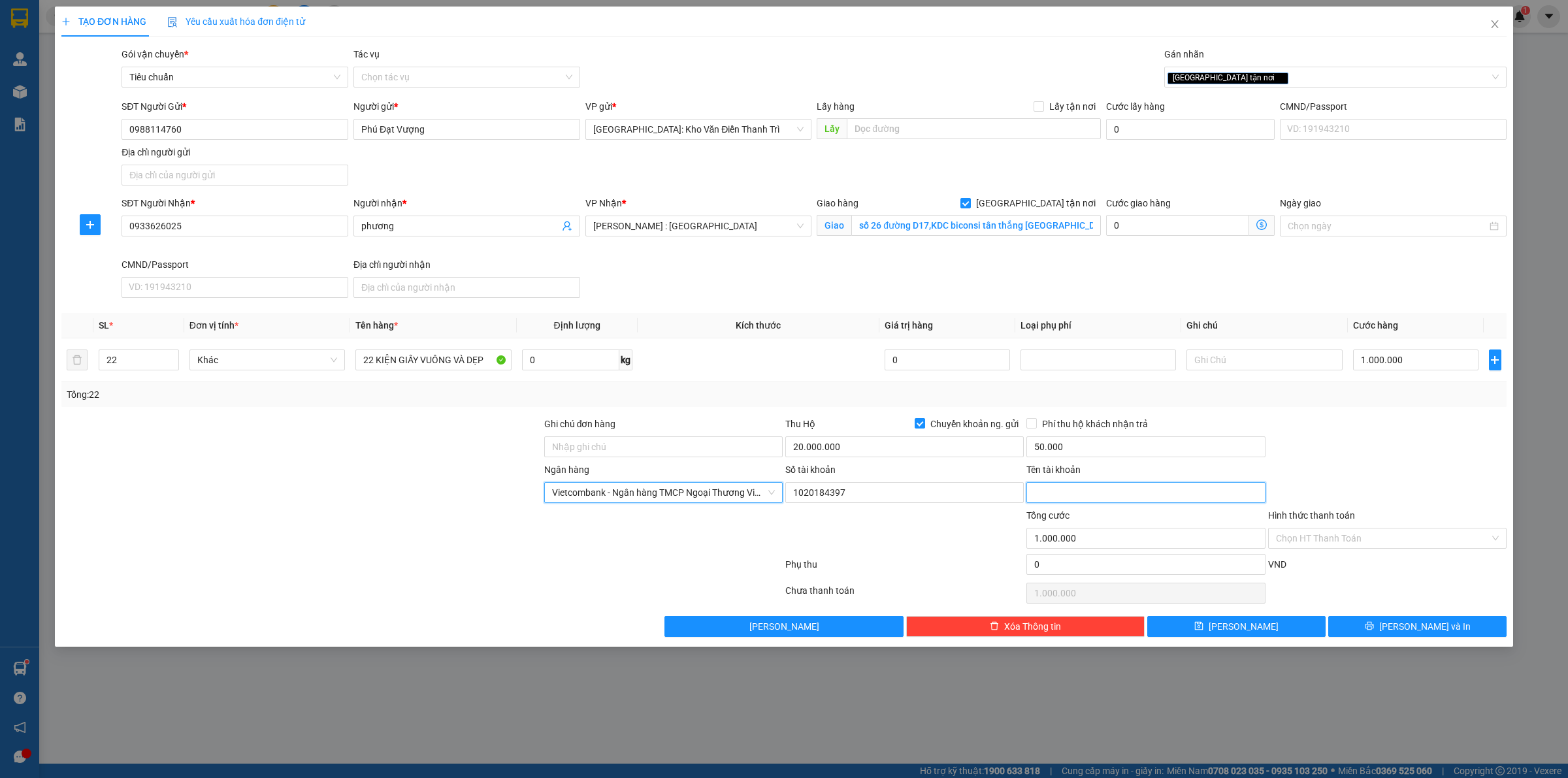
click at [1054, 497] on input "Tên tài khoản" at bounding box center [1145, 492] width 239 height 21
type input "[PERSON_NAME]"
click at [1317, 438] on div at bounding box center [1387, 439] width 241 height 46
click at [604, 440] on input "Ghi chú đơn hàng" at bounding box center [664, 446] width 239 height 21
type input "hàng giao nguyên kiện, hư vỡ ko đền"
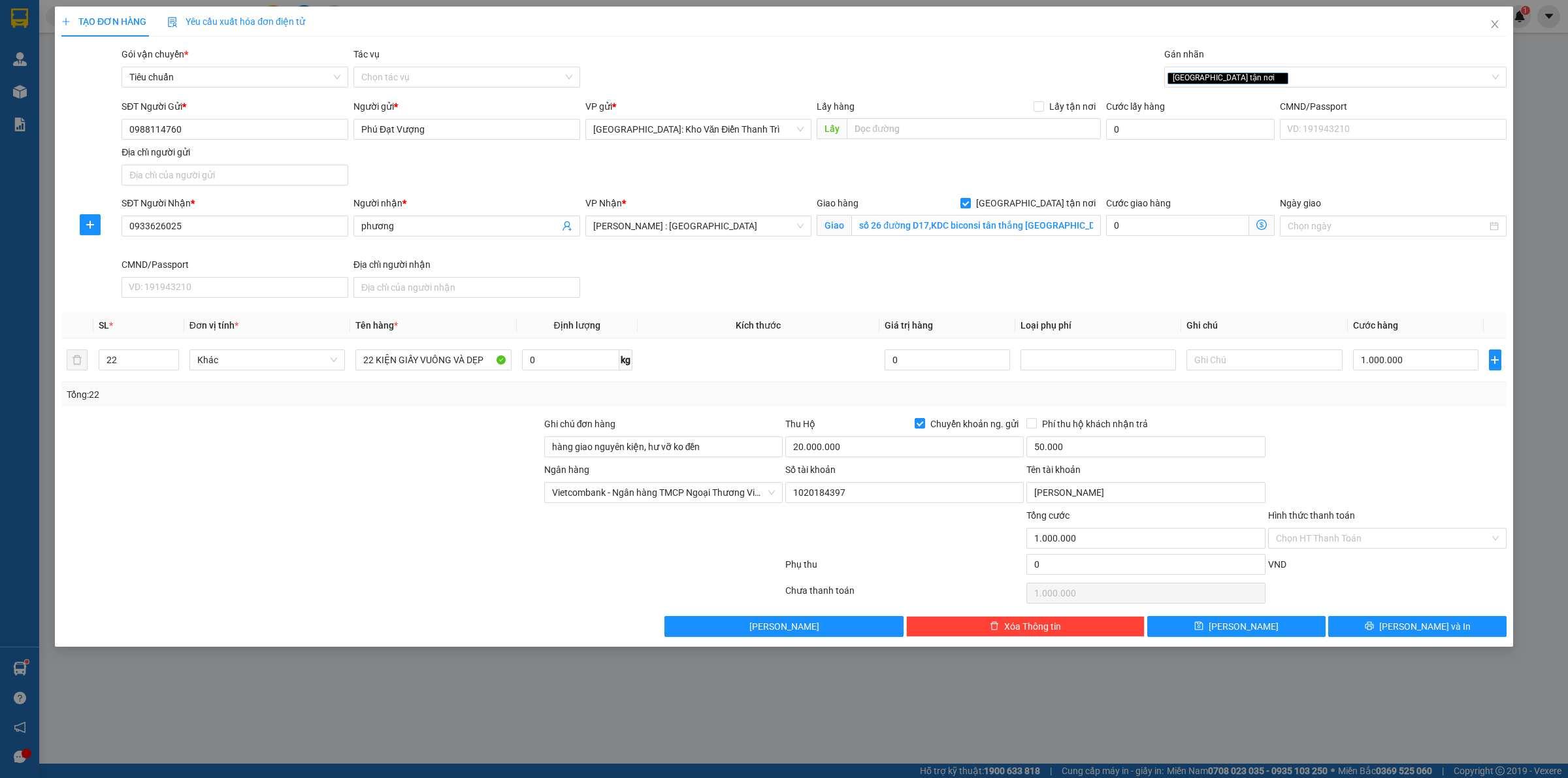
click at [721, 399] on div "Tổng: 22" at bounding box center [784, 394] width 1434 height 14
click at [959, 531] on div at bounding box center [904, 530] width 241 height 46
click at [1369, 624] on button "[PERSON_NAME] và In" at bounding box center [1417, 626] width 179 height 21
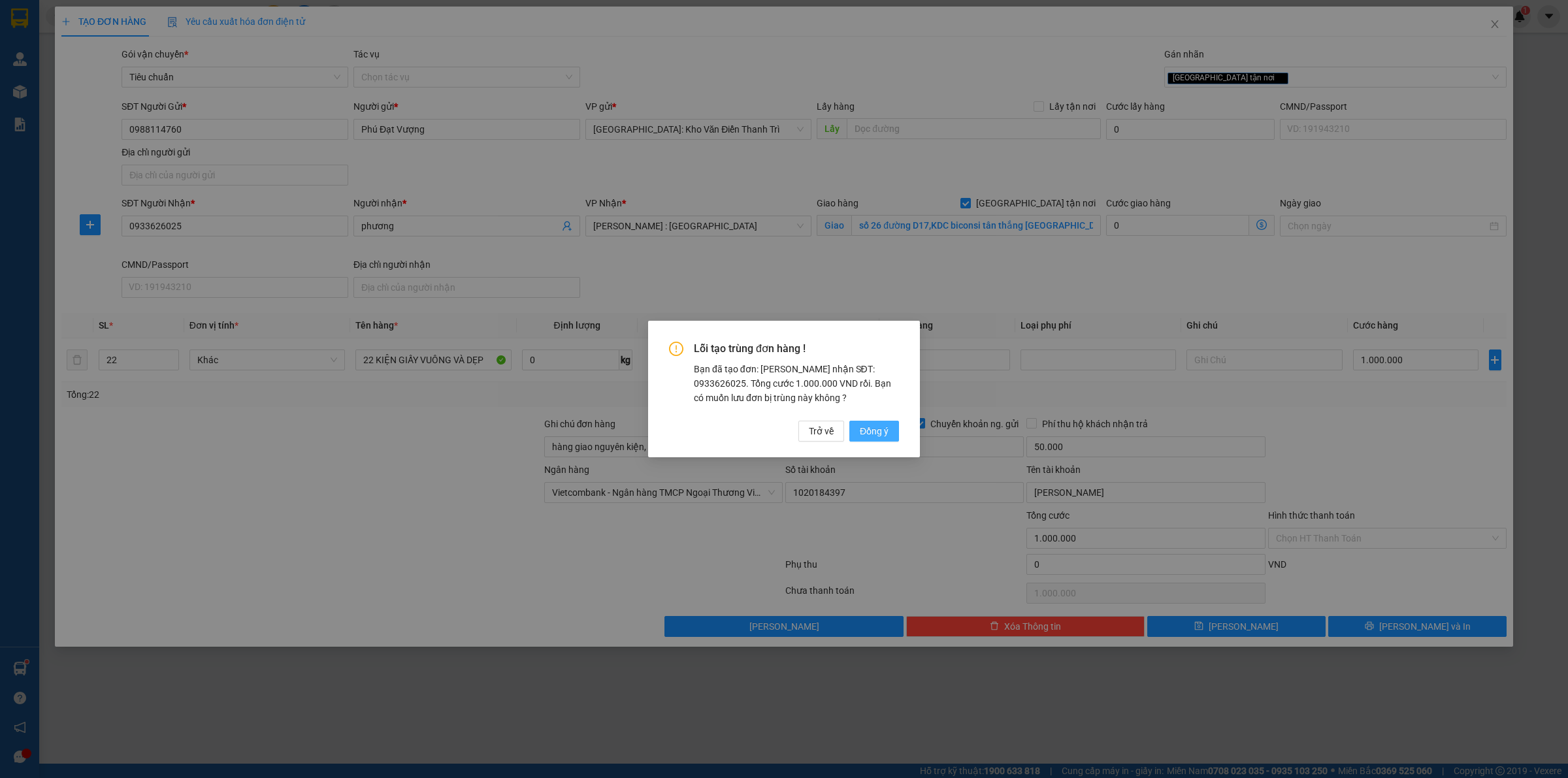
click at [882, 428] on span "Đồng ý" at bounding box center [874, 431] width 29 height 14
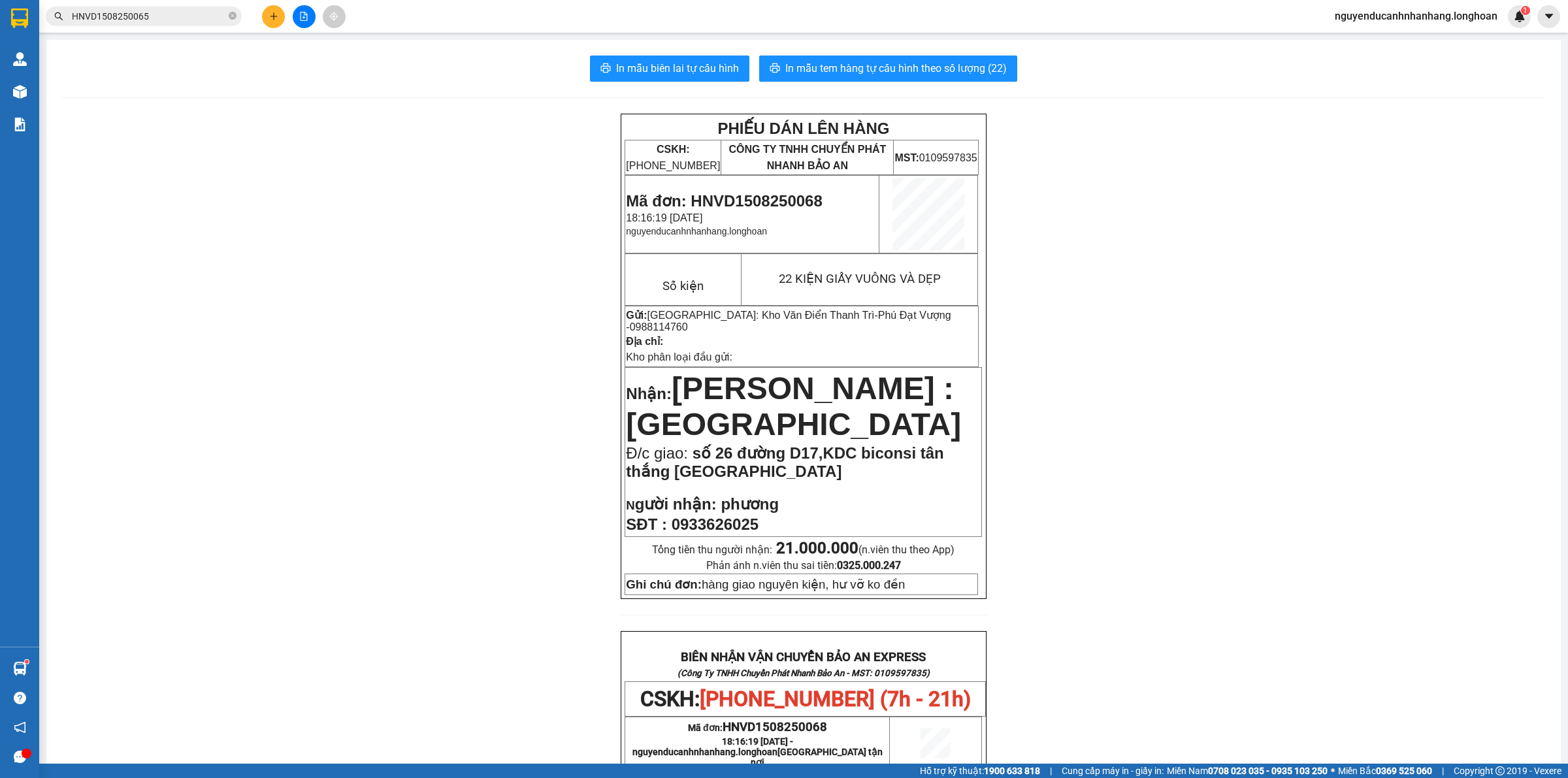
click at [769, 204] on span "Mã đơn: HNVD1508250068" at bounding box center [724, 200] width 196 height 17
copy span "HNVD1508250068"
click at [854, 74] on span "In mẫu tem hàng tự cấu hình theo số lượng (22)" at bounding box center [895, 68] width 221 height 17
click at [737, 197] on span "Mã đơn: HNVD1508250068" at bounding box center [724, 200] width 196 height 17
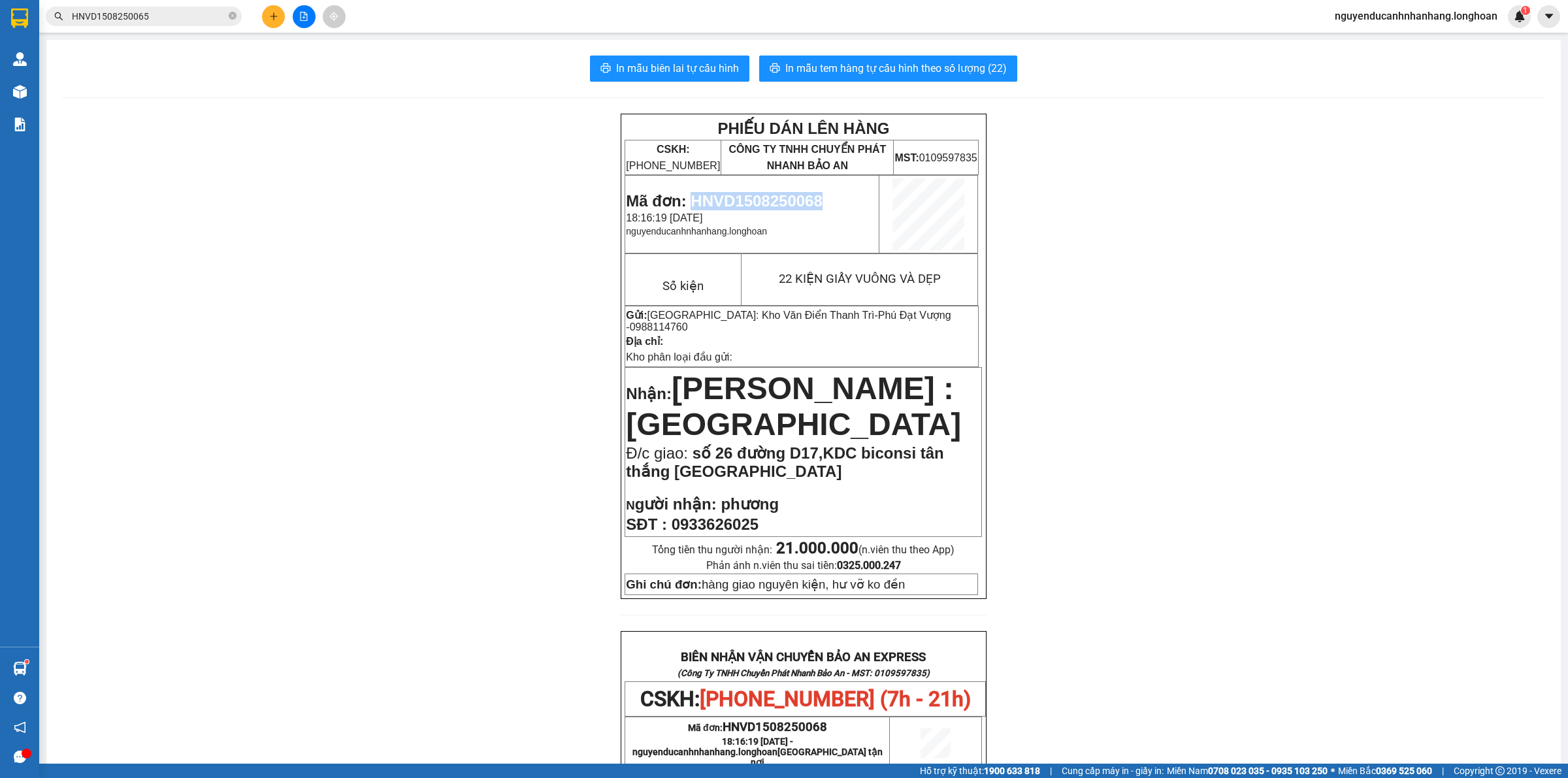
click at [737, 197] on span "Mã đơn: HNVD1508250068" at bounding box center [724, 200] width 196 height 17
copy span "HNVD1508250068"
click at [232, 14] on icon "close-circle" at bounding box center [233, 16] width 8 height 8
click at [199, 17] on input "text" at bounding box center [149, 16] width 154 height 14
paste input "HNVD1508250068"
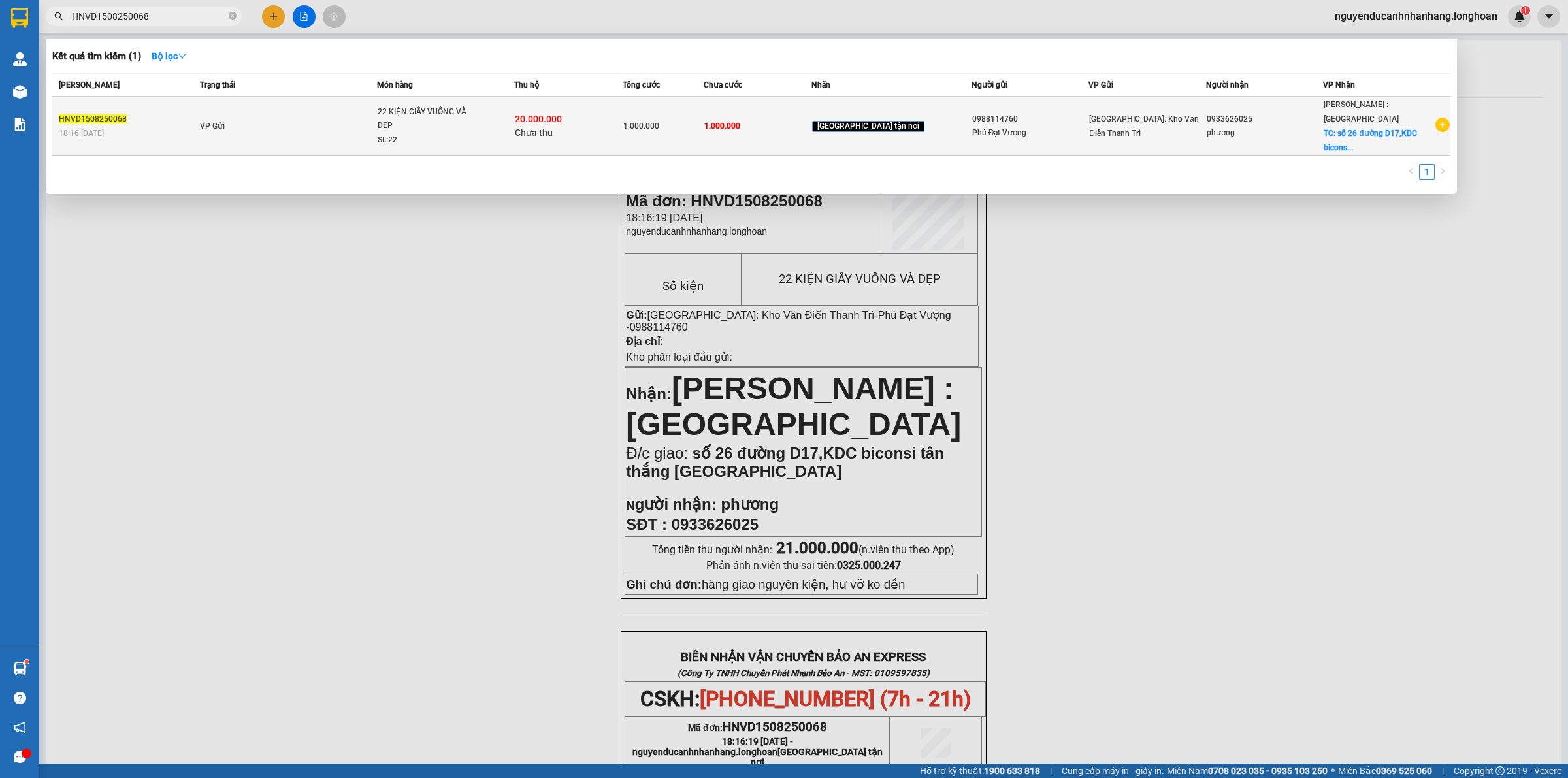
type input "HNVD1508250068"
click at [358, 122] on td "VP Gửi" at bounding box center [287, 126] width 180 height 59
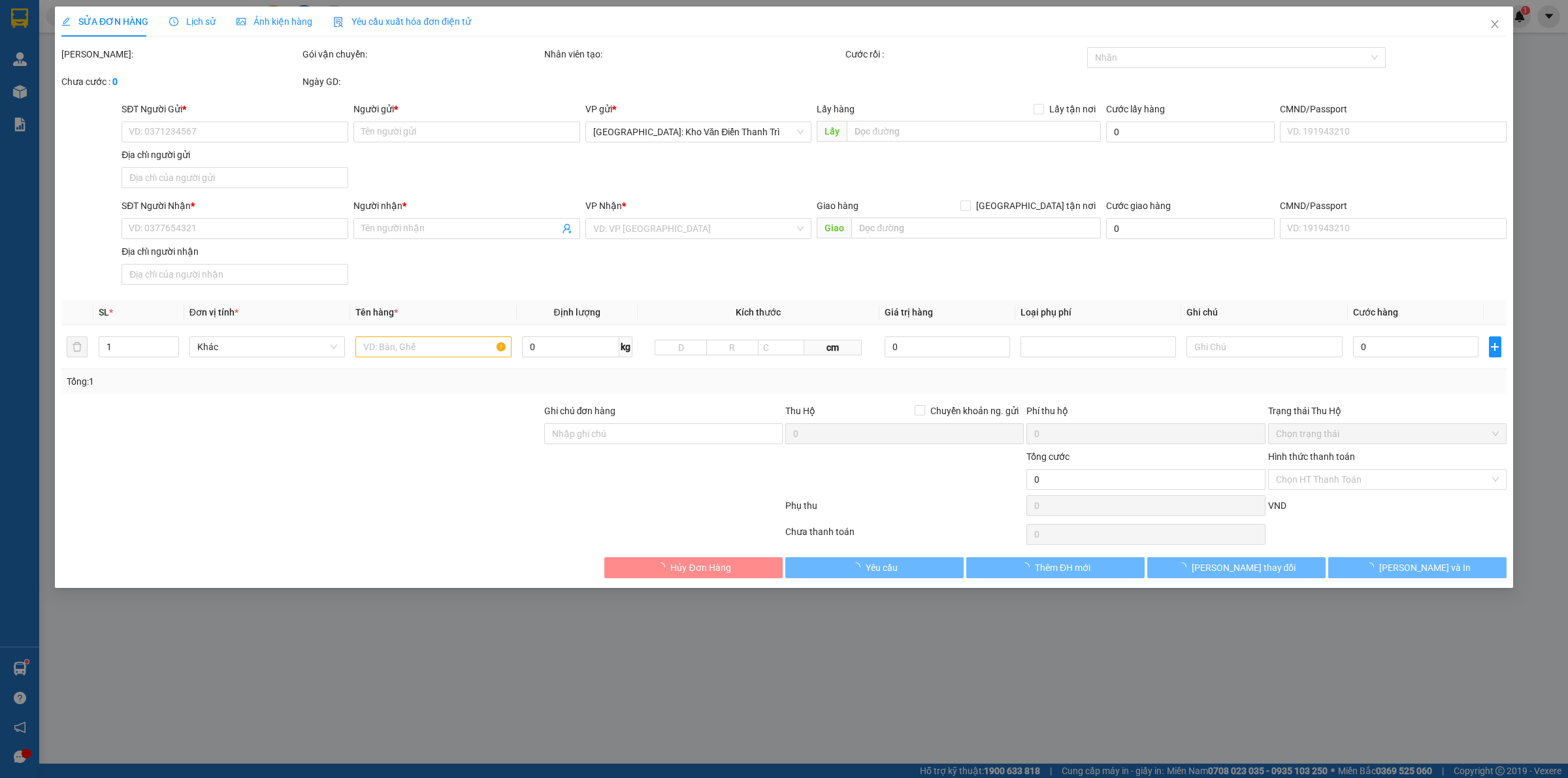
type input "0988114760"
type input "Phú Đạt Vượng"
type input "0933626025"
type input "phương"
checkbox input "true"
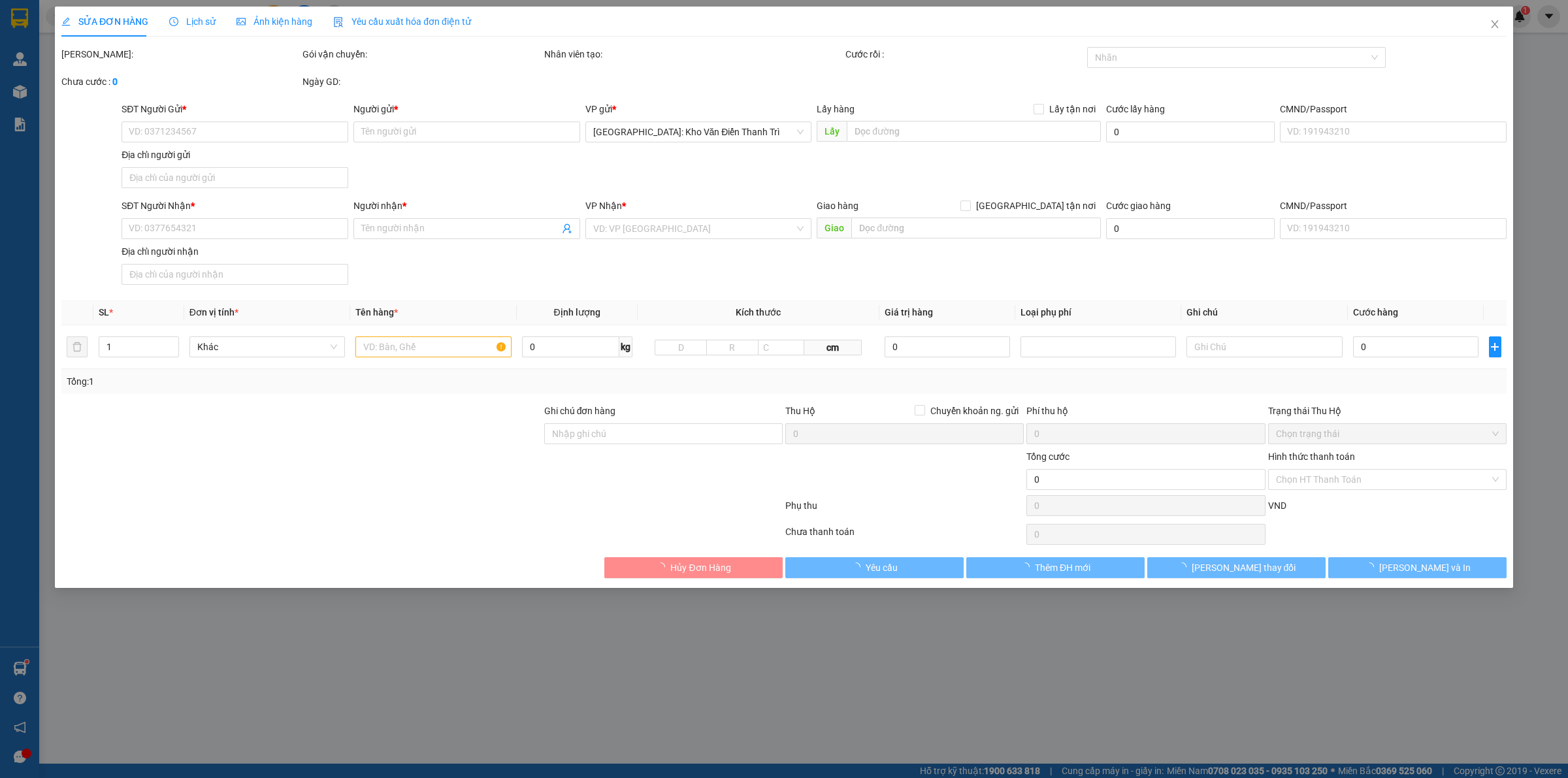
type input "số 26 đường D17,KDC biconsi tân thắng [GEOGRAPHIC_DATA]"
type input "hàng giao nguyên kiện, hư vỡ ko đền"
type input "1.000.000"
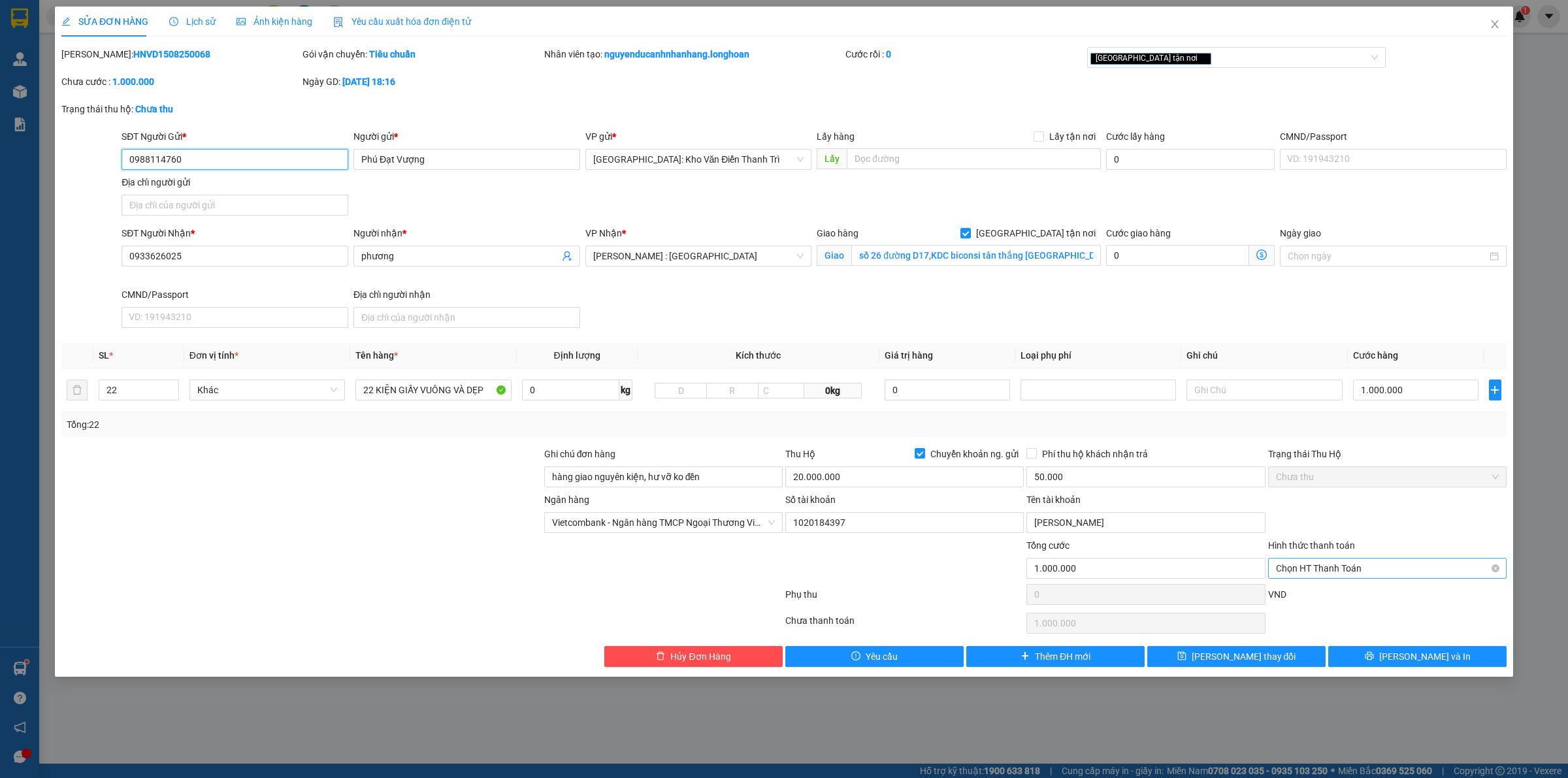
click at [1334, 569] on span "Chọn HT Thanh Toán" at bounding box center [1387, 568] width 223 height 20
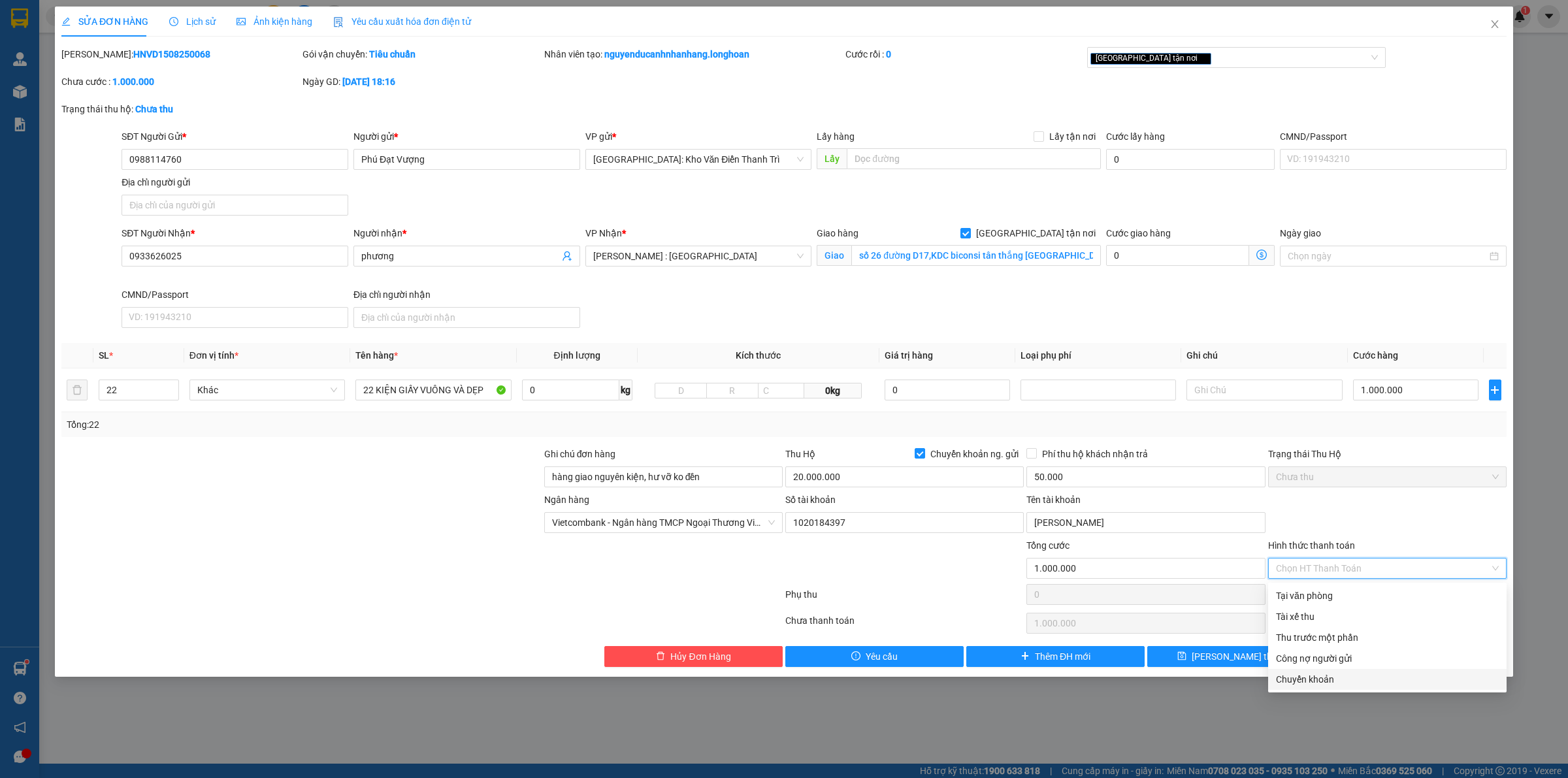
click at [1322, 680] on div "Chuyển khoản" at bounding box center [1387, 679] width 223 height 14
type input "0"
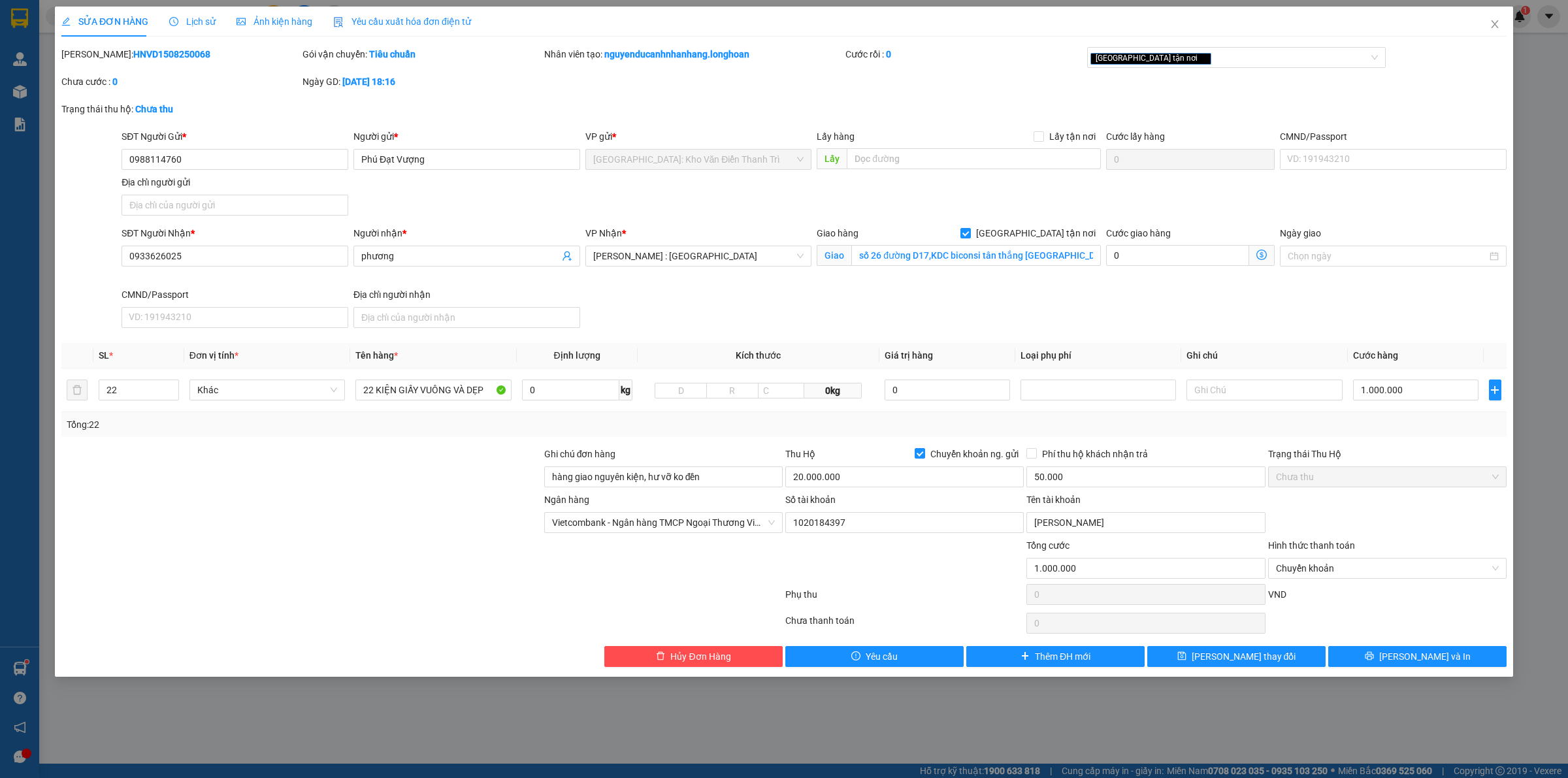
click at [1351, 608] on div "VND" at bounding box center [1387, 598] width 241 height 23
click at [1393, 653] on button "[PERSON_NAME] và In" at bounding box center [1417, 656] width 179 height 21
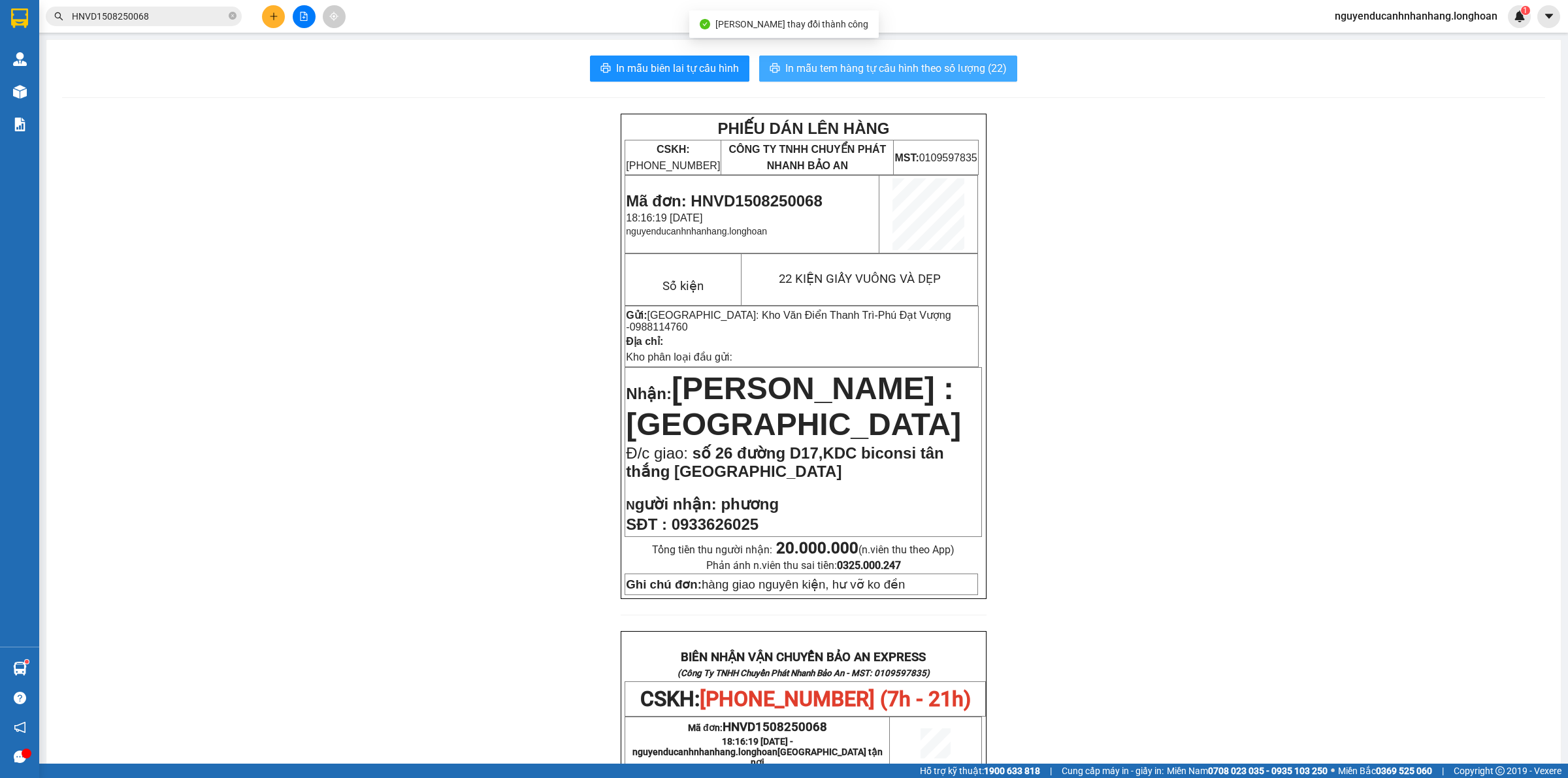
click at [859, 71] on span "In mẫu tem hàng tự cấu hình theo số lượng (22)" at bounding box center [895, 68] width 221 height 17
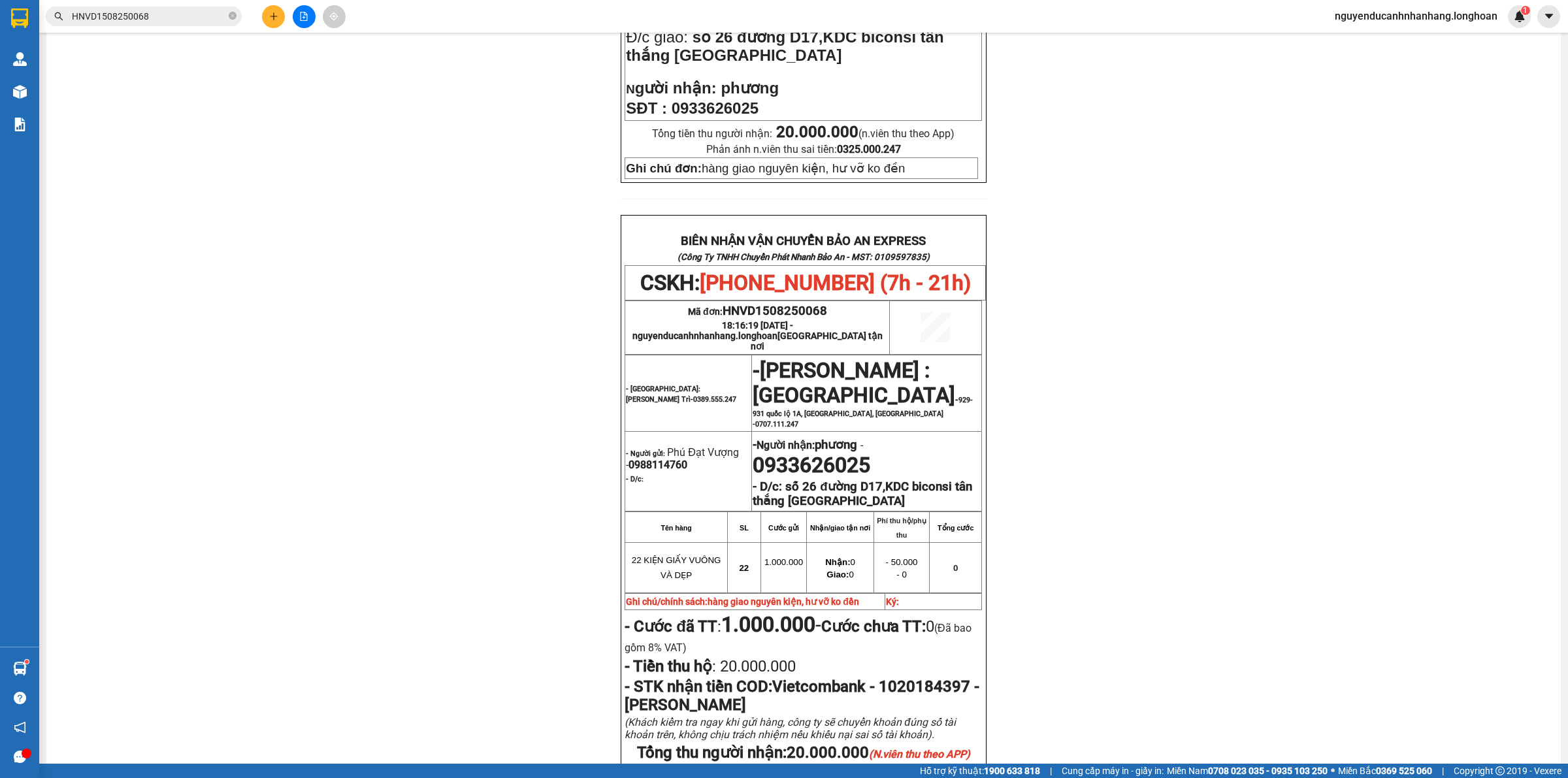
scroll to position [245, 0]
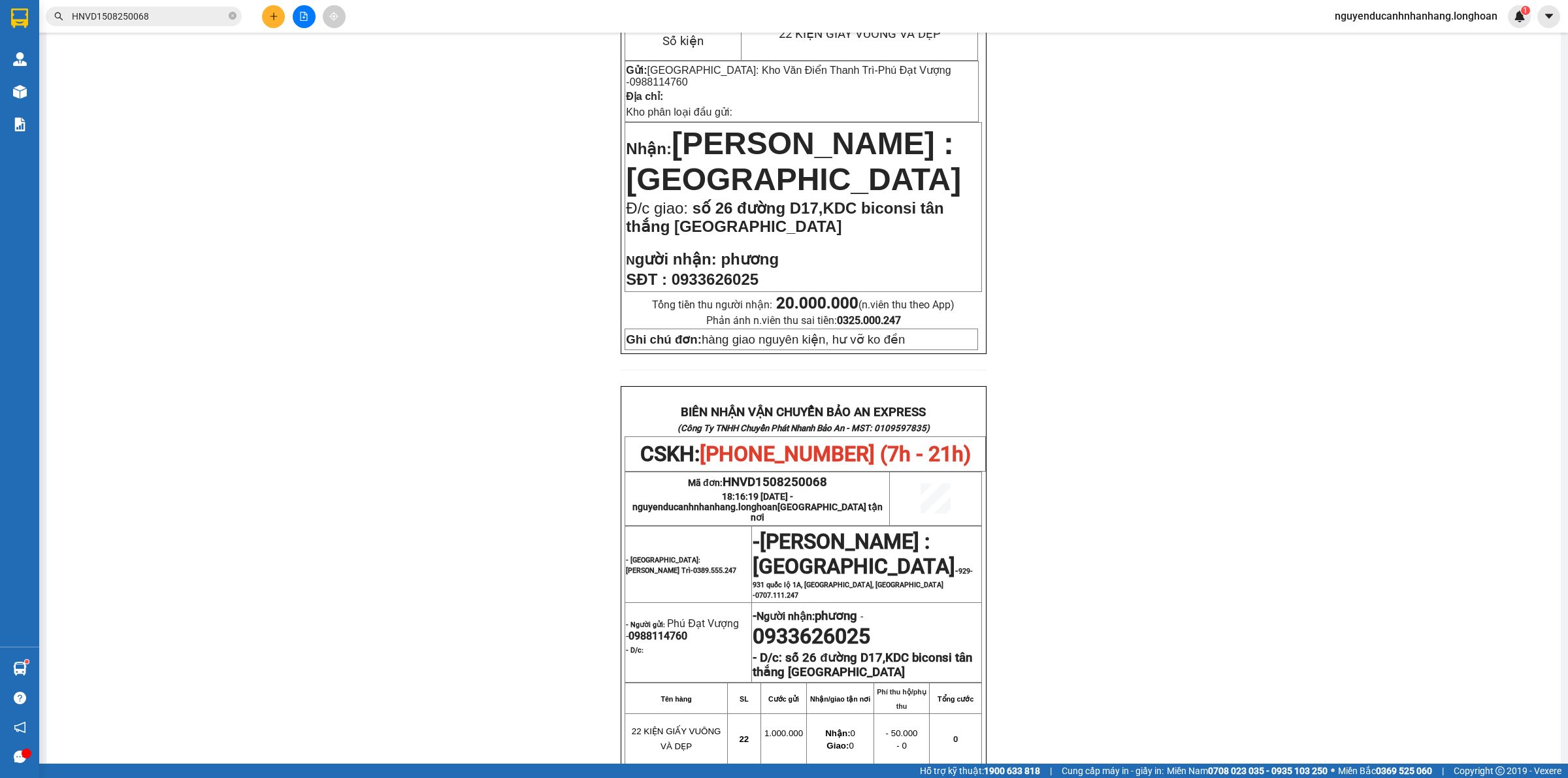
click at [789, 482] on span "HNVD1508250068" at bounding box center [775, 482] width 104 height 14
copy span "HNVD1508250068"
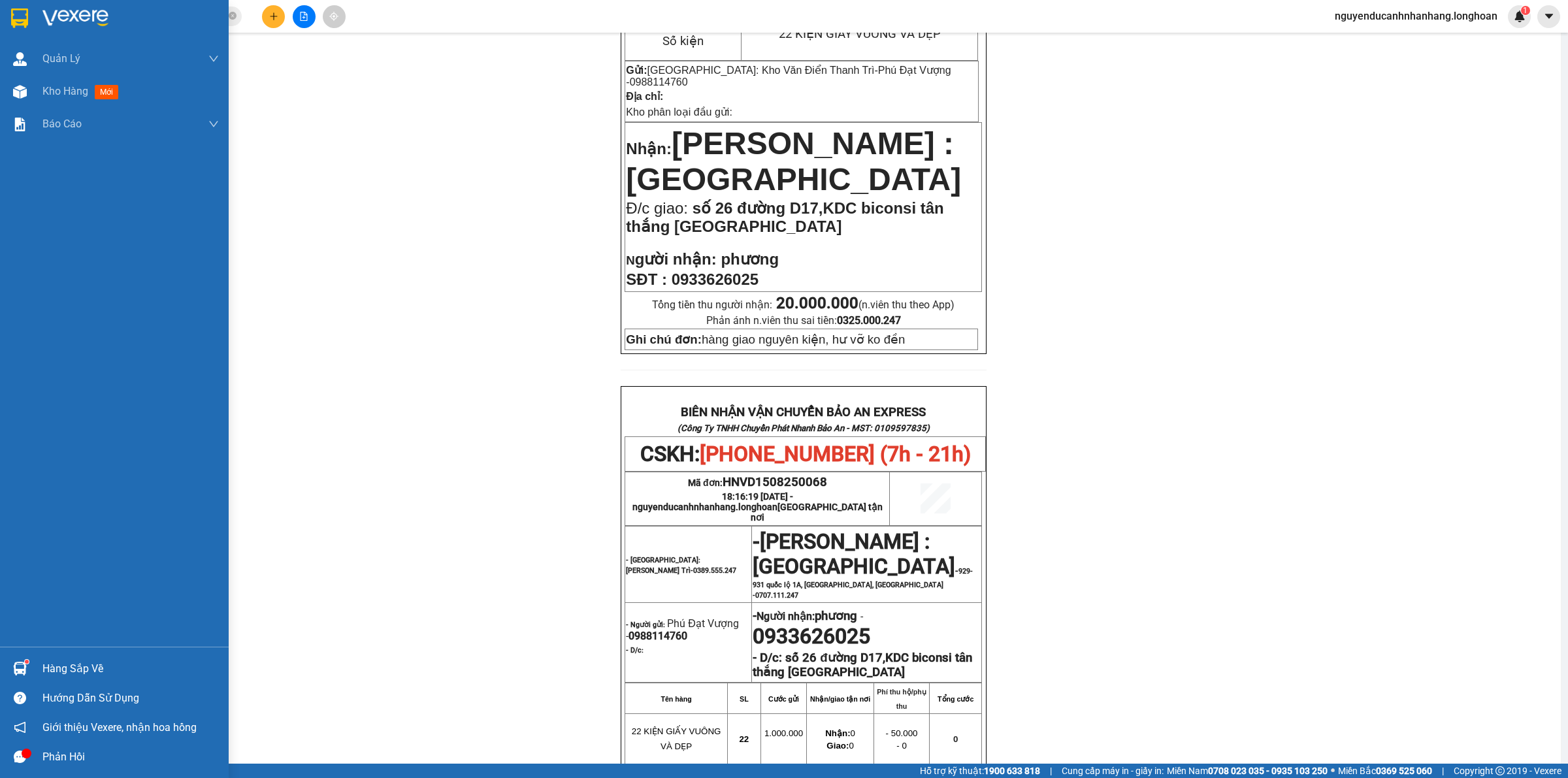
click at [38, 17] on div at bounding box center [114, 21] width 229 height 43
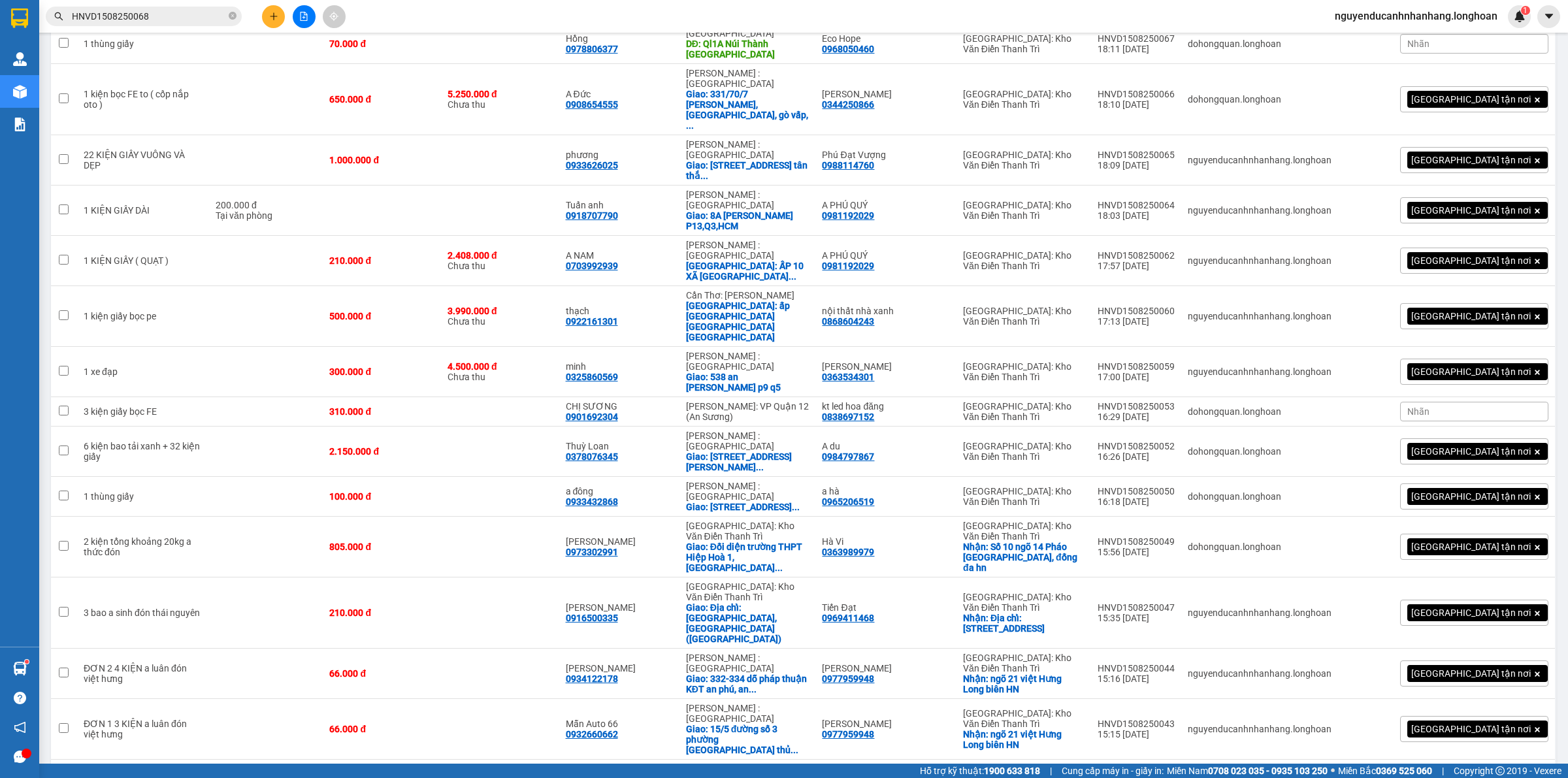
click at [209, 20] on input "HNVD1508250068" at bounding box center [149, 16] width 154 height 14
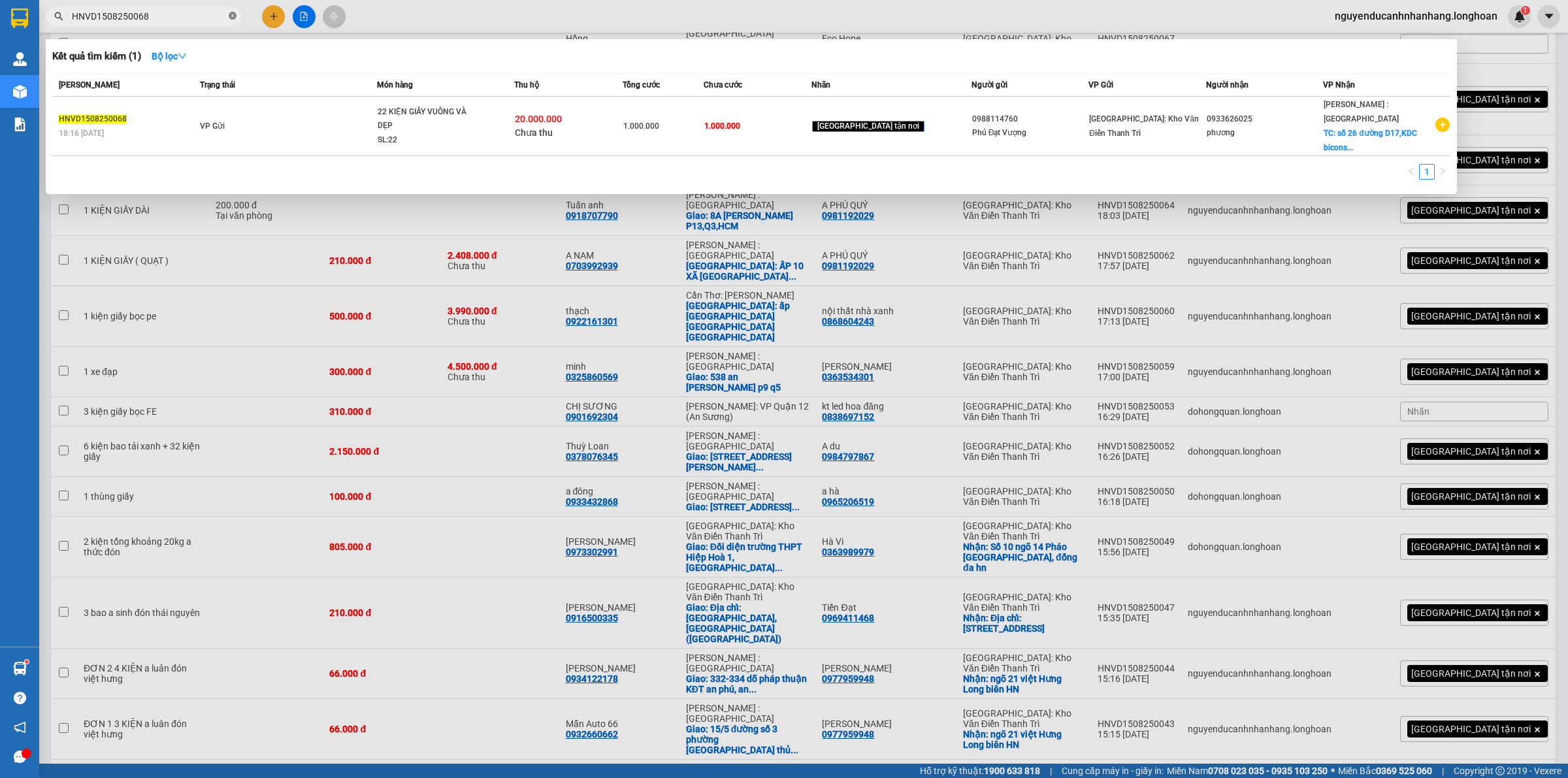
click at [229, 17] on icon "close-circle" at bounding box center [233, 16] width 8 height 8
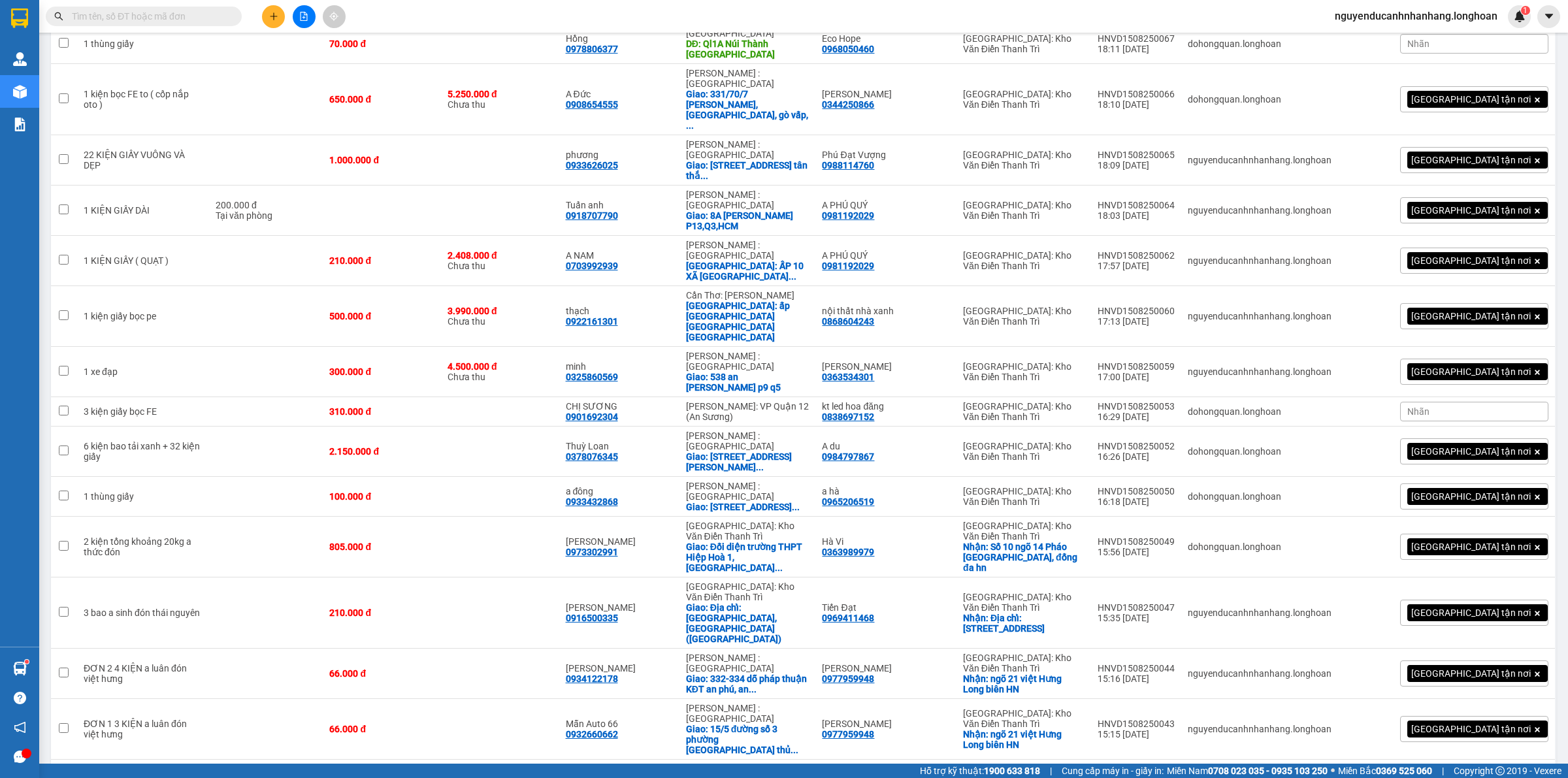
click at [226, 15] on span at bounding box center [143, 17] width 196 height 20
click at [189, 12] on input "text" at bounding box center [149, 16] width 154 height 14
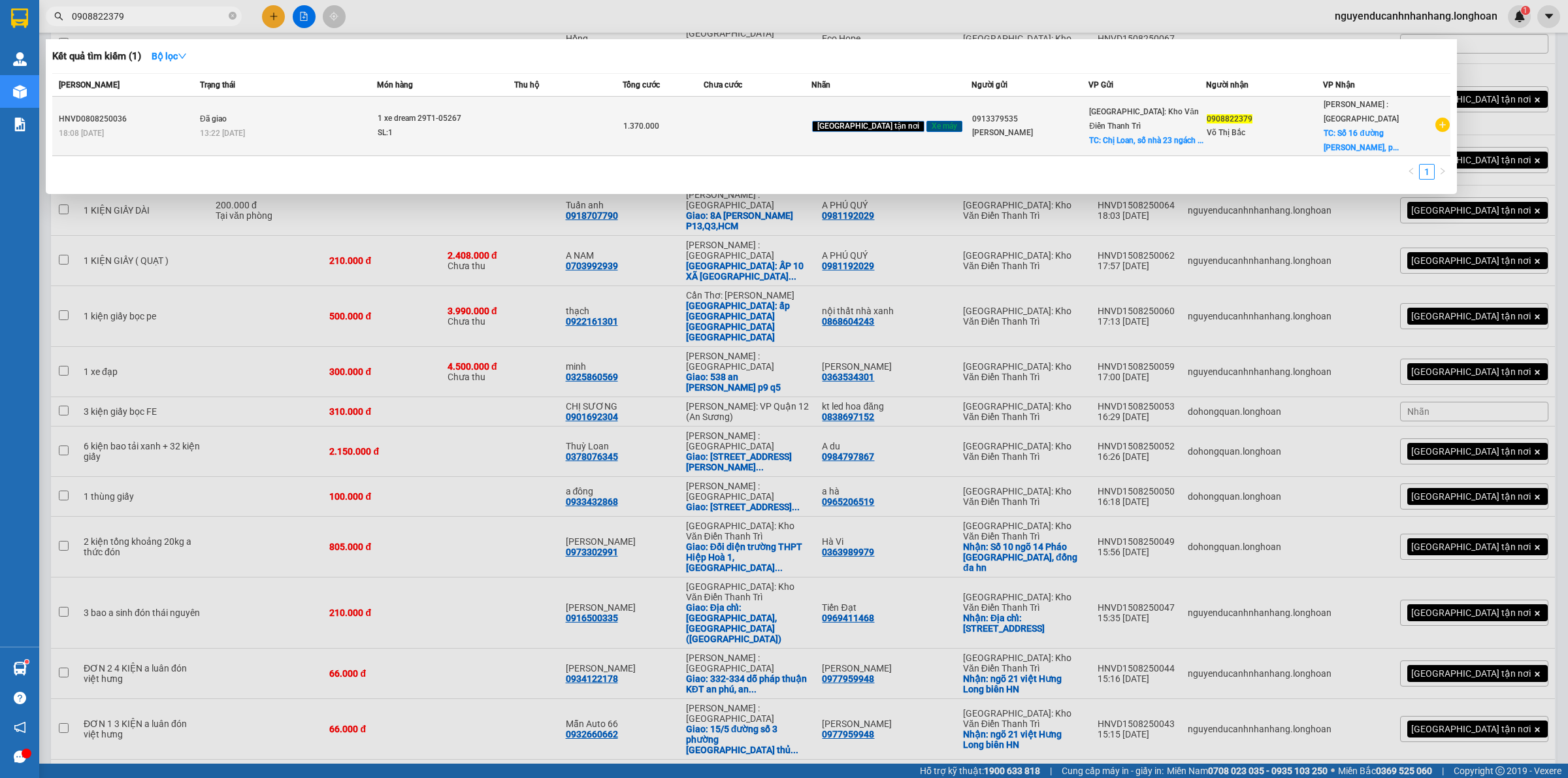
type input "0908822379"
click at [356, 139] on td "Đã giao 13:22 [DATE]" at bounding box center [287, 126] width 180 height 59
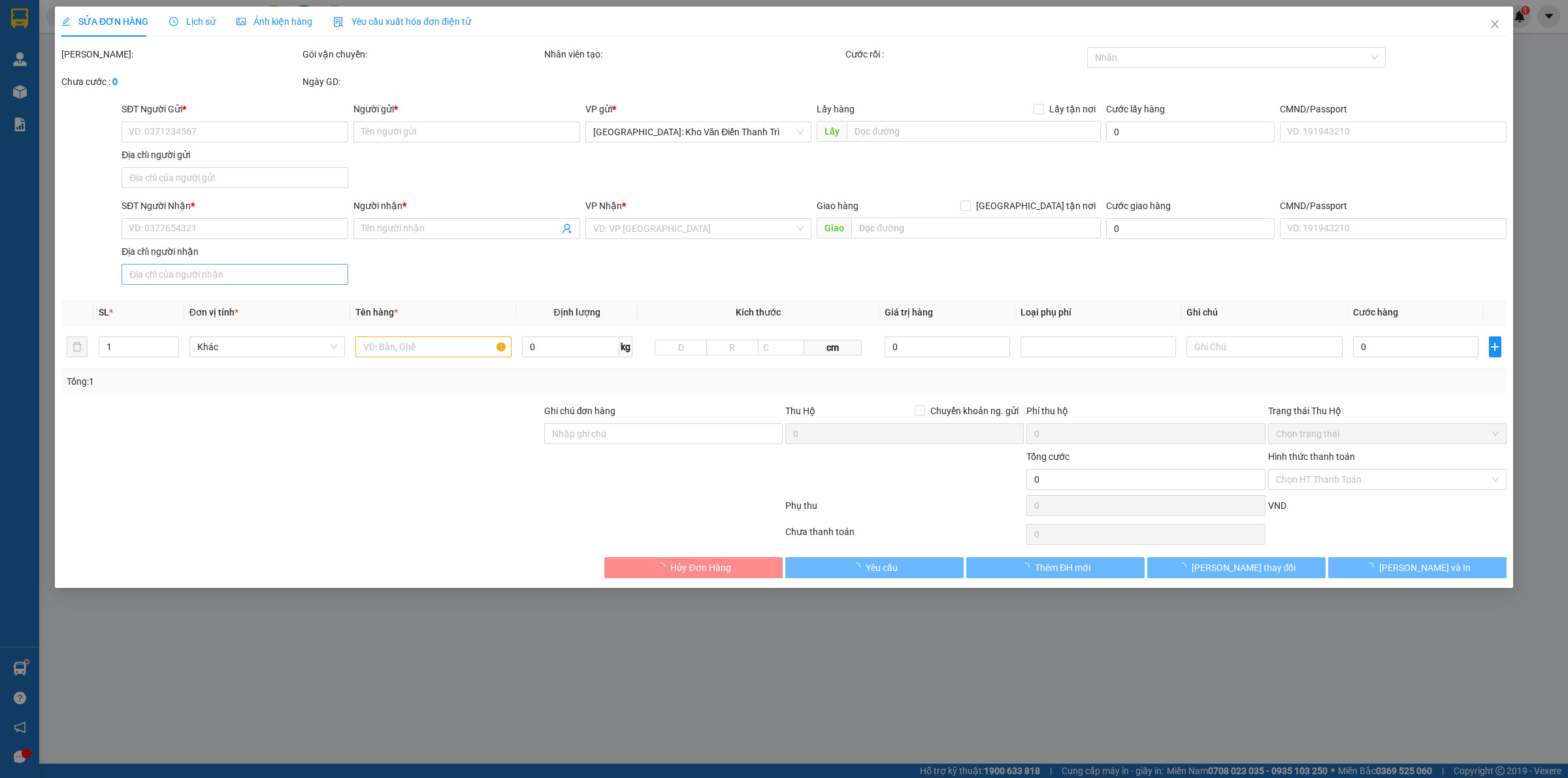
type input "0913379535"
type input "[PERSON_NAME]"
checkbox input "true"
type input "Chị Loan, số nhà 23 ngách 51, ngõ 146 đường 19/5 tổ 1 Văn QChị Loan, số nhà 23 …"
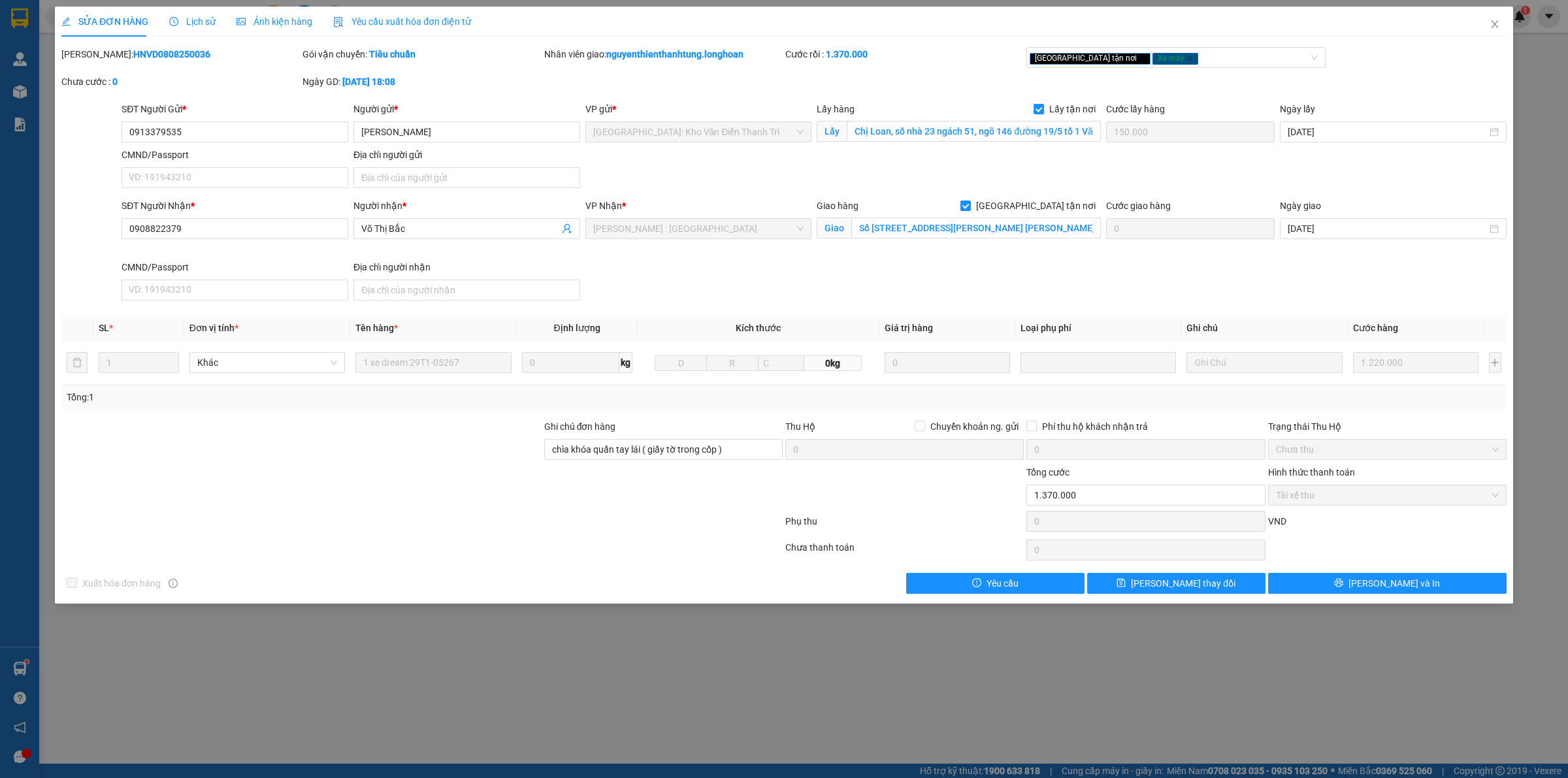
click at [199, 14] on div "Lịch sử" at bounding box center [192, 21] width 47 height 14
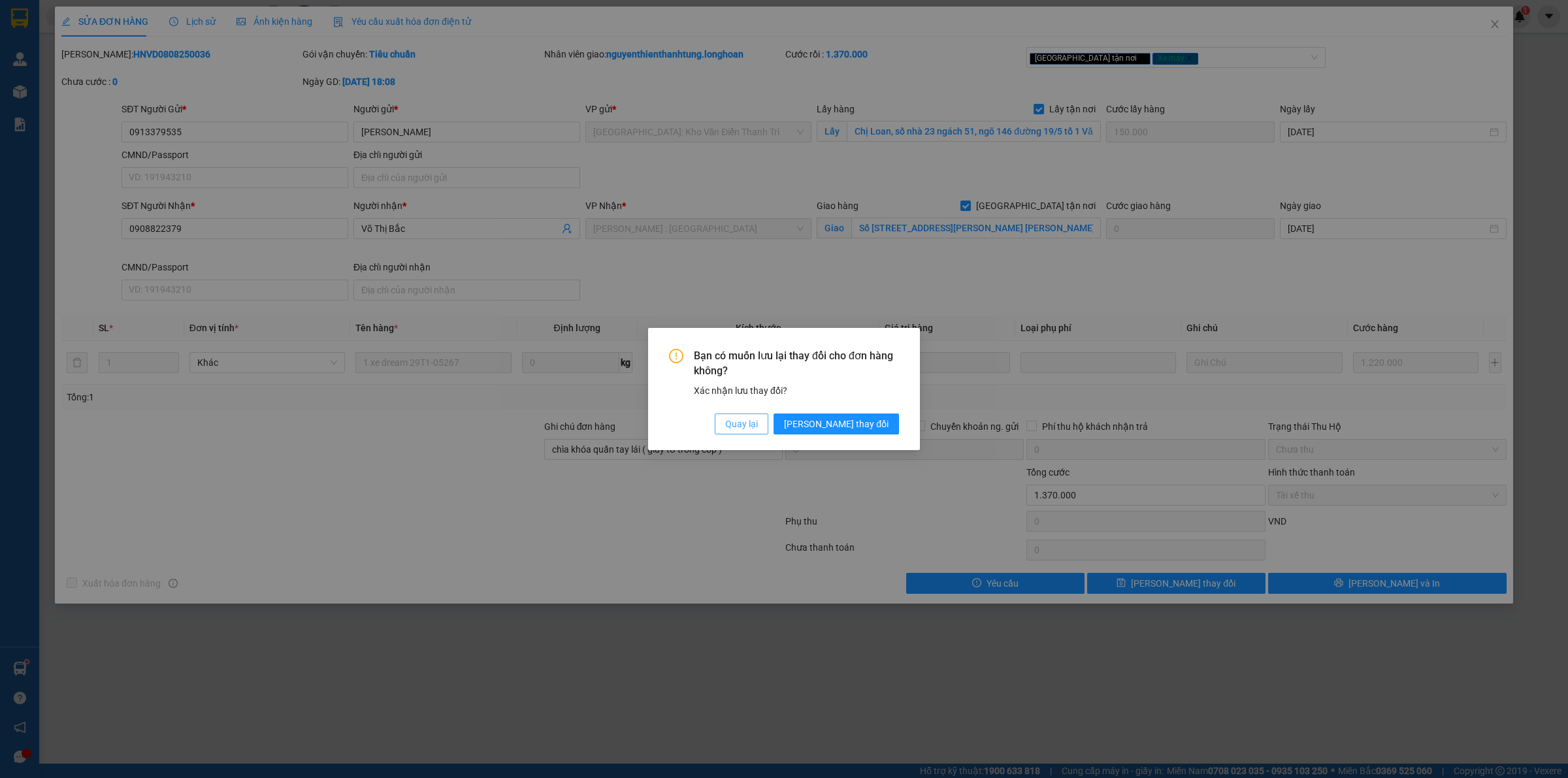
click at [758, 426] on span "Quay lại" at bounding box center [742, 423] width 33 height 14
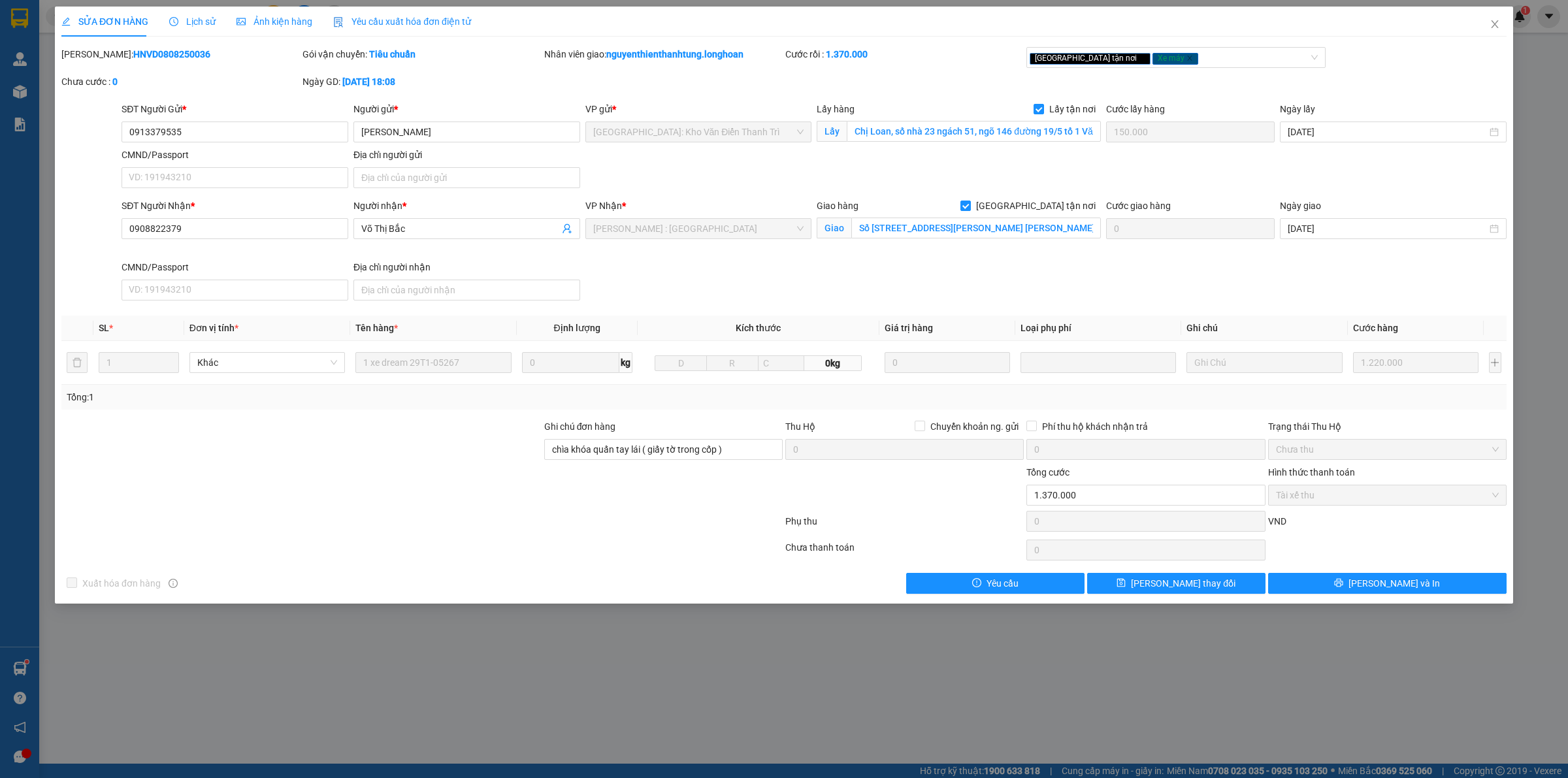
click at [177, 17] on span "Lịch sử" at bounding box center [192, 22] width 47 height 11
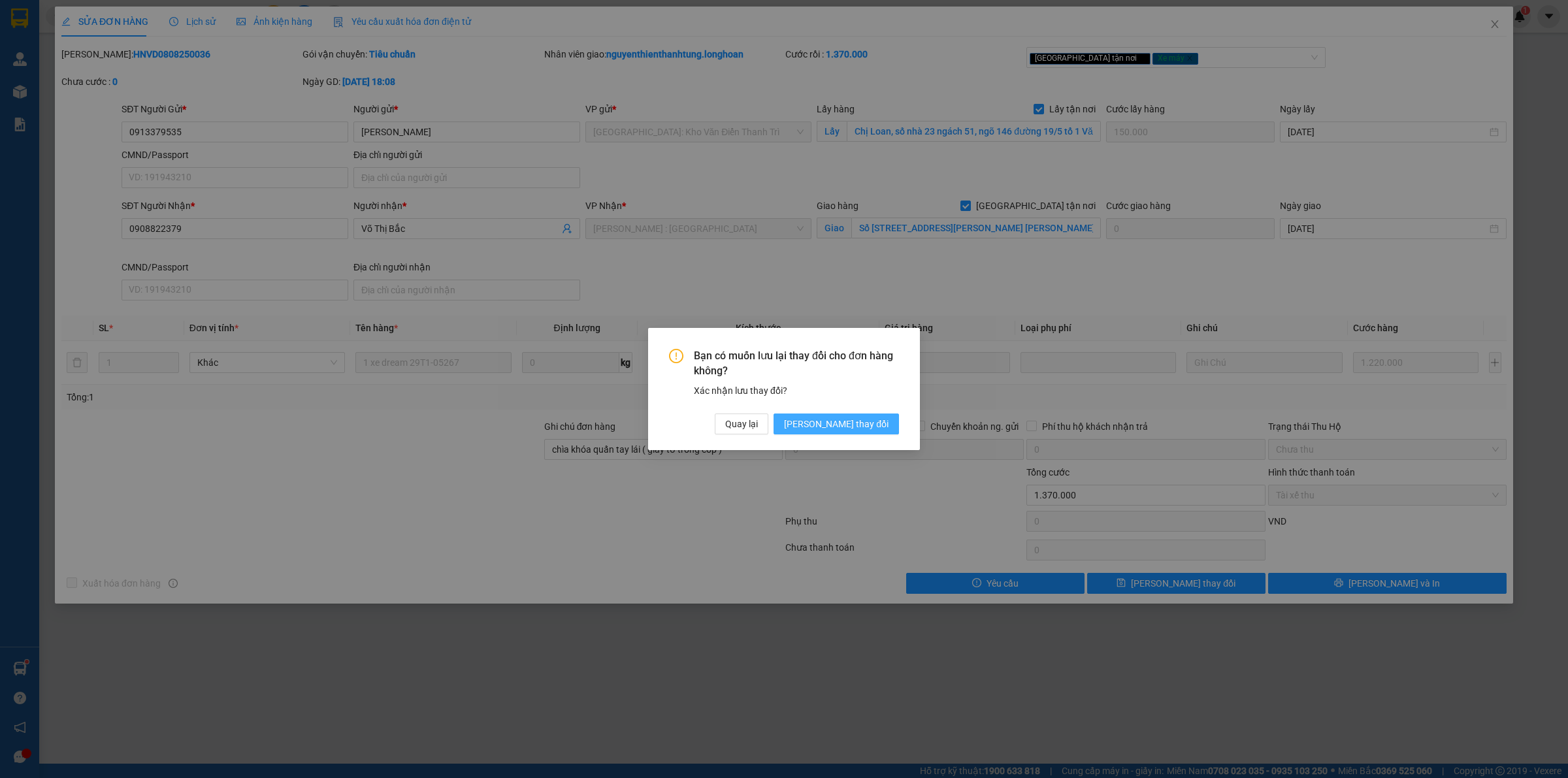
click at [874, 429] on button "[PERSON_NAME] thay đổi" at bounding box center [836, 424] width 125 height 21
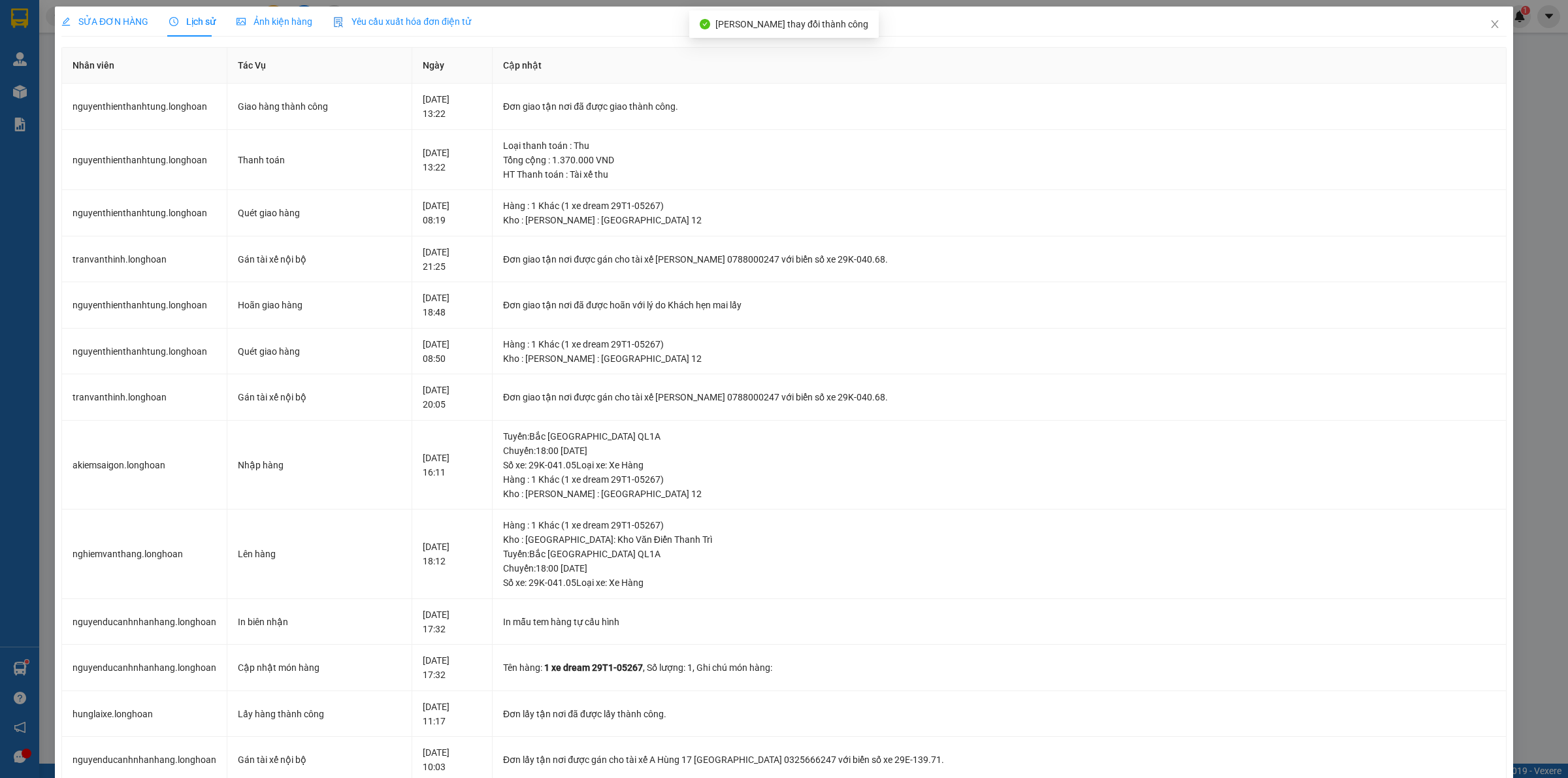
click at [109, 23] on span "SỬA ĐƠN HÀNG" at bounding box center [105, 22] width 87 height 11
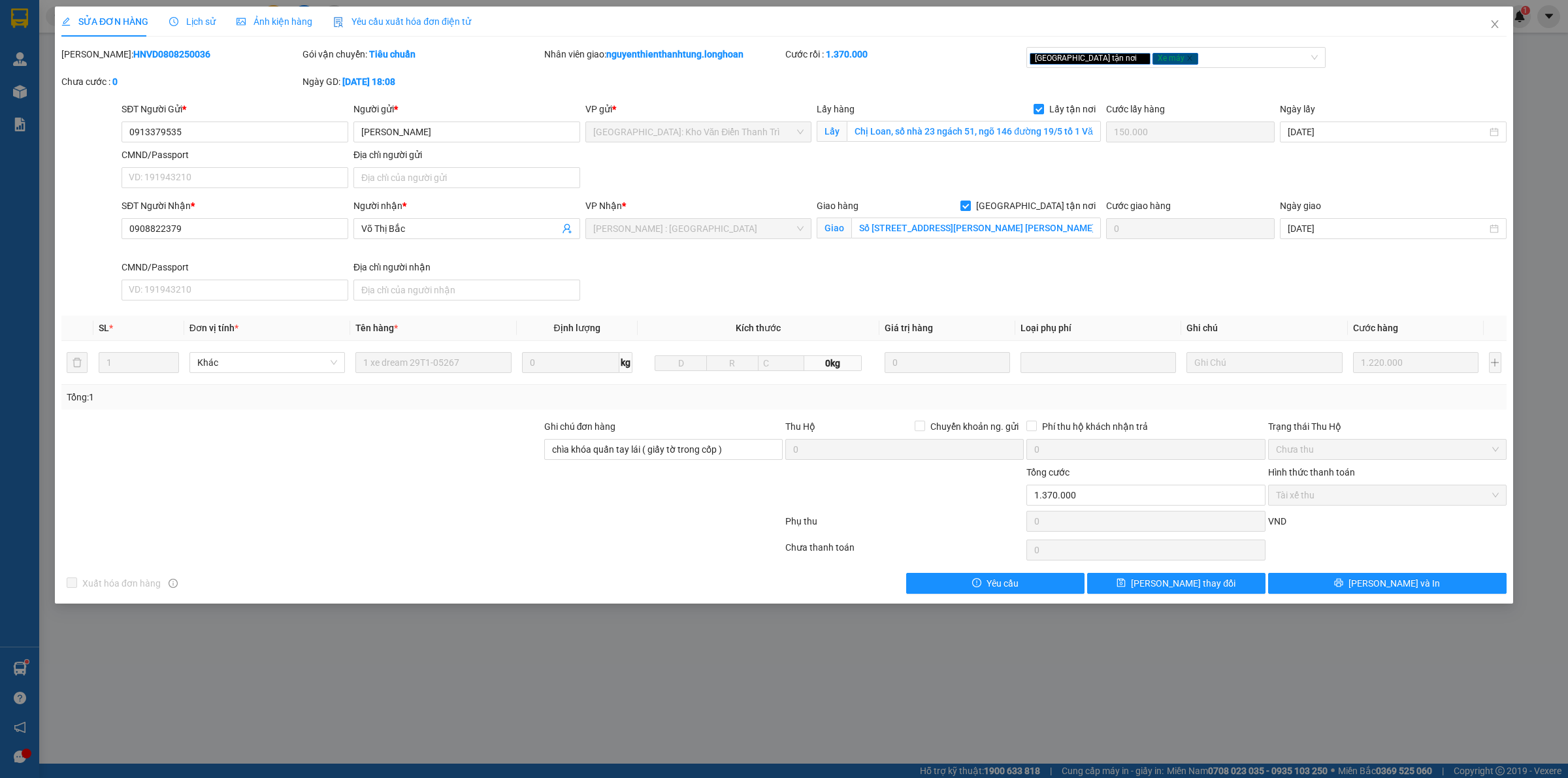
click at [189, 26] on span "Lịch sử" at bounding box center [192, 22] width 47 height 11
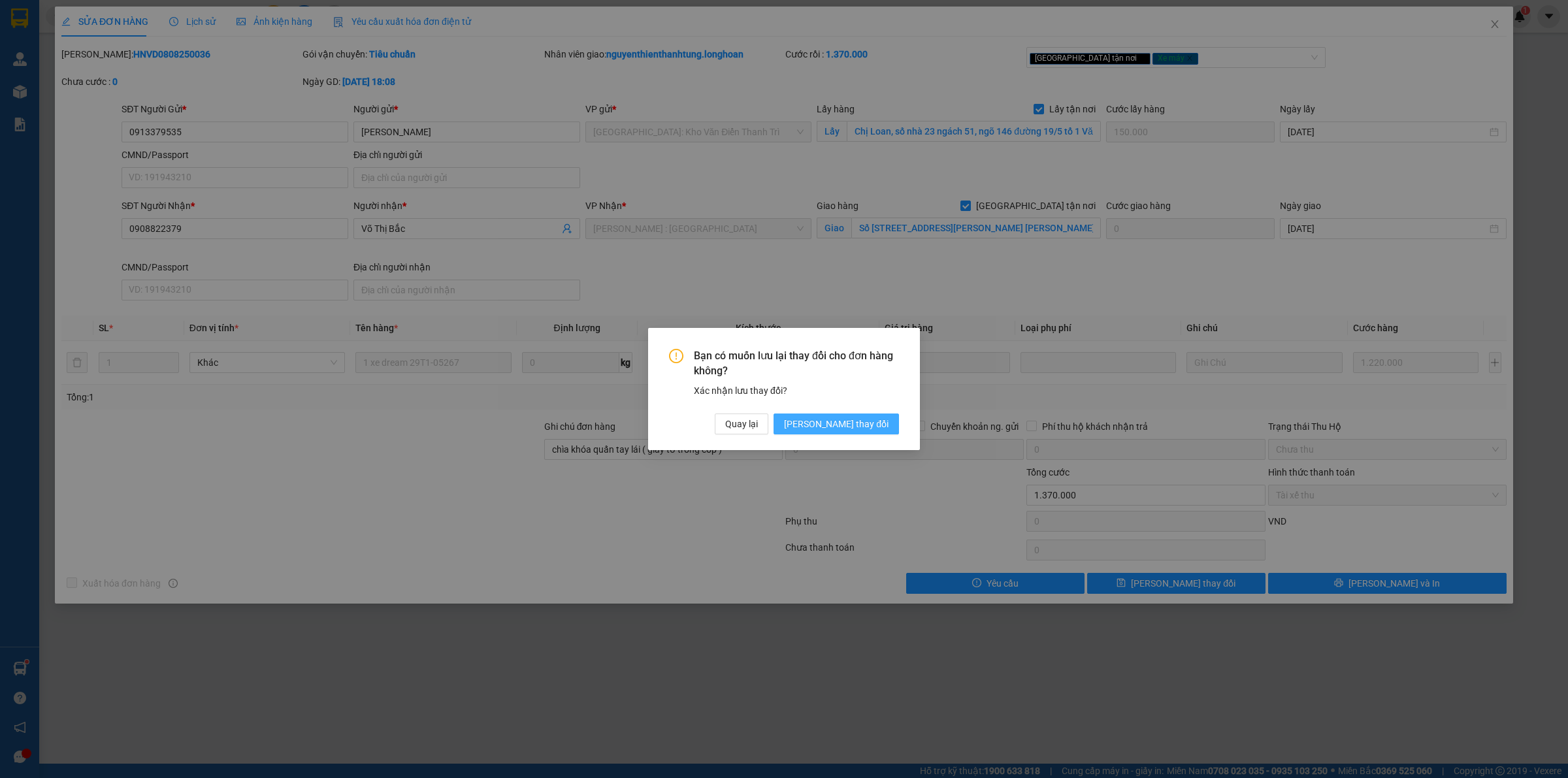
click at [858, 423] on span "[PERSON_NAME] thay đổi" at bounding box center [835, 423] width 104 height 14
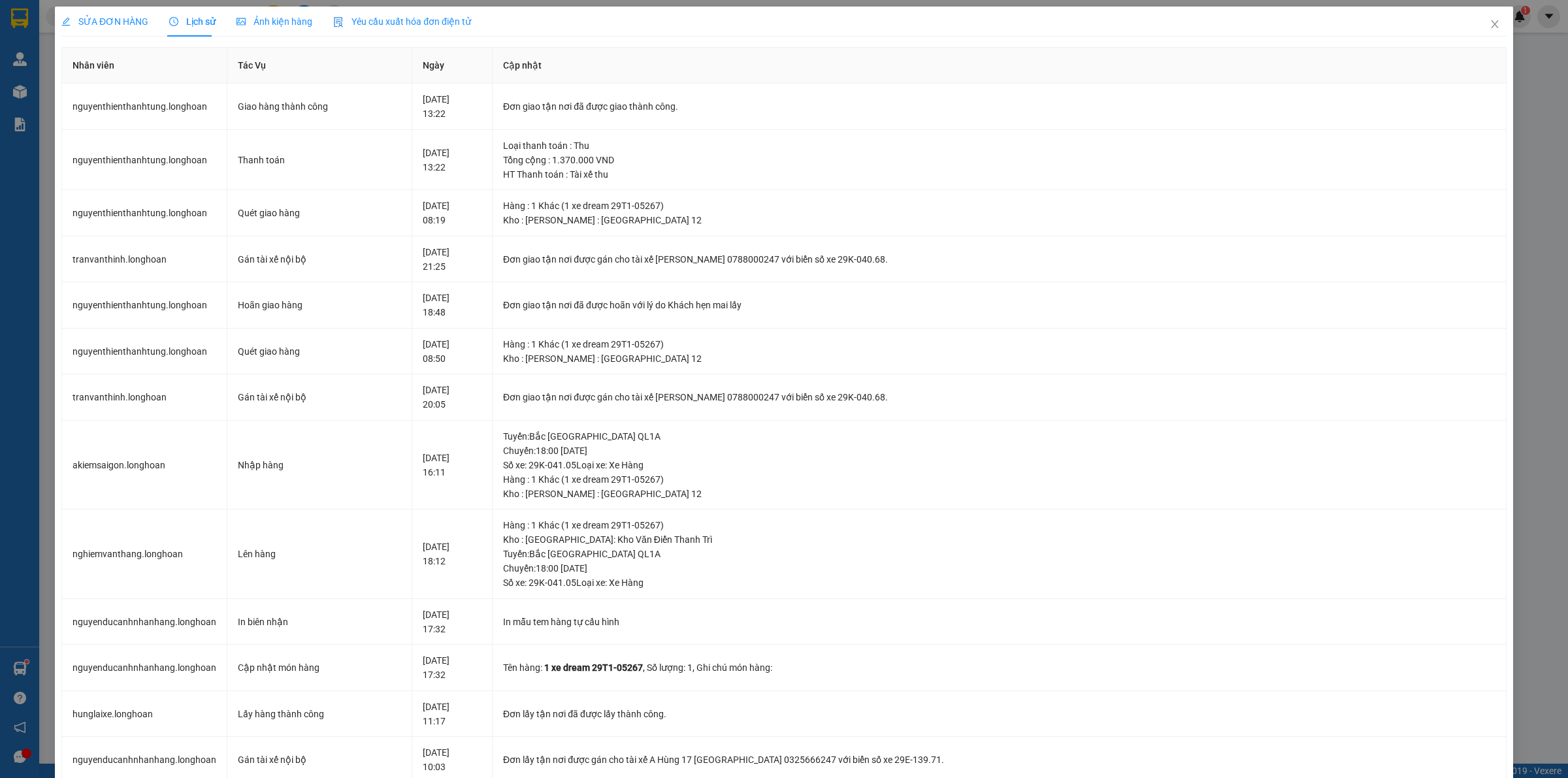
click at [104, 24] on span "SỬA ĐƠN HÀNG" at bounding box center [105, 22] width 87 height 11
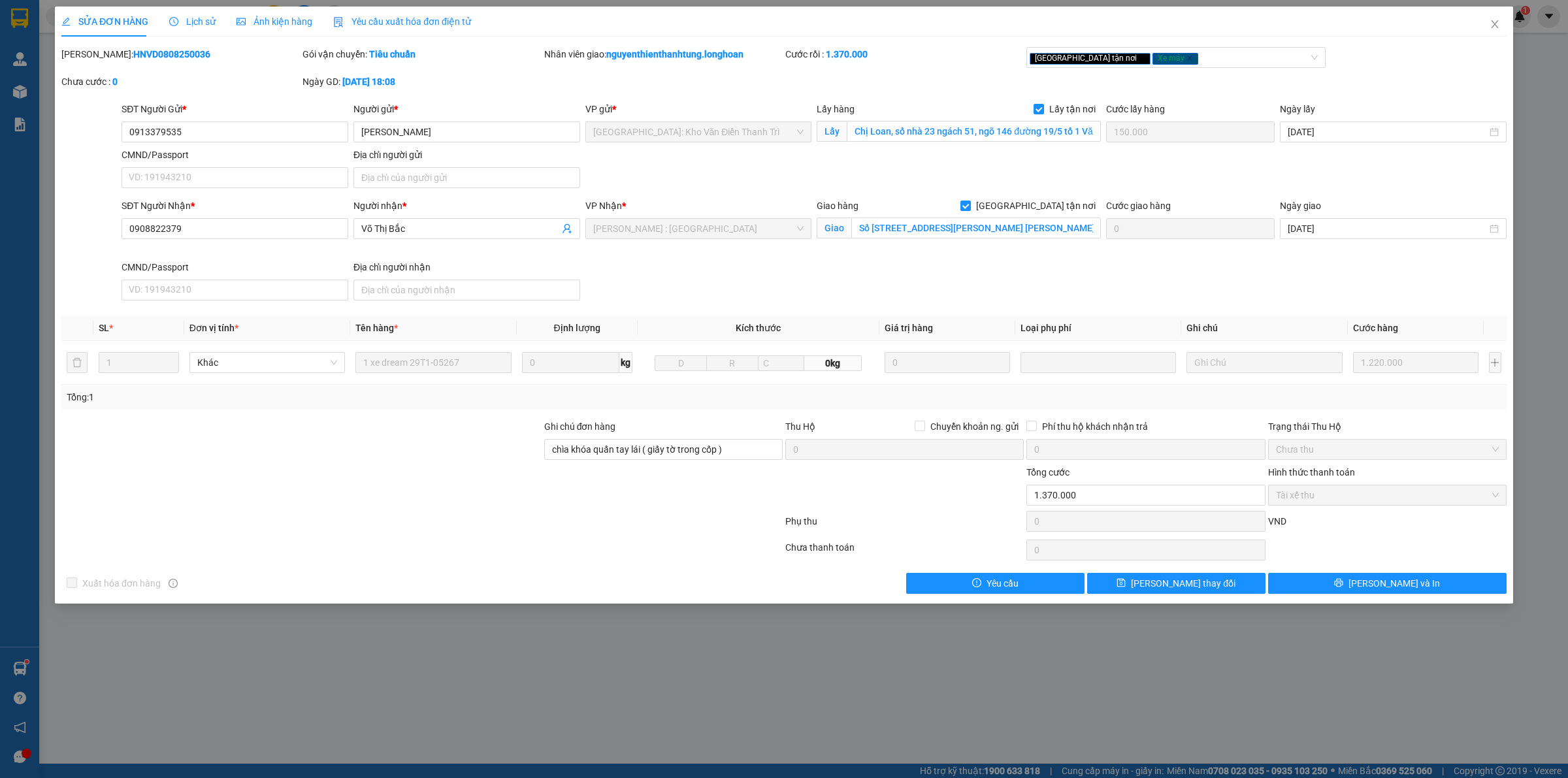
click at [171, 34] on div "Lịch sử" at bounding box center [192, 22] width 47 height 30
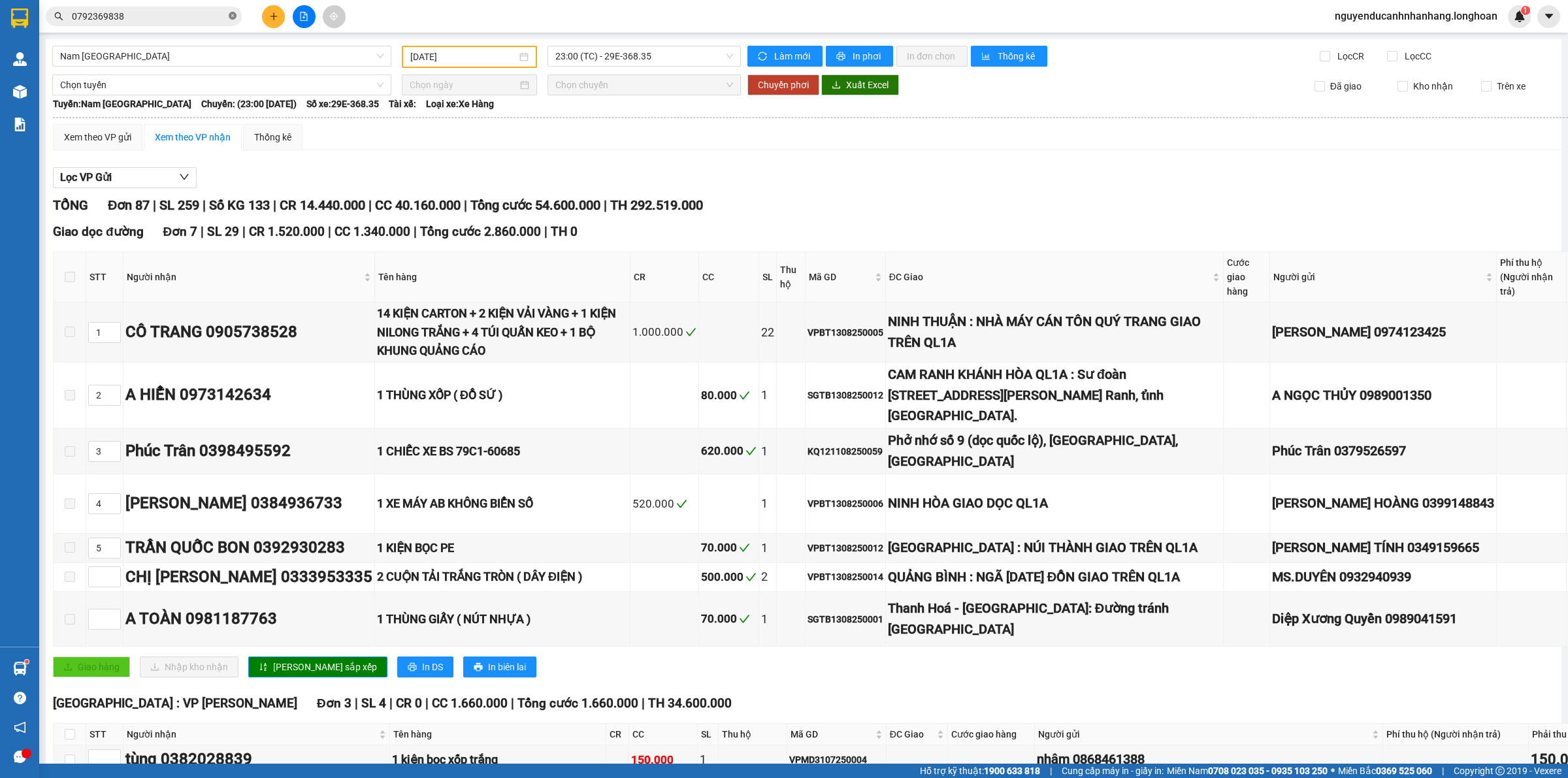
click at [234, 17] on icon "close-circle" at bounding box center [233, 16] width 8 height 8
click at [182, 17] on input "text" at bounding box center [149, 16] width 154 height 14
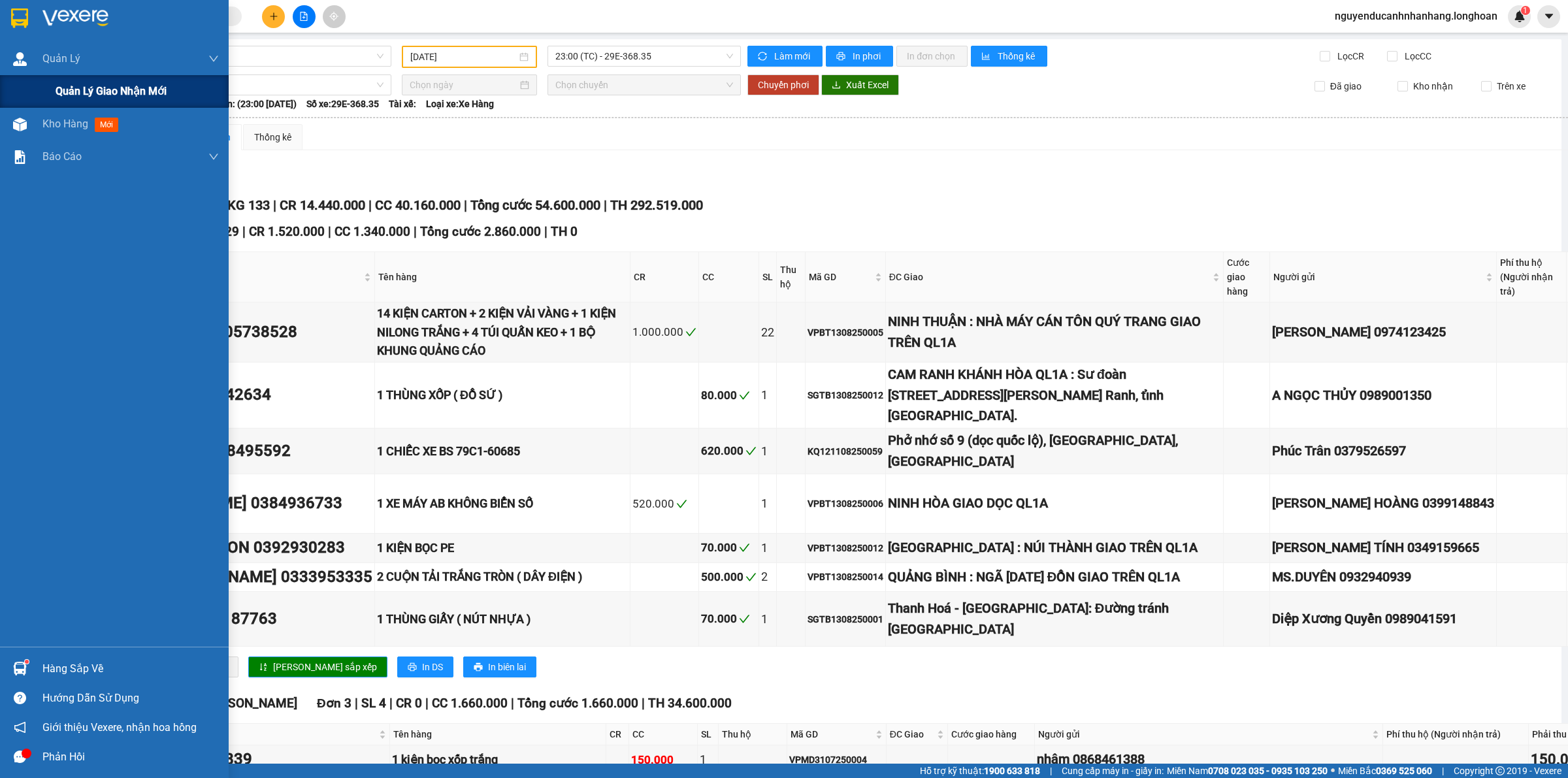
click at [86, 86] on span "Quản lý giao nhận mới" at bounding box center [111, 92] width 111 height 17
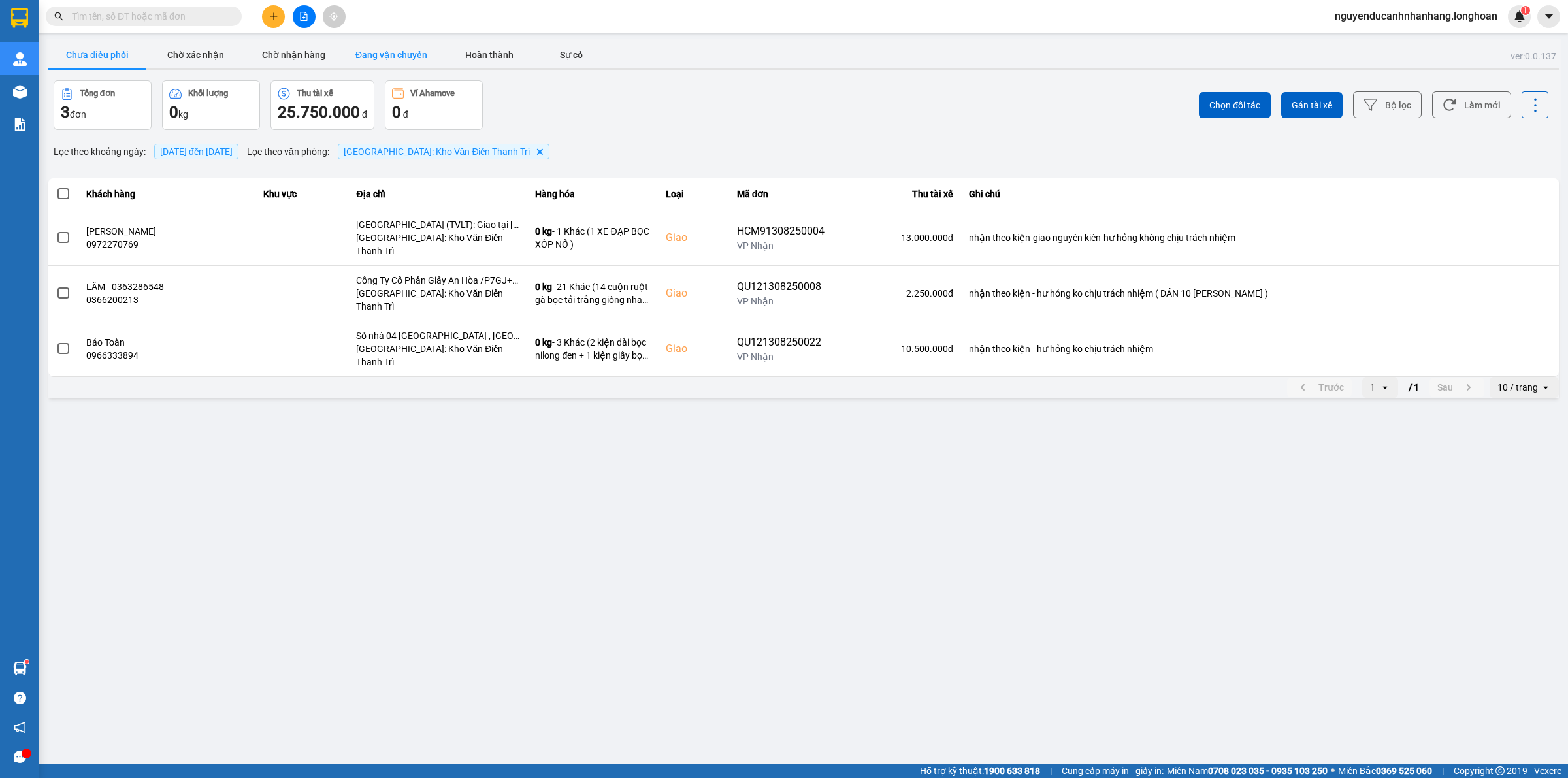
click at [423, 65] on button "Đang vận chuyển" at bounding box center [391, 55] width 98 height 26
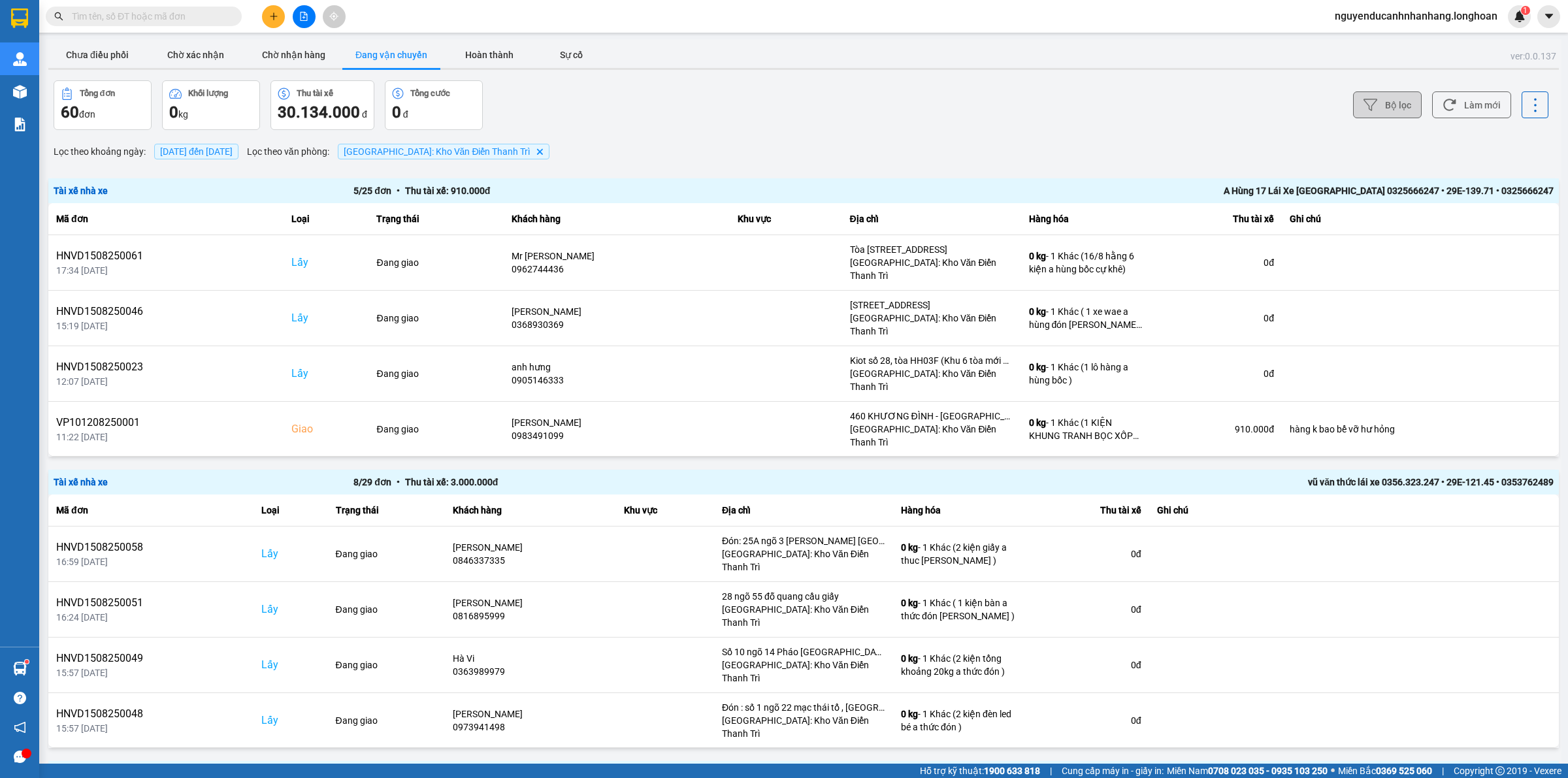
click at [1389, 102] on button "Bộ lọc" at bounding box center [1387, 105] width 68 height 27
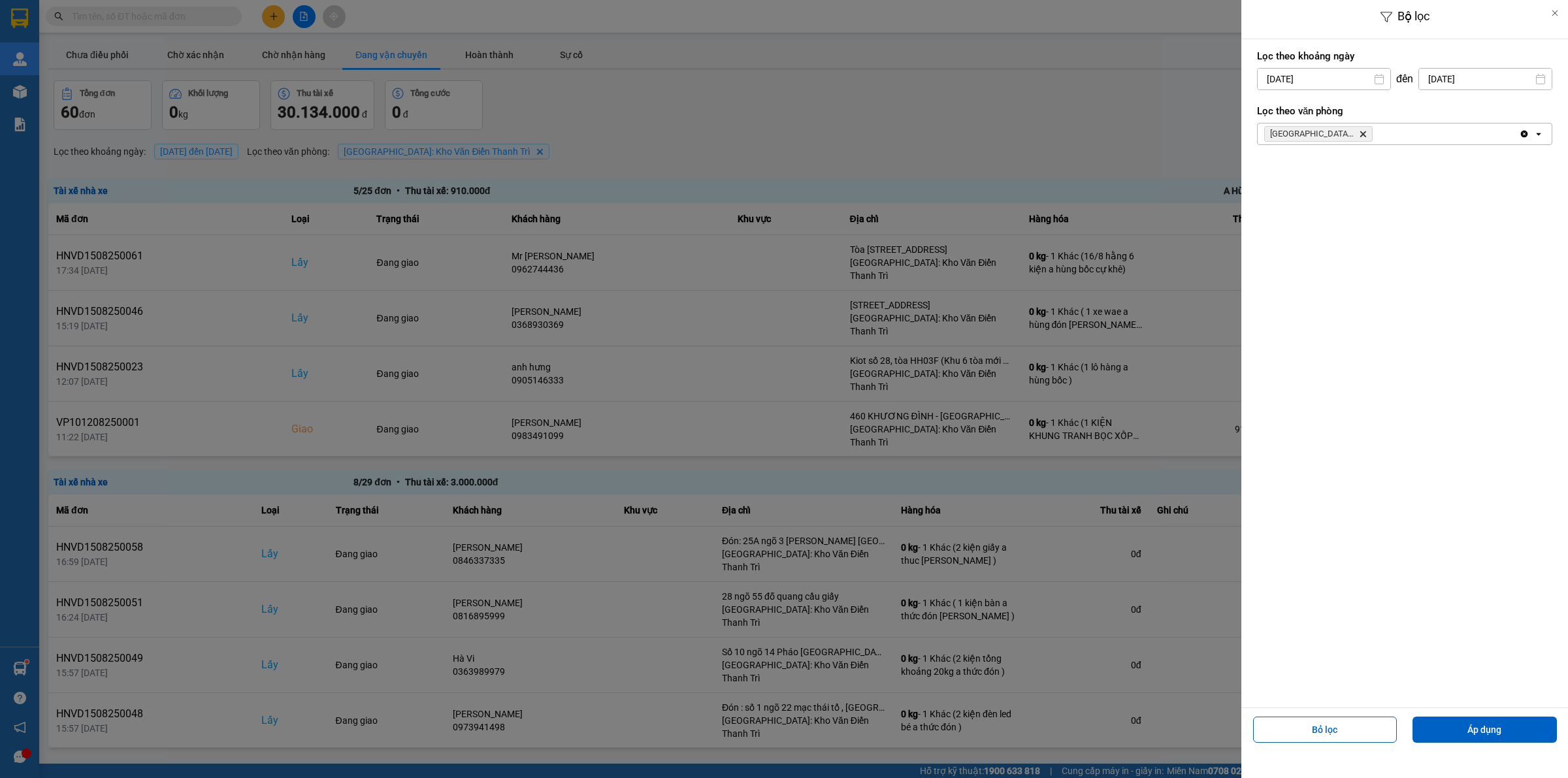
click at [1160, 116] on div at bounding box center [784, 389] width 1568 height 778
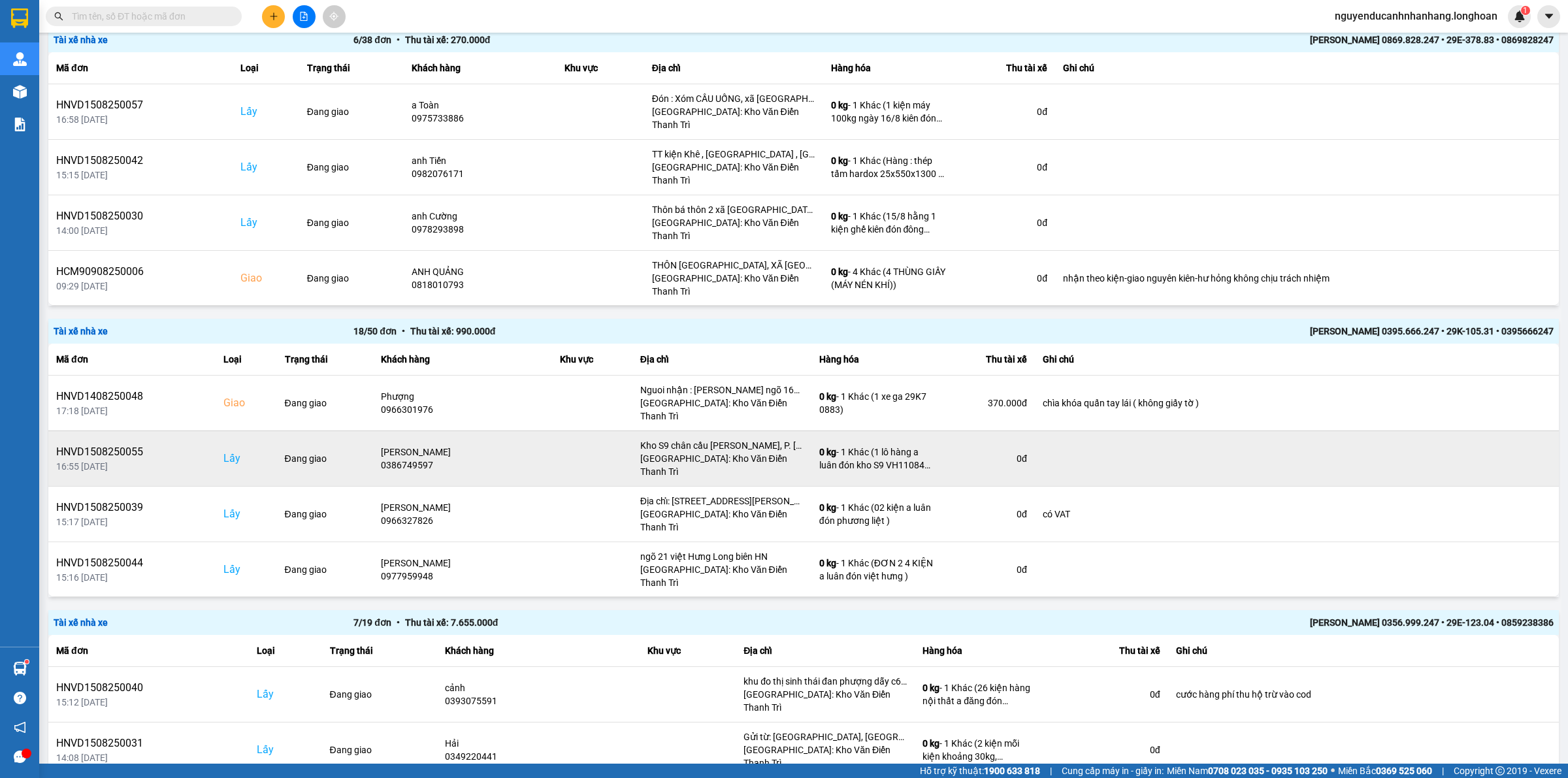
scroll to position [734, 0]
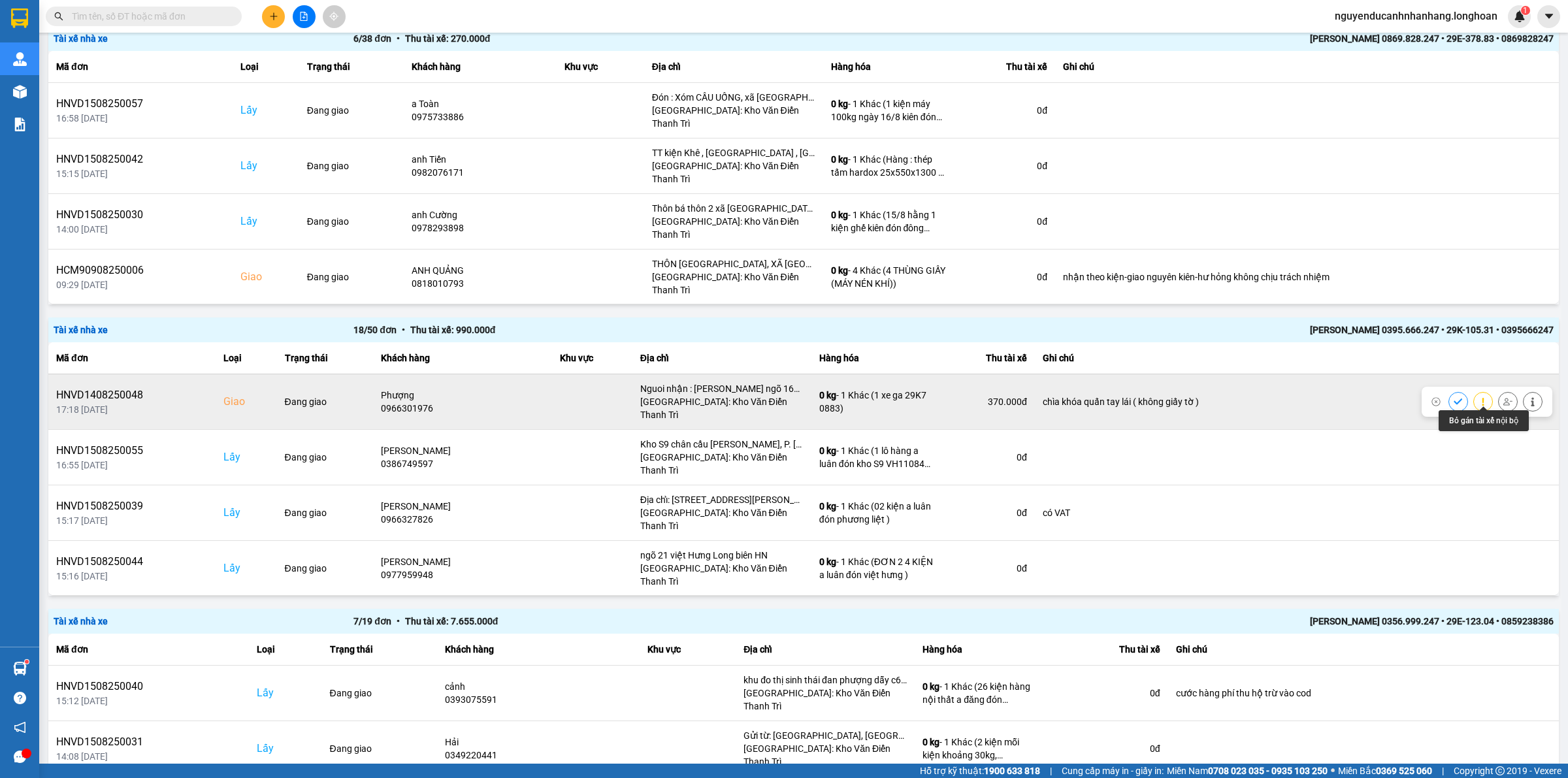
click at [1528, 397] on icon at bounding box center [1533, 401] width 9 height 9
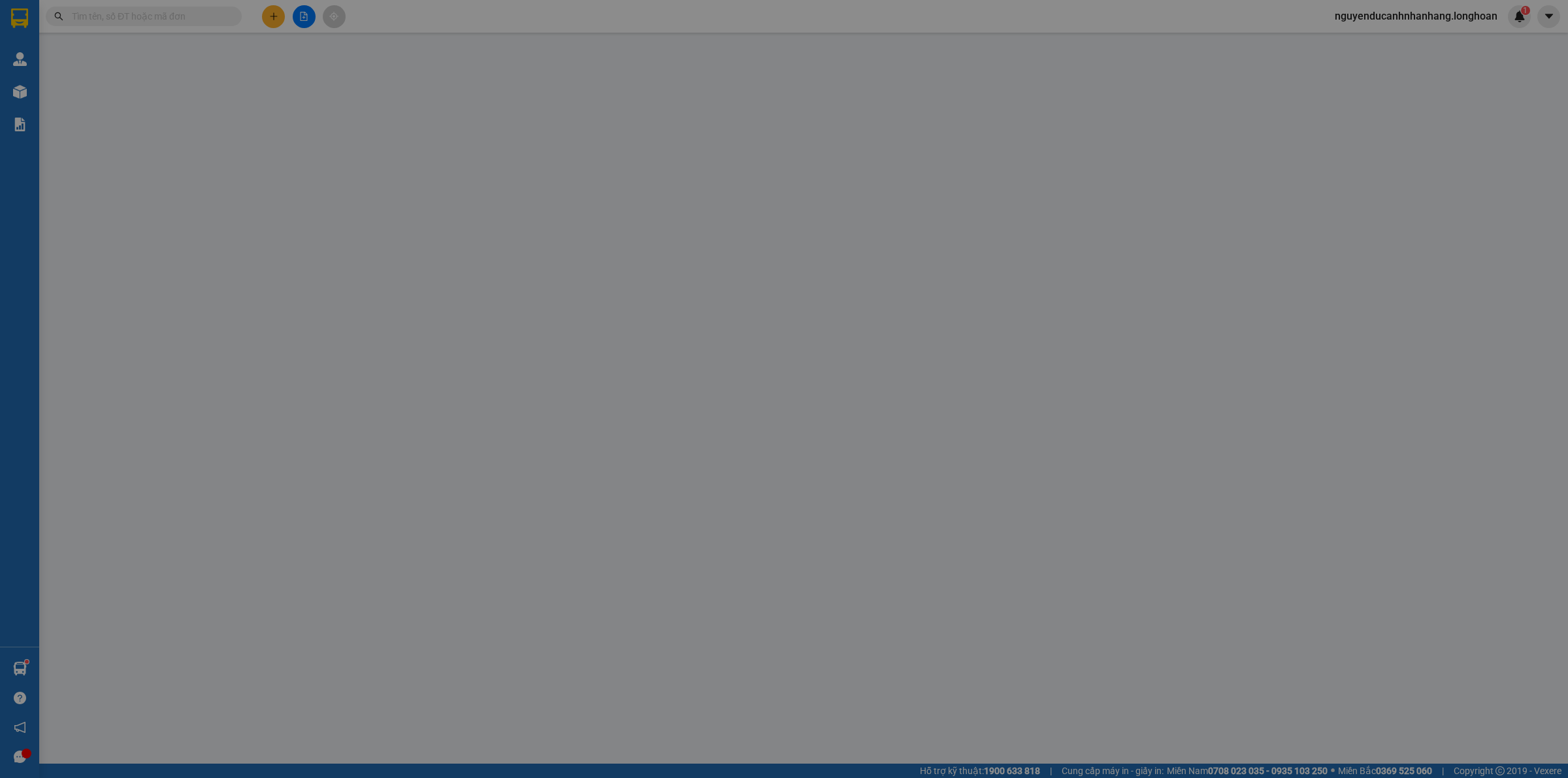
type input "0976257979"
type input "Hải"
checkbox input "true"
type input "Dc cũ : số 179 An Định - P Bình Hàn - TP Hải Duong"
type input "0966301976"
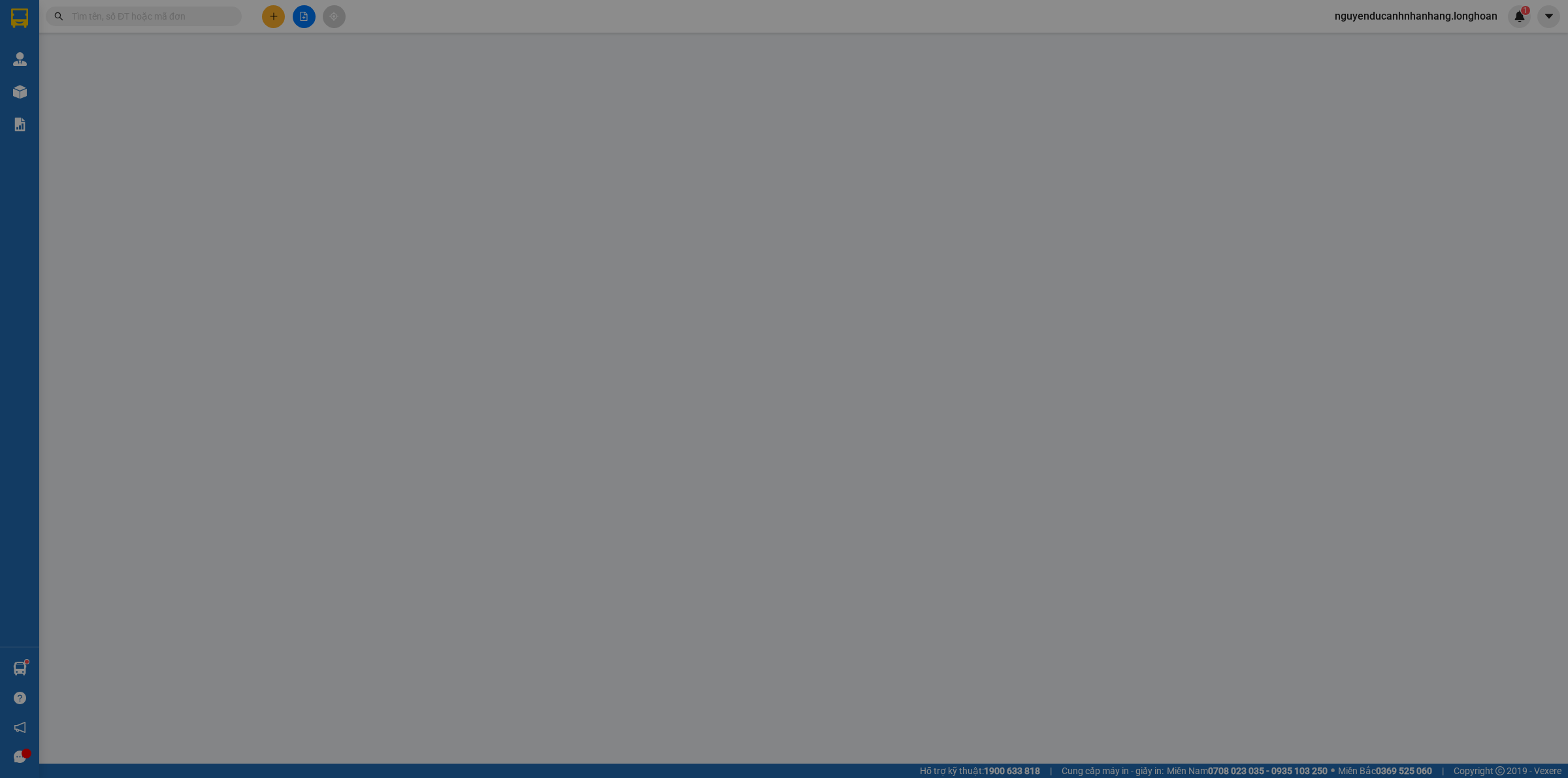
type input "Phượng"
checkbox input "true"
type input "Nguoi nhận : Luu thị Phương ngõ 162 Nguyễn văn Cừ - Bồ Đề - Long Biên - TP Hà N…"
type input "chìa khóa quấn tay lái ( không giấy tờ )"
type input "370.000"
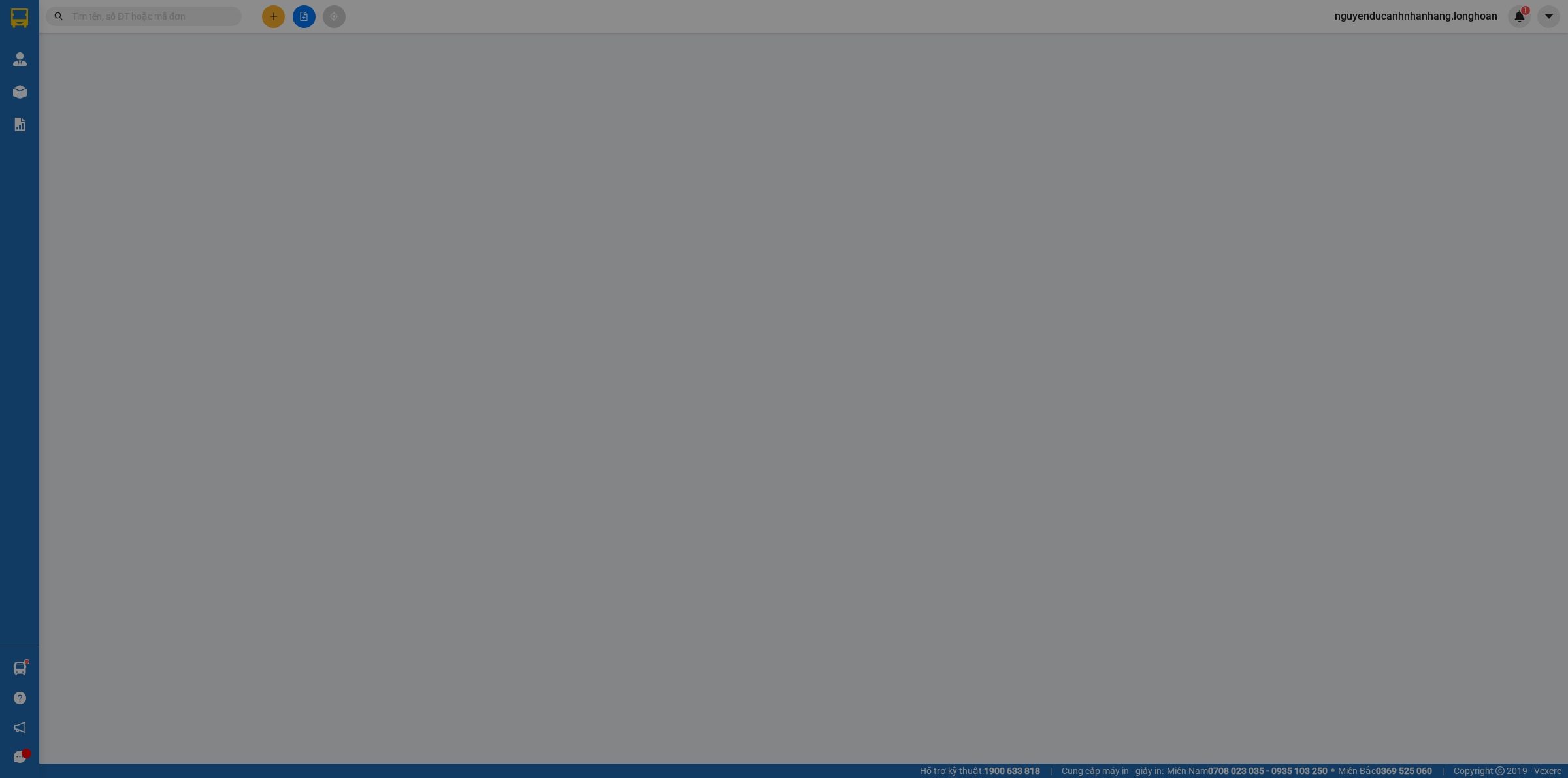
type input "370.000"
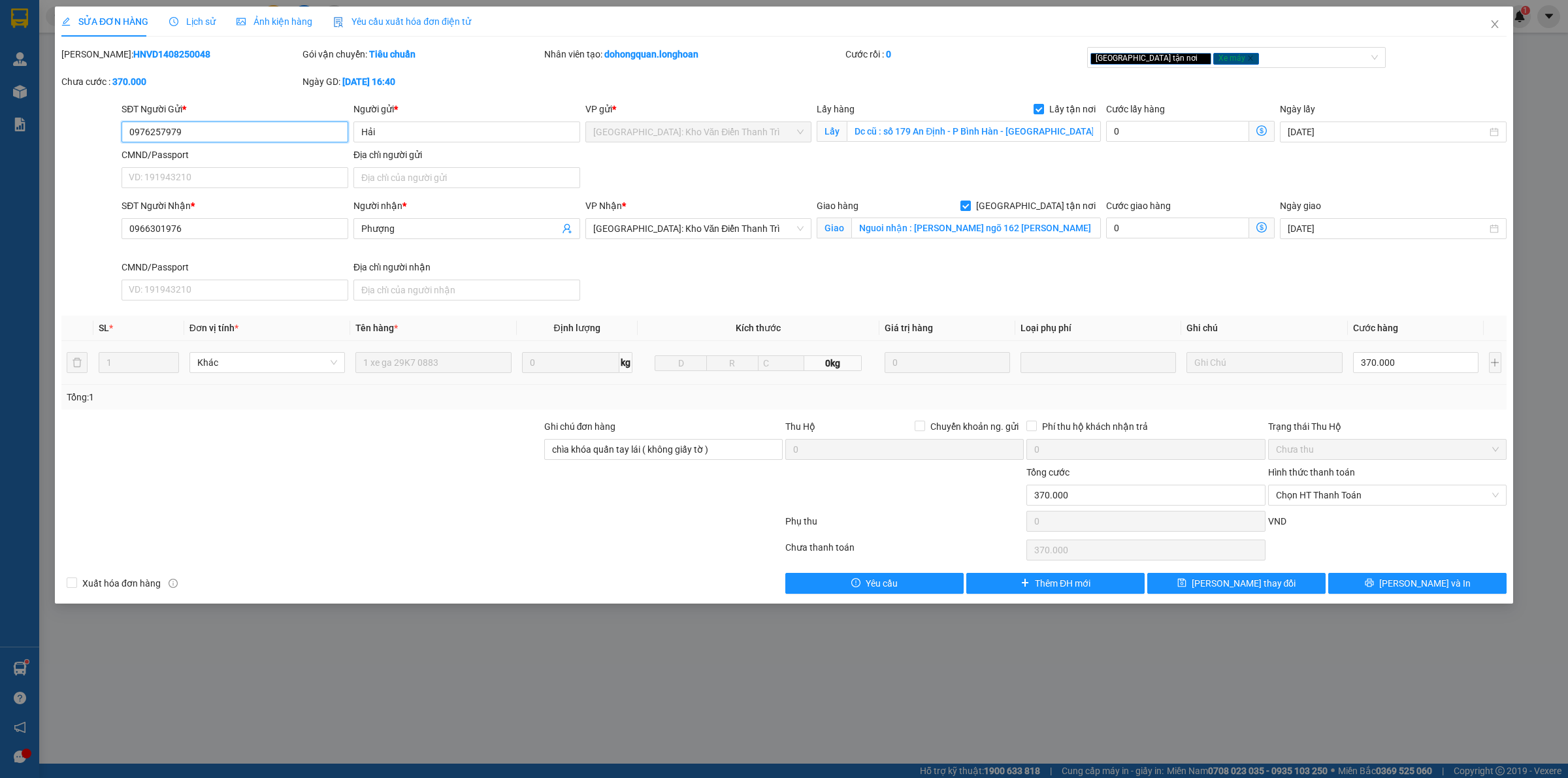
click at [266, 138] on input "0976257979" at bounding box center [235, 132] width 227 height 21
click at [182, 25] on span "Lịch sử" at bounding box center [192, 22] width 47 height 11
